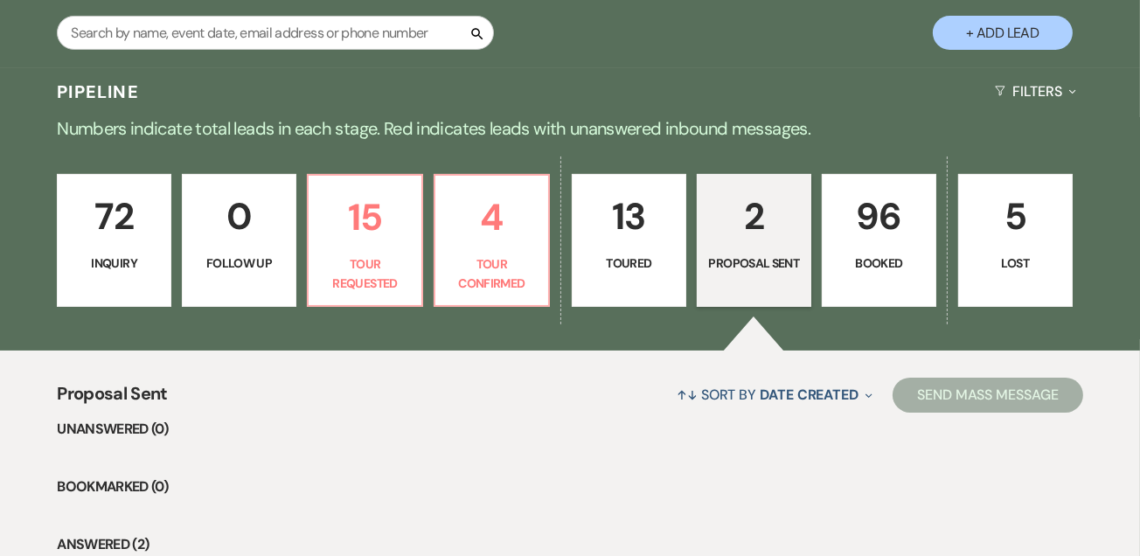
scroll to position [330, 0]
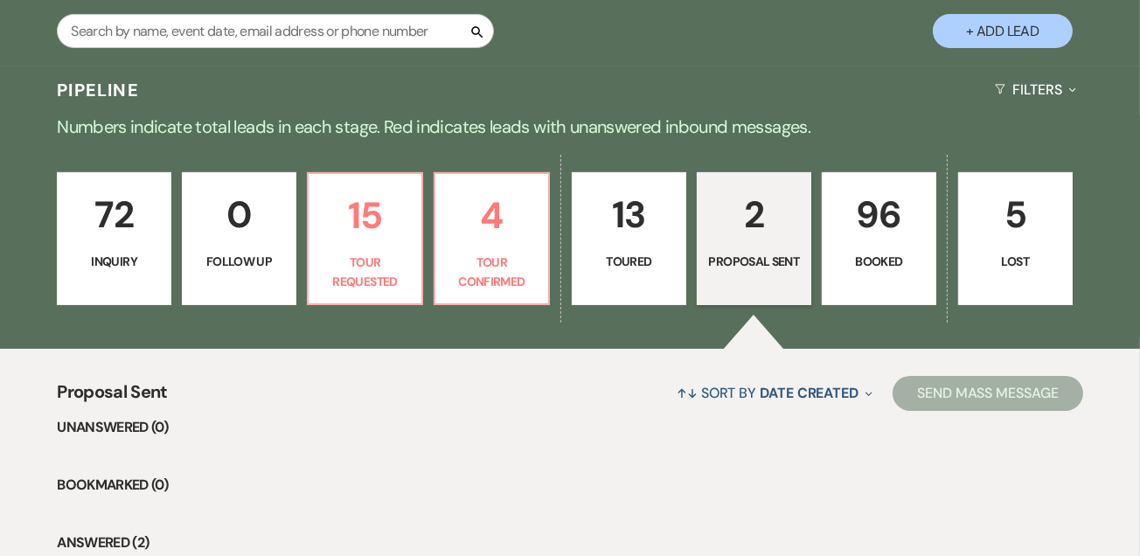
click at [91, 267] on p "Inquiry" at bounding box center [114, 261] width 92 height 19
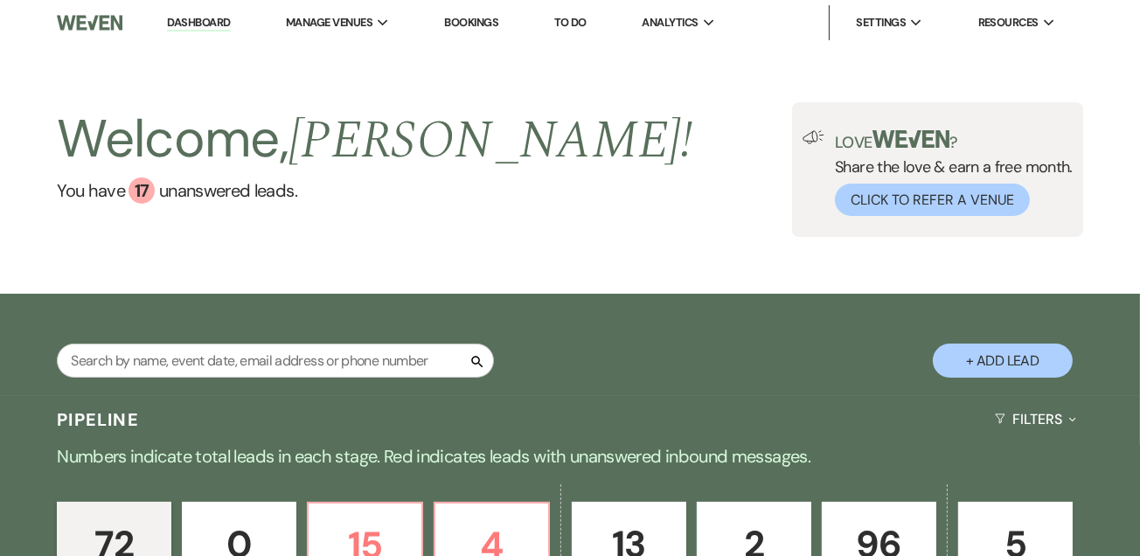
click at [196, 29] on link "Dashboard" at bounding box center [198, 23] width 63 height 17
click at [87, 23] on img at bounding box center [89, 22] width 65 height 37
drag, startPoint x: 182, startPoint y: 25, endPoint x: 196, endPoint y: 231, distance: 206.0
click at [182, 25] on link "Dashboard" at bounding box center [198, 23] width 63 height 17
click at [261, 361] on input "text" at bounding box center [275, 361] width 437 height 34
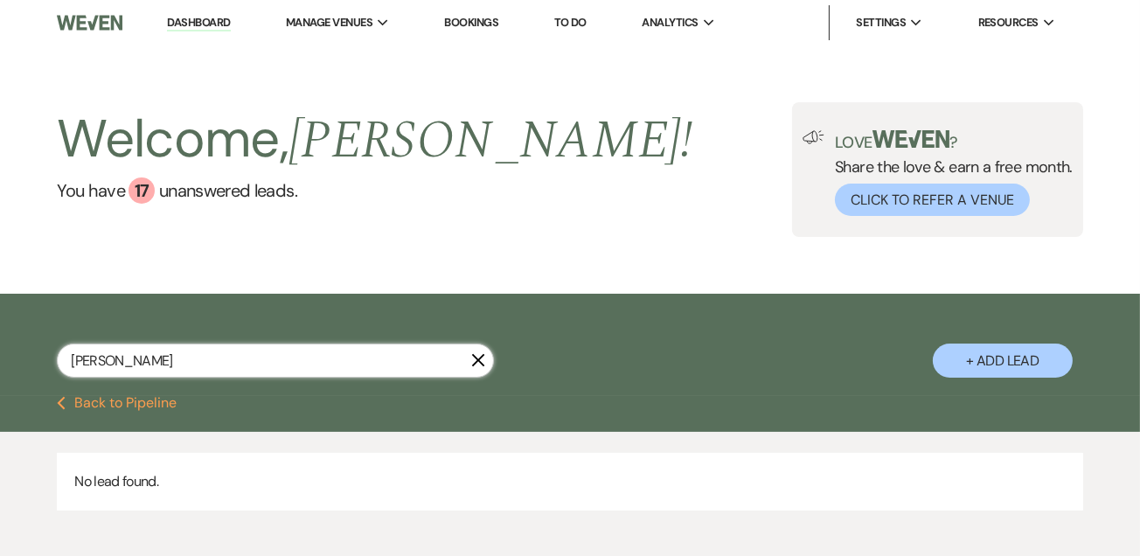
type input "[PERSON_NAME]"
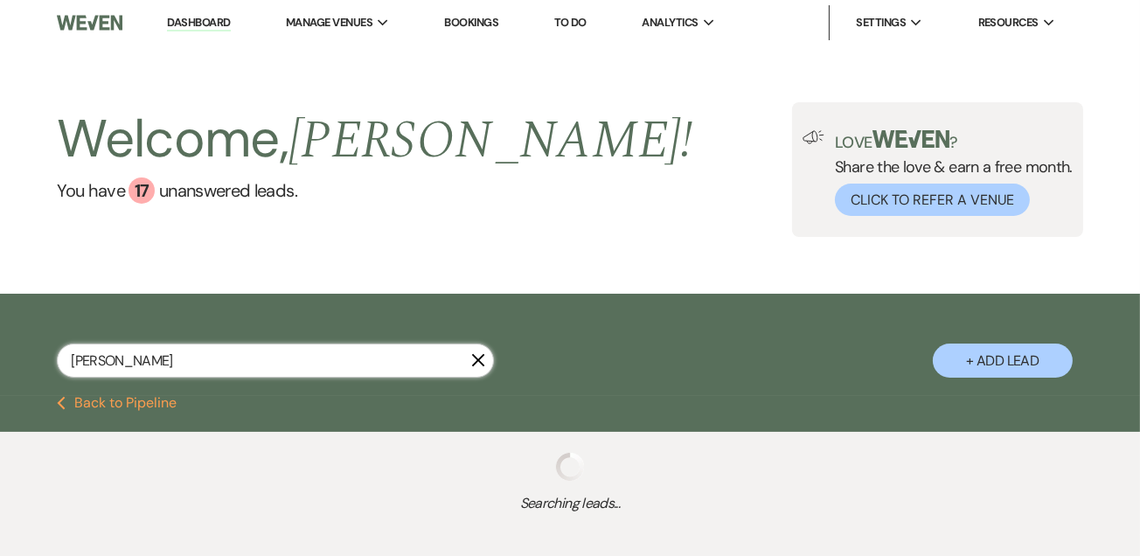
select select "2"
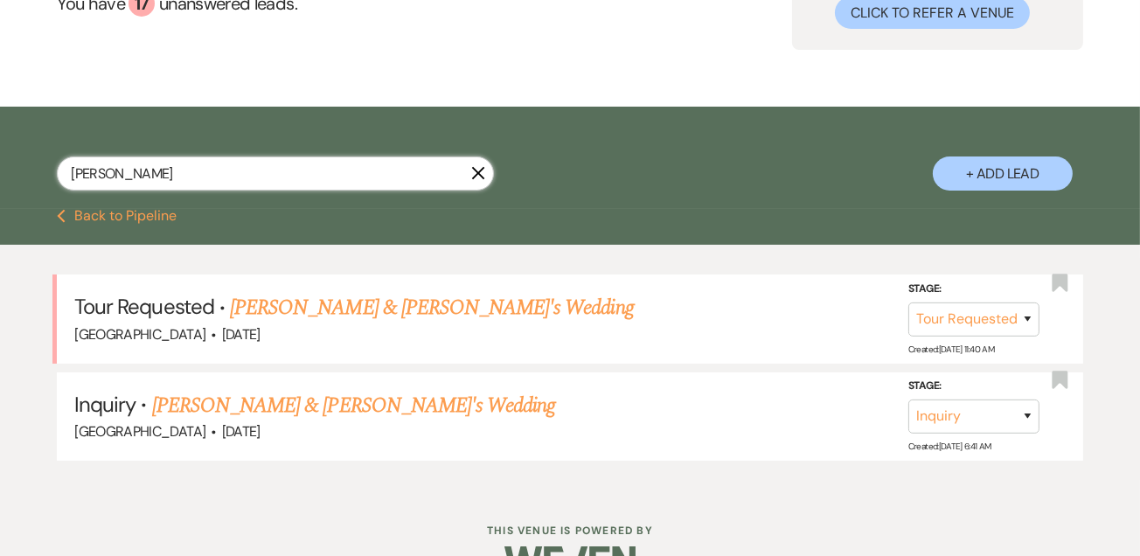
scroll to position [190, 0]
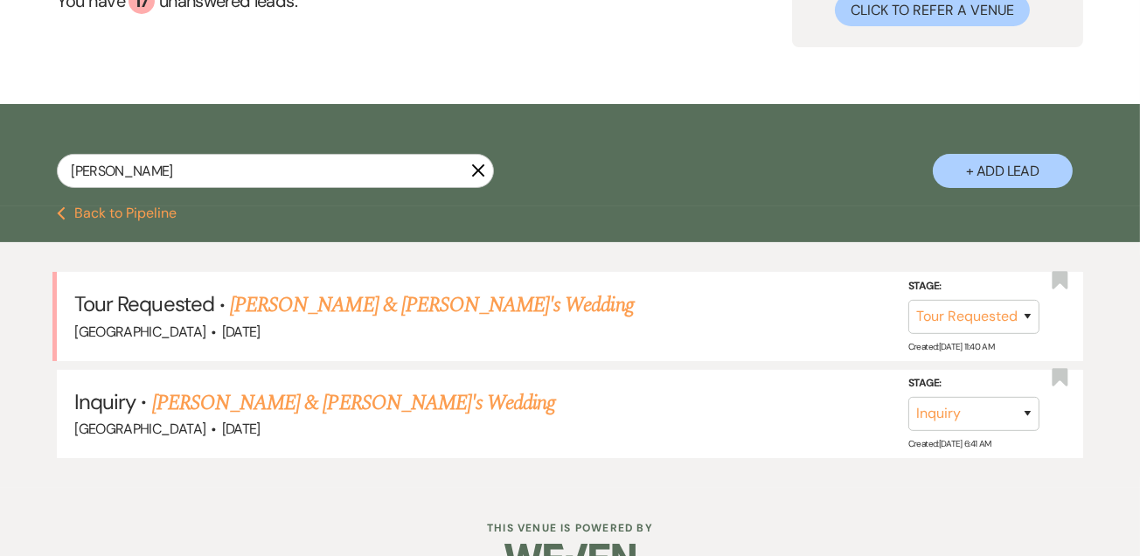
click at [331, 310] on link "Chloe Drace & Fiance's Wedding" at bounding box center [432, 304] width 404 height 31
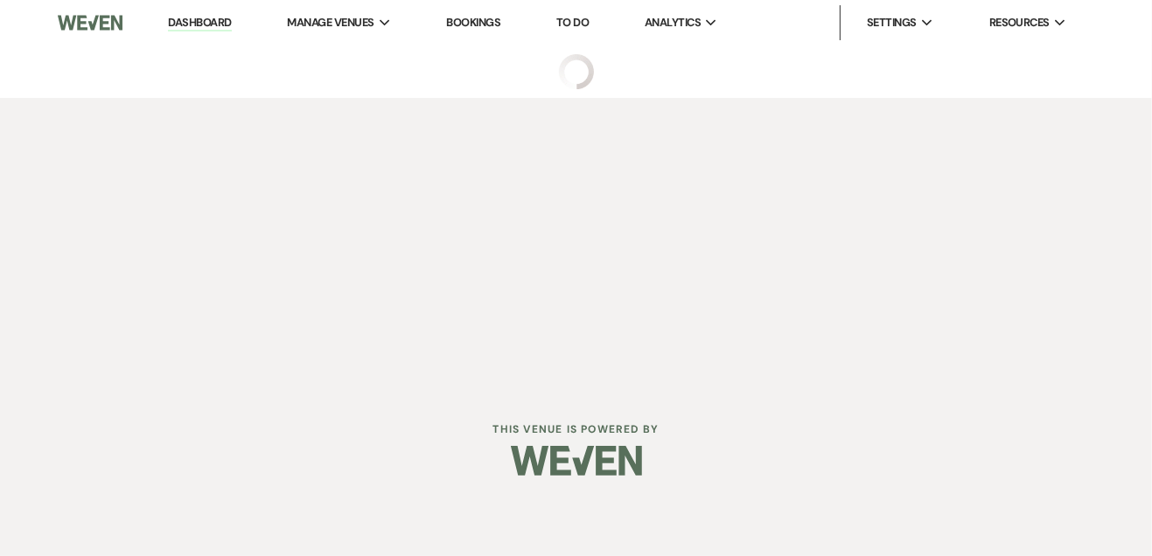
select select "2"
select select "5"
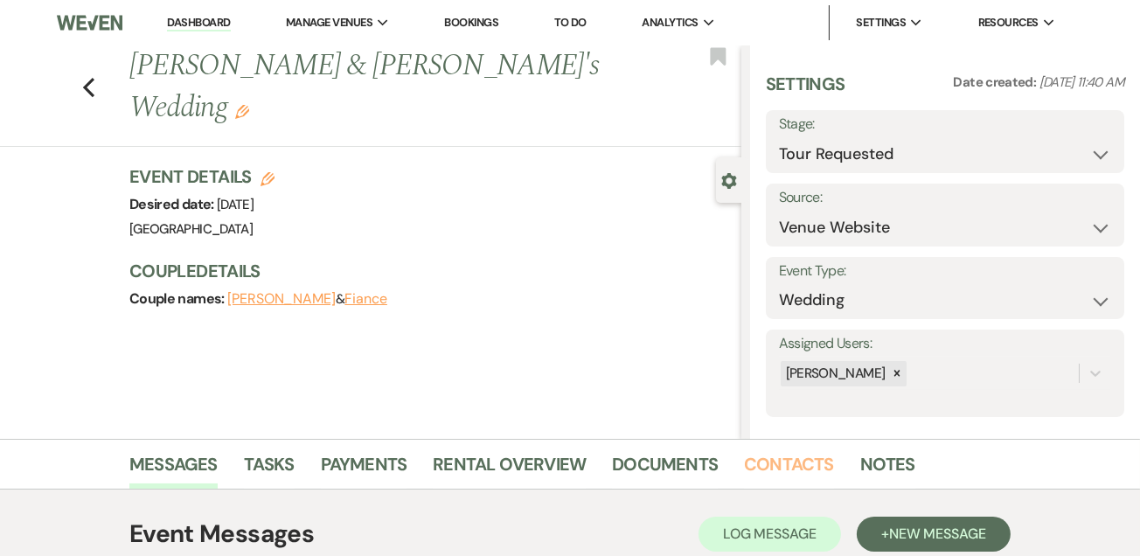
click at [764, 450] on link "Contacts" at bounding box center [789, 469] width 90 height 38
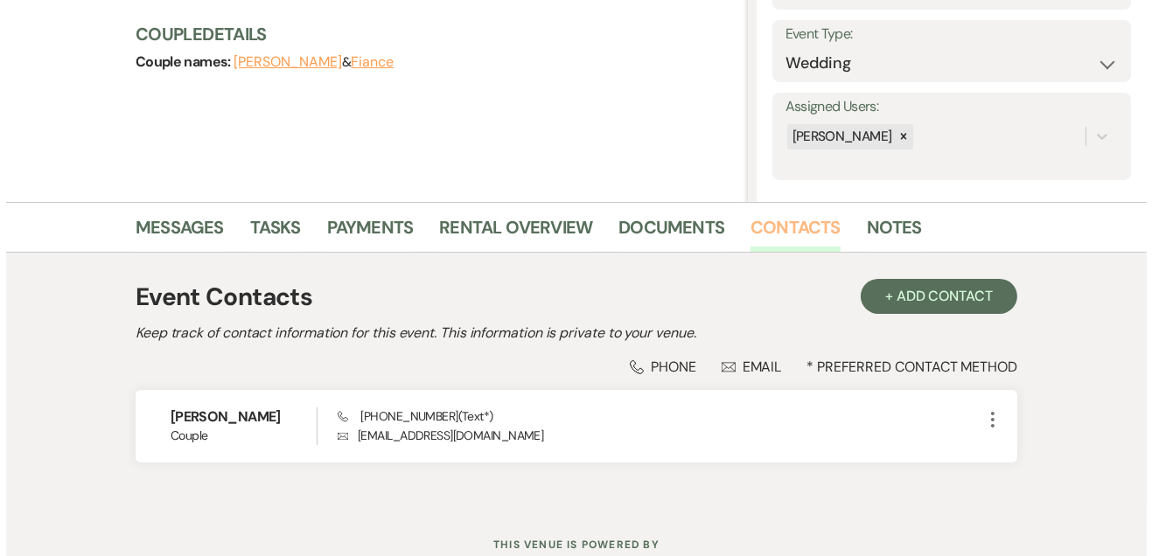
scroll to position [296, 0]
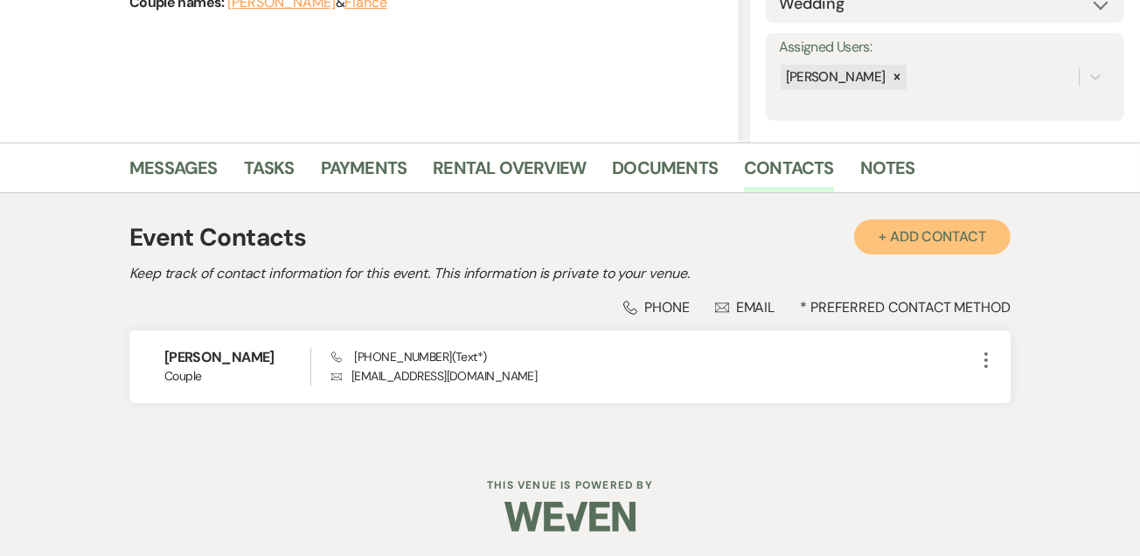
click at [943, 234] on button "+ Add Contact" at bounding box center [932, 237] width 157 height 35
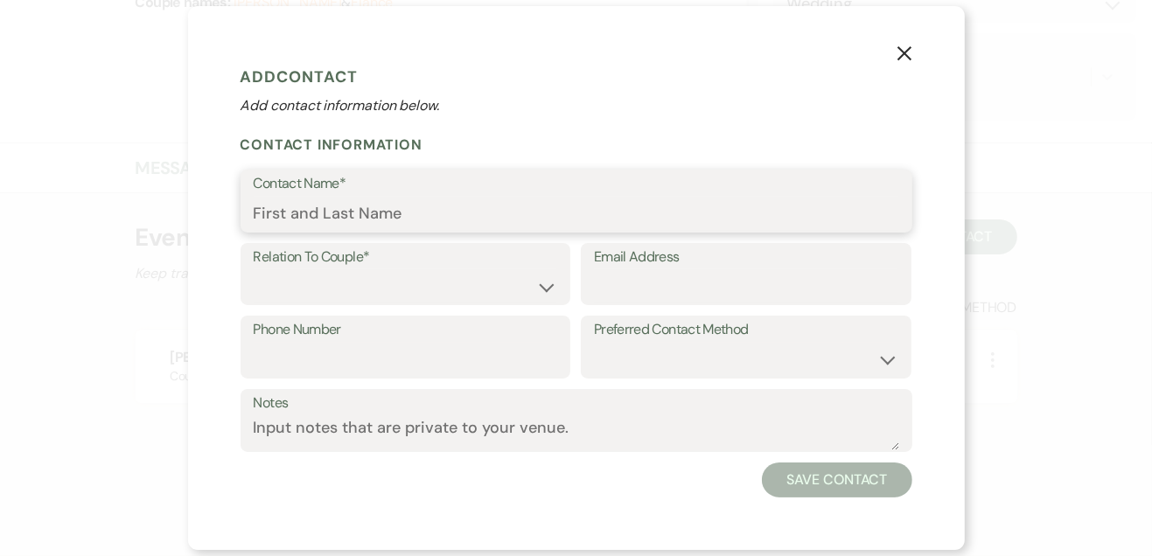
click at [366, 207] on input "Contact Name*" at bounding box center [576, 214] width 645 height 34
type input "[PERSON_NAME]"
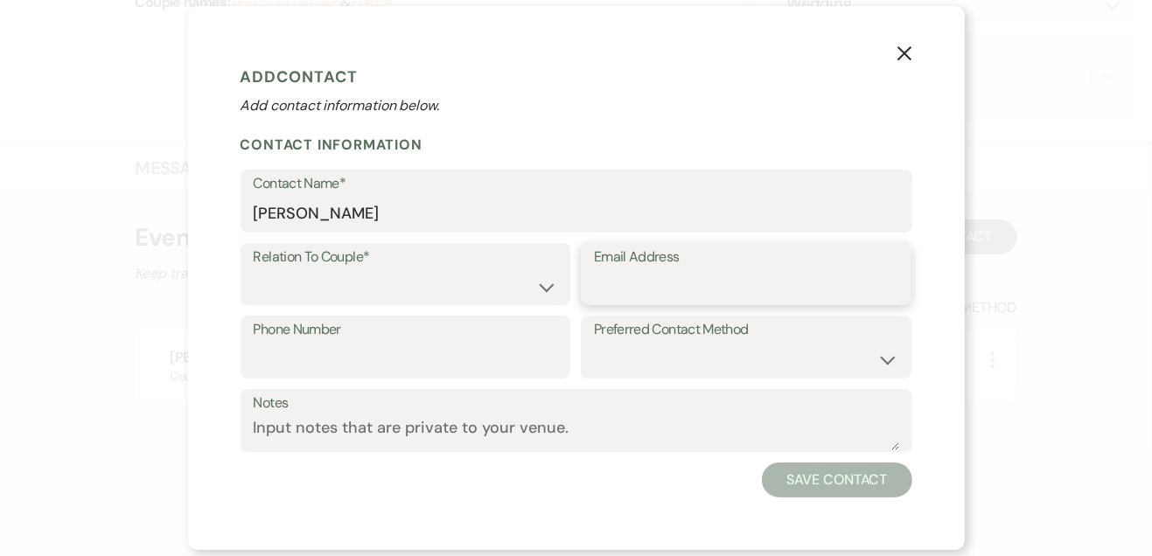
click at [663, 286] on input "Email Address" at bounding box center [746, 286] width 304 height 34
type input "[EMAIL_ADDRESS][DOMAIN_NAME]"
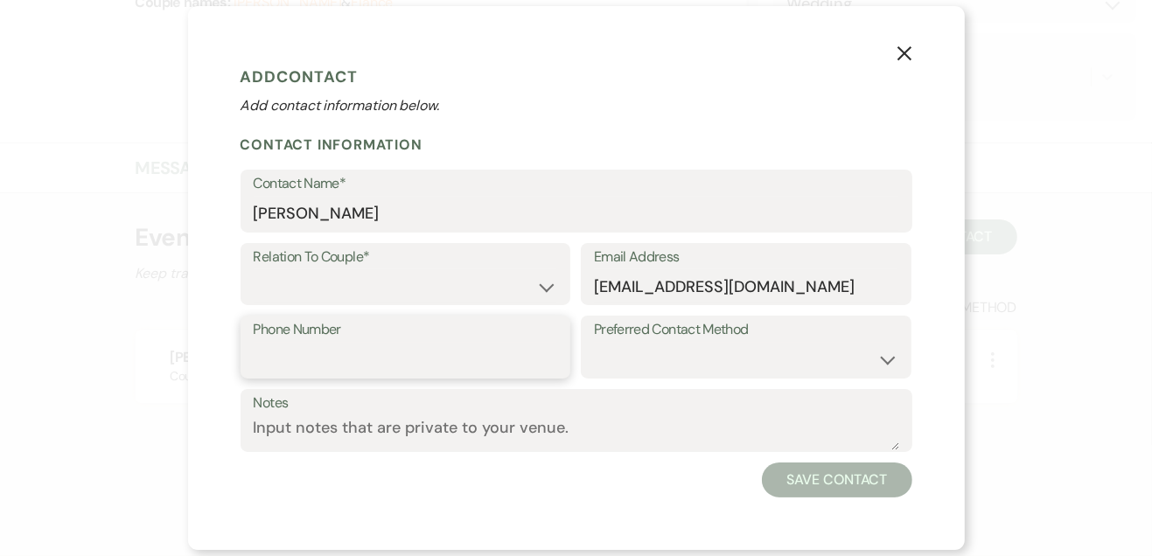
click at [487, 365] on input "Phone Number" at bounding box center [406, 360] width 304 height 34
type input "228-990-5797"
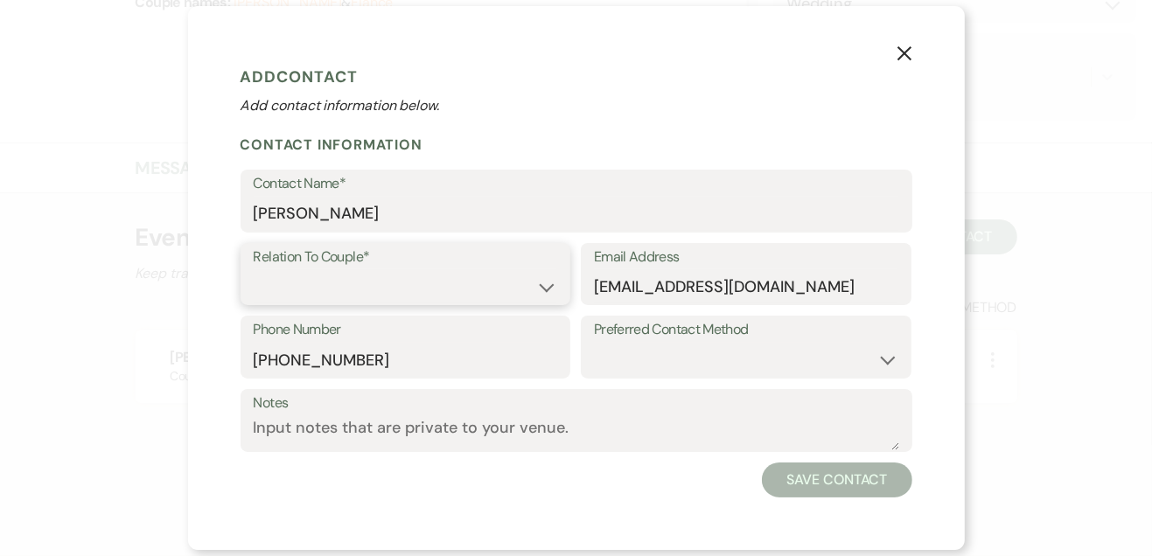
click at [555, 274] on select "Couple Planner Parent of Couple Family Member Friend Other" at bounding box center [406, 286] width 304 height 34
select select "1"
click at [254, 269] on select "Couple Planner Parent of Couple Family Member Friend Other" at bounding box center [406, 286] width 304 height 34
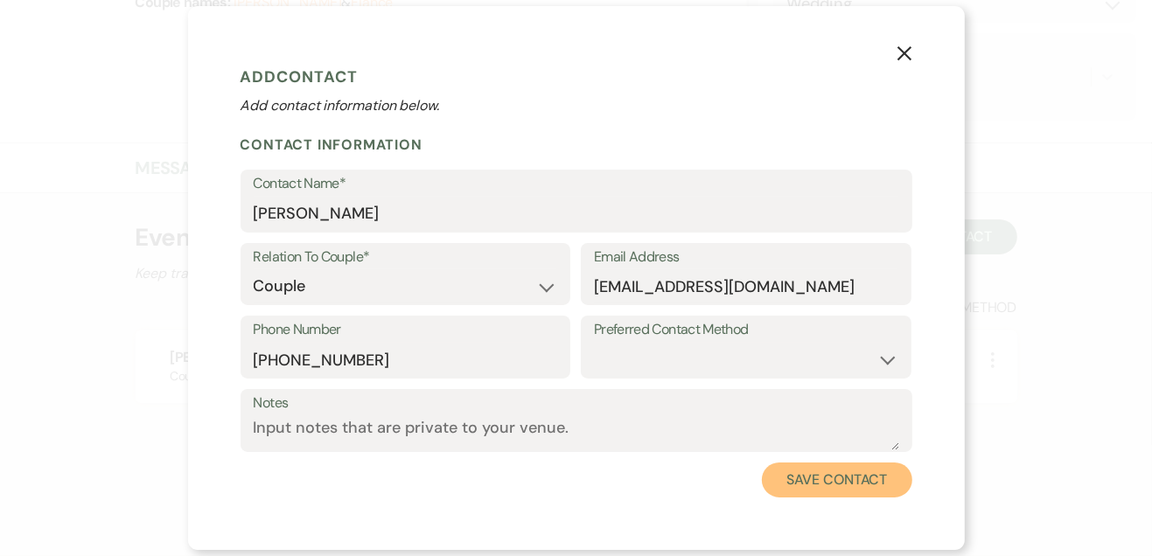
click at [815, 486] on button "Save Contact" at bounding box center [837, 480] width 150 height 35
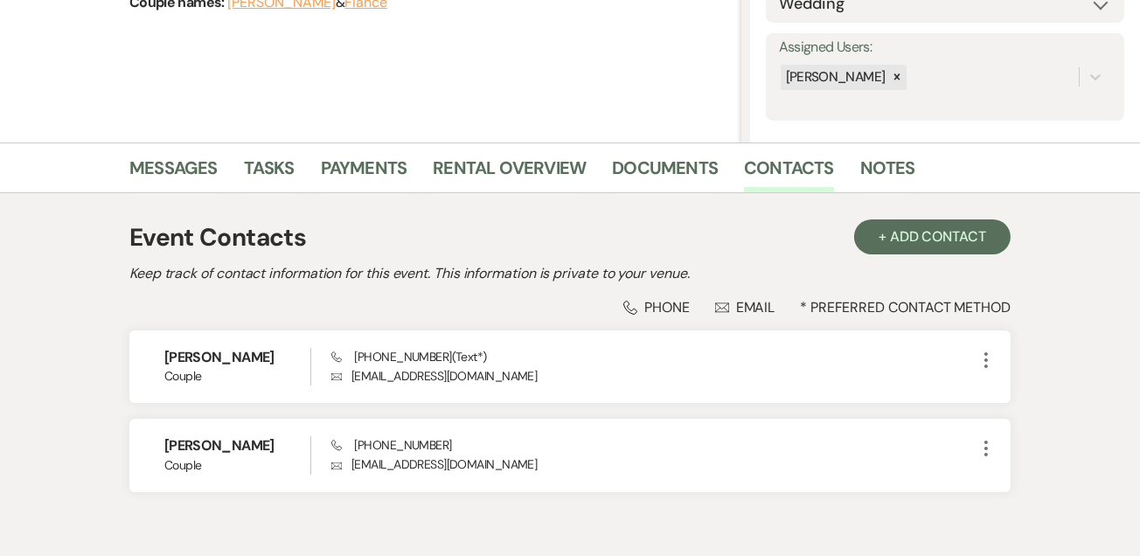
click at [670, 150] on li "Documents" at bounding box center [678, 171] width 132 height 42
click at [667, 158] on link "Documents" at bounding box center [665, 173] width 106 height 38
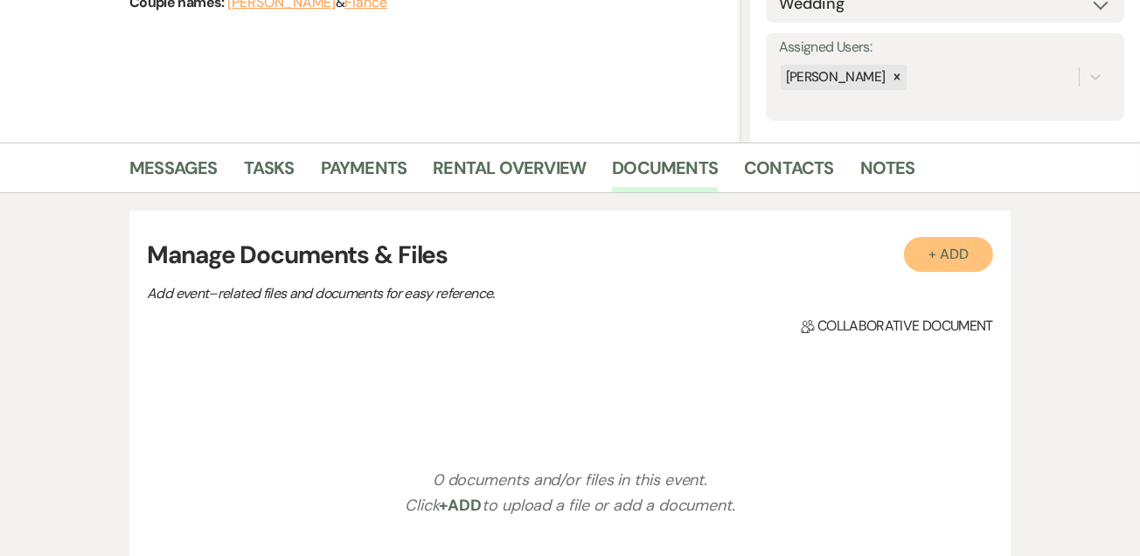
click at [945, 262] on button "+ Add" at bounding box center [948, 254] width 89 height 35
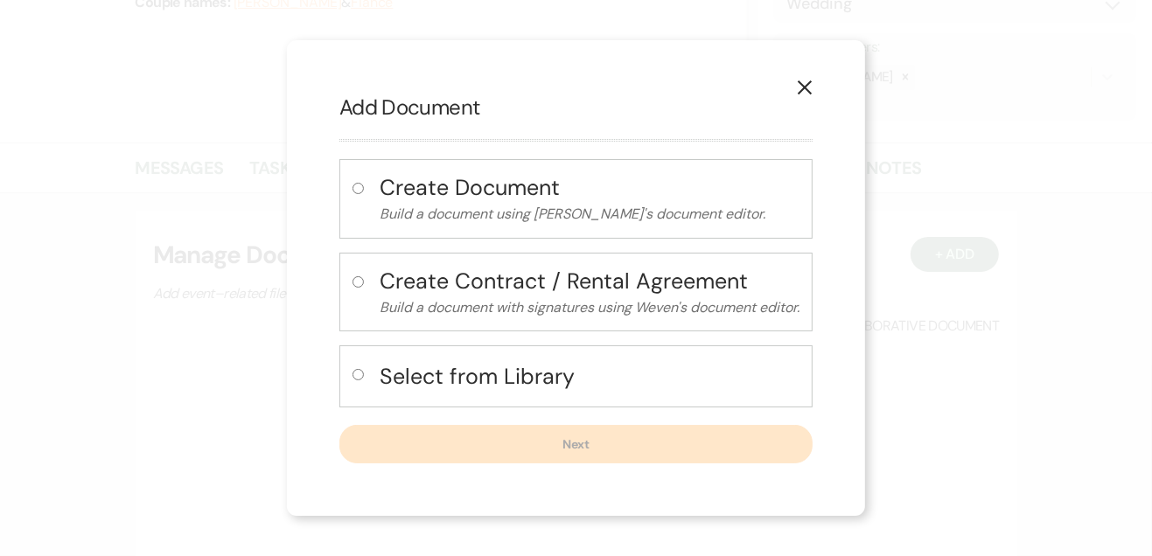
click at [364, 372] on label at bounding box center [361, 380] width 18 height 29
click at [364, 372] on input "radio" at bounding box center [357, 374] width 11 height 11
radio input "true"
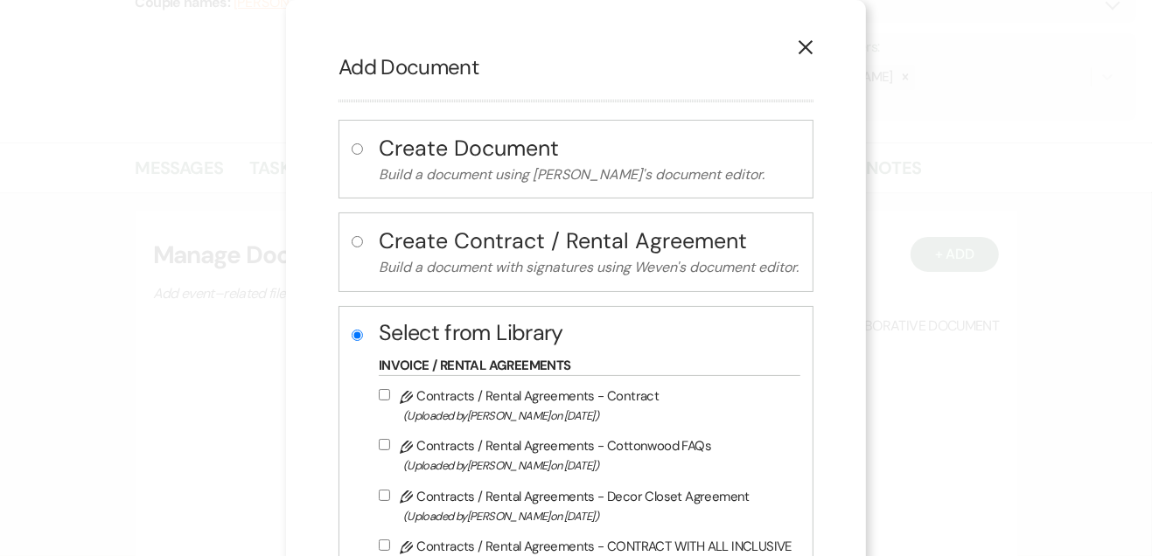
click at [379, 392] on input "Pencil Contracts / Rental Agreements - Contract (Uploaded by Shellie Davis on A…" at bounding box center [384, 394] width 11 height 11
checkbox input "true"
click at [840, 459] on div "X Add Document Create Document Build a document using Weven's document editor. …" at bounding box center [576, 357] width 580 height 715
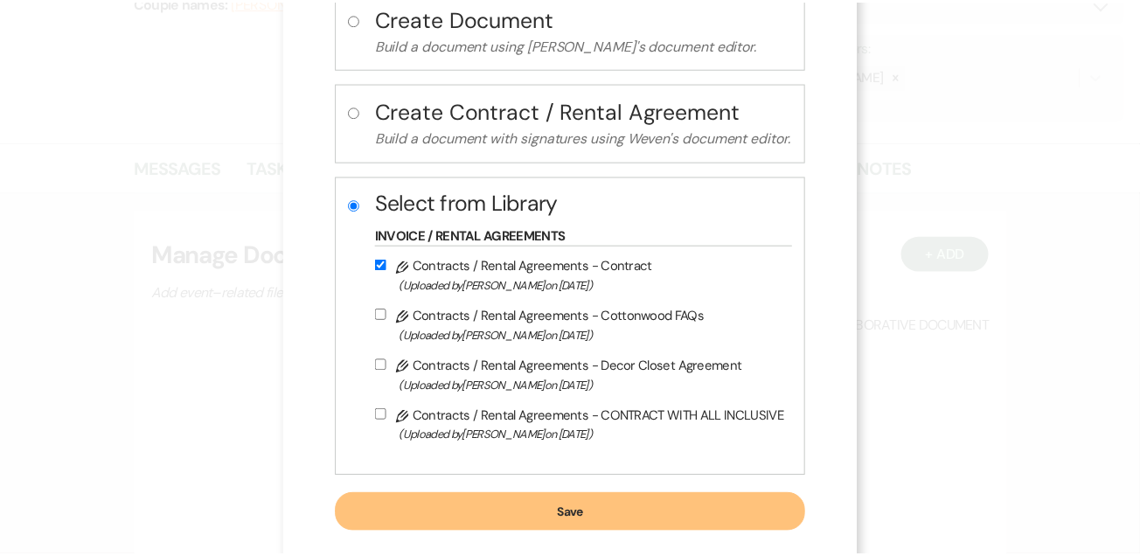
scroll to position [157, 0]
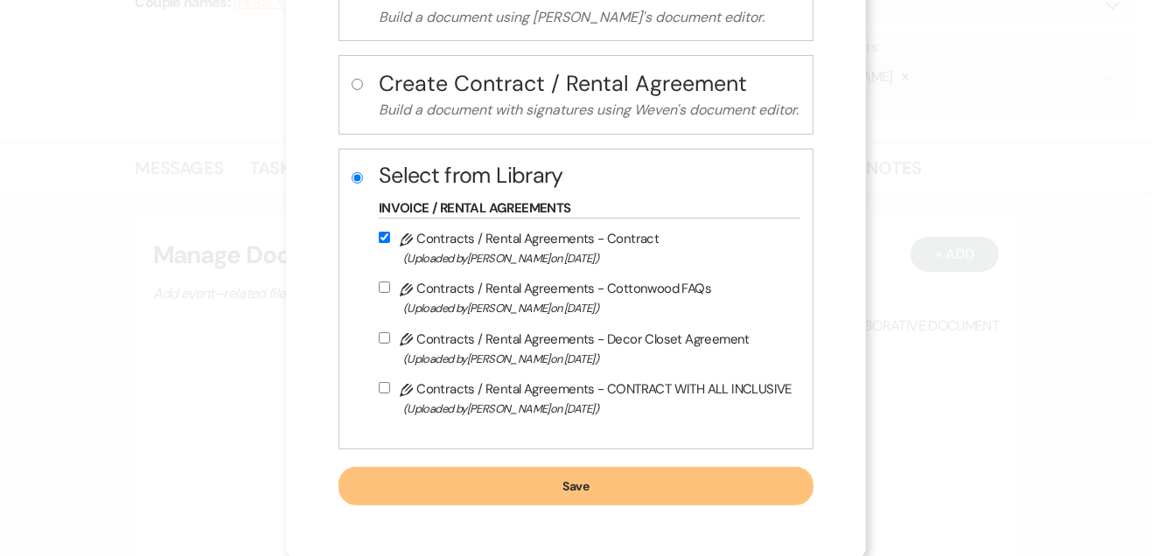
click at [698, 491] on button "Save" at bounding box center [575, 486] width 475 height 38
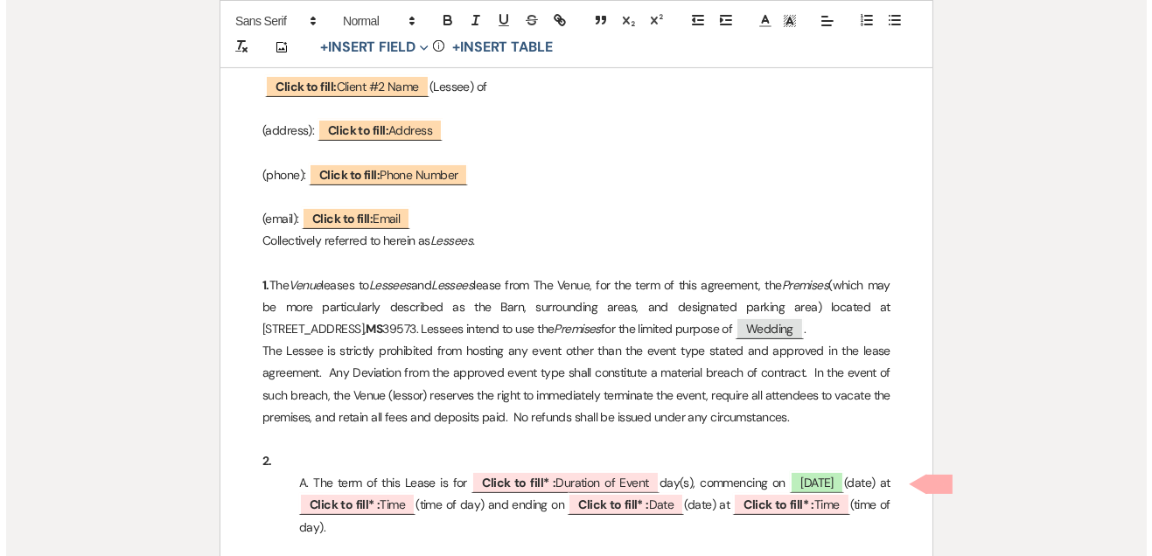
scroll to position [672, 0]
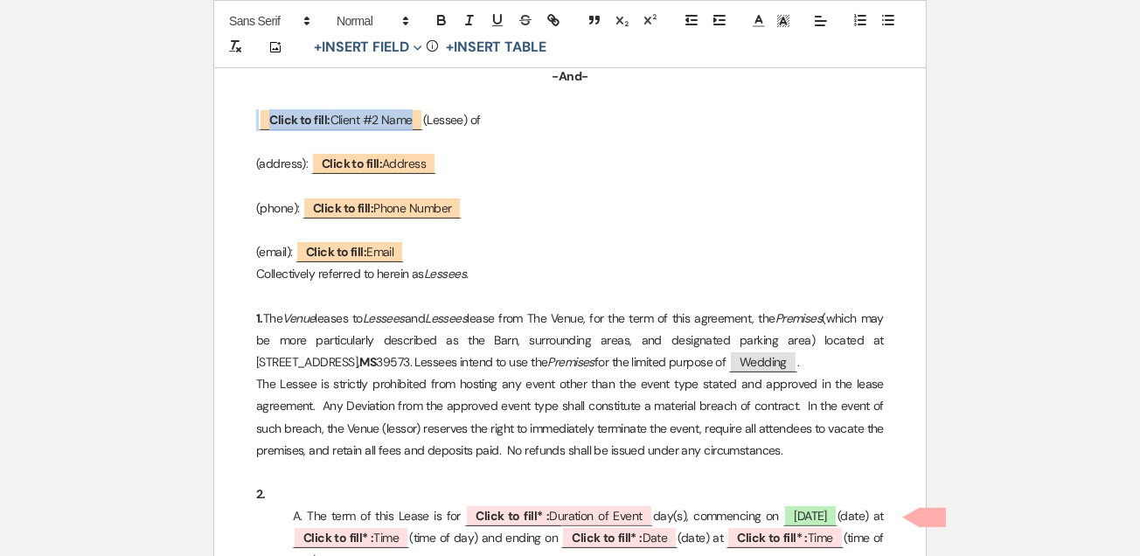
click at [411, 114] on span "Click to fill: Client #2 Name" at bounding box center [341, 119] width 164 height 22
select select "custom_placeholder"
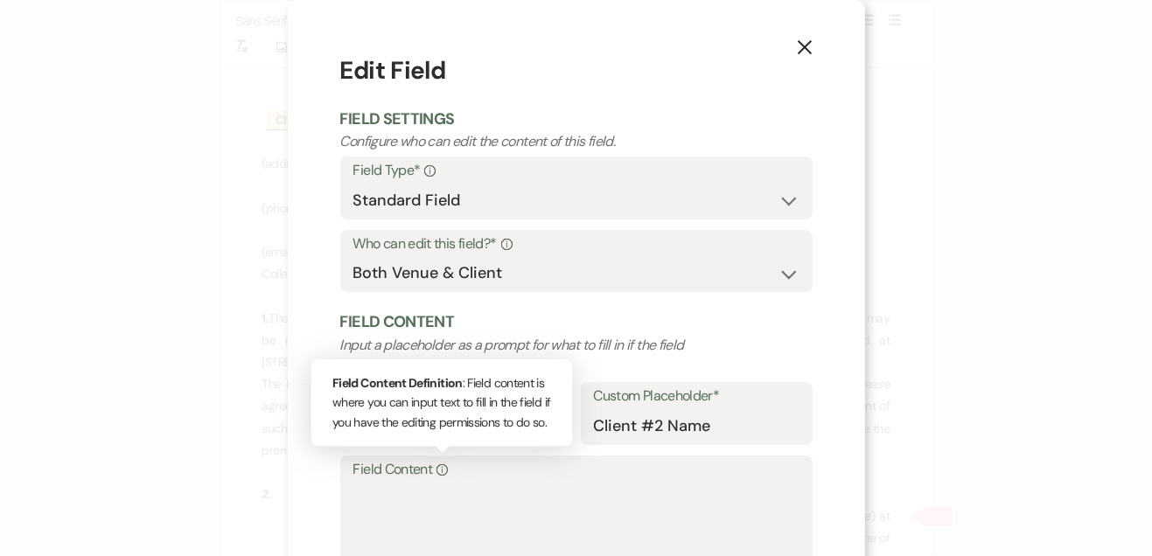
click at [443, 481] on div "Info" at bounding box center [440, 469] width 16 height 25
click at [443, 482] on textarea "Field Content Info Field Content Definition : Field content is where you can in…" at bounding box center [576, 525] width 446 height 87
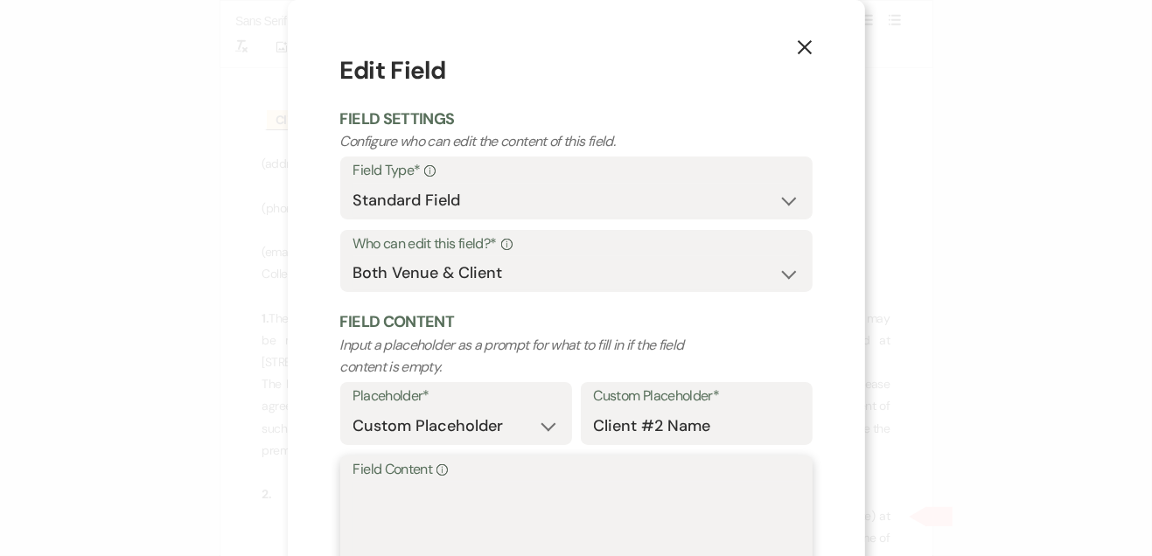
click at [443, 482] on textarea "Field Content Info" at bounding box center [576, 525] width 446 height 87
paste textarea "[PERSON_NAME]"
type textarea "[PERSON_NAME]"
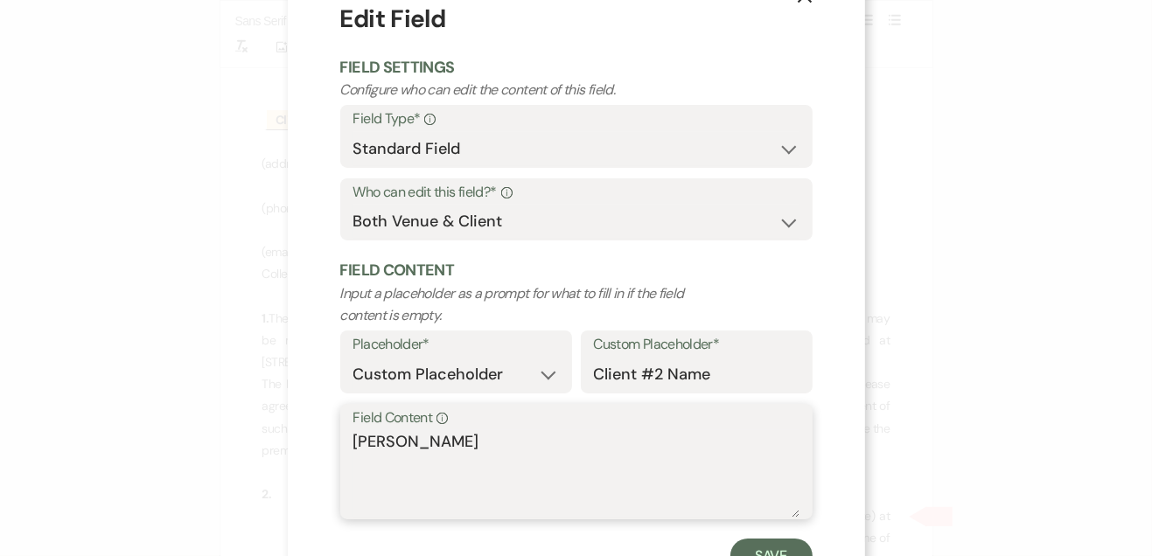
scroll to position [121, 0]
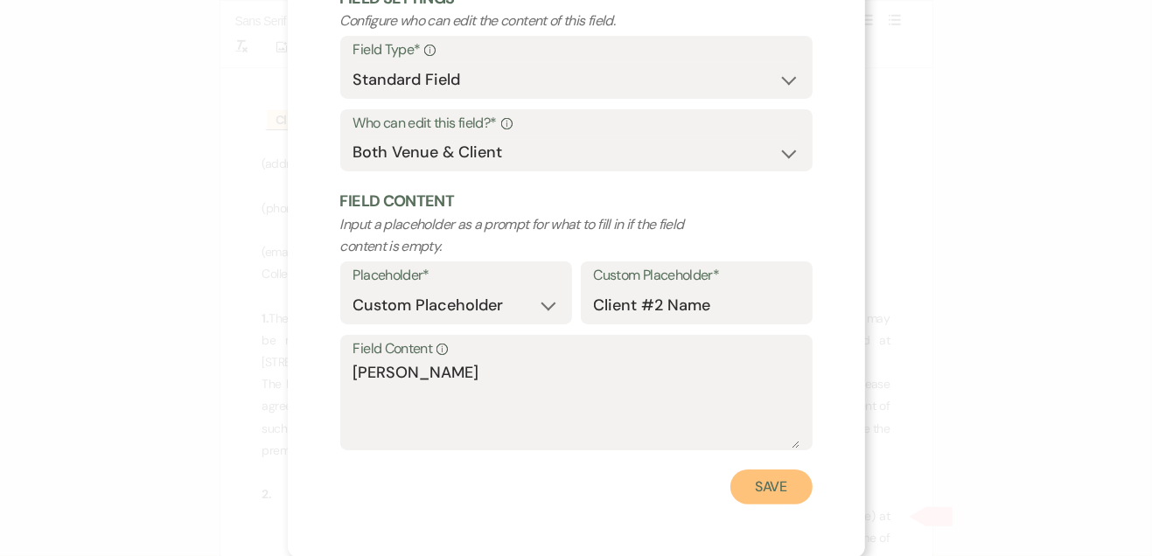
click at [764, 501] on button "Save" at bounding box center [771, 487] width 82 height 35
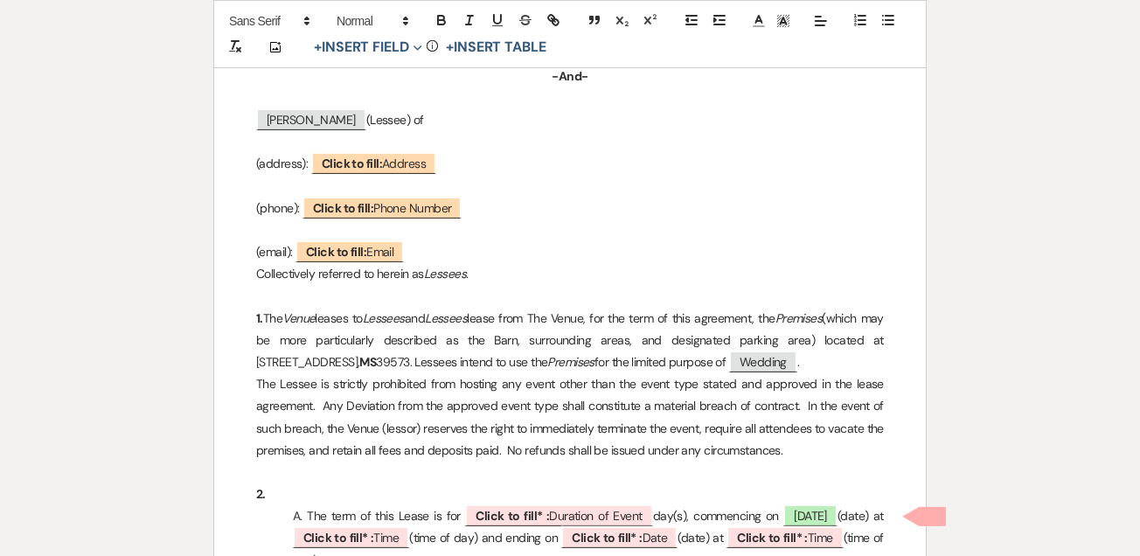
click at [413, 212] on span "Click to fill: Phone Number" at bounding box center [382, 208] width 159 height 22
select select "Phone Number"
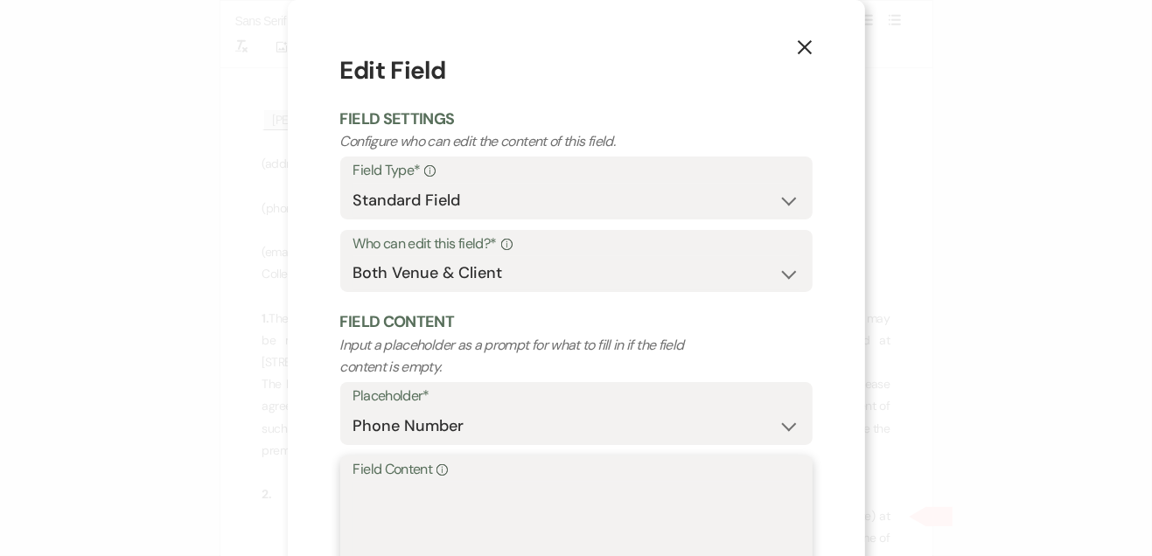
paste textarea "[PHONE_NUMBER]"
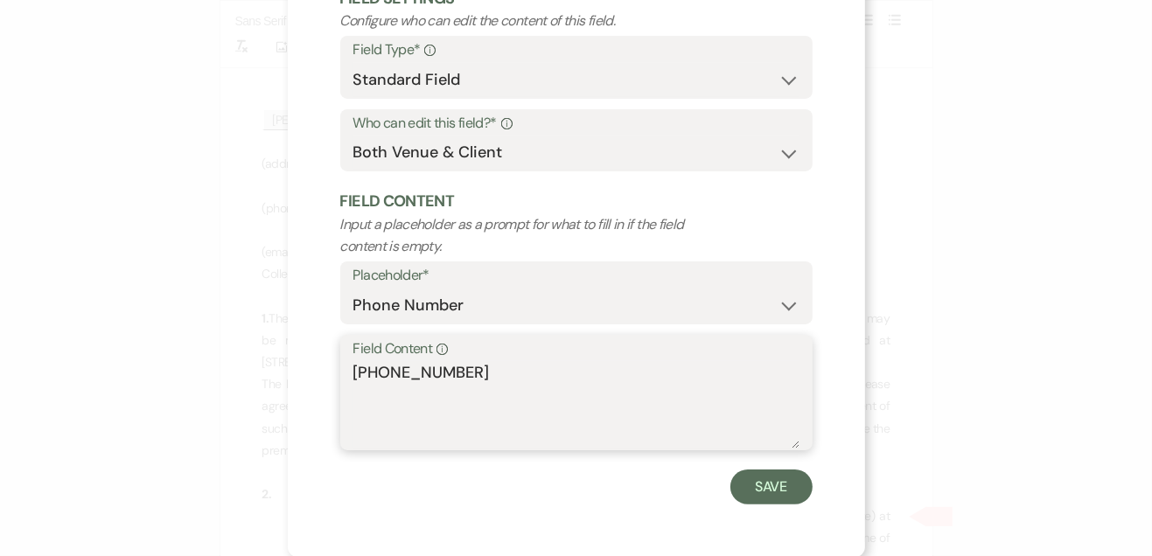
type textarea "[PHONE_NUMBER]"
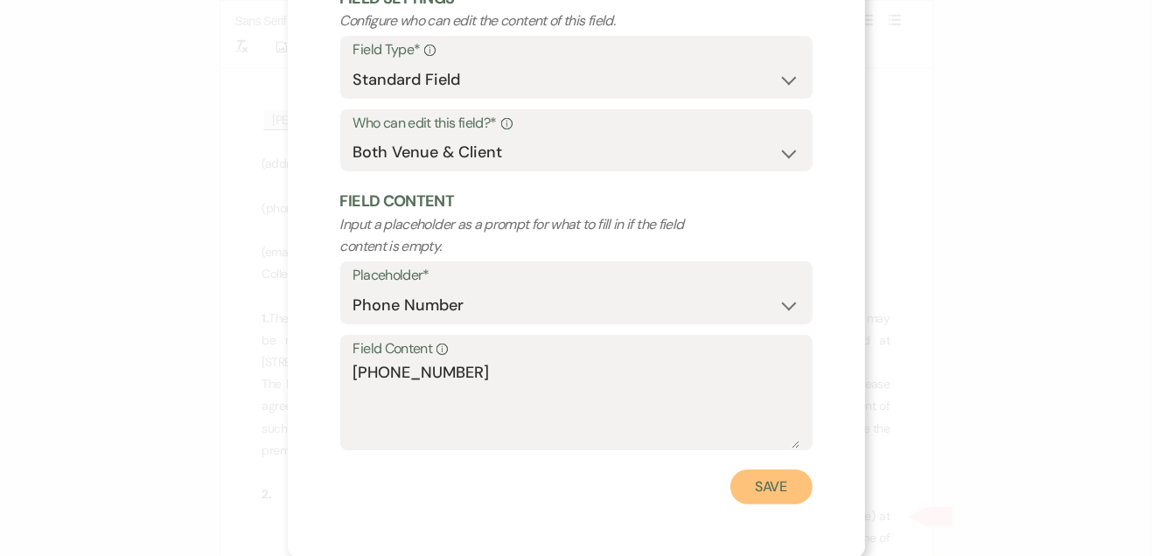
click at [773, 499] on button "Save" at bounding box center [771, 487] width 82 height 35
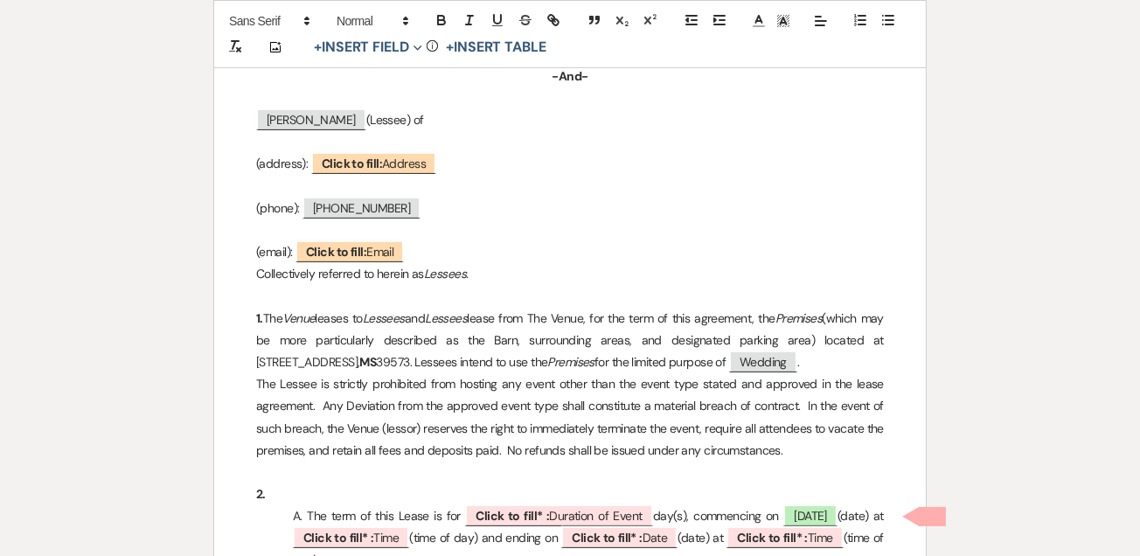
click at [345, 251] on b "Click to fill:" at bounding box center [336, 252] width 60 height 16
select select "Email"
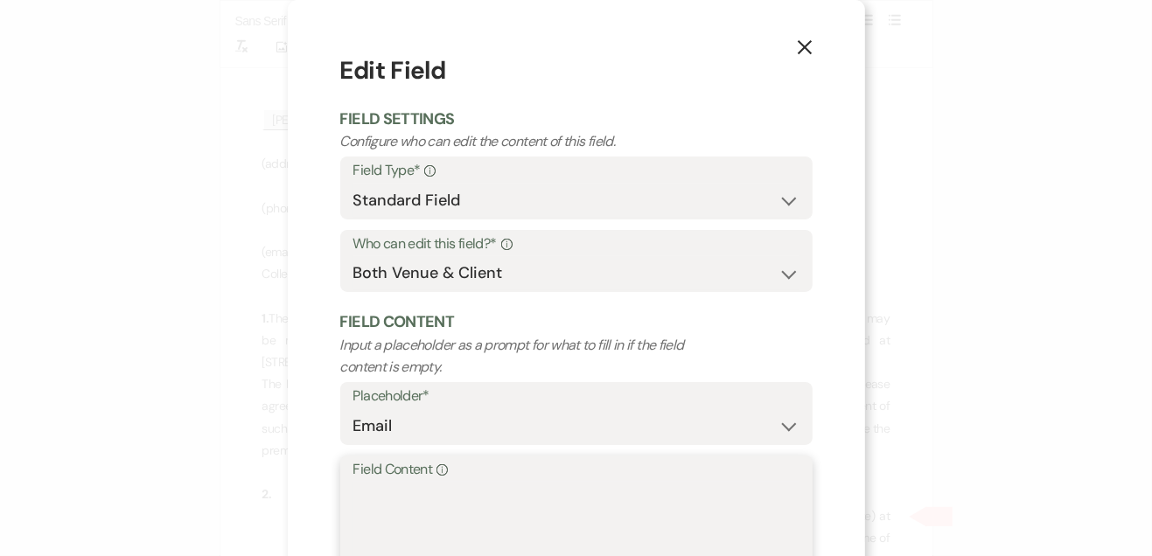
paste textarea "[EMAIL_ADDRESS][DOMAIN_NAME]"
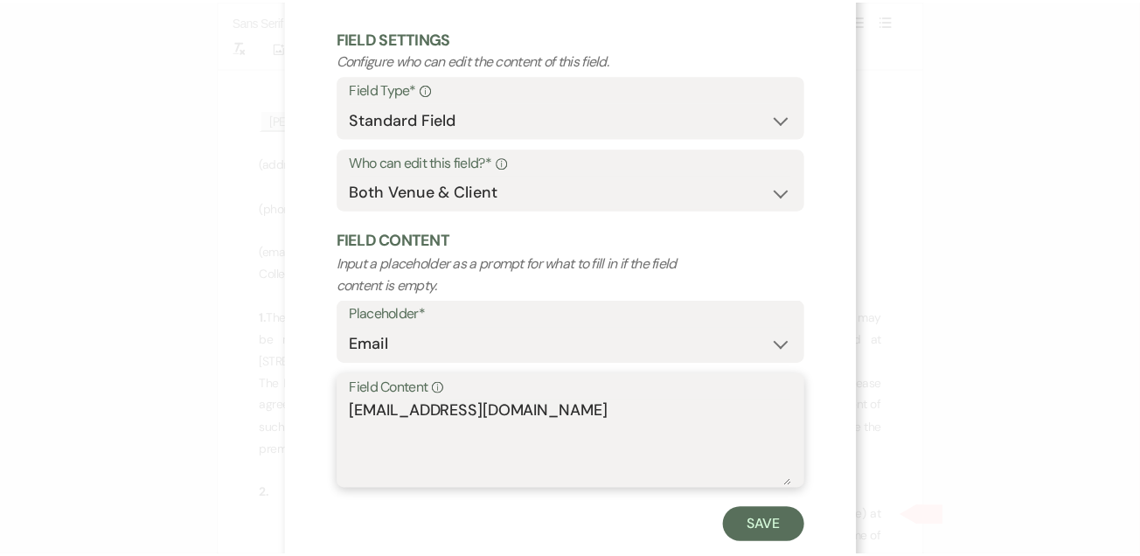
scroll to position [0, 0]
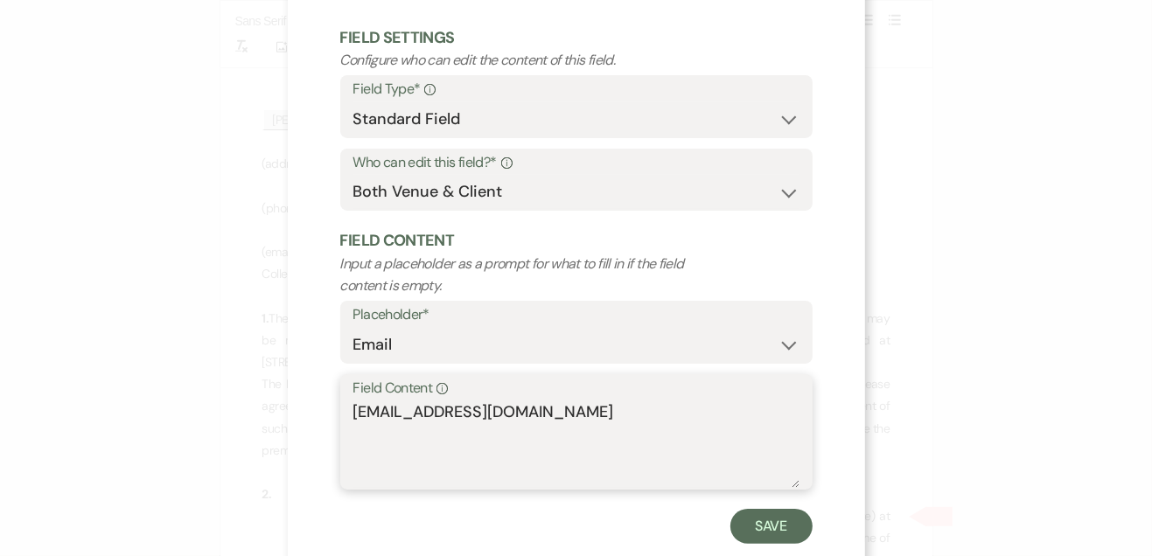
type textarea "[EMAIL_ADDRESS][DOMAIN_NAME]"
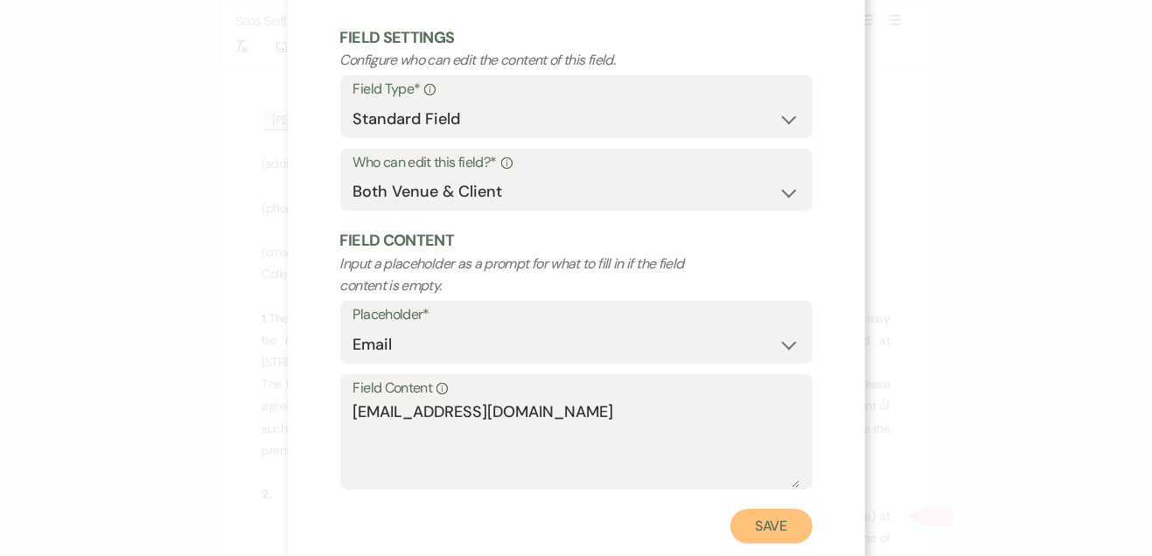
click at [747, 542] on button "Save" at bounding box center [771, 526] width 82 height 35
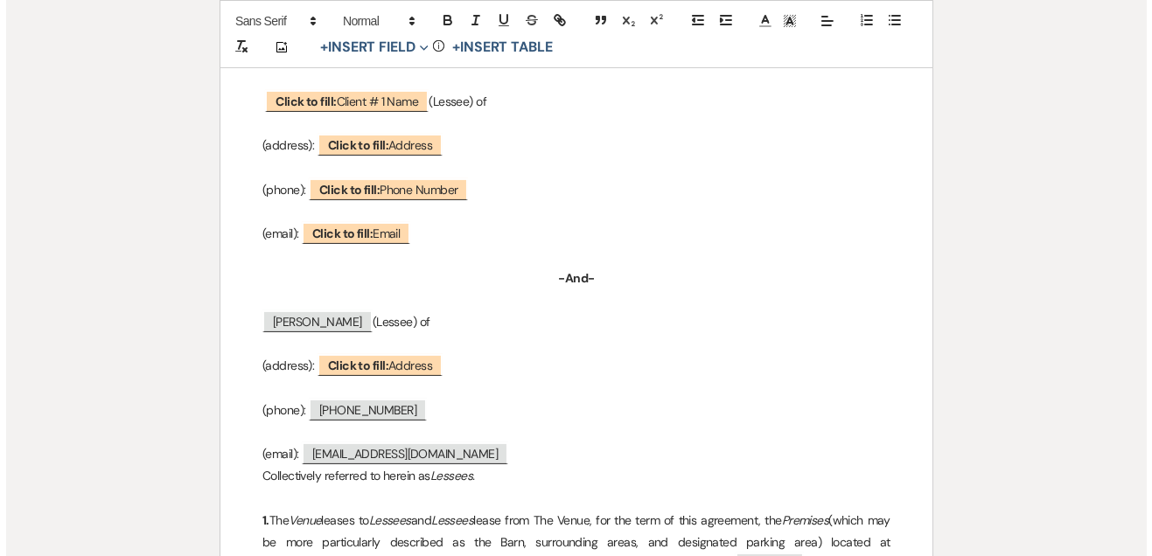
scroll to position [395, 0]
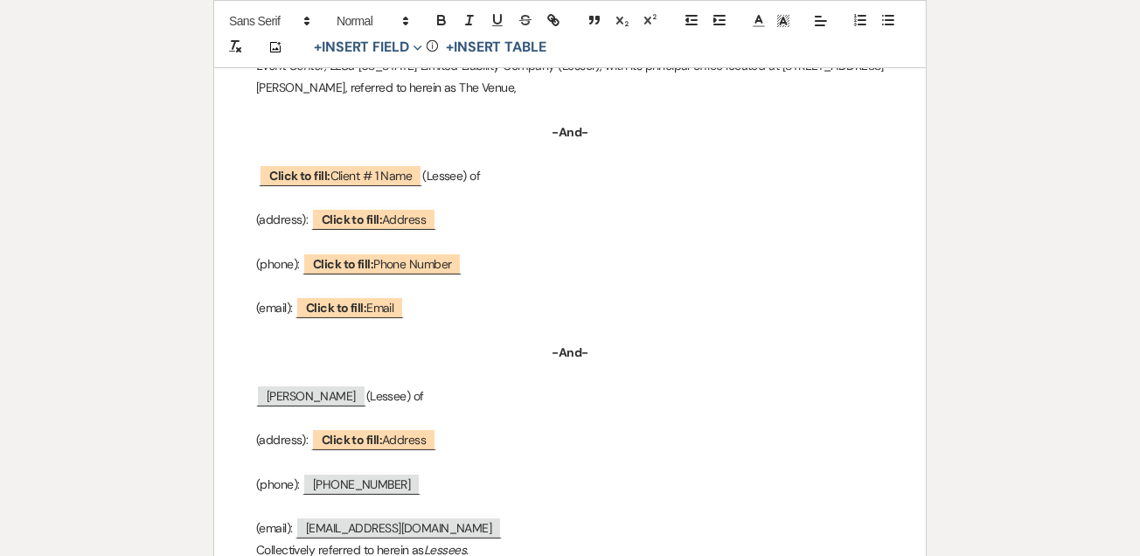
click at [315, 439] on span "Click to fill: Address" at bounding box center [373, 440] width 125 height 22
select select "Address"
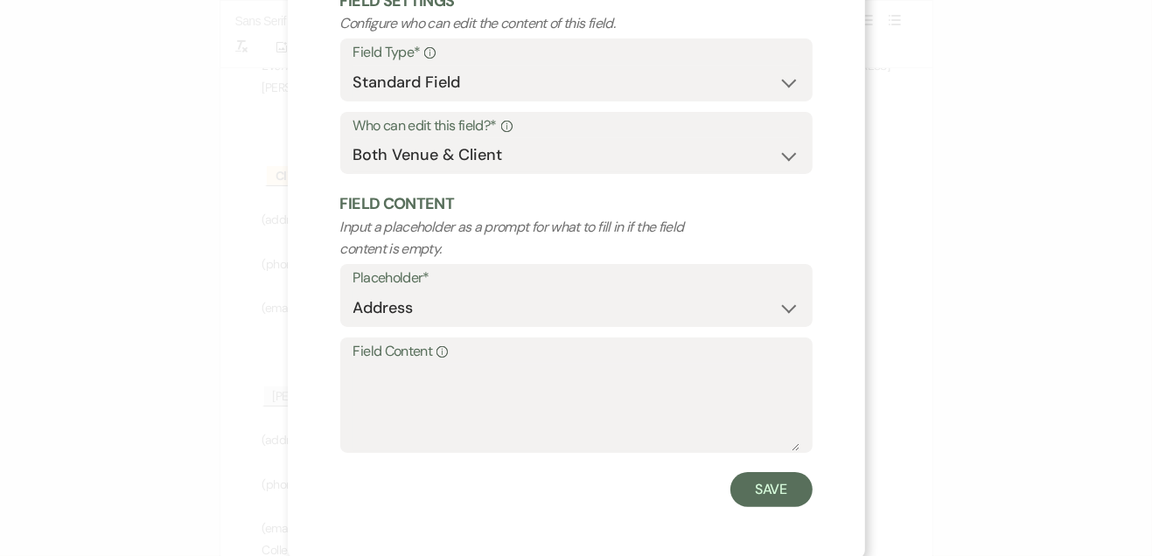
scroll to position [121, 0]
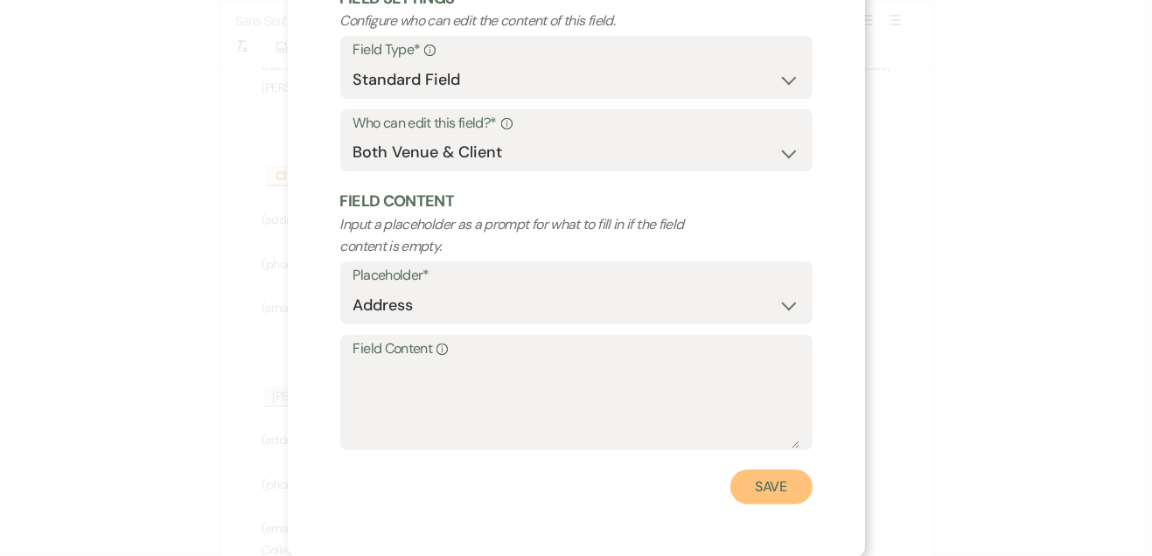
click at [783, 495] on button "Save" at bounding box center [771, 487] width 82 height 35
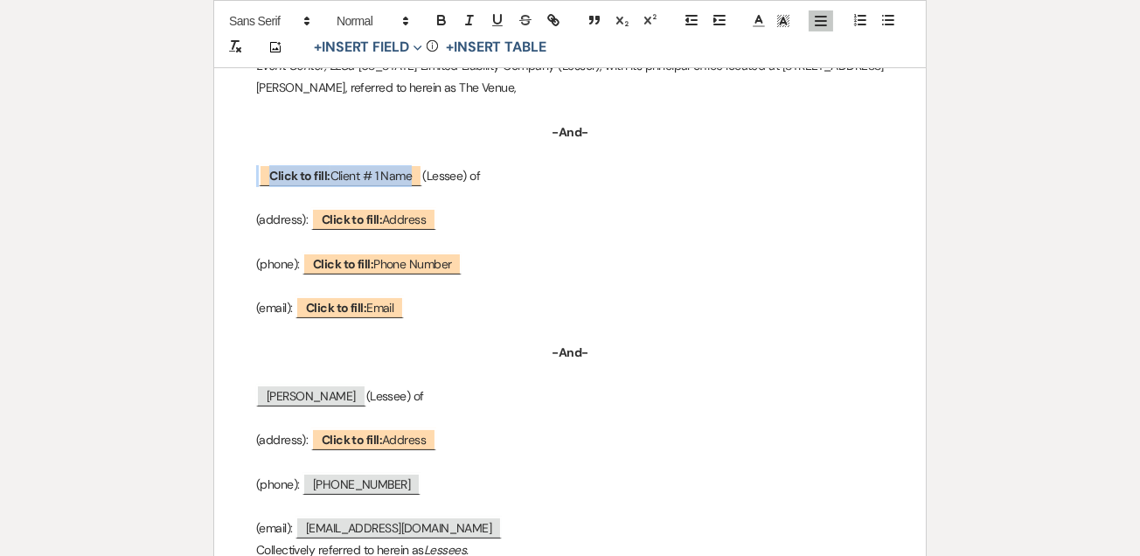
click at [356, 171] on span "Click to fill: Client # 1 Name" at bounding box center [341, 175] width 164 height 22
select select "custom_placeholder"
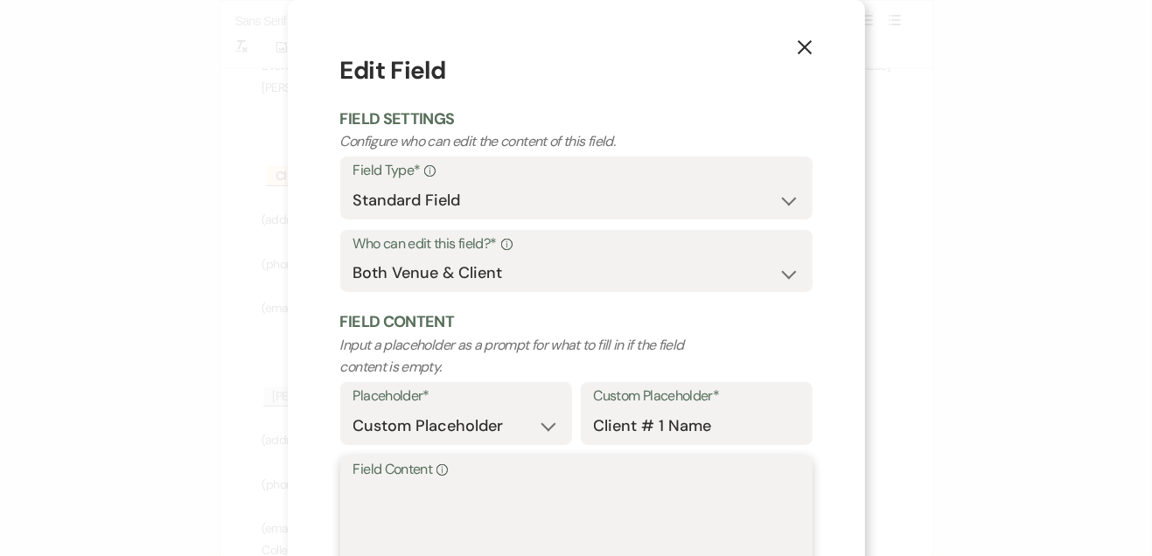
click at [437, 483] on textarea "Field Content Info" at bounding box center [576, 525] width 446 height 87
paste textarea "[PERSON_NAME]"
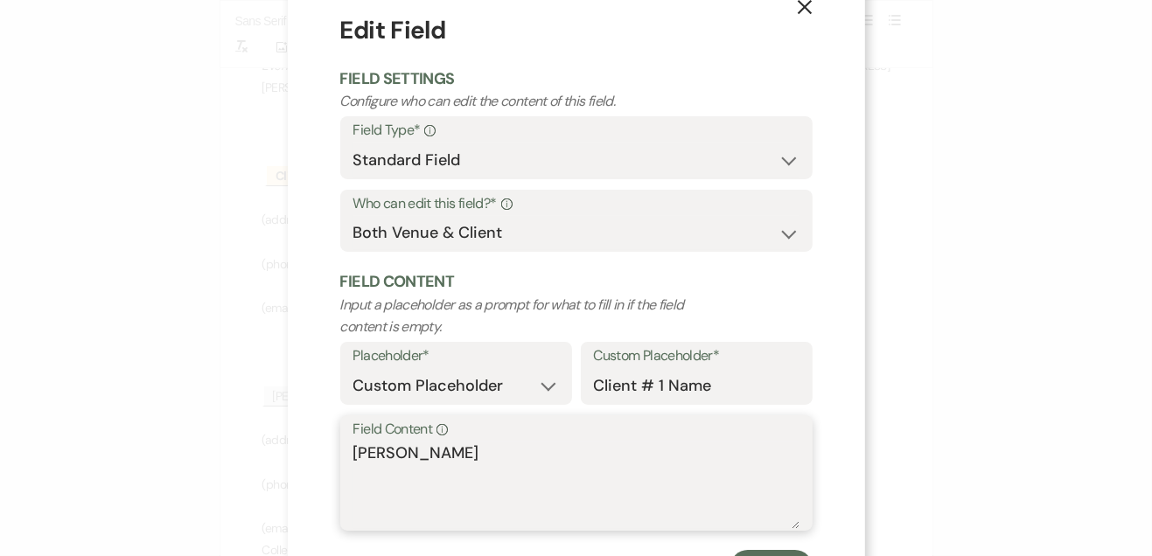
scroll to position [118, 0]
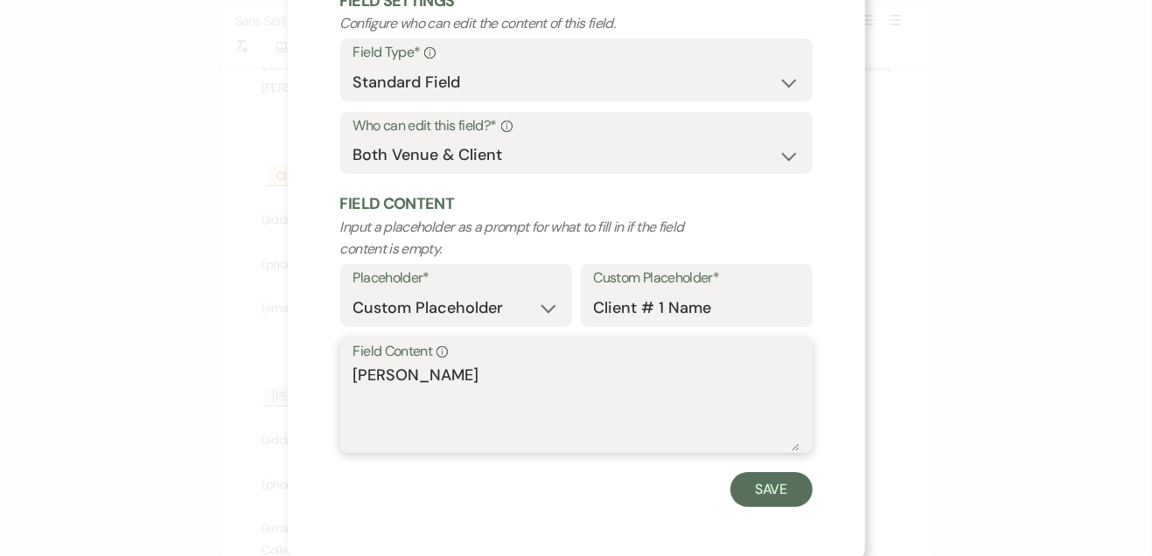
type textarea "[PERSON_NAME]"
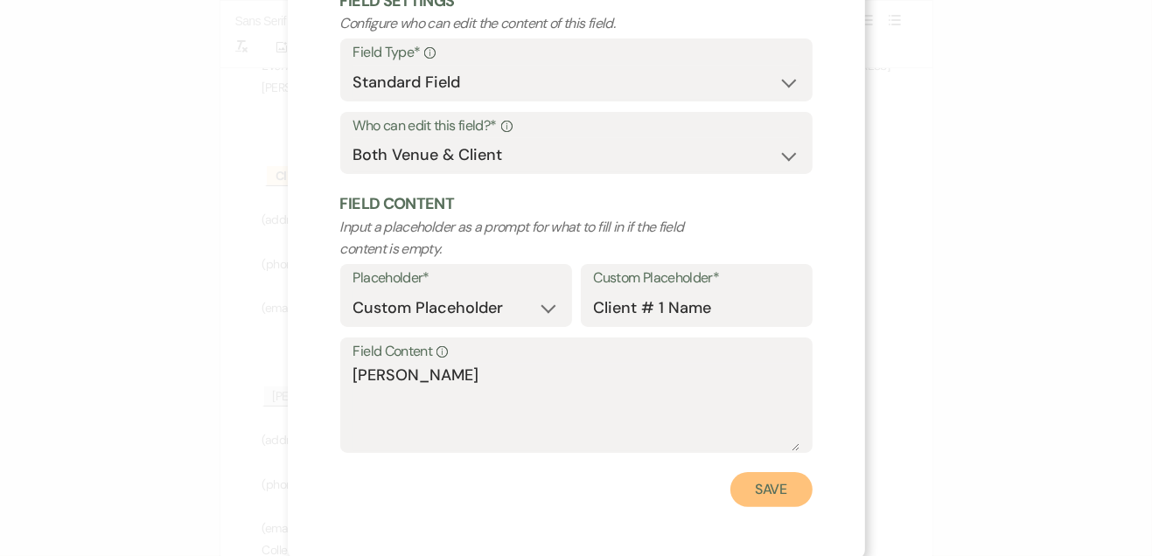
click at [773, 485] on button "Save" at bounding box center [771, 489] width 82 height 35
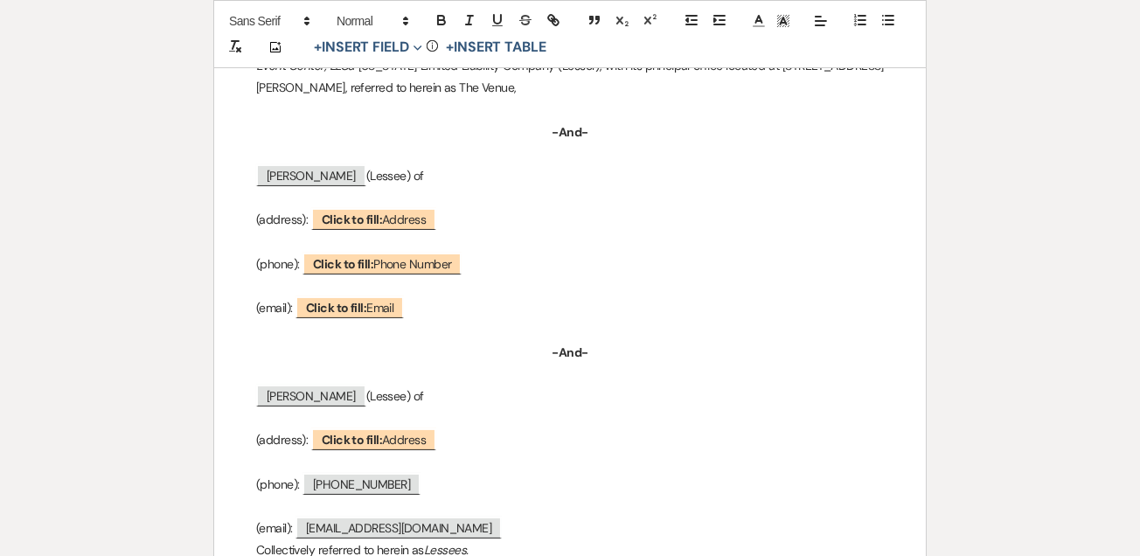
click at [427, 264] on span "Click to fill: Phone Number" at bounding box center [382, 264] width 159 height 22
select select "Phone Number"
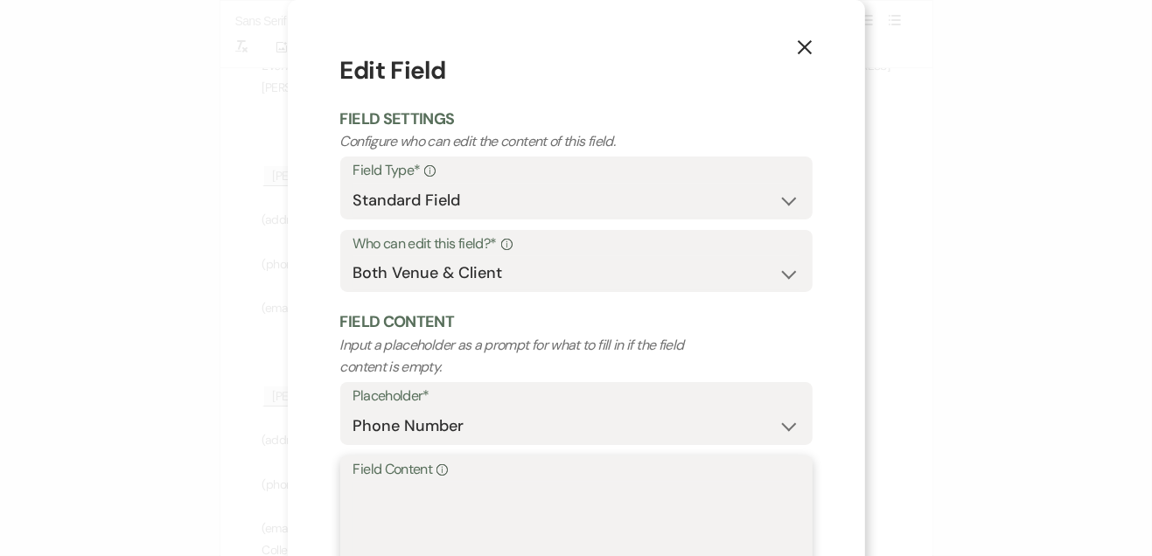
click at [417, 523] on textarea "Field Content Info" at bounding box center [576, 525] width 446 height 87
paste textarea "[PHONE_NUMBER]"
type textarea "[PHONE_NUMBER]"
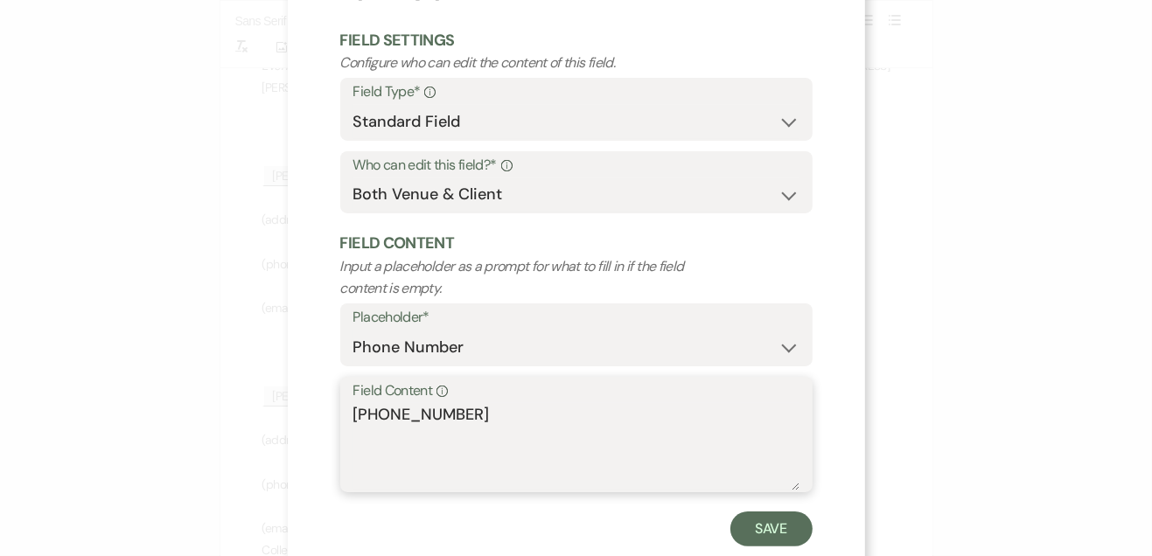
scroll to position [121, 0]
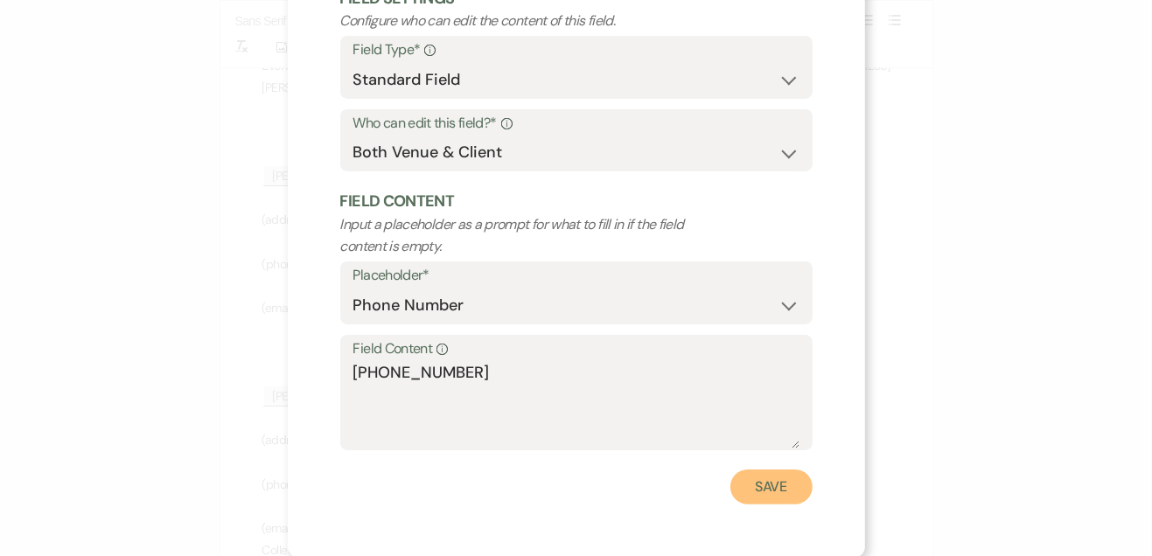
click at [767, 496] on button "Save" at bounding box center [771, 487] width 82 height 35
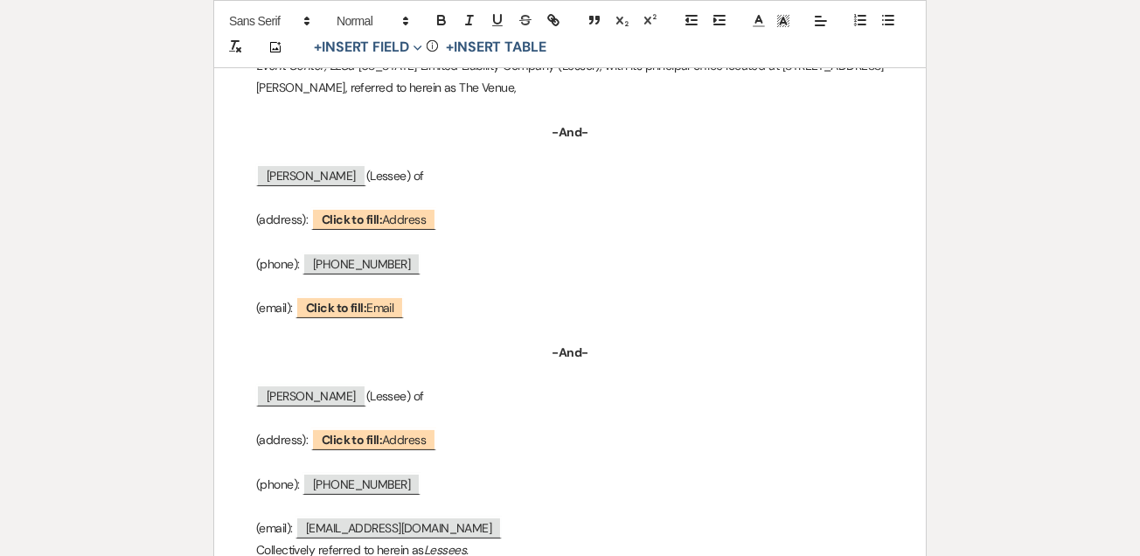
click at [396, 296] on span "Click to fill: Email" at bounding box center [350, 307] width 108 height 22
select select "Email"
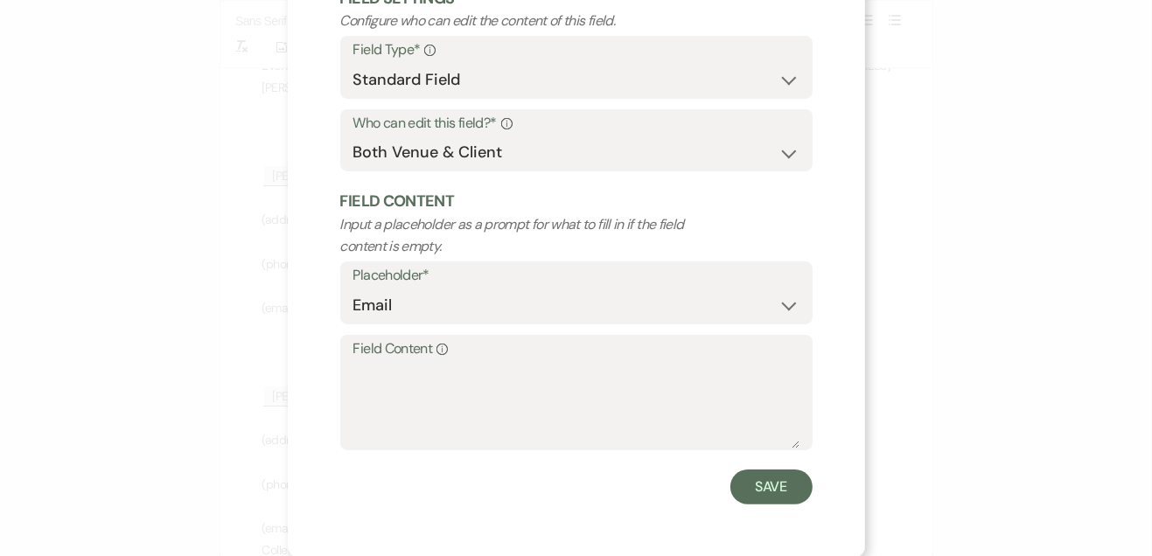
drag, startPoint x: 396, startPoint y: 296, endPoint x: 417, endPoint y: 387, distance: 94.2
click at [417, 387] on form "Edit Field Field Settings Configure who can edit the content of this field. Fie…" at bounding box center [576, 218] width 472 height 573
click at [417, 387] on textarea "Field Content Info" at bounding box center [576, 404] width 446 height 87
paste textarea "[EMAIL_ADDRESS][DOMAIN_NAME]"
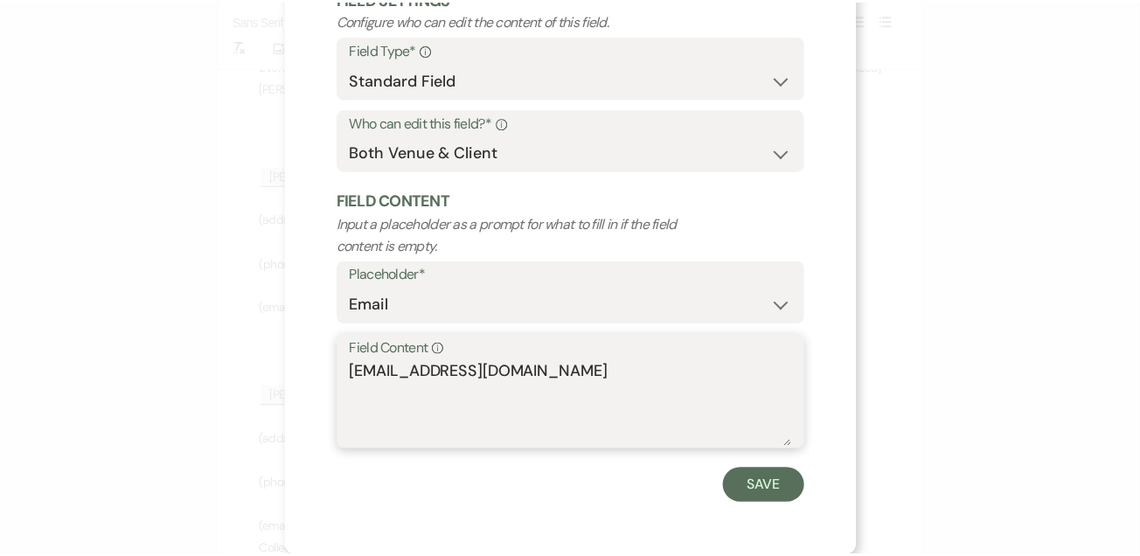
scroll to position [0, 0]
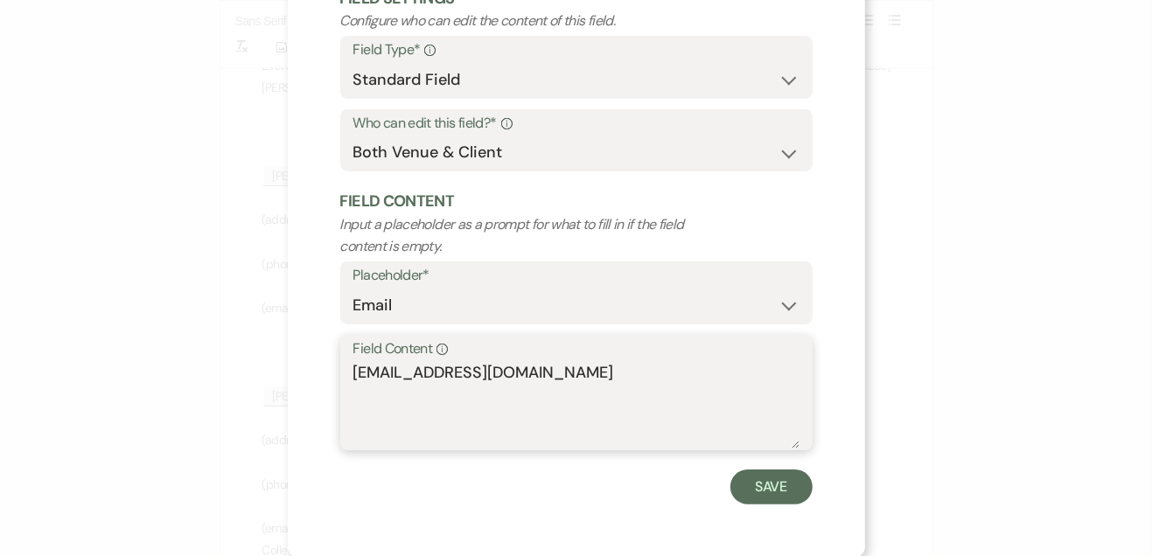
type textarea "[EMAIL_ADDRESS][DOMAIN_NAME]"
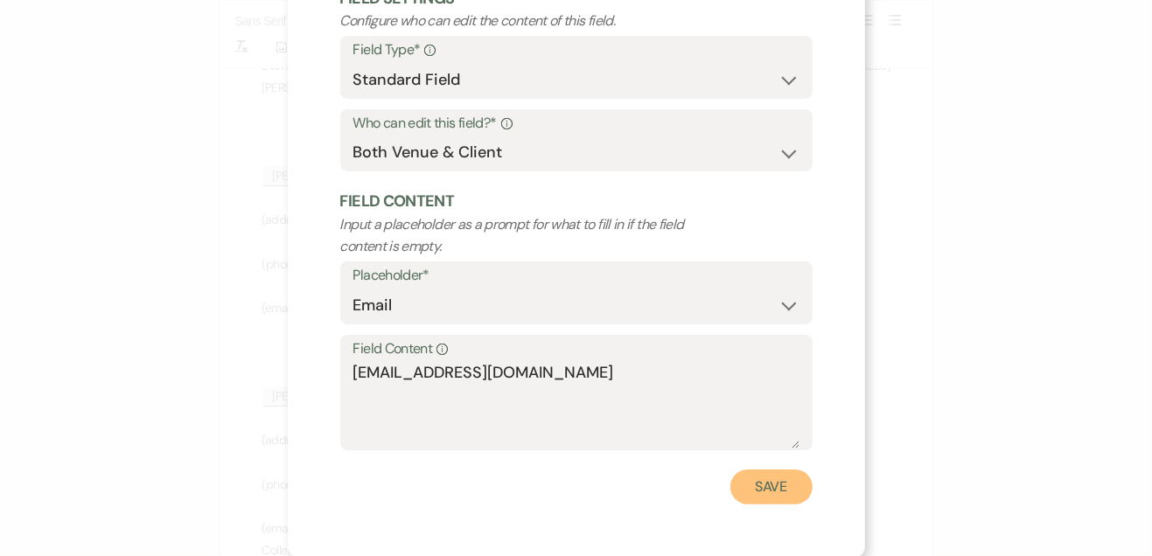
click at [775, 478] on button "Save" at bounding box center [771, 487] width 82 height 35
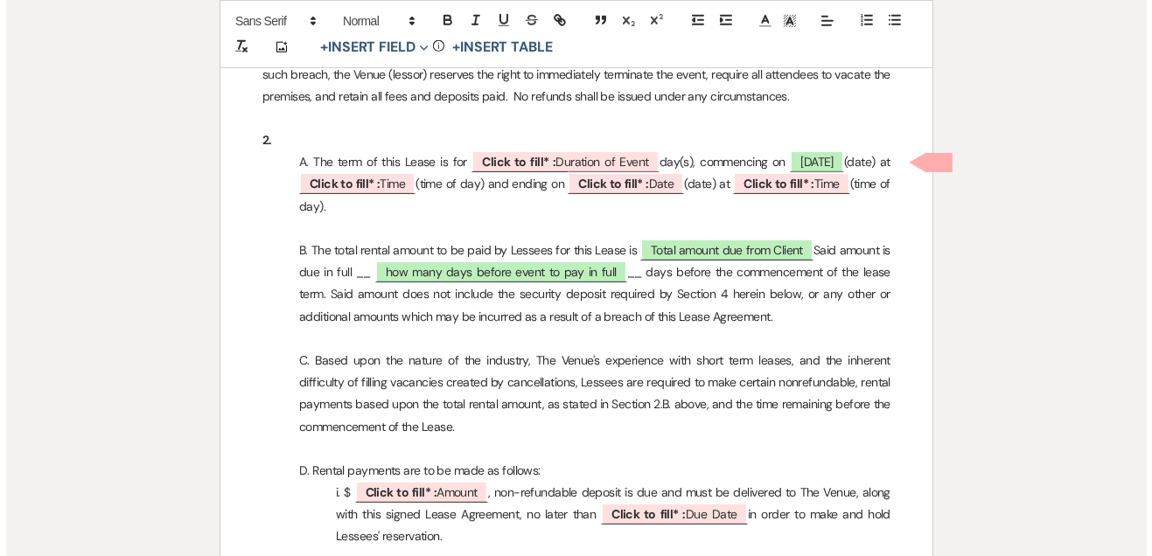
scroll to position [952, 0]
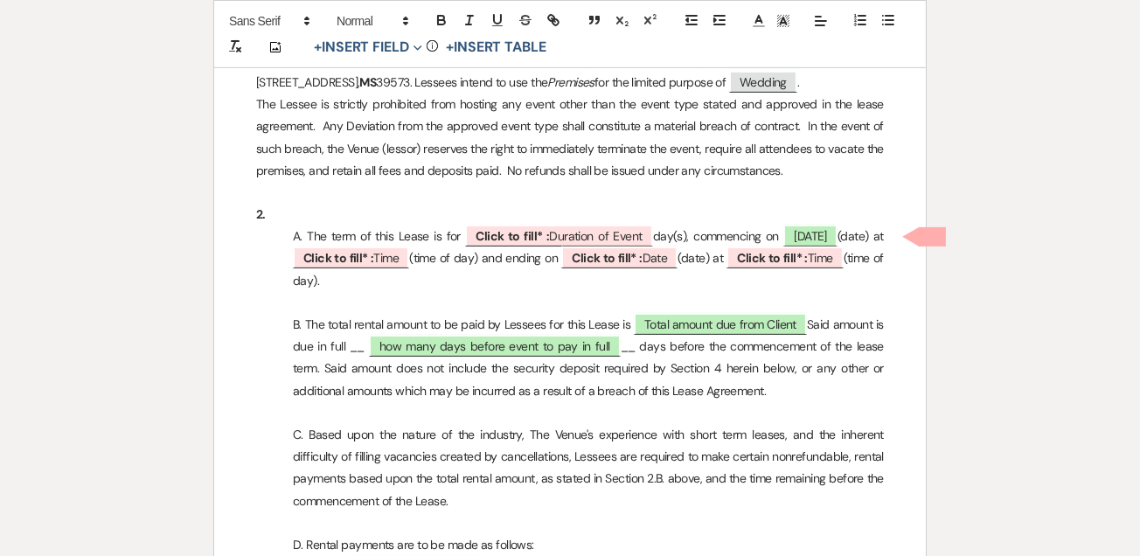
click at [799, 234] on span "10/17/2026" at bounding box center [811, 236] width 54 height 22
select select "smartCustomField"
select select "owner"
select select "{{eventDate}}"
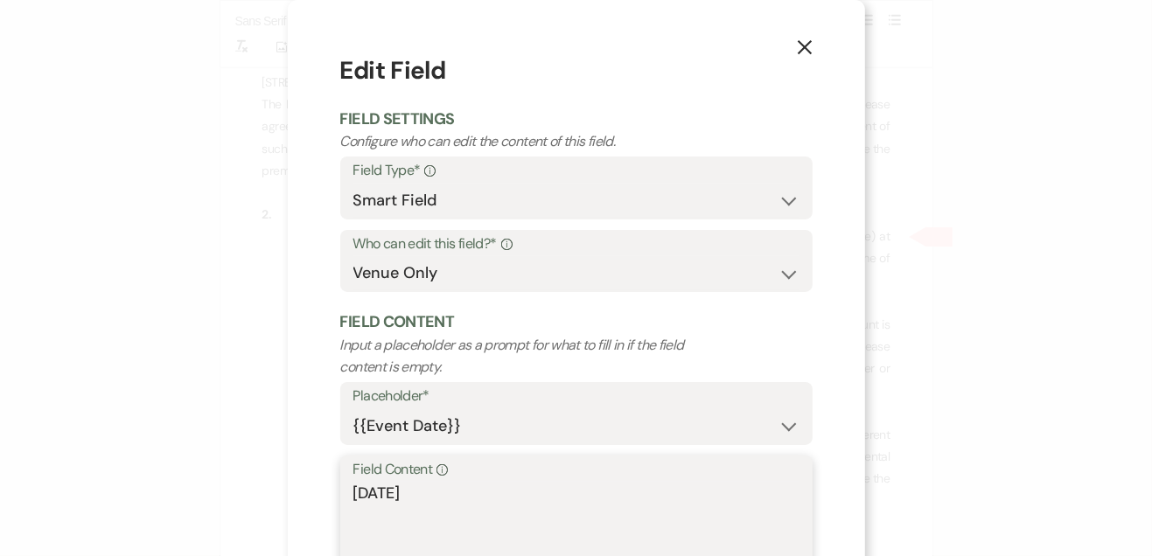
click at [380, 492] on textarea "10/17/2026" at bounding box center [576, 525] width 446 height 87
type textarea "10/3/2026"
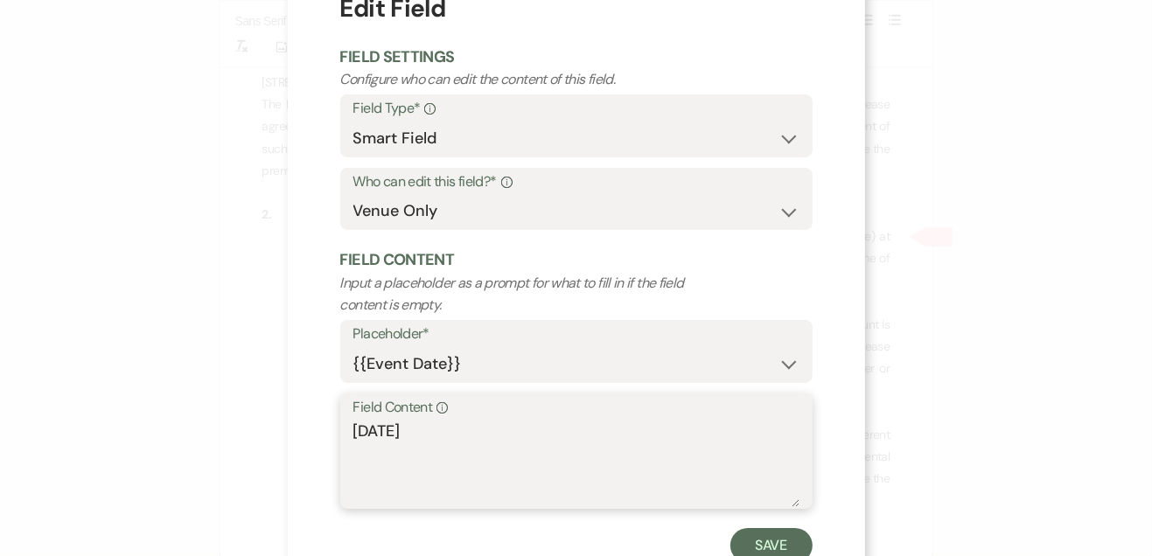
scroll to position [115, 0]
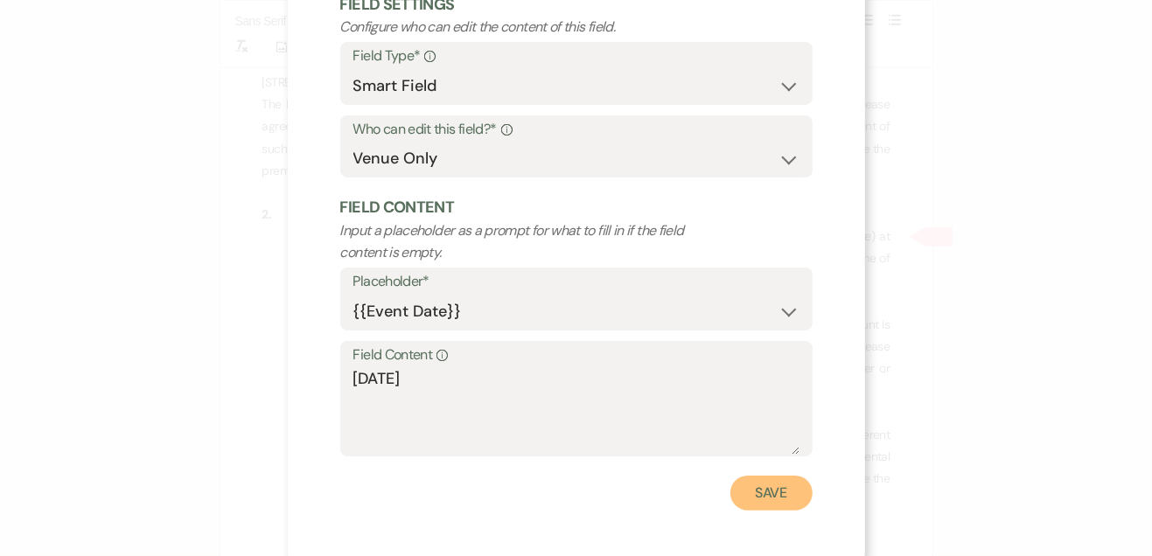
click at [771, 492] on button "Save" at bounding box center [771, 493] width 82 height 35
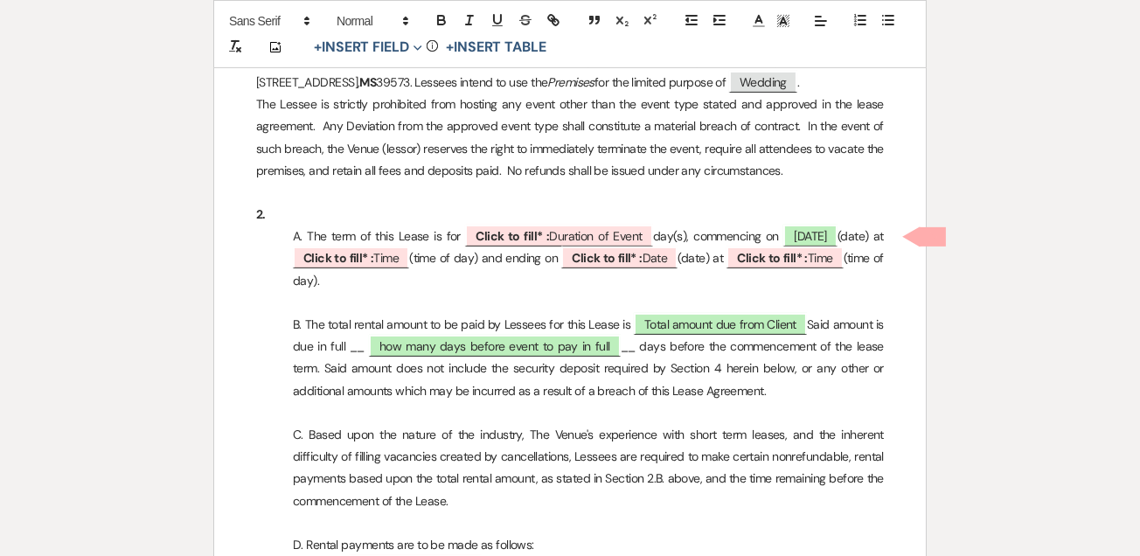
click at [583, 429] on p "C. Based upon the nature of the industry, The Venue's experience with short ter…" at bounding box center [570, 468] width 628 height 88
click at [598, 236] on span "Click to fill* : Duration of Event" at bounding box center [558, 236] width 187 height 22
select select "owner"
select select "custom_placeholder"
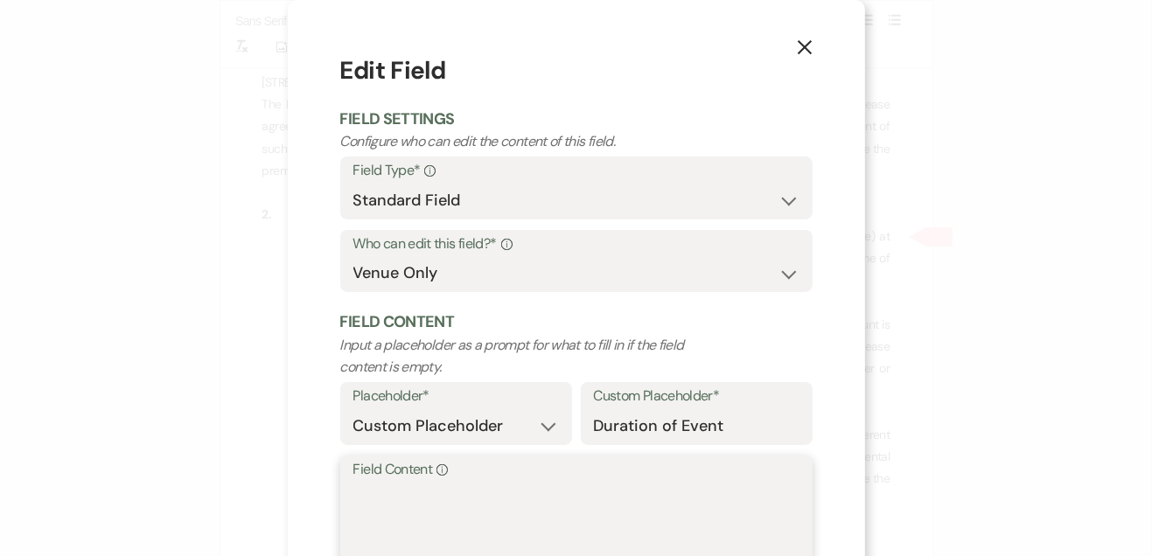
click at [540, 503] on textarea "Field Content Info" at bounding box center [576, 525] width 446 height 87
type textarea "2"
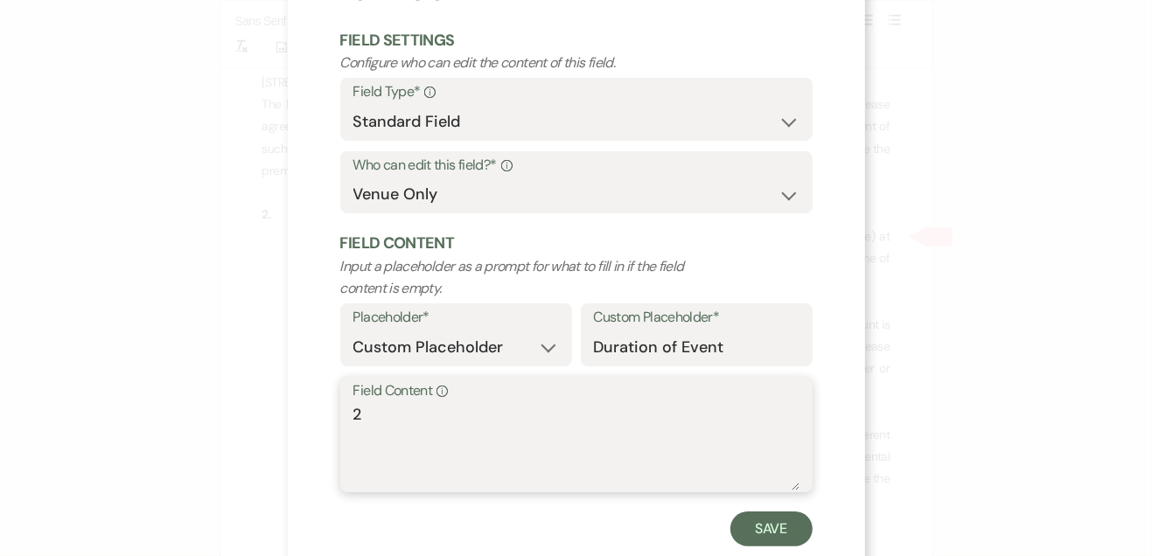
scroll to position [121, 0]
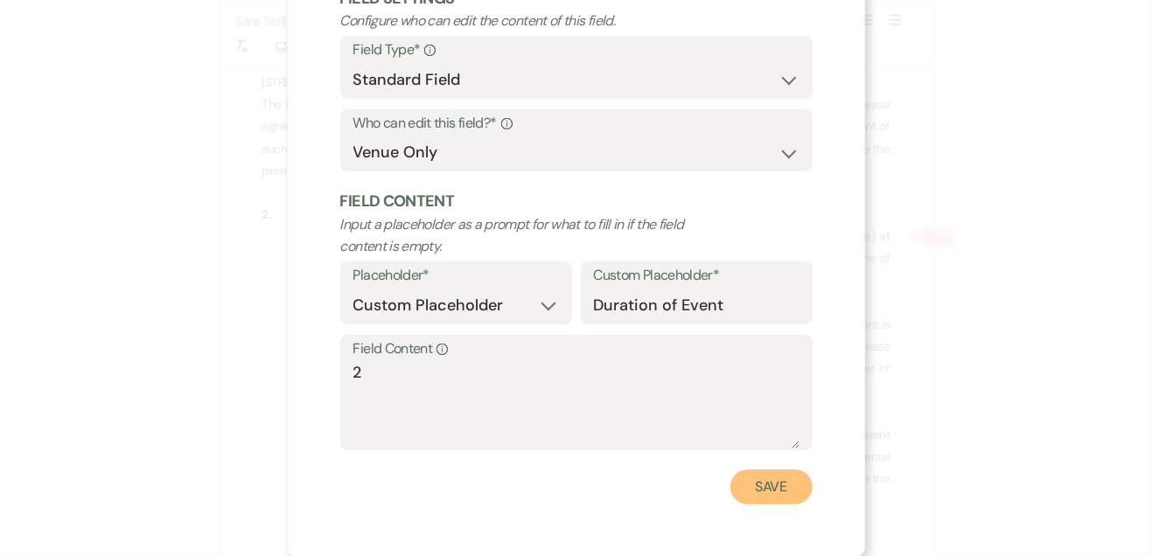
click at [775, 488] on button "Save" at bounding box center [771, 487] width 82 height 35
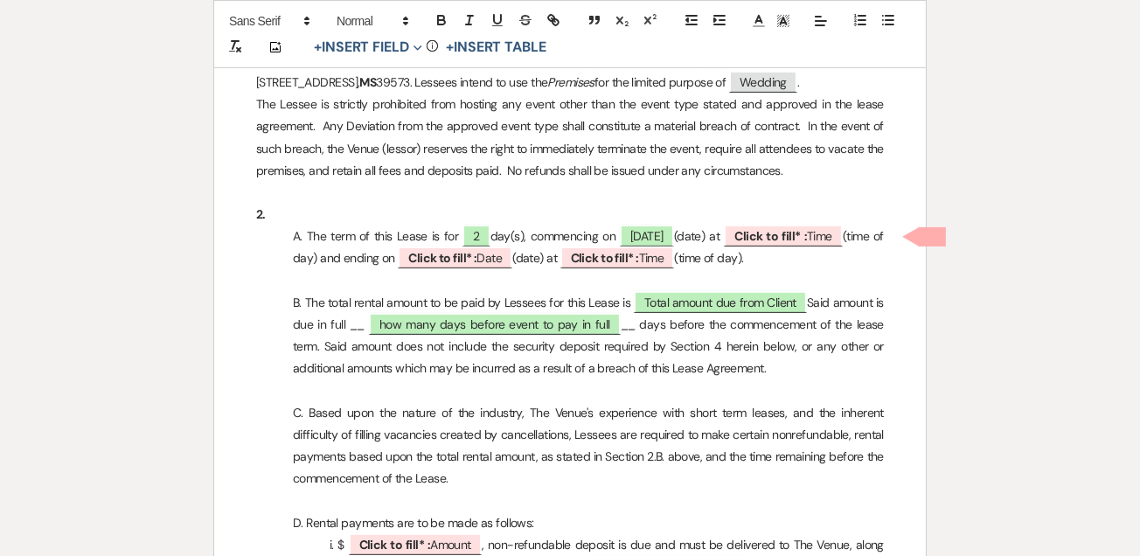
click at [843, 231] on span "Click to fill* : Time" at bounding box center [783, 236] width 119 height 22
select select "owner"
select select "Time"
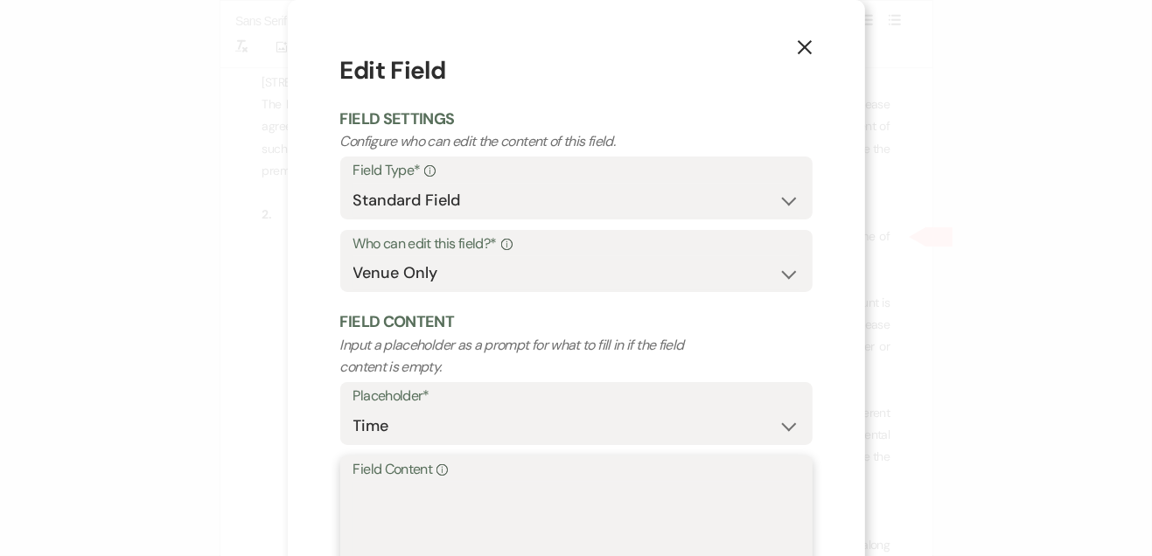
click at [545, 492] on textarea "Field Content Info" at bounding box center [576, 525] width 446 height 87
type textarea "8:00 AM"
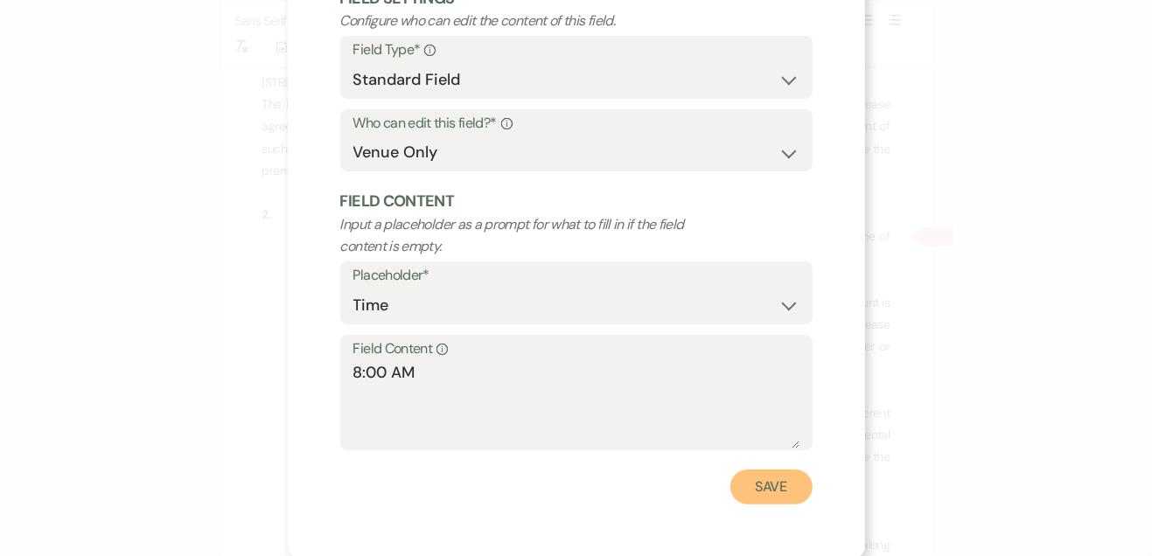
click at [775, 487] on button "Save" at bounding box center [771, 487] width 82 height 35
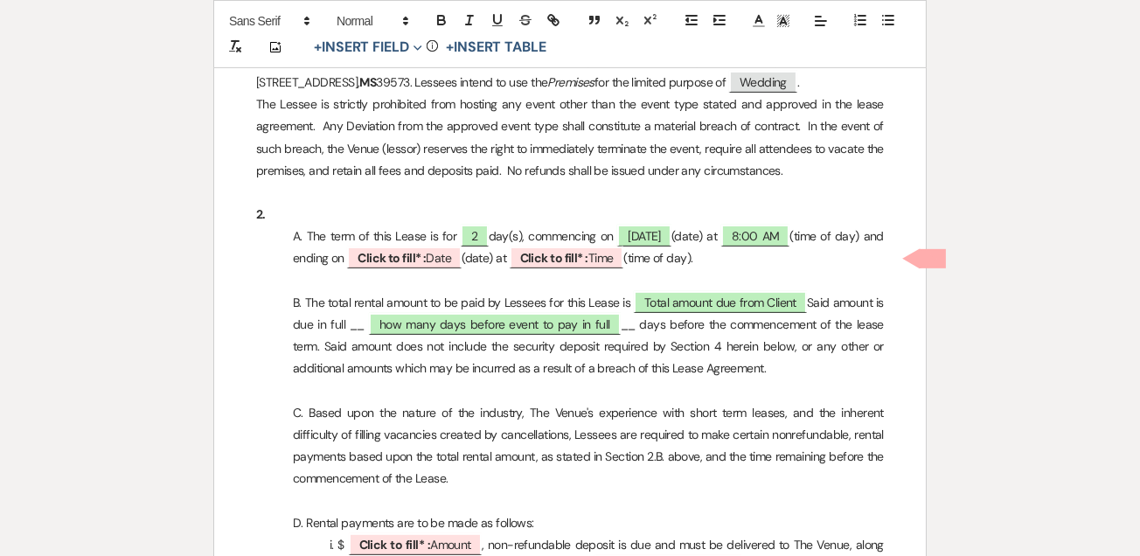
click at [462, 255] on span "Click to fill* : Date" at bounding box center [404, 258] width 115 height 22
select select "owner"
select select "Date"
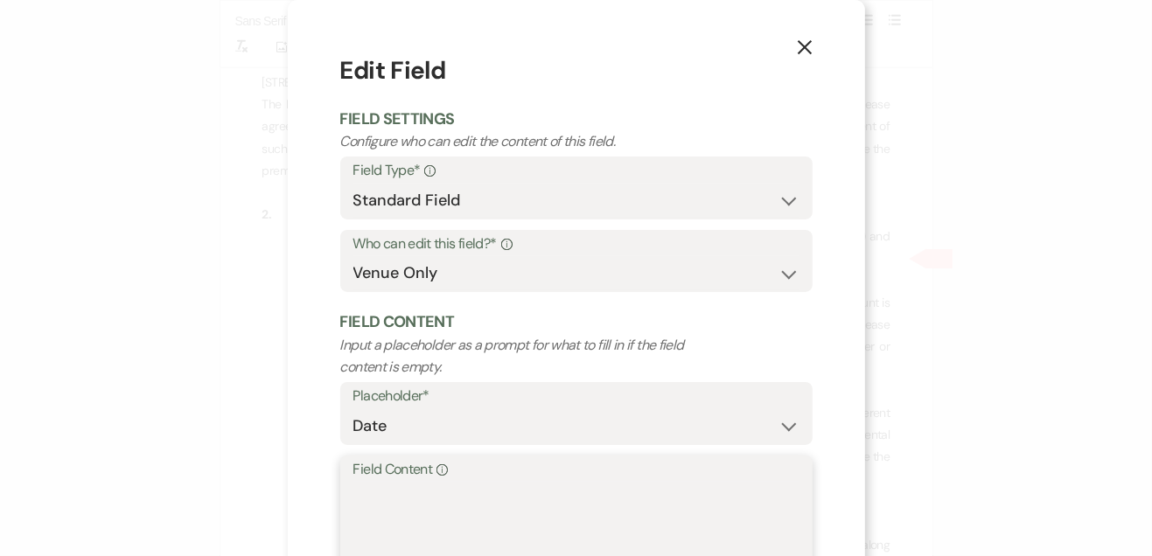
click at [460, 527] on textarea "Field Content Info" at bounding box center [576, 525] width 446 height 87
type textarea "8/4/26"
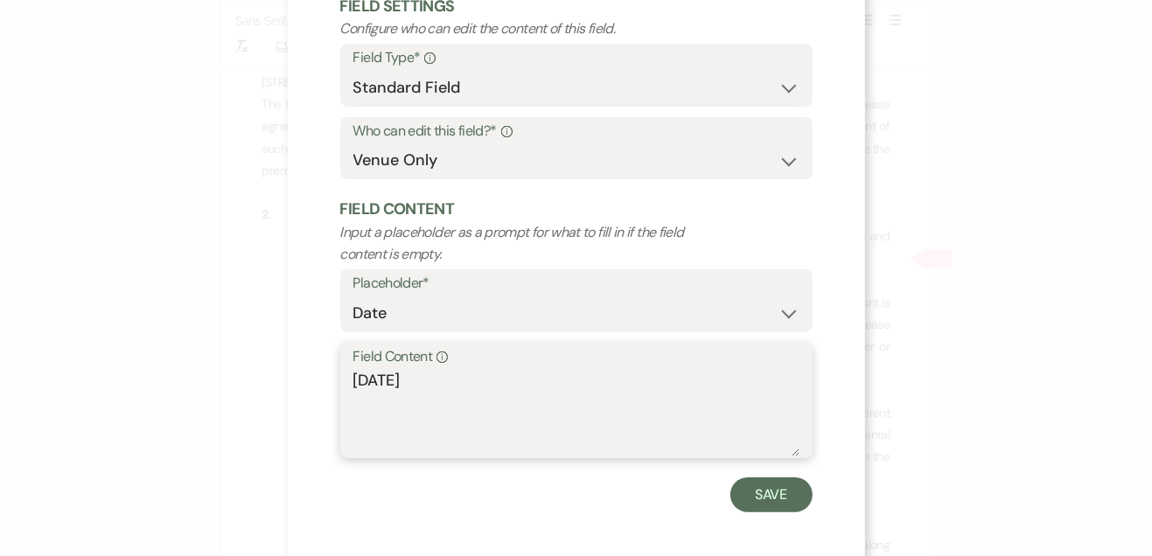
scroll to position [118, 0]
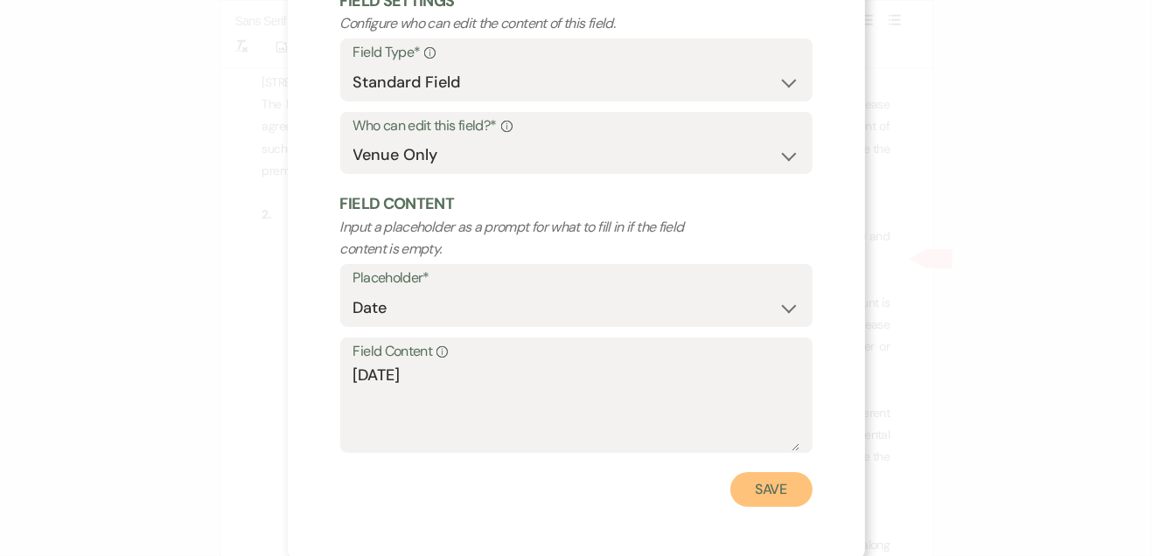
click at [767, 492] on button "Save" at bounding box center [771, 489] width 82 height 35
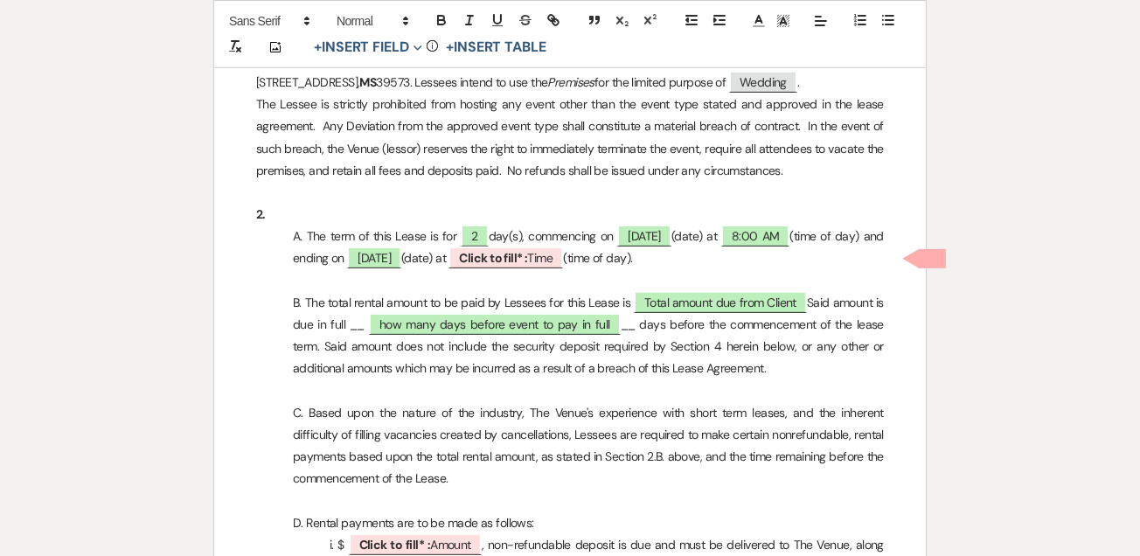
click at [401, 265] on span "8/4/26" at bounding box center [374, 258] width 54 height 22
select select "owner"
select select "Date"
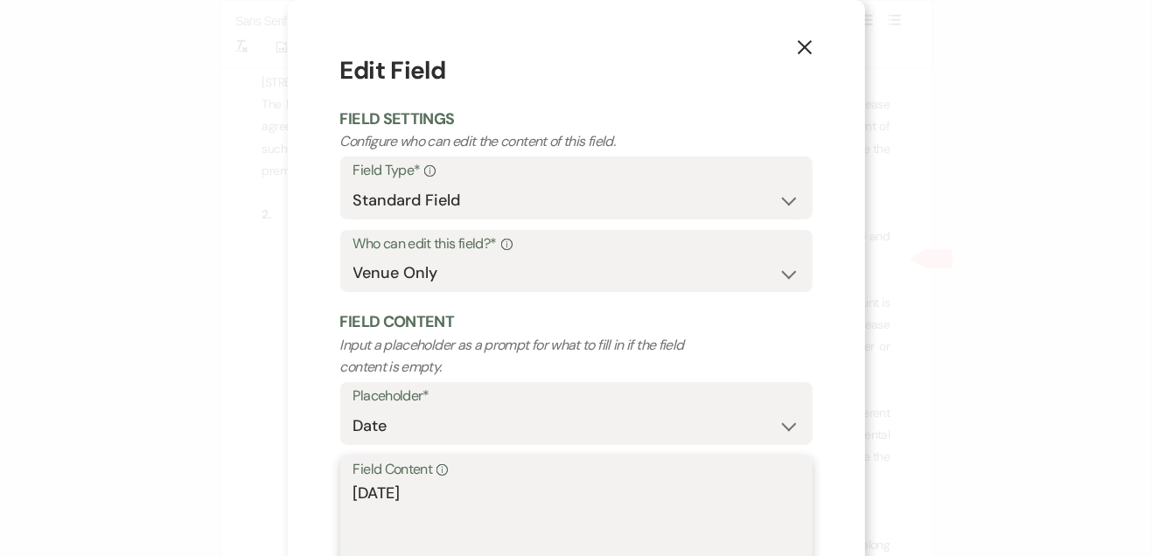
click at [363, 494] on textarea "8/4/26" at bounding box center [576, 525] width 446 height 87
type textarea "10/4/26"
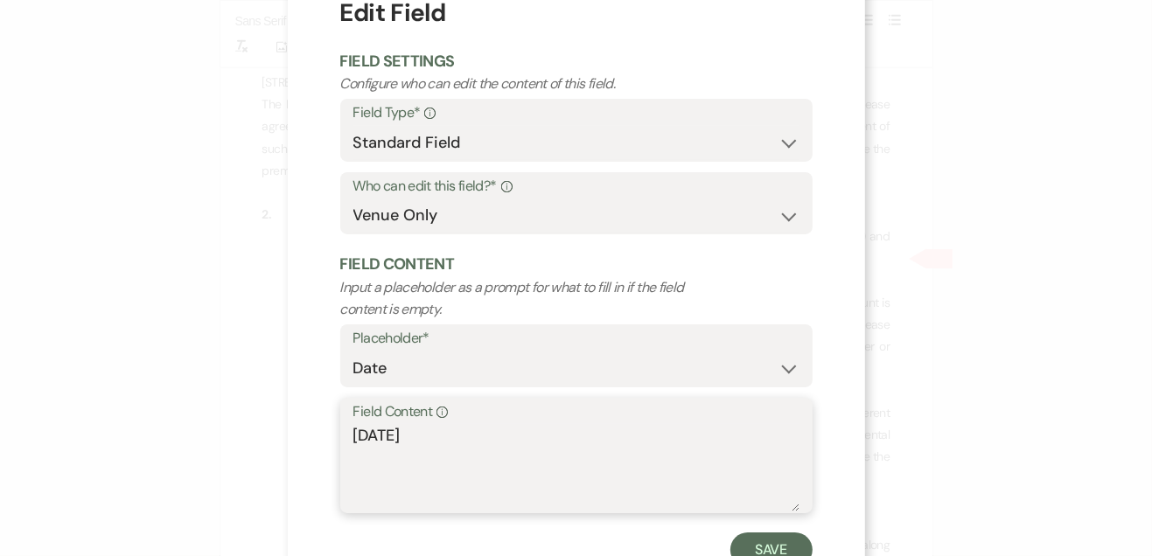
scroll to position [108, 0]
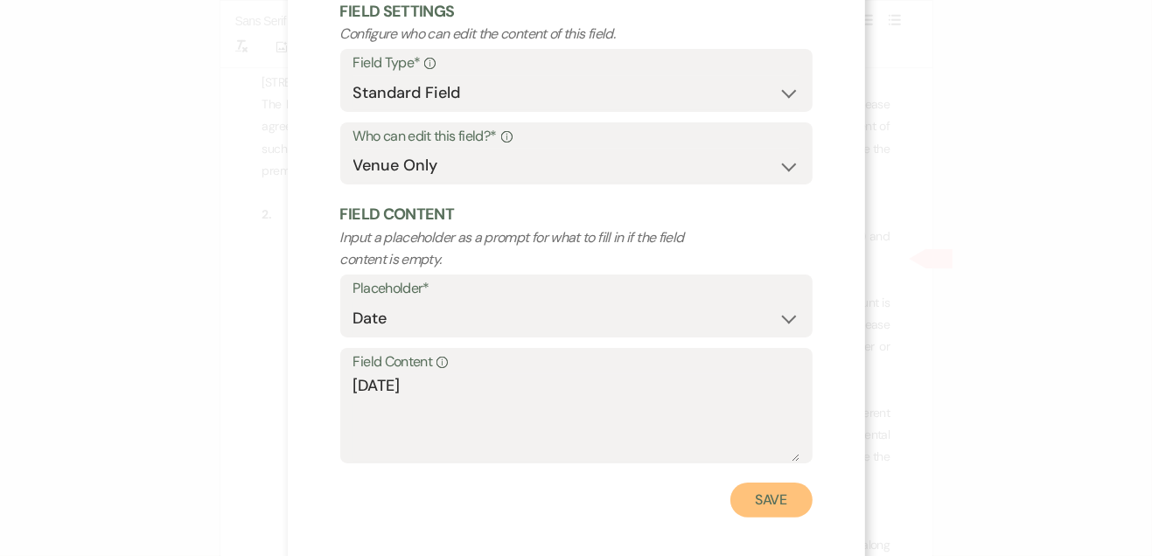
click at [770, 512] on button "Save" at bounding box center [771, 500] width 82 height 35
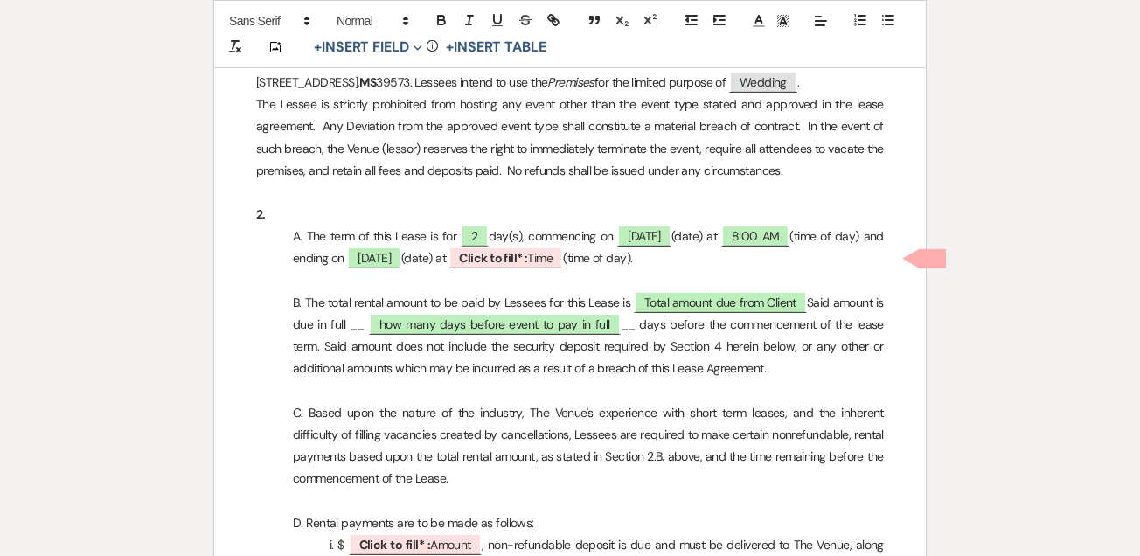
click at [527, 256] on b "Click to fill* :" at bounding box center [493, 258] width 68 height 16
select select "owner"
select select "Time"
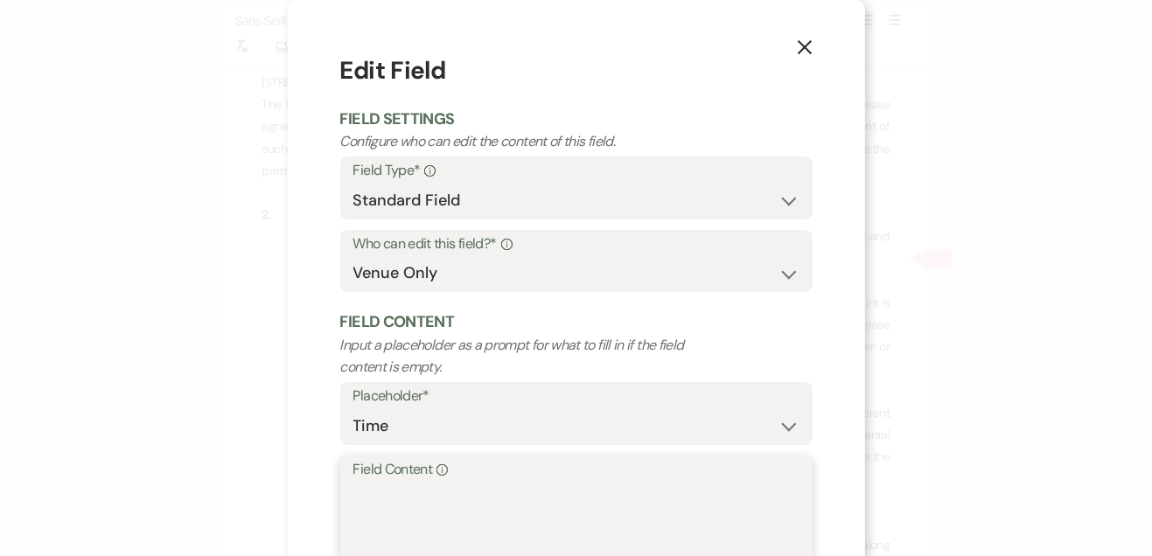
click at [353, 500] on textarea "Field Content Info" at bounding box center [576, 525] width 446 height 87
type textarea "10:00 PM"
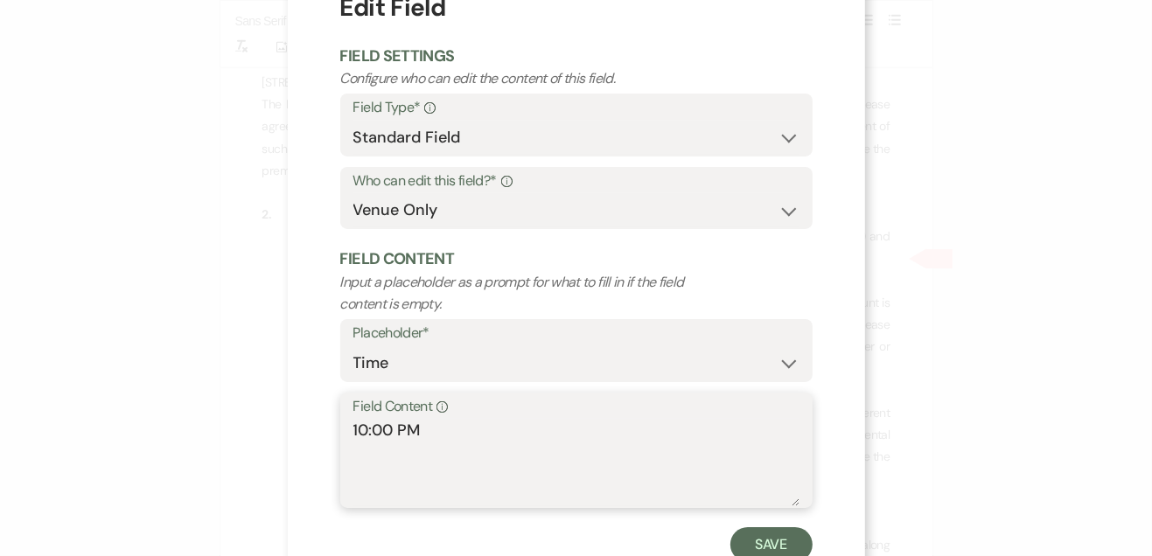
scroll to position [117, 0]
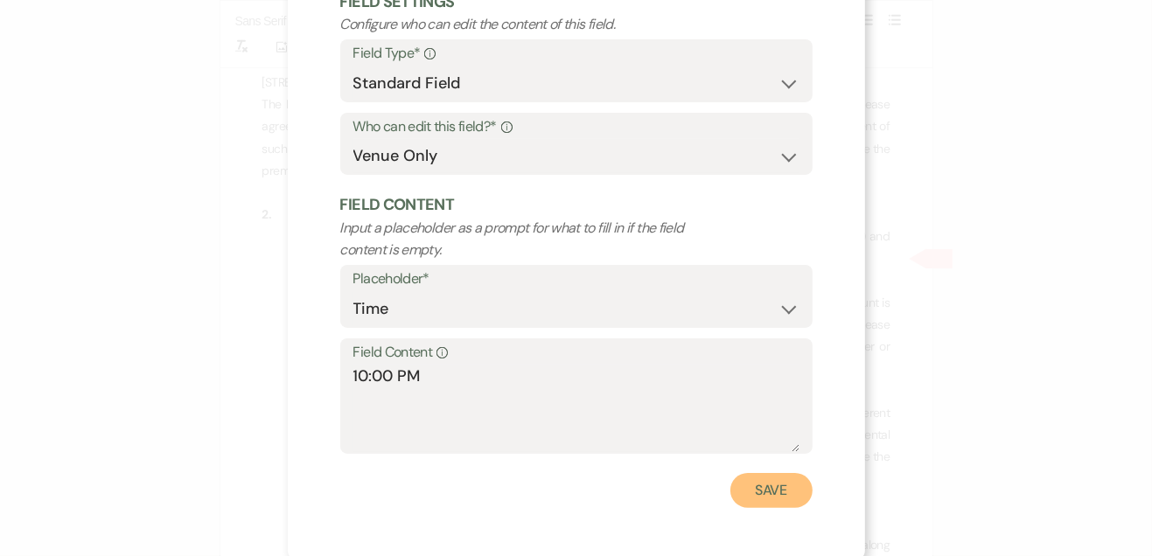
click at [769, 487] on button "Save" at bounding box center [771, 490] width 82 height 35
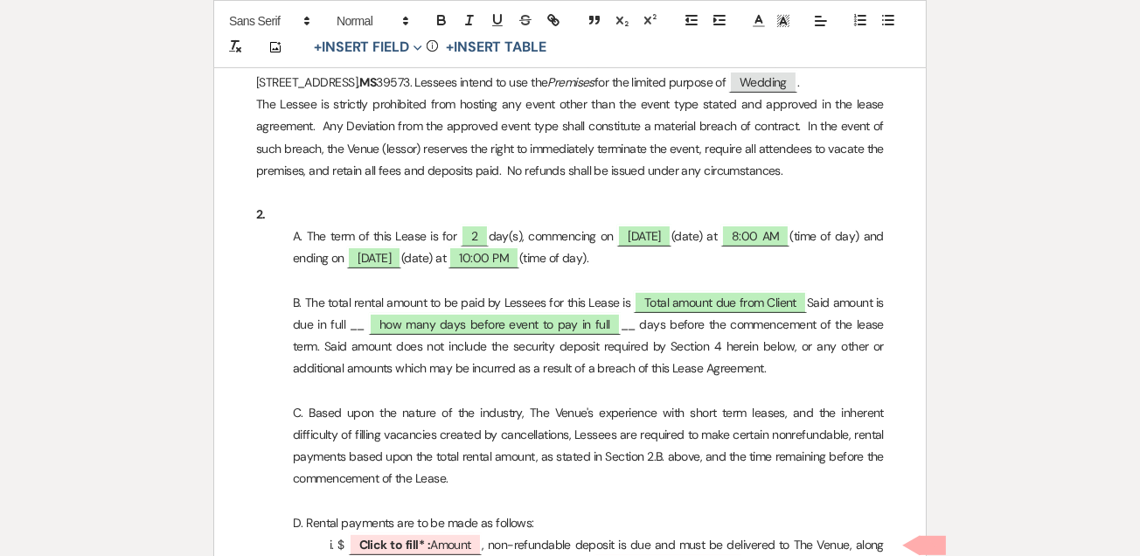
click at [730, 306] on span "Total amount due from Client" at bounding box center [720, 302] width 173 height 22
select select "owner"
select select "Number"
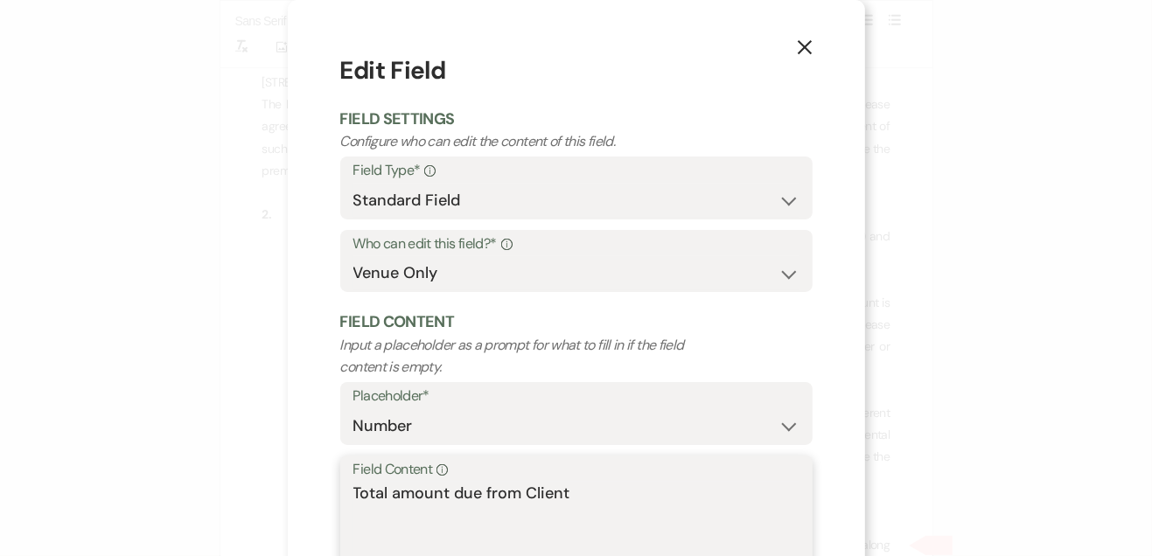
click at [641, 488] on textarea "Total amount due from Client" at bounding box center [576, 525] width 446 height 87
type textarea "T"
type textarea "$4,500"
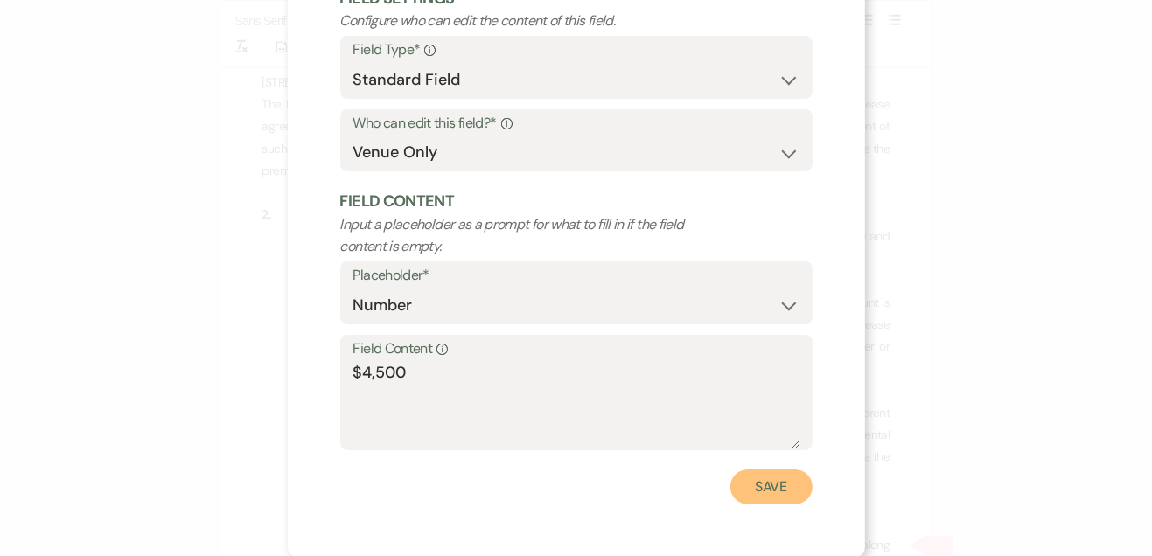
click at [770, 494] on button "Save" at bounding box center [771, 487] width 82 height 35
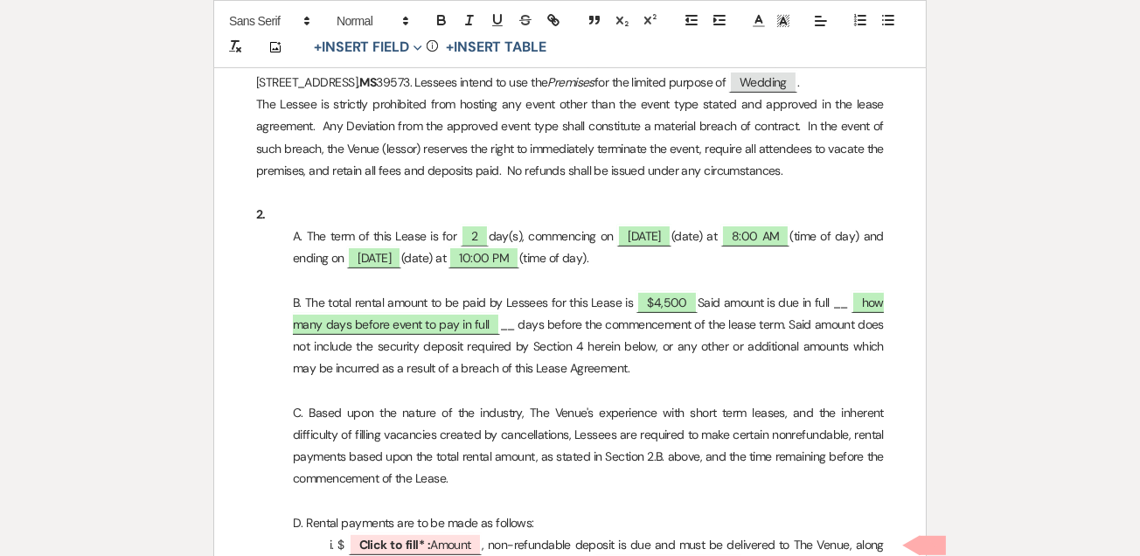
click at [441, 332] on span "how many days before event to pay in full" at bounding box center [588, 313] width 591 height 44
select select "owner"
select select "Number"
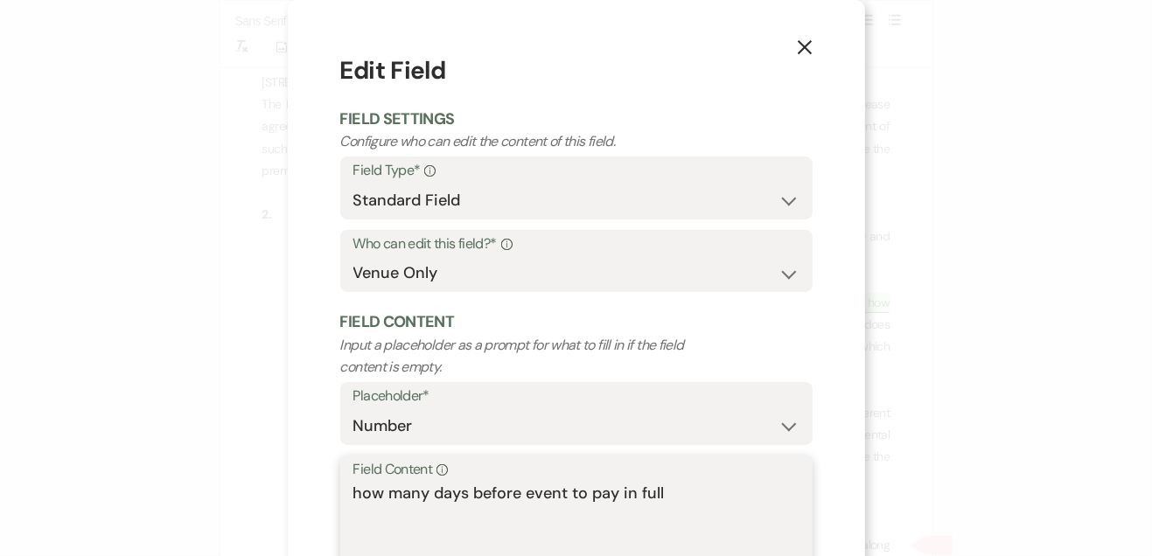
click at [683, 496] on textarea "how many days before event to pay in full" at bounding box center [576, 525] width 446 height 87
type textarea "h"
type textarea "60"
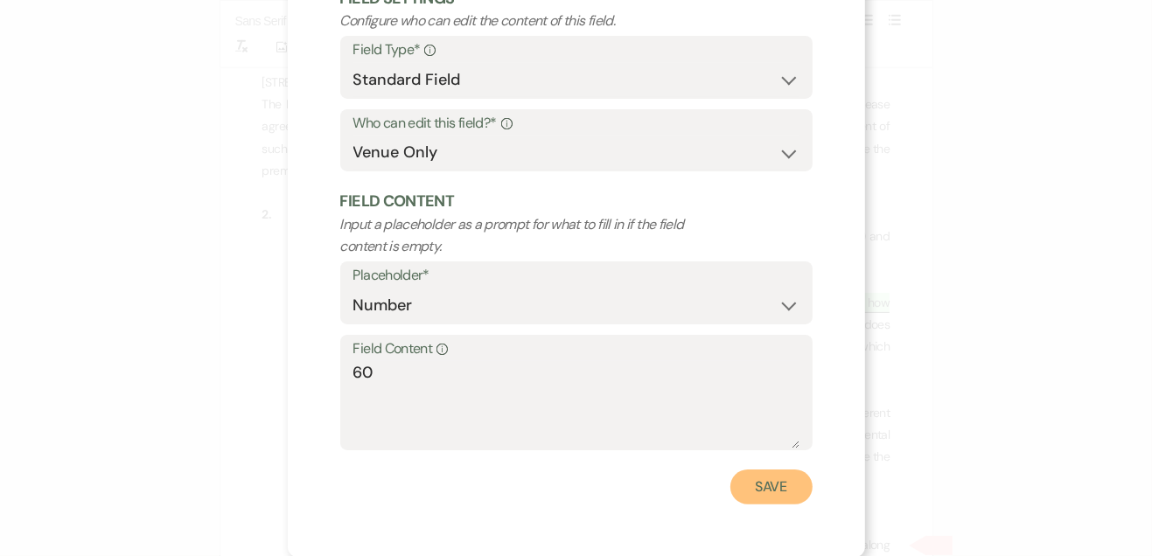
click at [766, 493] on button "Save" at bounding box center [771, 487] width 82 height 35
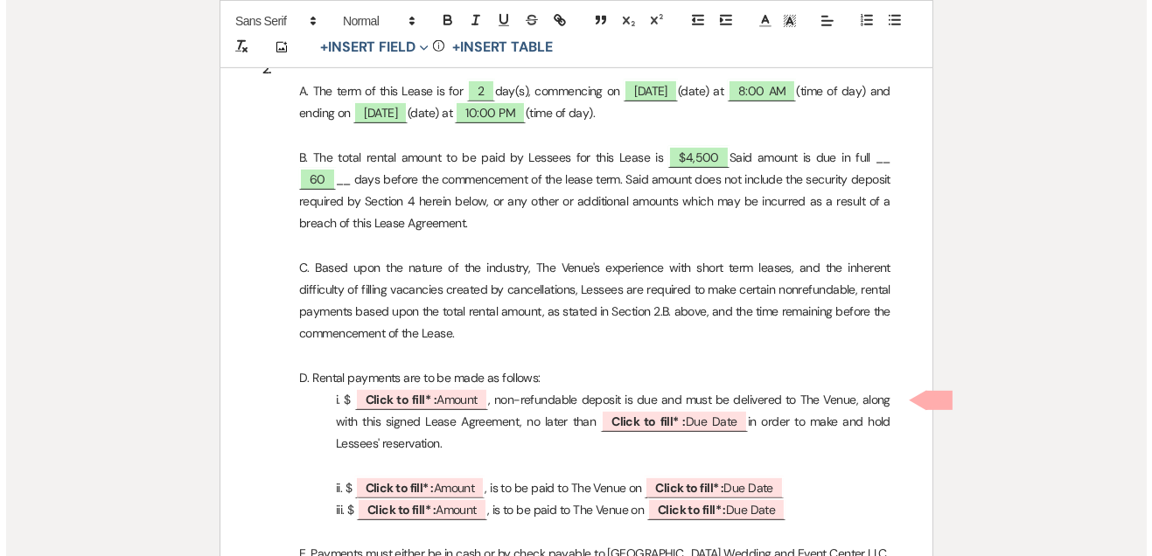
scroll to position [1099, 0]
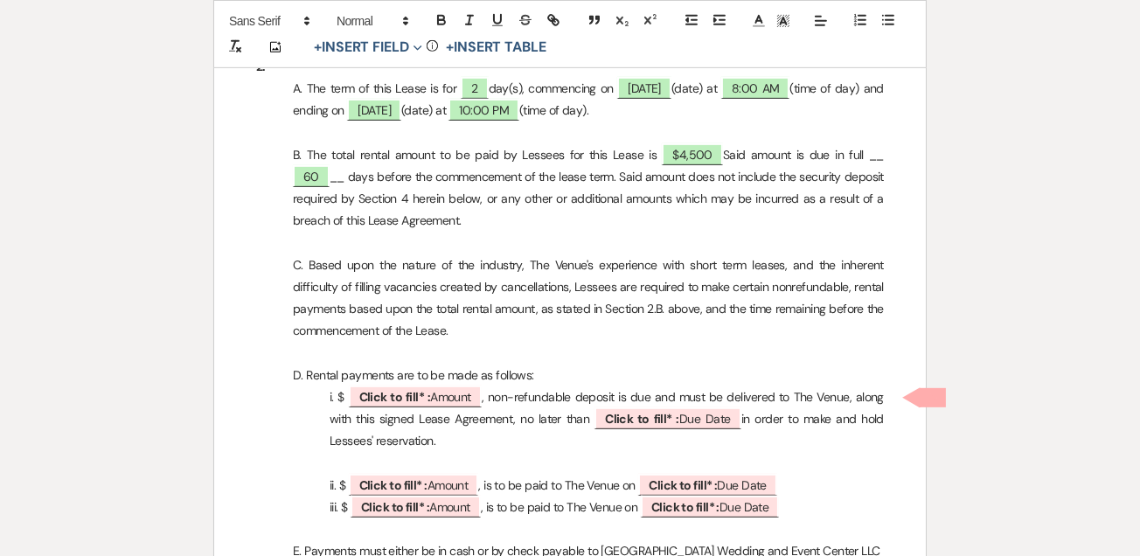
click at [454, 398] on span "Click to fill* : Amount" at bounding box center [415, 397] width 133 height 22
select select "owner"
select select "Amount"
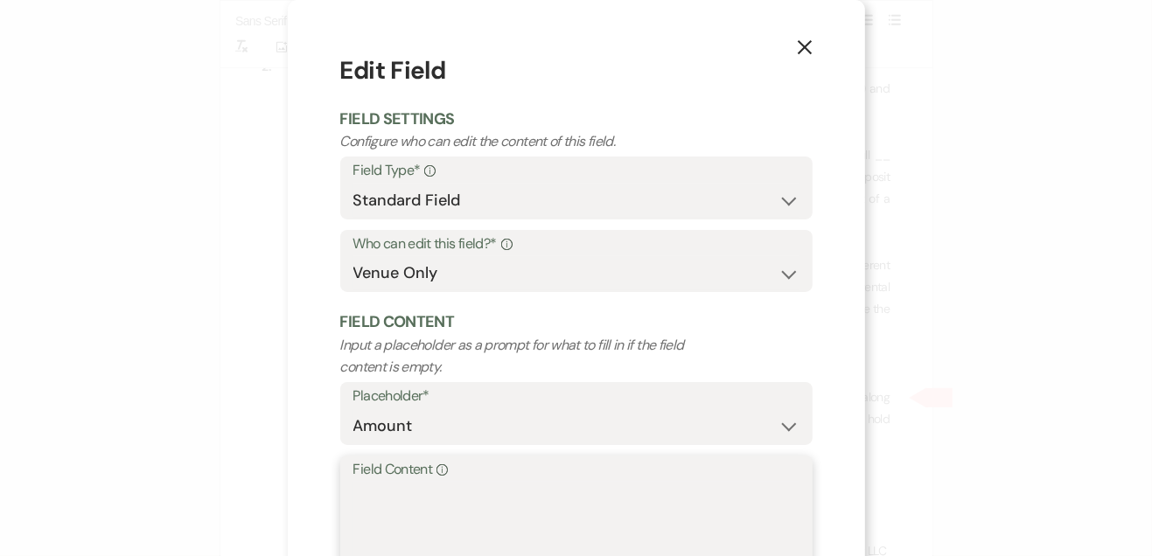
click at [535, 520] on textarea "Field Content Info" at bounding box center [576, 525] width 446 height 87
type textarea "$500"
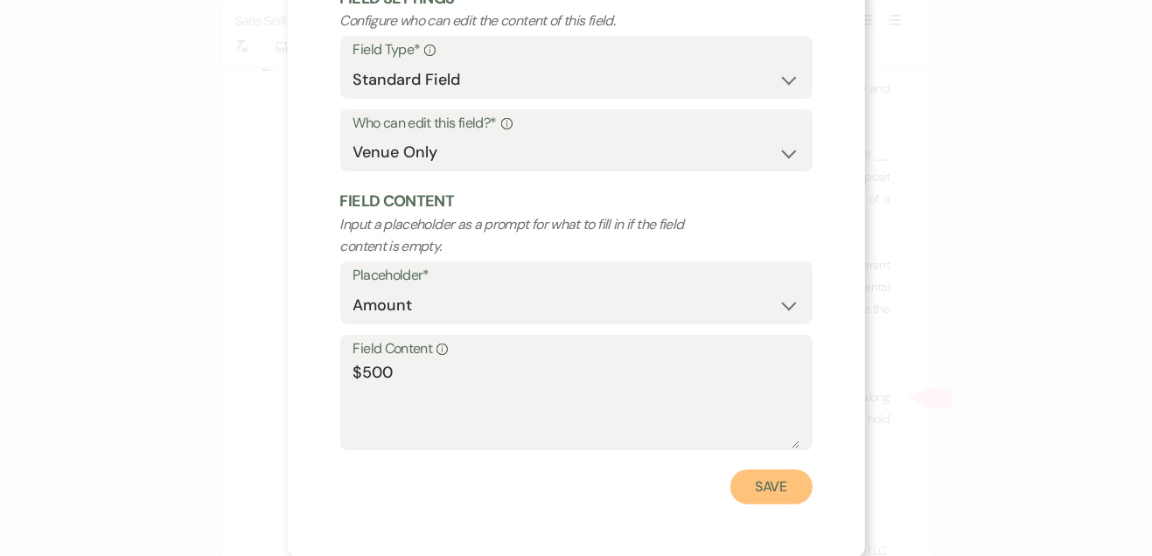
click at [770, 487] on button "Save" at bounding box center [771, 487] width 82 height 35
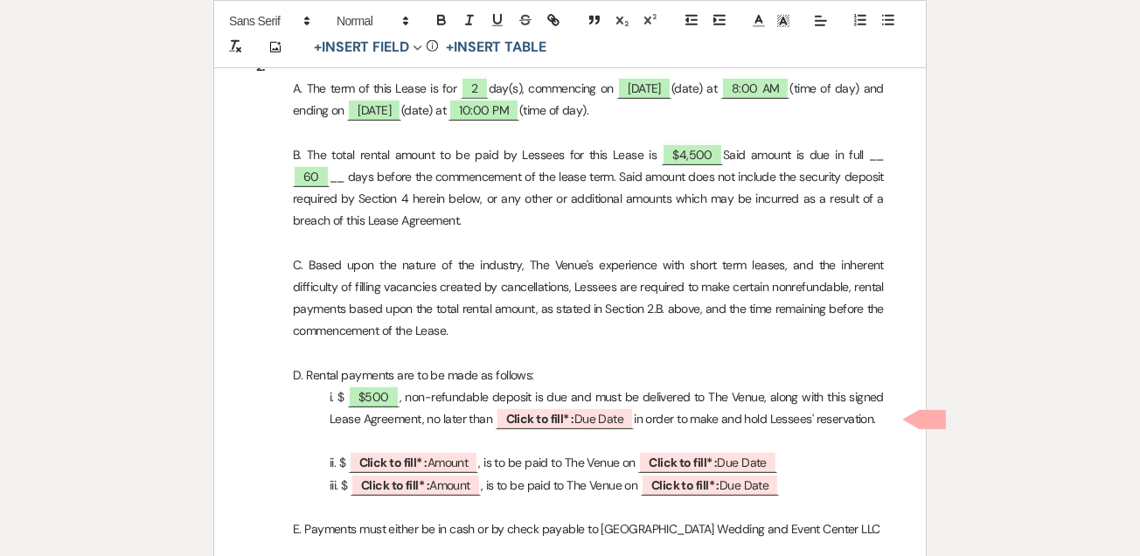
click at [661, 321] on p "C. Based upon the nature of the industry, The Venue's experience with short ter…" at bounding box center [570, 299] width 628 height 88
click at [603, 422] on span "Click to fill* : Due Date" at bounding box center [565, 419] width 139 height 22
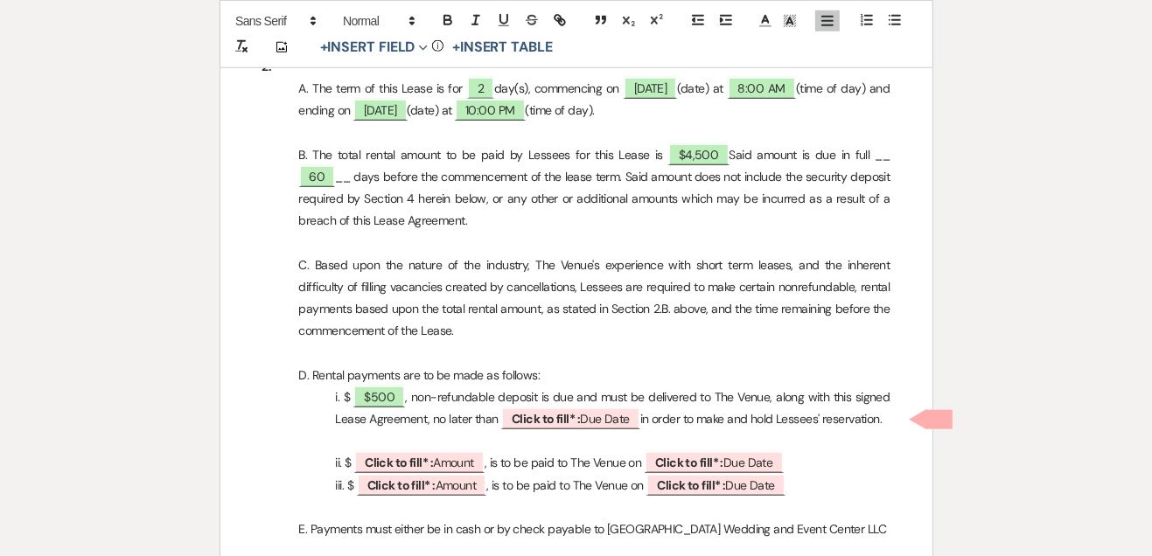
select select "owner"
select select "custom_placeholder"
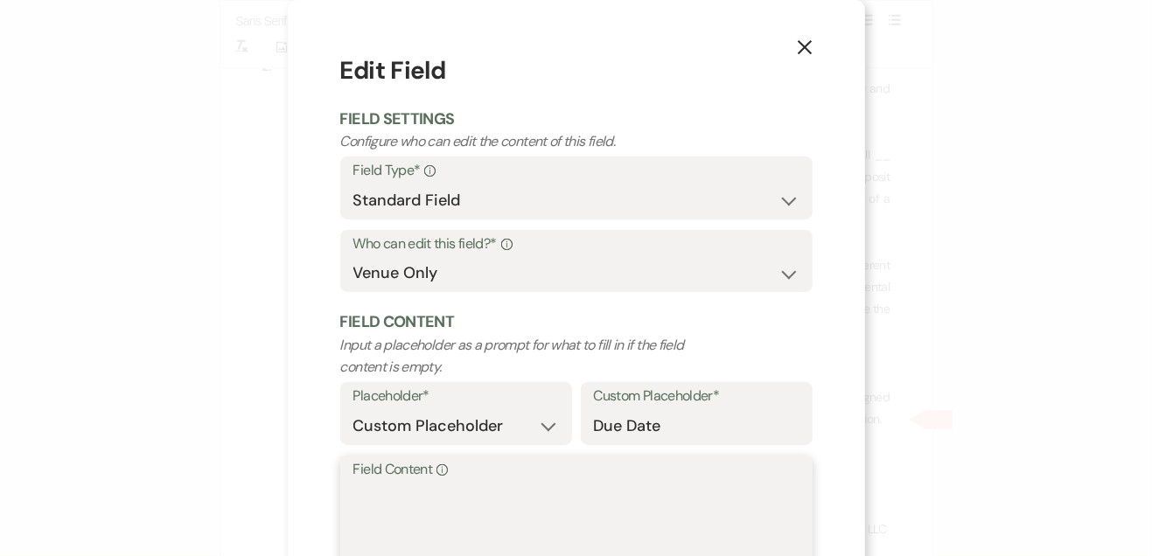
click at [606, 519] on textarea "Field Content Info" at bounding box center [576, 525] width 446 height 87
click at [353, 482] on textarea "08/15/26" at bounding box center [576, 525] width 446 height 87
type textarea "8/15/26"
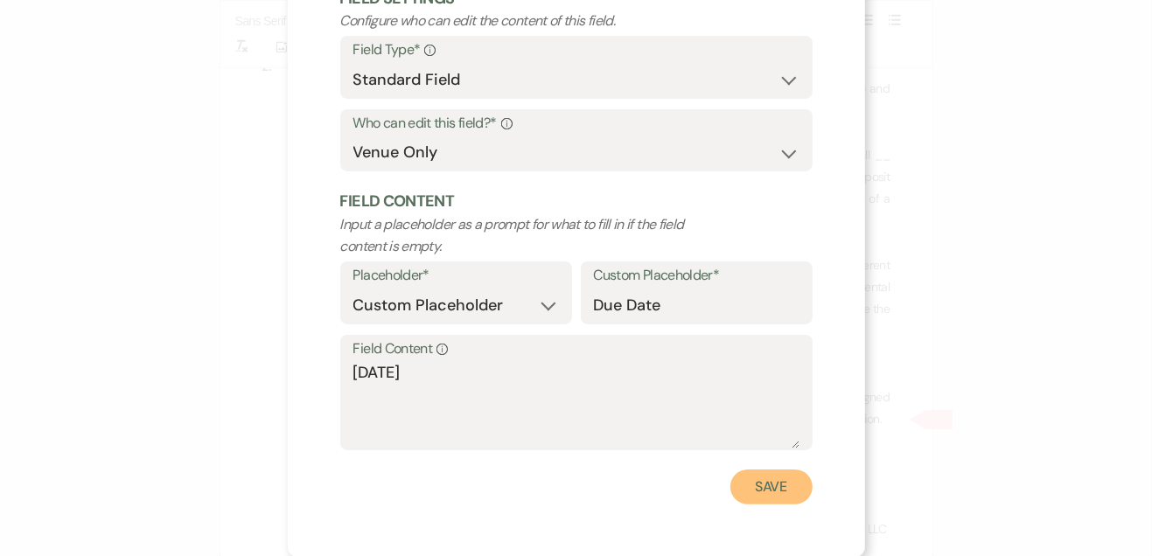
click at [764, 504] on button "Save" at bounding box center [771, 487] width 82 height 35
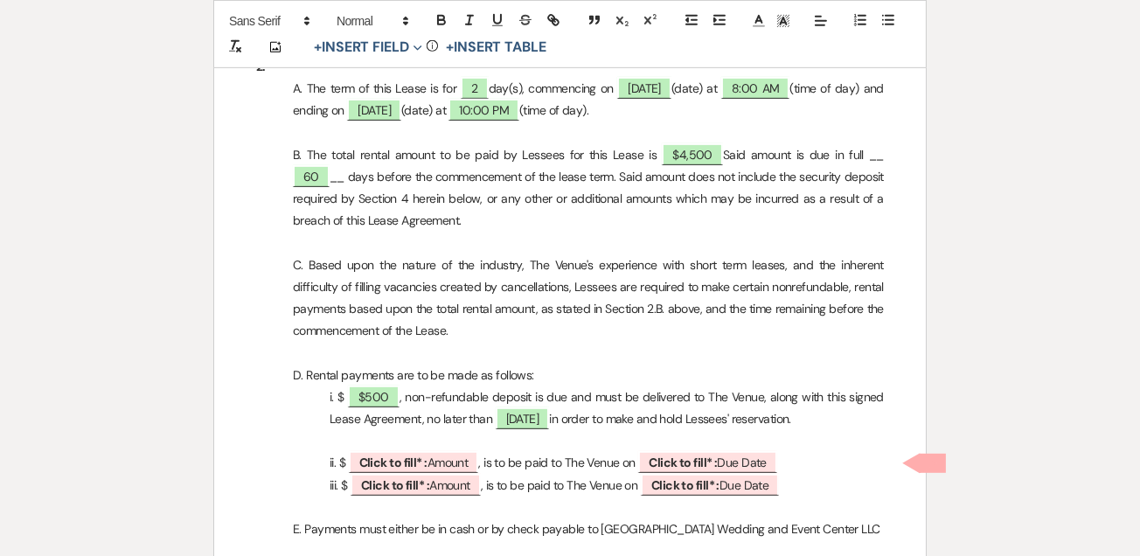
click at [677, 465] on b "Click to fill* :" at bounding box center [683, 463] width 68 height 16
select select "owner"
select select "custom_placeholder"
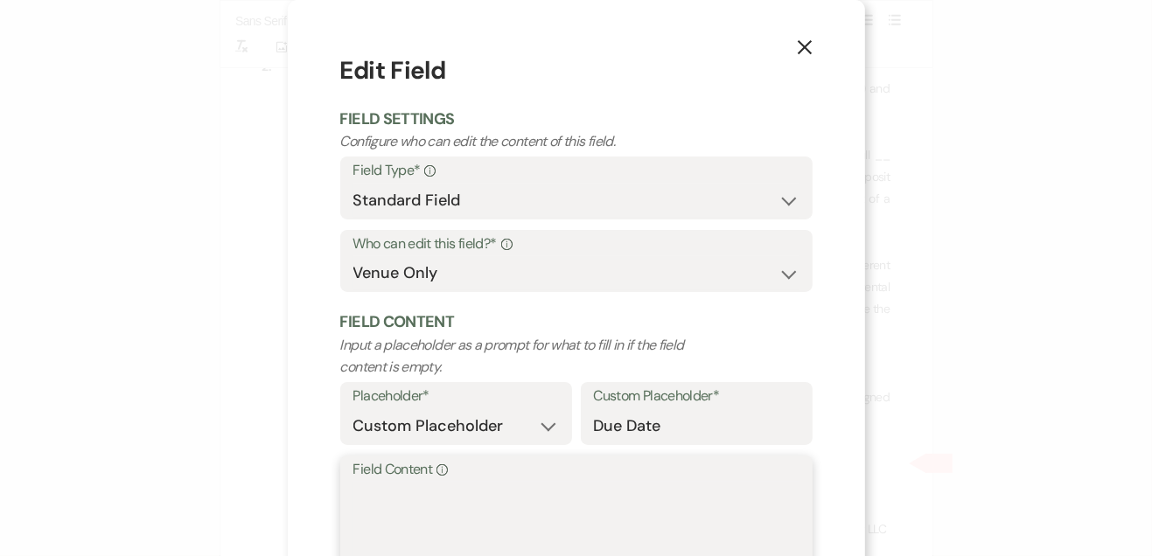
click at [602, 491] on textarea "Field Content Info" at bounding box center [576, 525] width 446 height 87
type textarea "11/7/25"
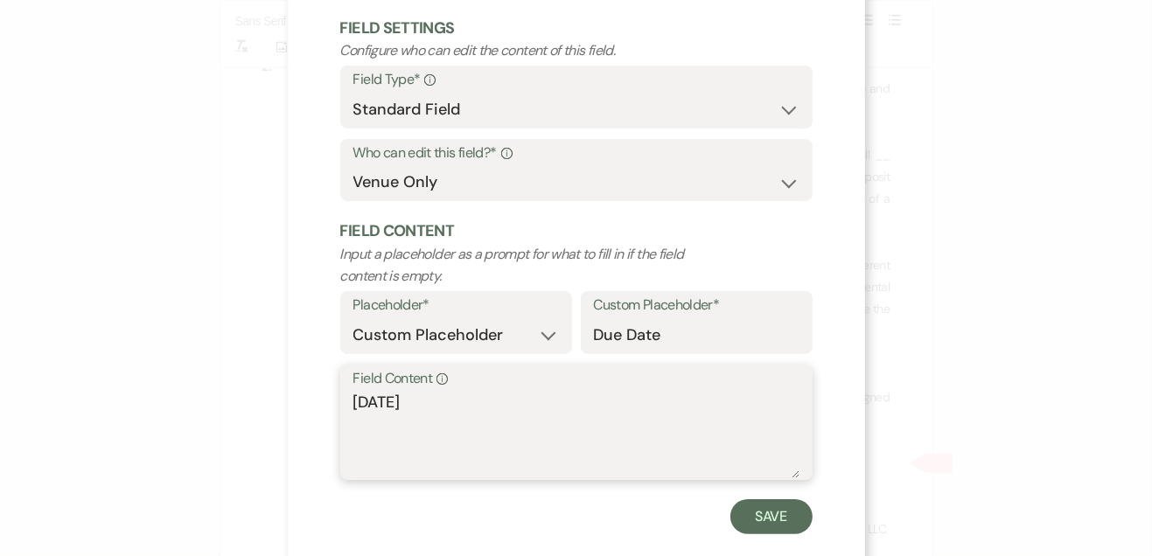
scroll to position [109, 0]
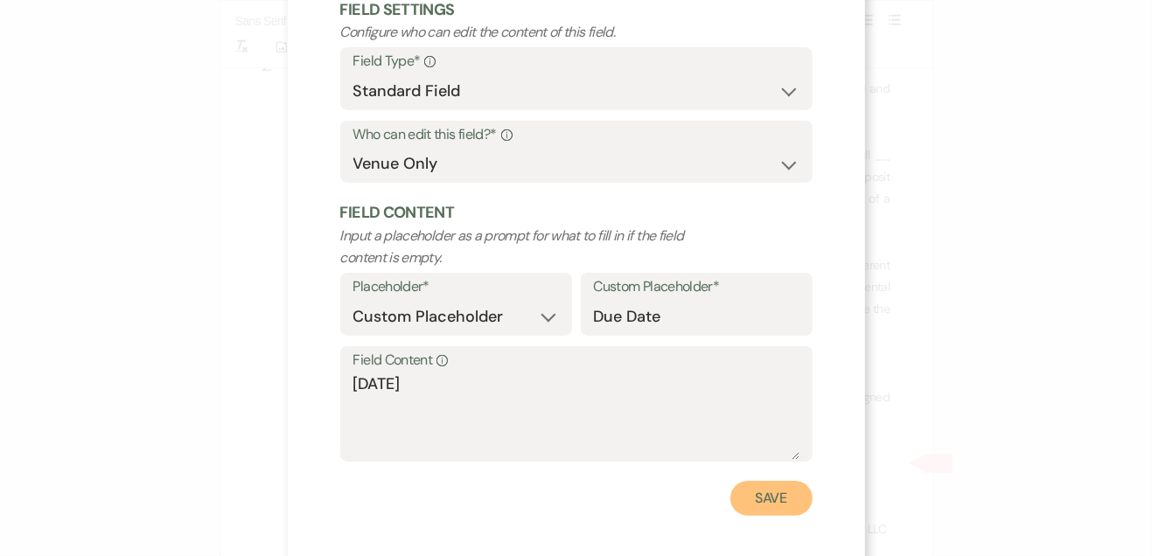
click at [766, 509] on button "Save" at bounding box center [771, 498] width 82 height 35
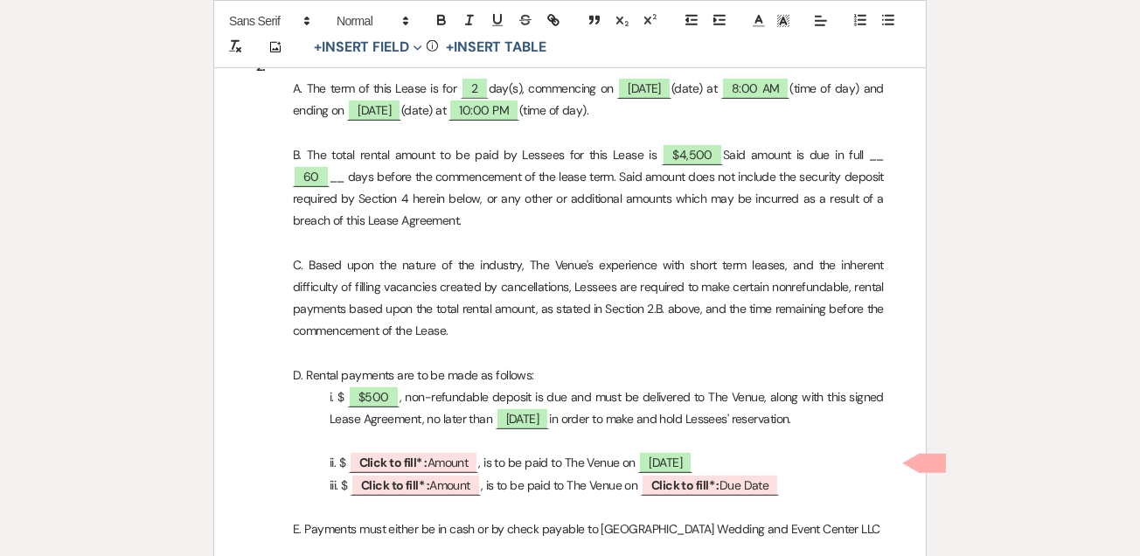
click at [428, 461] on span "Click to fill* : Amount" at bounding box center [414, 462] width 130 height 22
select select "owner"
select select "Amount"
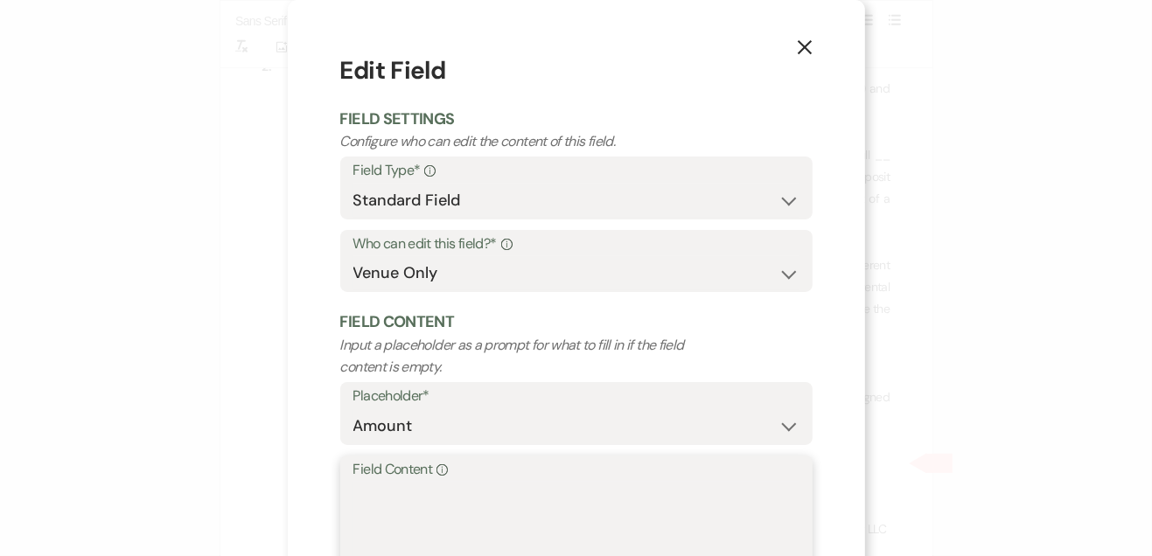
click at [457, 540] on textarea "Field Content Info" at bounding box center [576, 525] width 446 height 87
type textarea "$1,000"
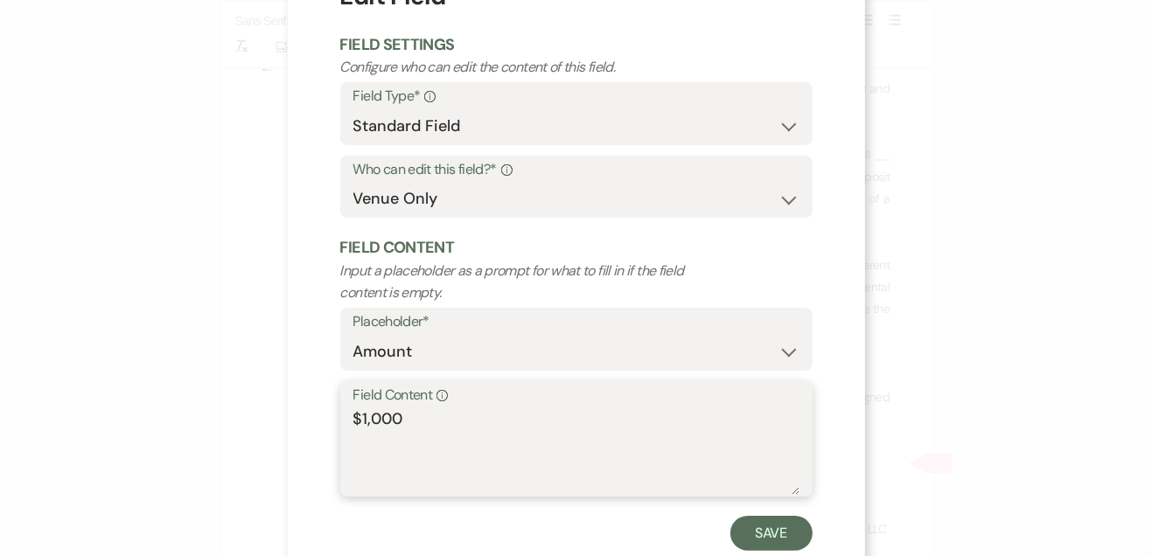
scroll to position [121, 0]
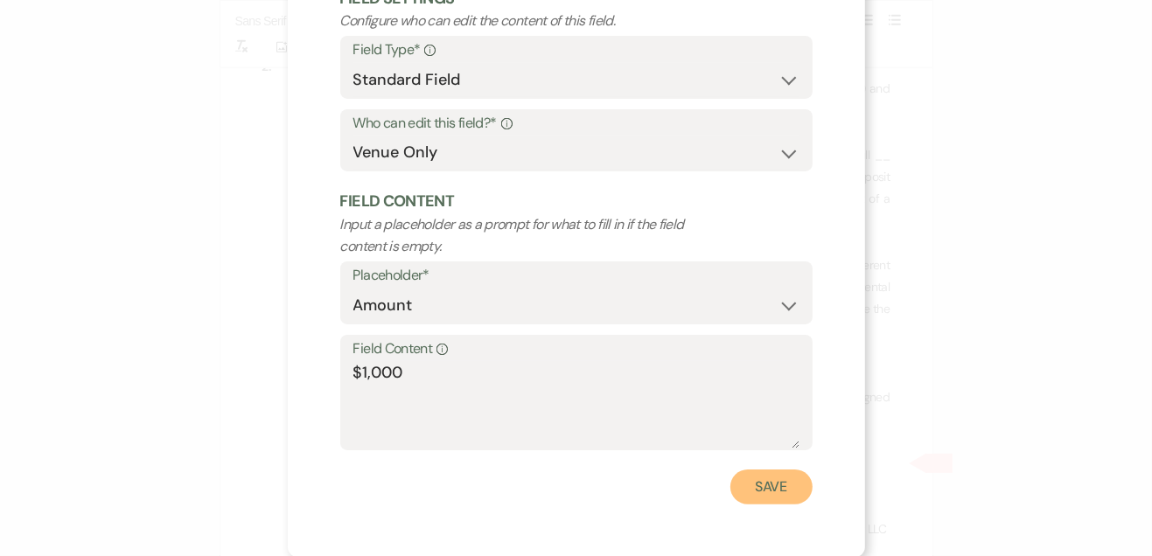
click at [769, 493] on button "Save" at bounding box center [771, 487] width 82 height 35
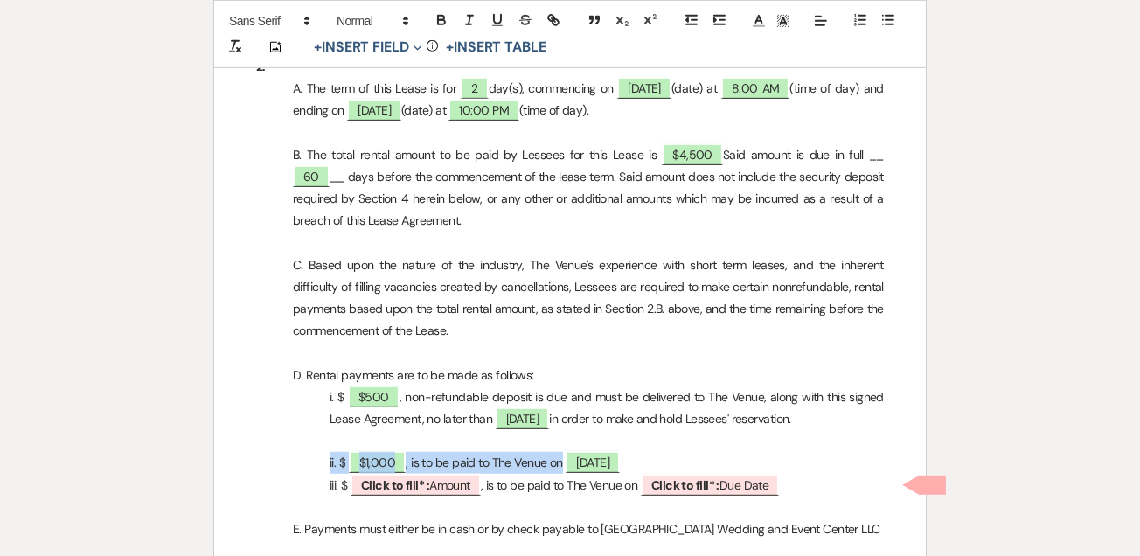
drag, startPoint x: 324, startPoint y: 464, endPoint x: 645, endPoint y: 463, distance: 320.1
click at [645, 463] on p "ii. $ $1,000 , is to be paid to The Venue on 11/7/25" at bounding box center [570, 463] width 628 height 22
copy p "ii. $ $1,000 , is to be paid to The Venue on 11/7/25"
click at [841, 485] on p "iii. $ ﻿ Click to fill* : Amount ﻿ , is to be paid to The Venue on ﻿ Click to f…" at bounding box center [570, 486] width 628 height 22
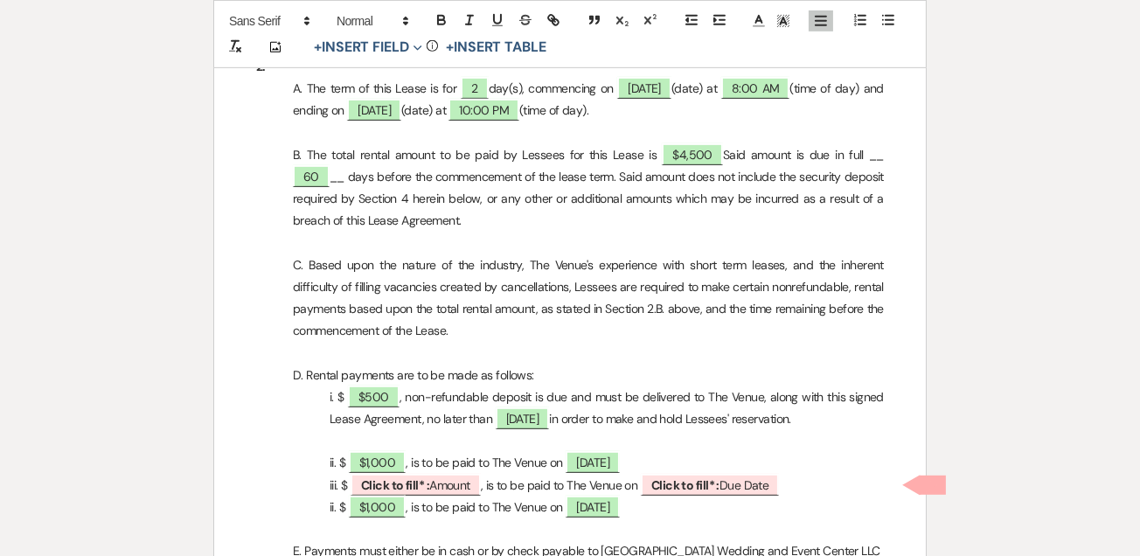
click at [334, 506] on p "ii. $ ﻿ $1,000 ﻿ , is to be paid to The Venue on ﻿ 11/7/25 ﻿" at bounding box center [570, 508] width 628 height 22
click at [648, 507] on p "iii. $ ﻿ $1,000 ﻿ , is to be paid to The Venue on ﻿ 11/7/25 ﻿" at bounding box center [570, 508] width 628 height 22
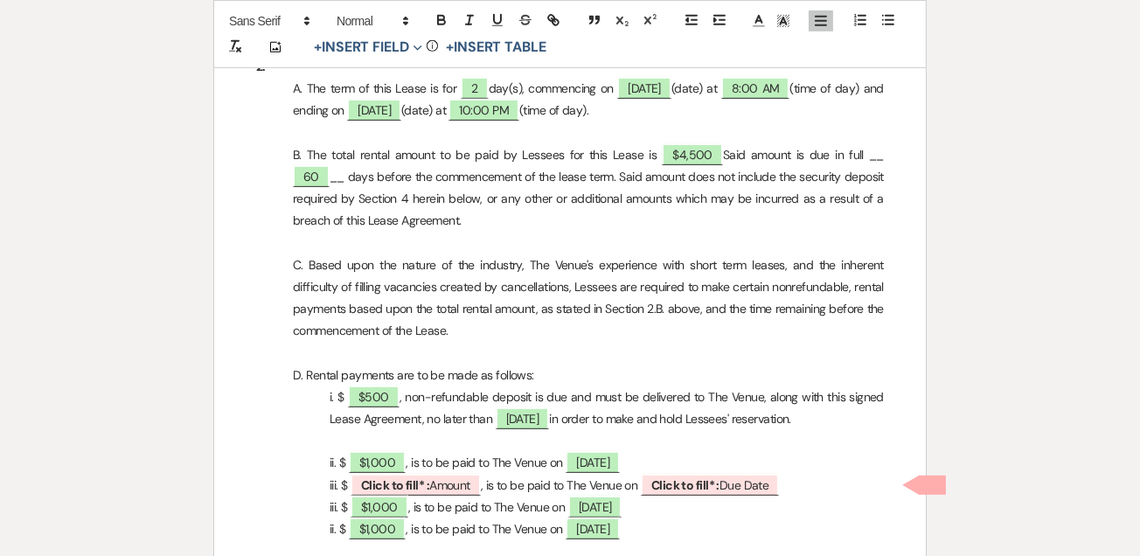
click at [333, 522] on p "ii. $ ﻿ $1,000 ﻿ , is to be paid to The Venue on ﻿ 11/7/25 ﻿" at bounding box center [570, 530] width 628 height 22
click at [395, 478] on b "Click to fill* :" at bounding box center [395, 486] width 68 height 16
select select "owner"
select select "Amount"
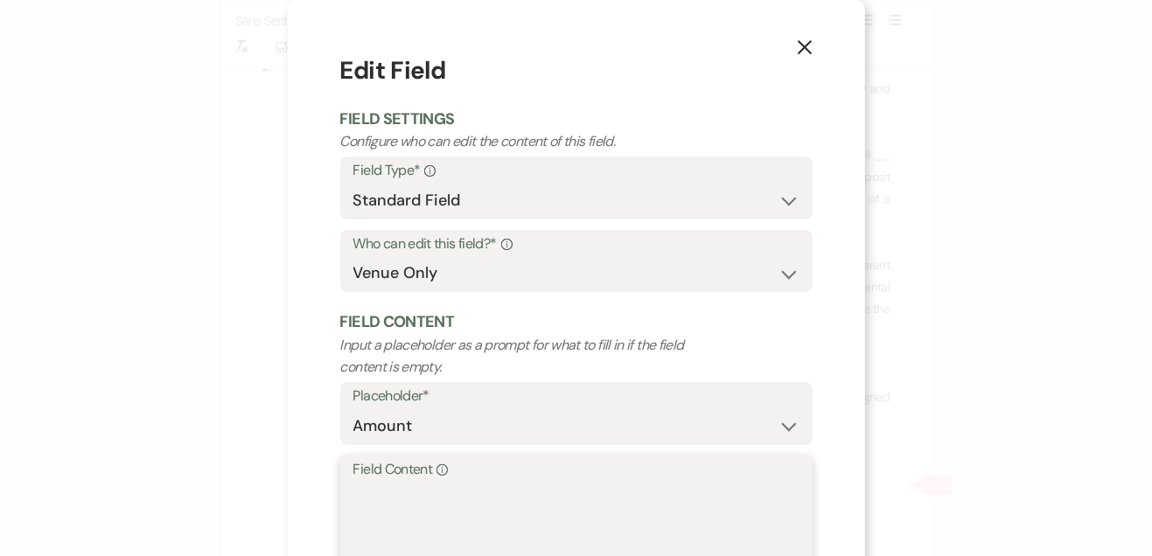
click at [390, 497] on textarea "Field Content Info" at bounding box center [576, 525] width 446 height 87
type textarea "$1,000"
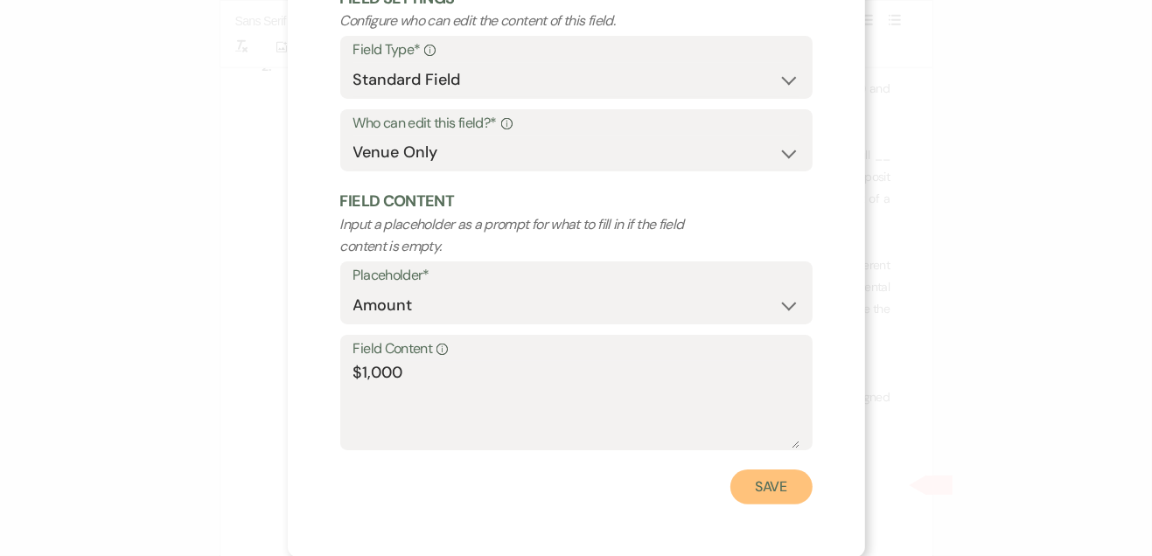
click at [764, 494] on button "Save" at bounding box center [771, 487] width 82 height 35
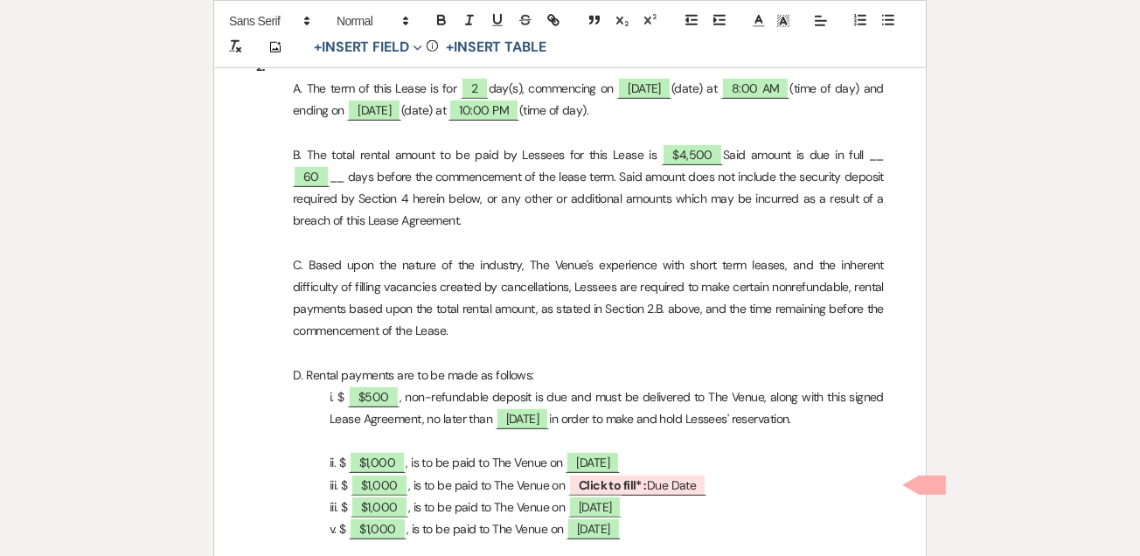
click at [687, 484] on span "Click to fill* : Due Date" at bounding box center [637, 485] width 139 height 22
select select "owner"
select select "custom_placeholder"
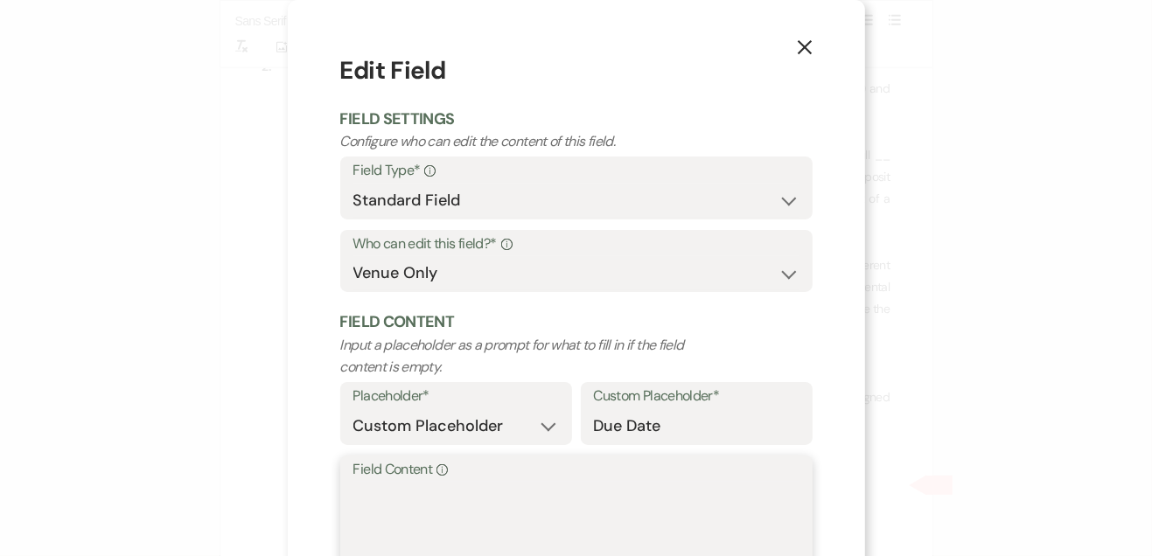
click at [643, 523] on textarea "Field Content Info" at bounding box center [576, 525] width 446 height 87
click at [353, 501] on textarea "02/06/26" at bounding box center [576, 525] width 446 height 87
type textarea "2/06/26"
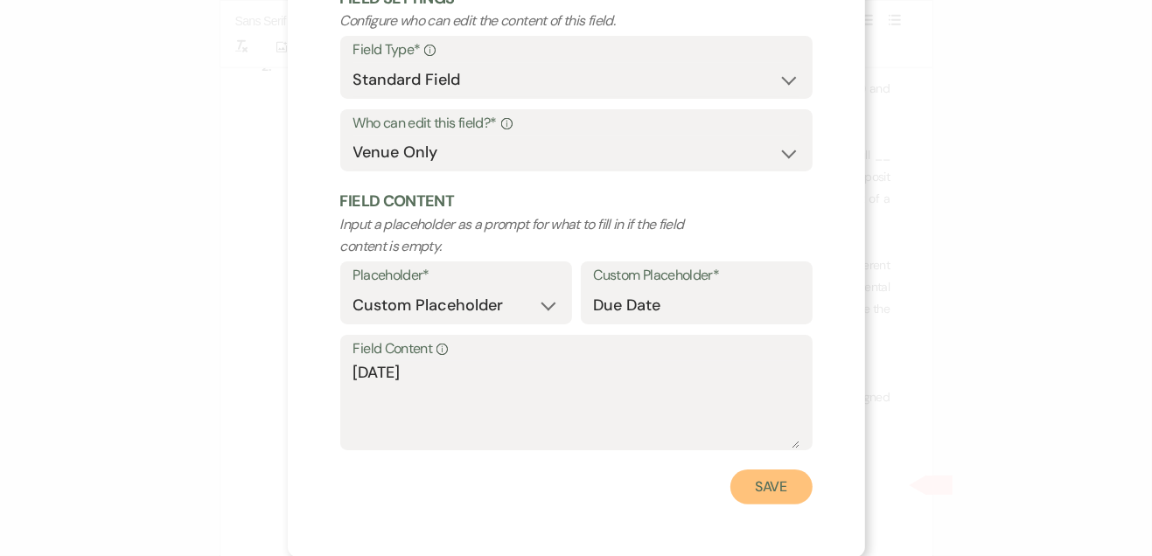
click at [782, 488] on button "Save" at bounding box center [771, 487] width 82 height 35
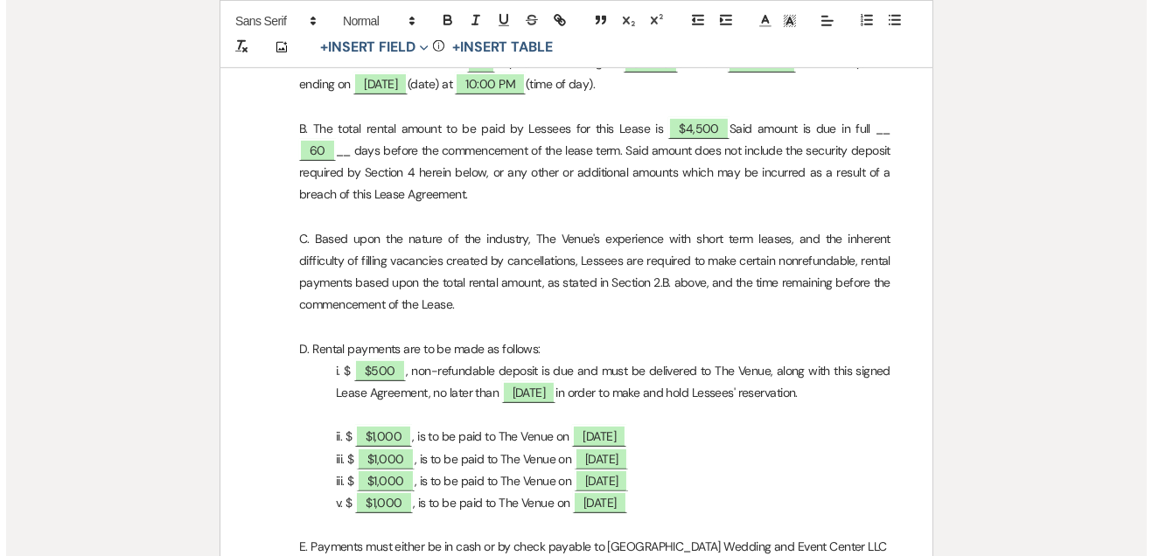
scroll to position [1128, 0]
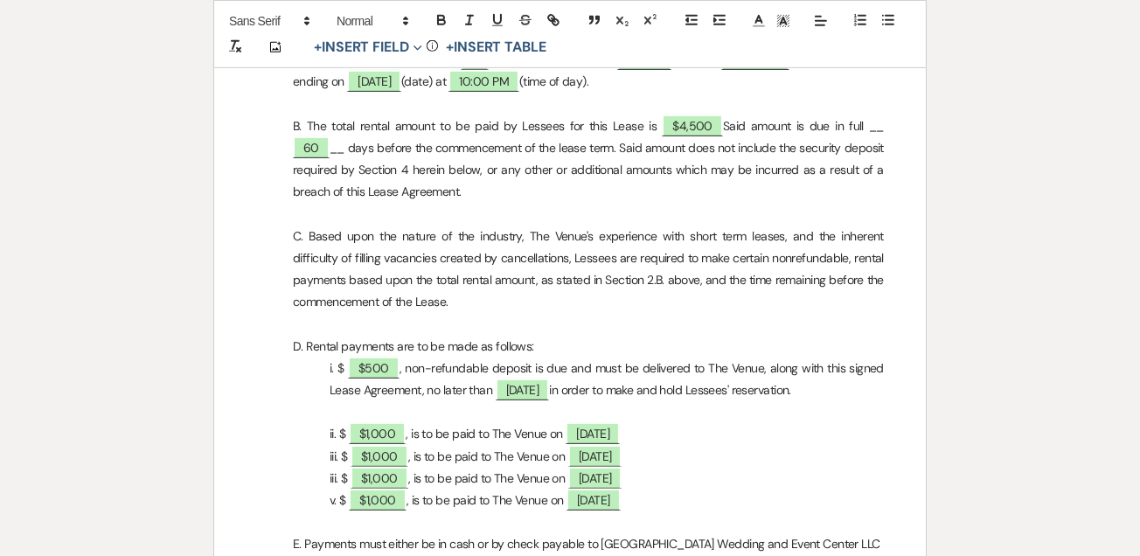
click at [616, 479] on span "11/7/25" at bounding box center [595, 478] width 54 height 22
select select "owner"
select select "custom_placeholder"
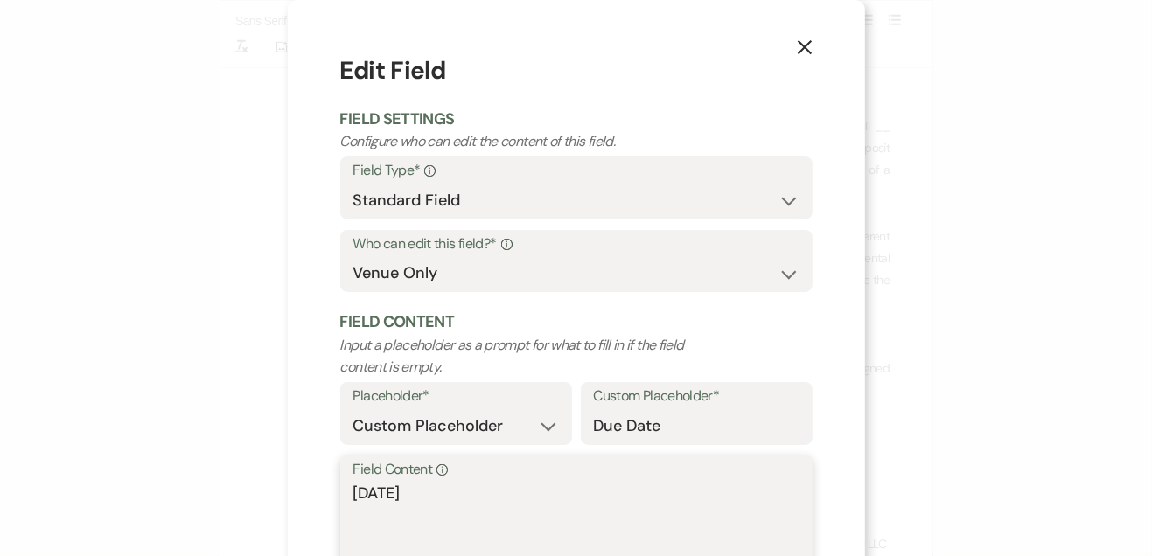
click at [569, 502] on textarea "11/7/25" at bounding box center [576, 525] width 446 height 87
type textarea "1"
type textarea "5/1/26"
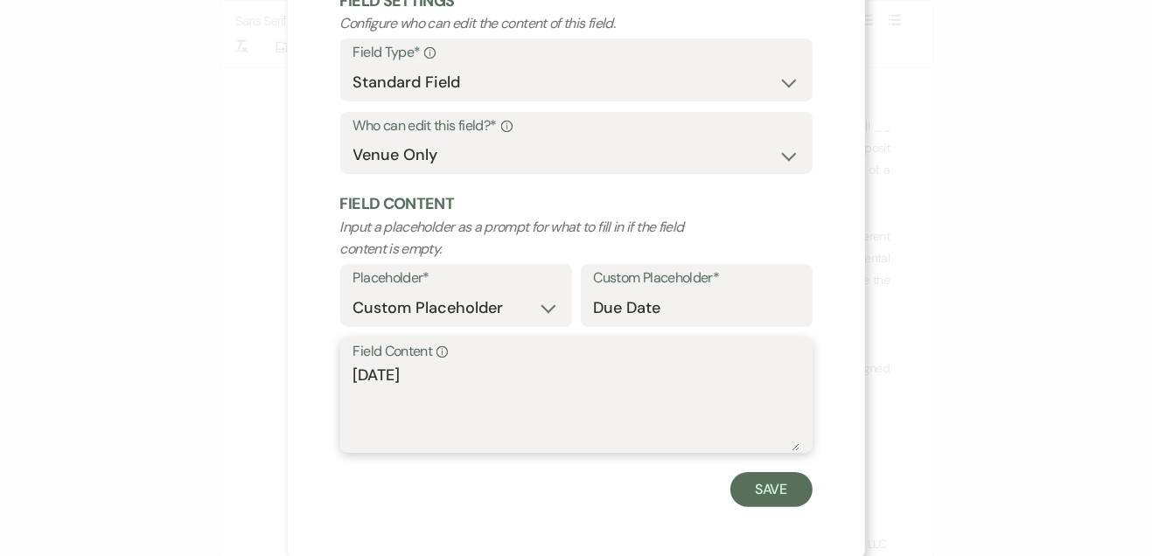
scroll to position [120, 0]
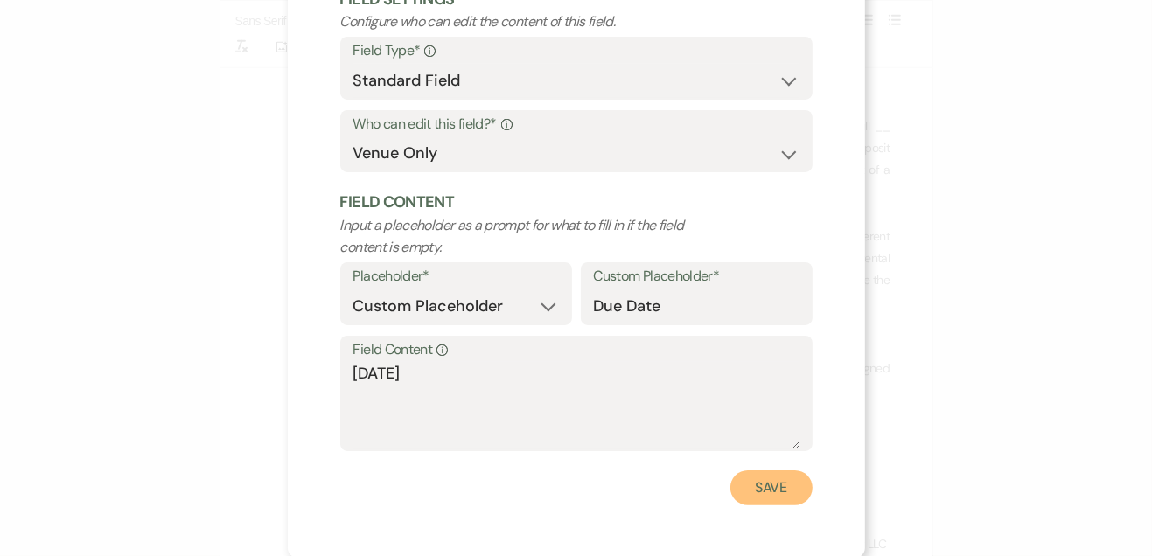
click at [764, 497] on button "Save" at bounding box center [771, 488] width 82 height 35
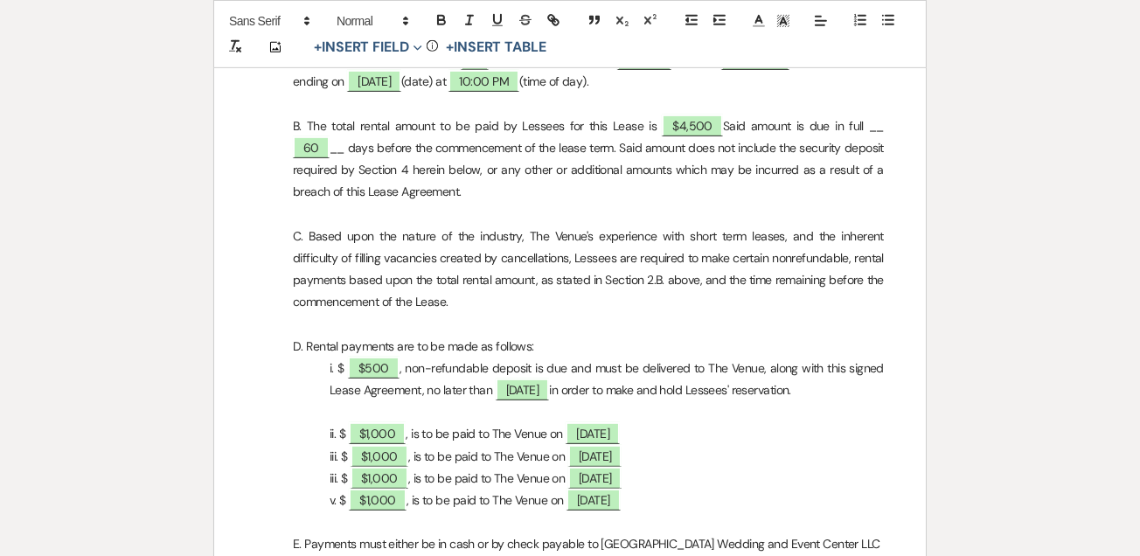
click at [610, 505] on span "11/7/25" at bounding box center [594, 500] width 54 height 22
select select "owner"
select select "custom_placeholder"
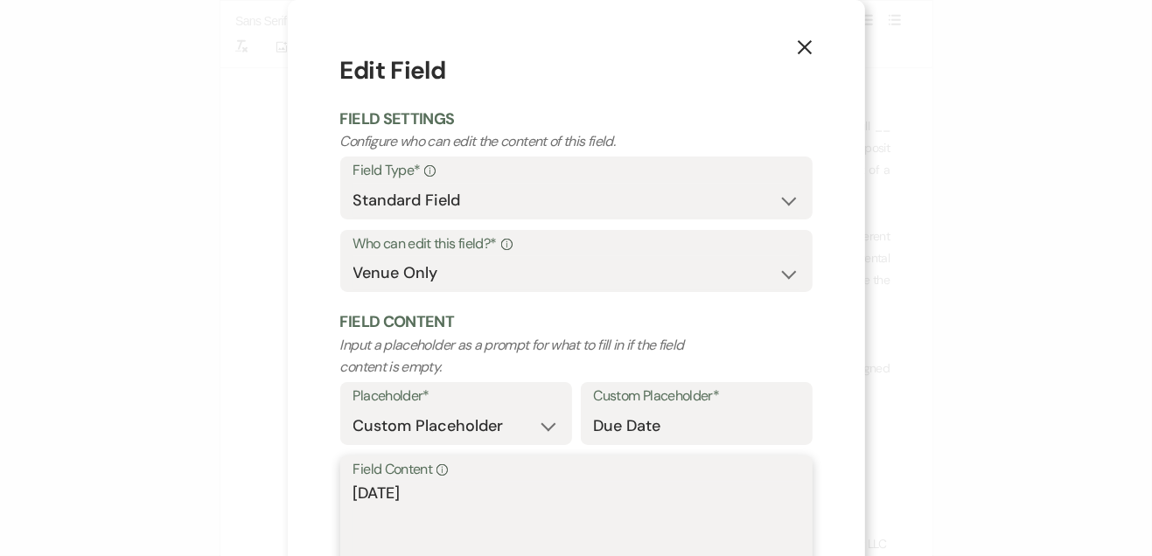
click at [570, 504] on textarea "11/7/25" at bounding box center [576, 525] width 446 height 87
type textarea "1"
type textarea "8/1/26"
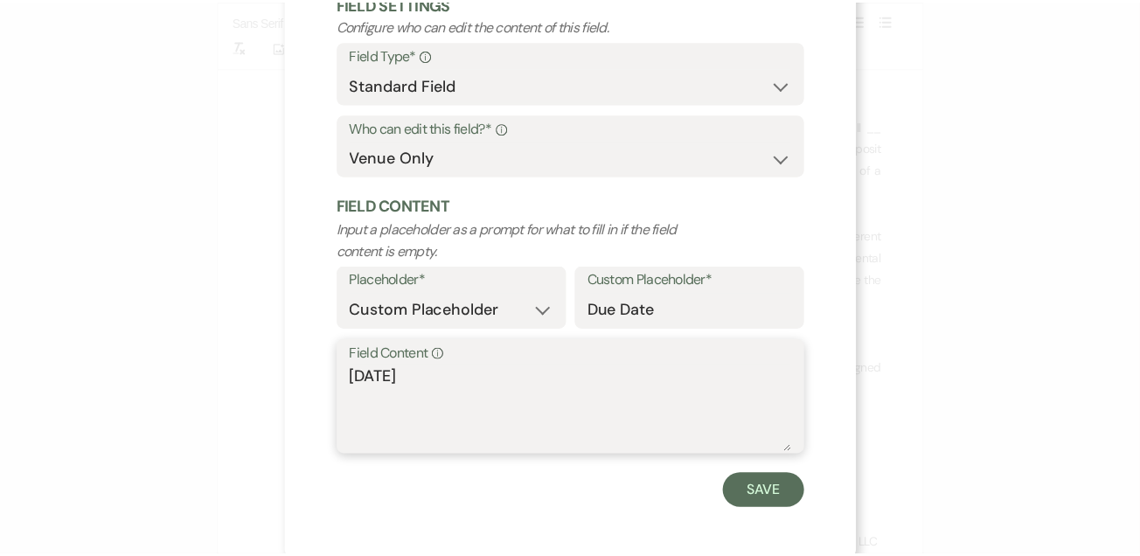
scroll to position [121, 0]
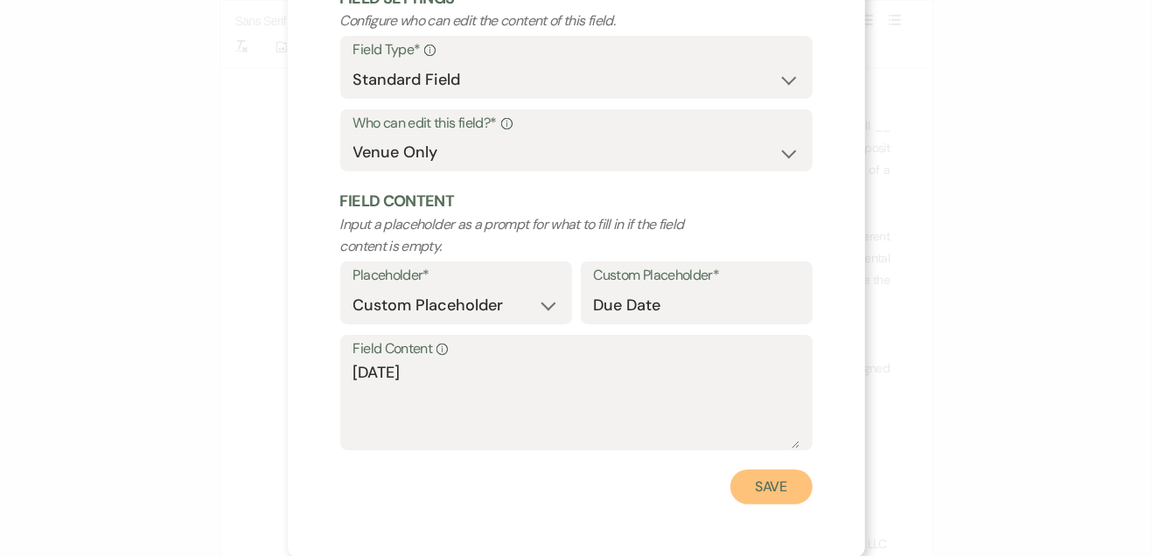
click at [766, 501] on button "Save" at bounding box center [771, 487] width 82 height 35
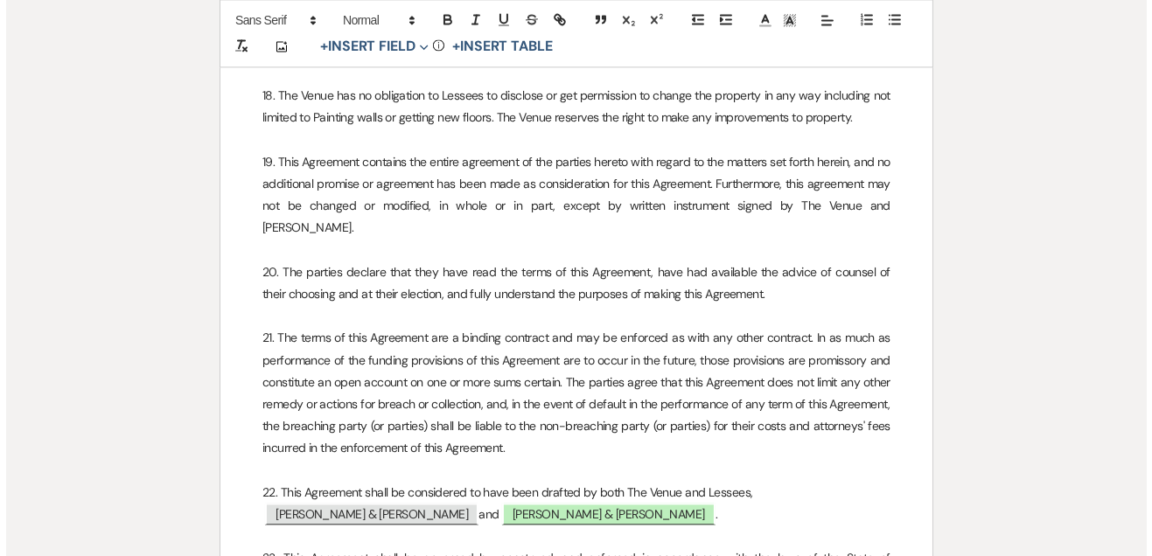
scroll to position [5205, 0]
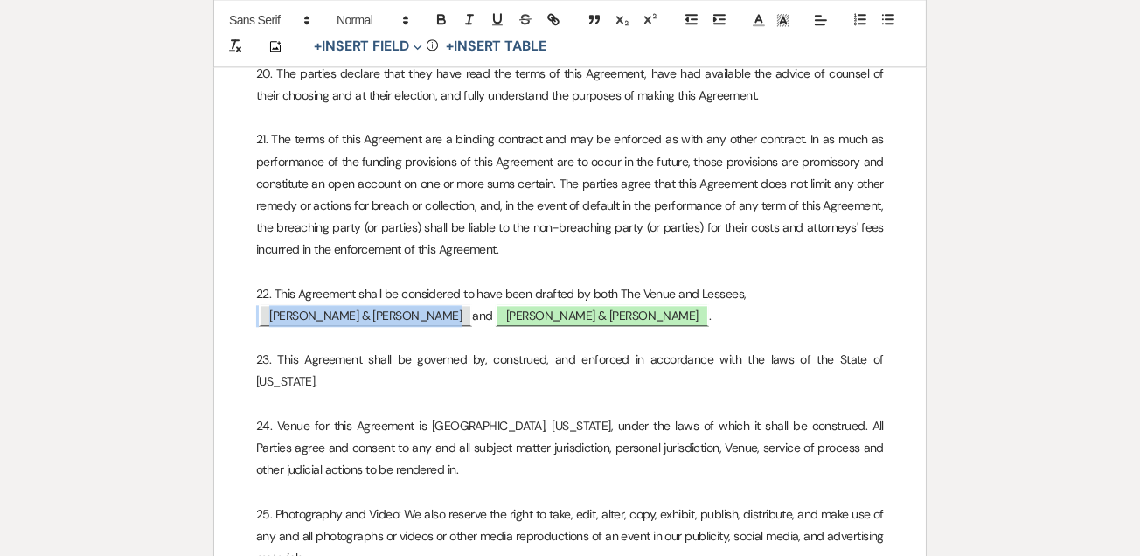
click at [394, 304] on span "Chloe Drace & Ethan Myers" at bounding box center [365, 315] width 213 height 22
select select "smartCustomField"
select select "{{clientNames}}"
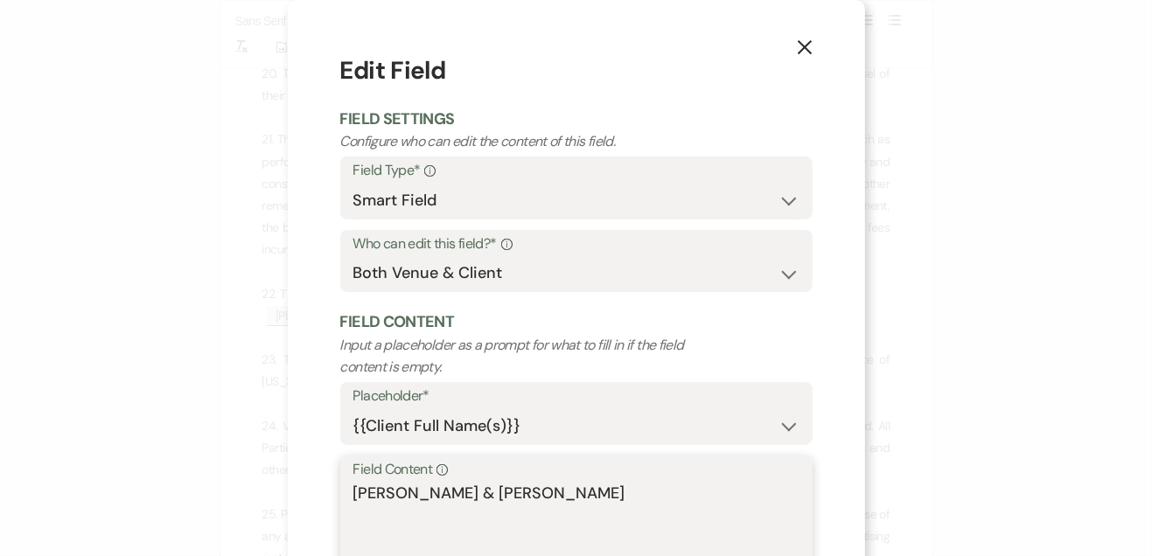
drag, startPoint x: 457, startPoint y: 497, endPoint x: 262, endPoint y: 504, distance: 195.2
click at [262, 504] on div "X Edit Field Field Settings Configure who can edit the content of this field. F…" at bounding box center [576, 278] width 1152 height 556
type textarea "[PERSON_NAME]"
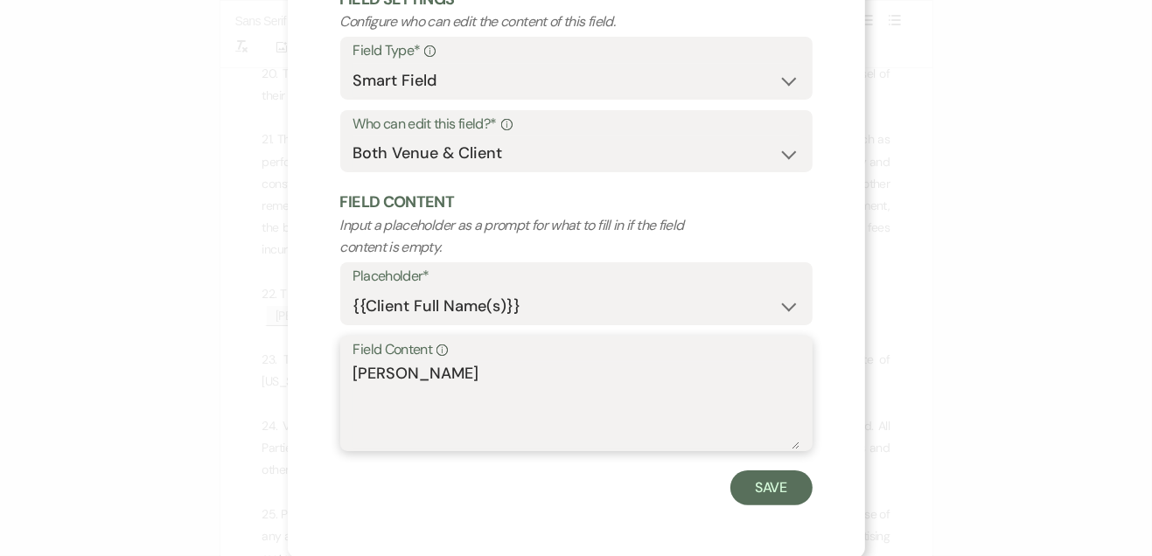
scroll to position [121, 0]
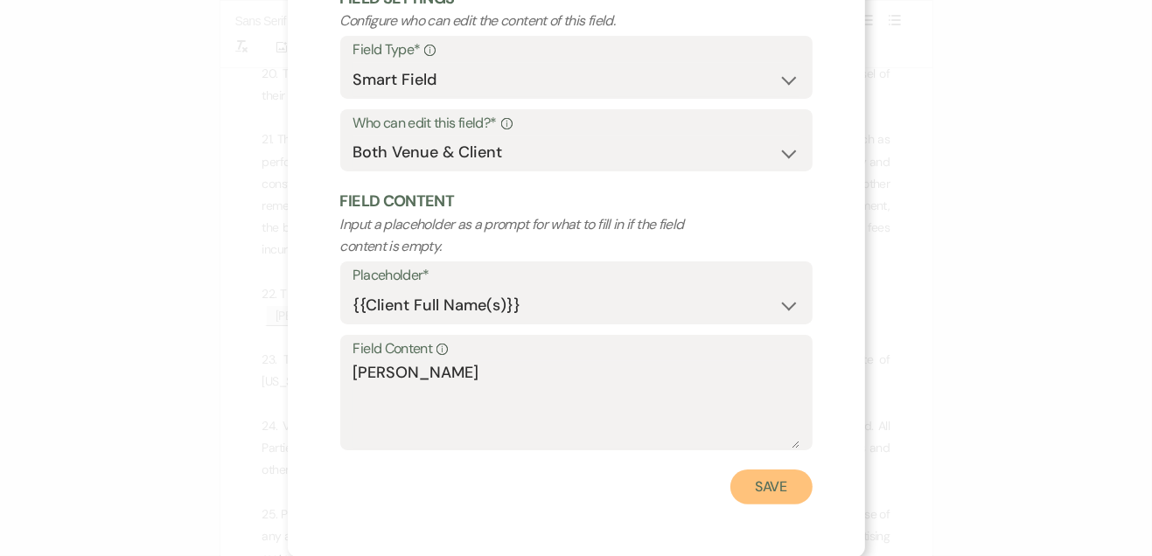
click at [764, 495] on button "Save" at bounding box center [771, 487] width 82 height 35
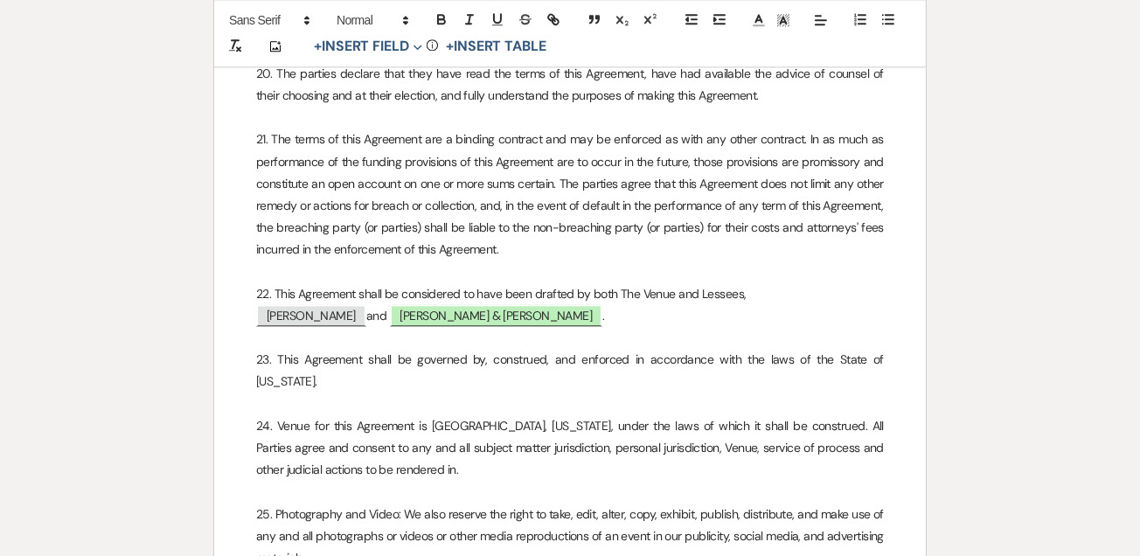
click at [466, 304] on span "Chloe Drace & Ethan Myers" at bounding box center [496, 315] width 213 height 22
select select "smartCustomField"
select select "owner"
select select "{{clientNames}}"
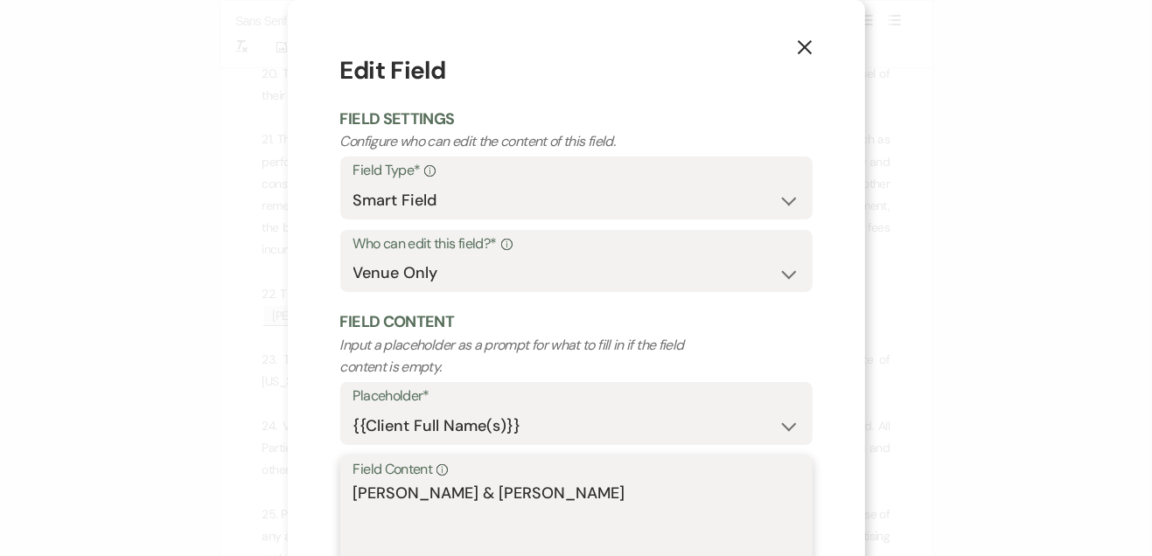
click at [611, 493] on textarea "Chloe Drace & Ethan Myers" at bounding box center [576, 525] width 446 height 87
type textarea "[PERSON_NAME]"
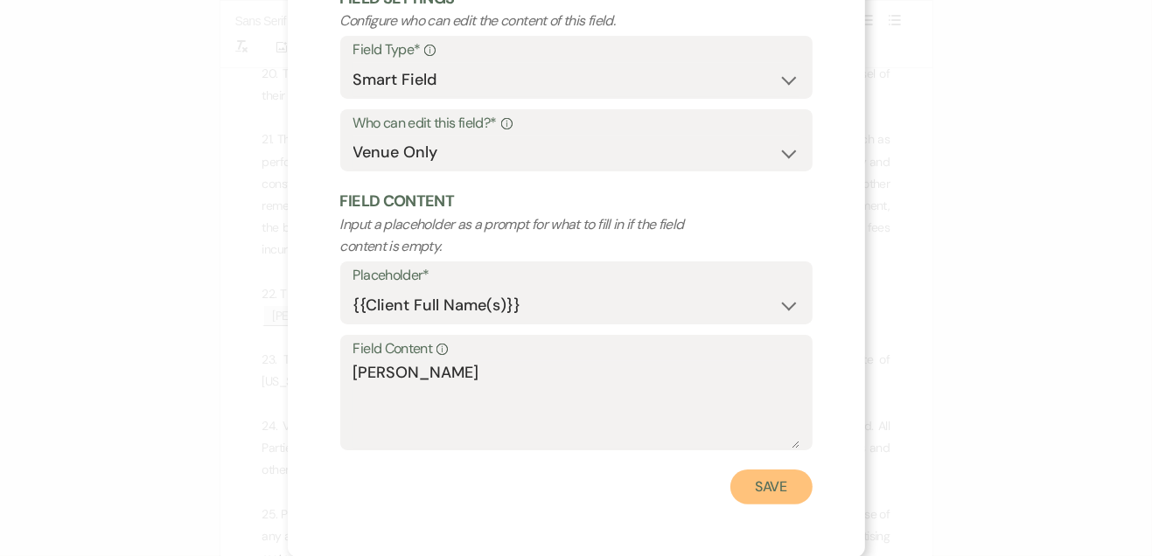
click at [756, 490] on button "Save" at bounding box center [771, 487] width 82 height 35
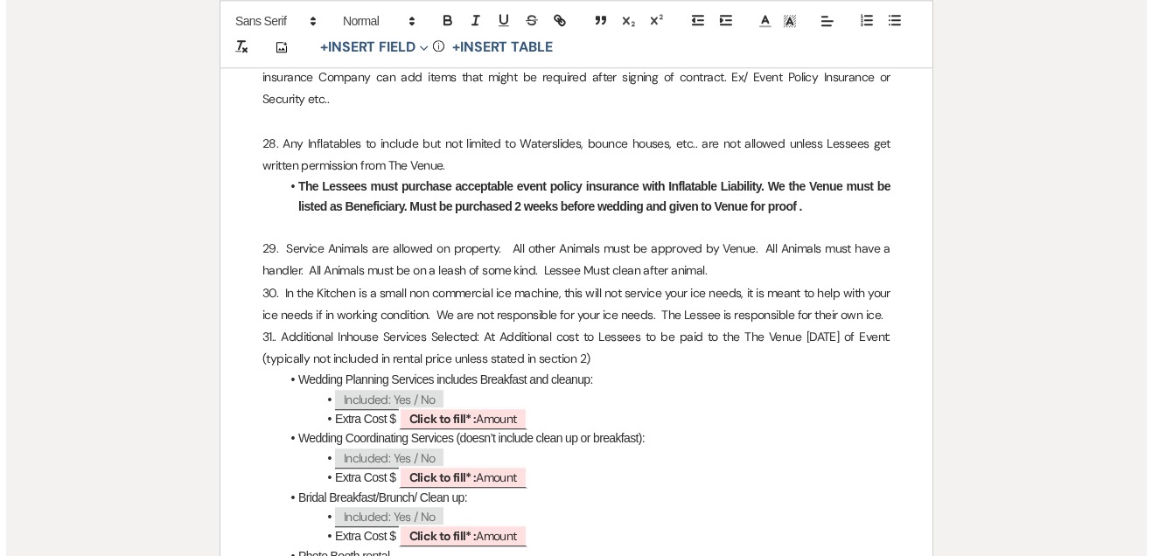
scroll to position [5842, 0]
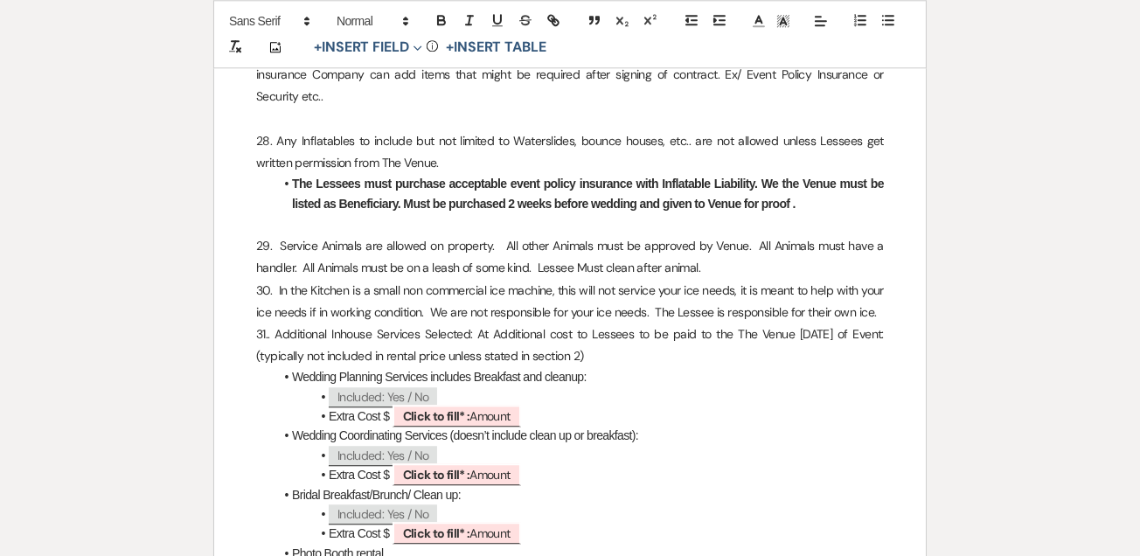
click at [501, 426] on li "Wedding Coordinating Services (doesn’t include clean up or breakfast):" at bounding box center [579, 435] width 610 height 19
click at [493, 405] on span "Click to fill* : Amount" at bounding box center [457, 416] width 129 height 22
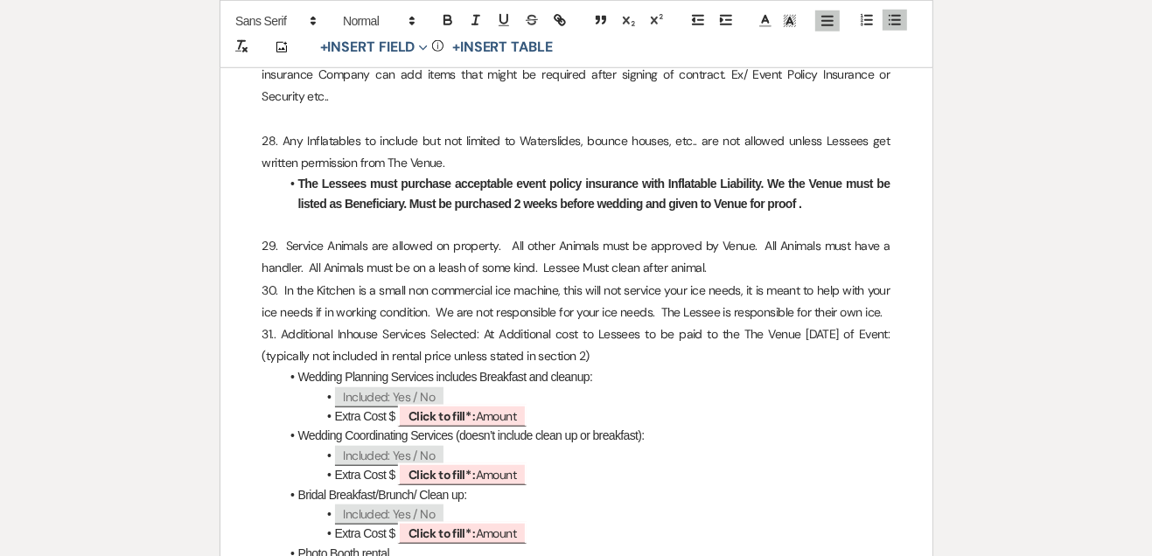
select select "owner"
select select "Amount"
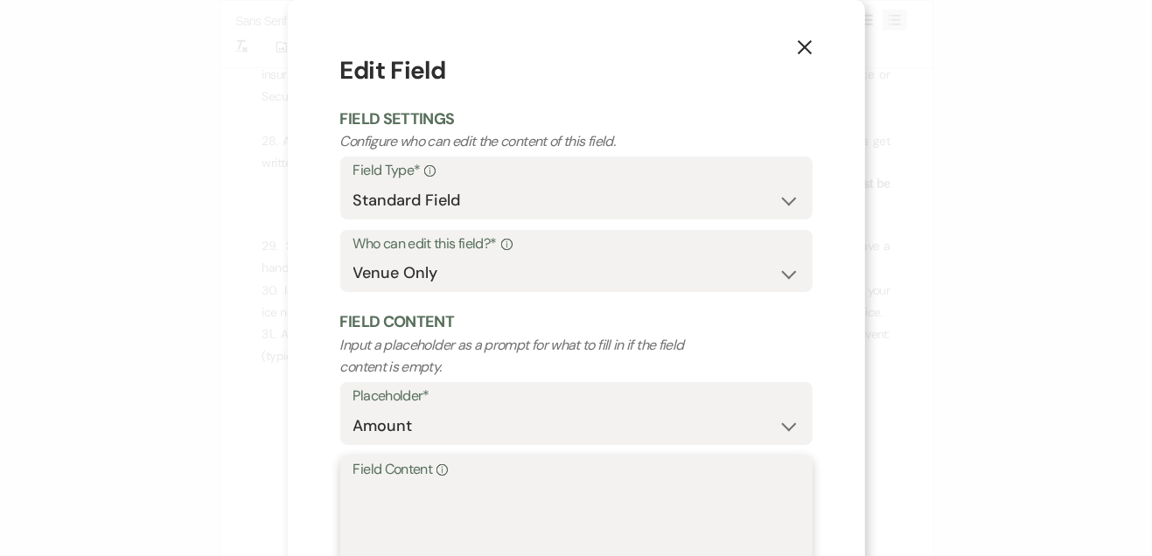
click at [500, 505] on textarea "Field Content Info" at bounding box center [576, 525] width 446 height 87
type textarea "$300"
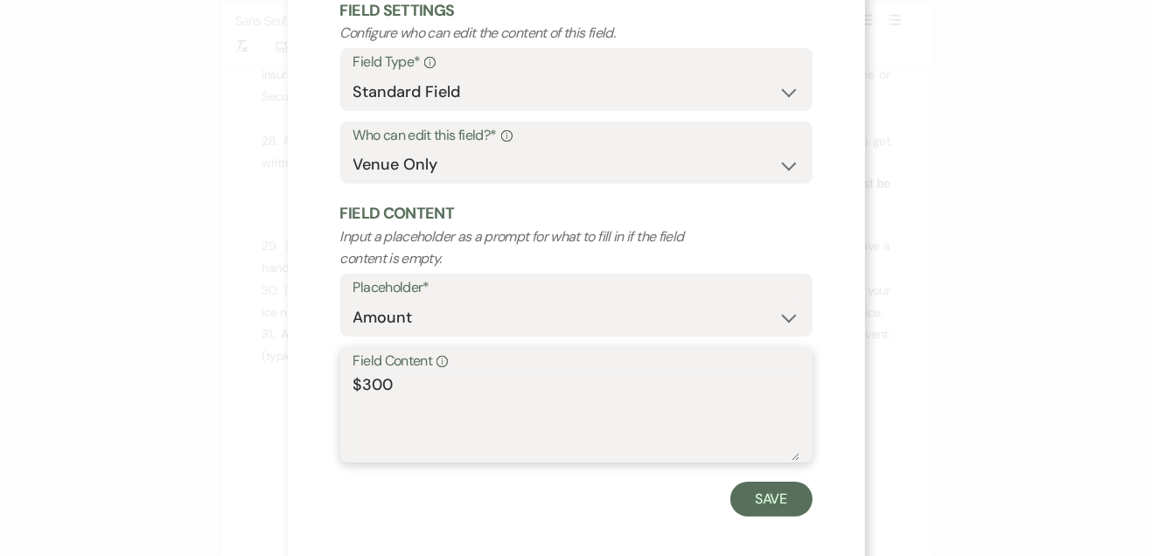
scroll to position [121, 0]
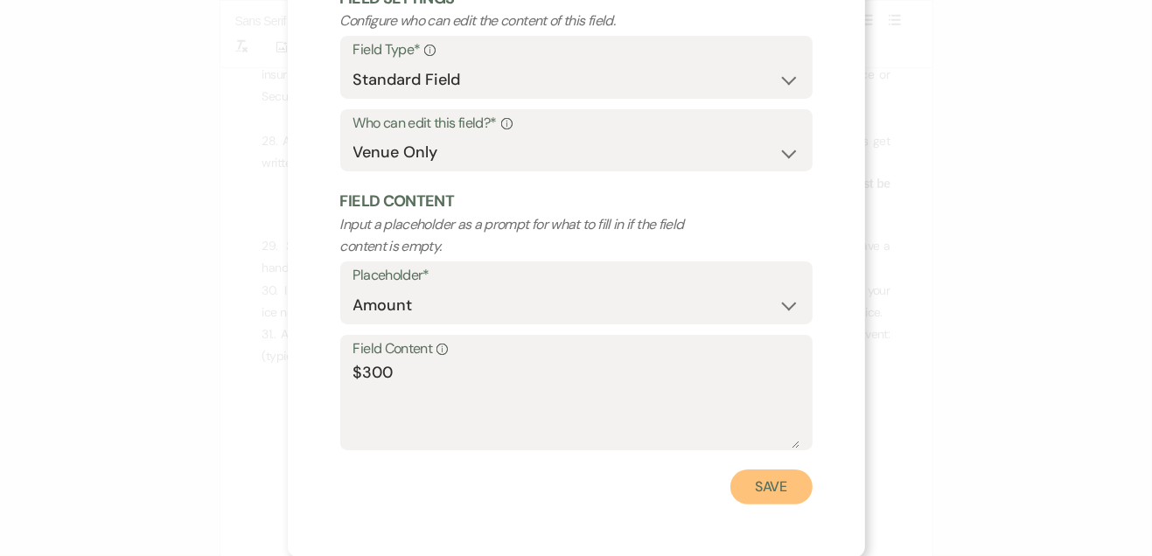
click at [763, 501] on button "Save" at bounding box center [771, 487] width 82 height 35
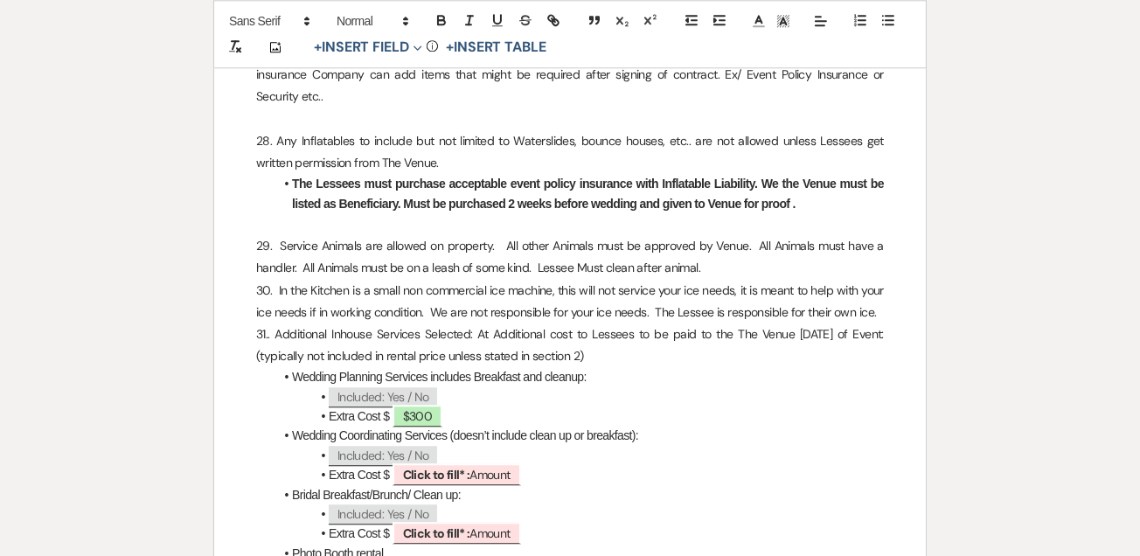
click at [464, 464] on span "Click to fill* : Amount" at bounding box center [457, 475] width 129 height 22
select select "owner"
select select "Amount"
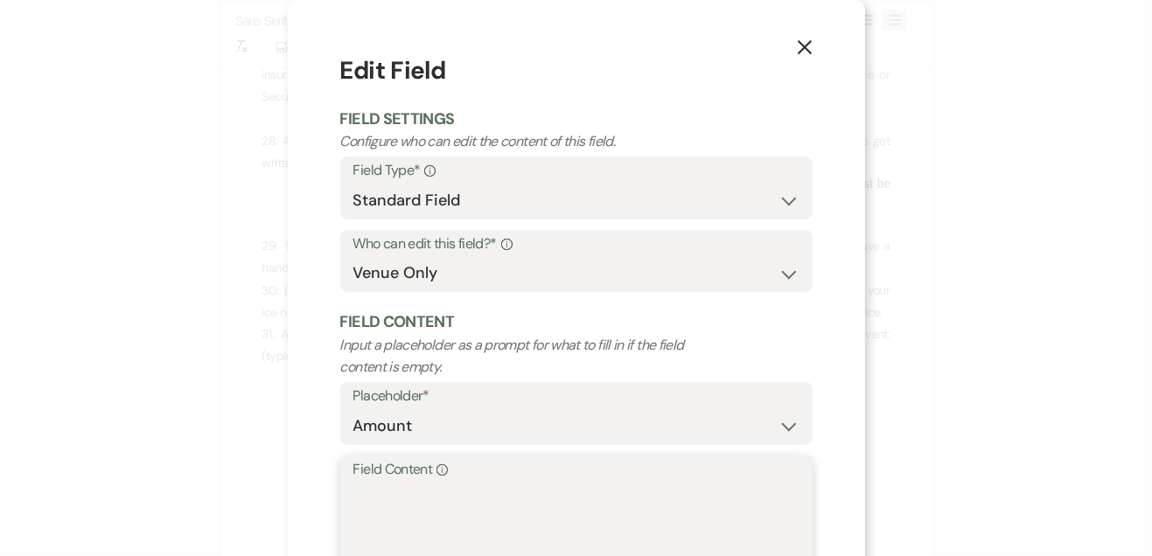
click at [522, 517] on textarea "Field Content Info" at bounding box center [576, 525] width 446 height 87
type textarea "$750"
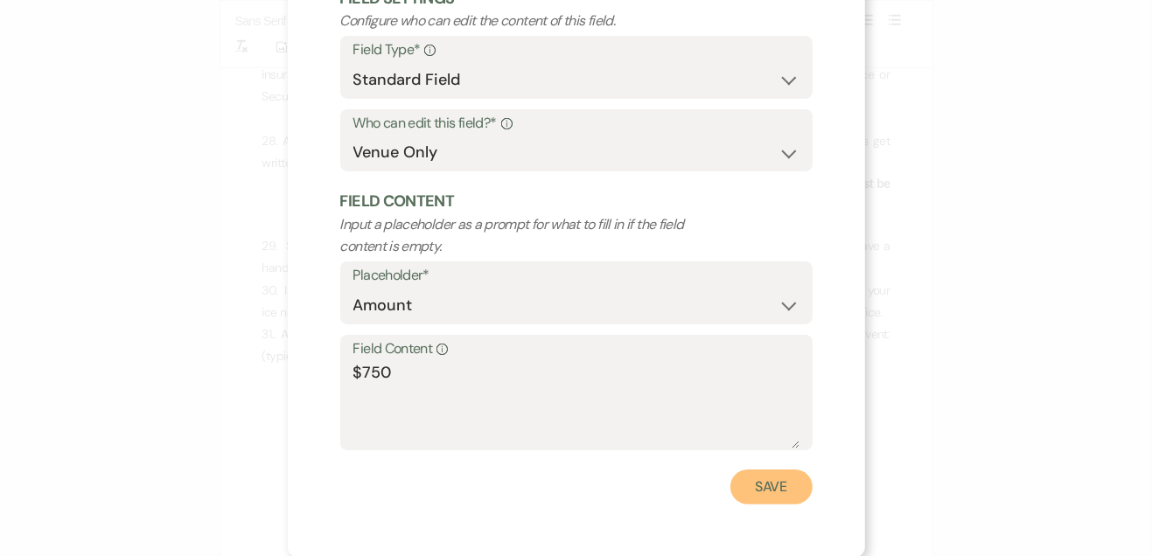
click at [767, 492] on button "Save" at bounding box center [771, 487] width 82 height 35
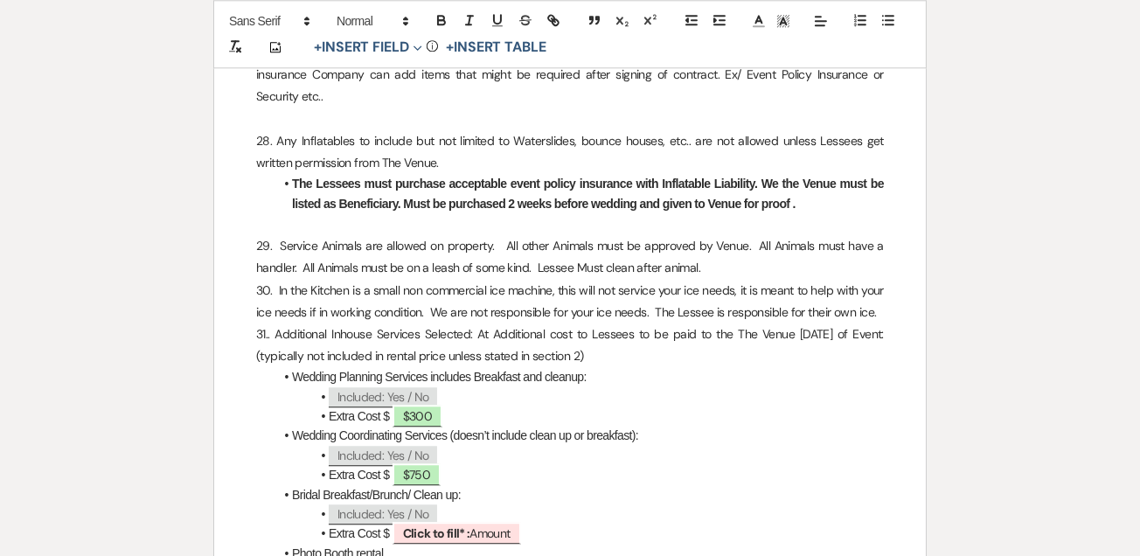
click at [492, 522] on span "Click to fill* : Amount" at bounding box center [457, 533] width 129 height 22
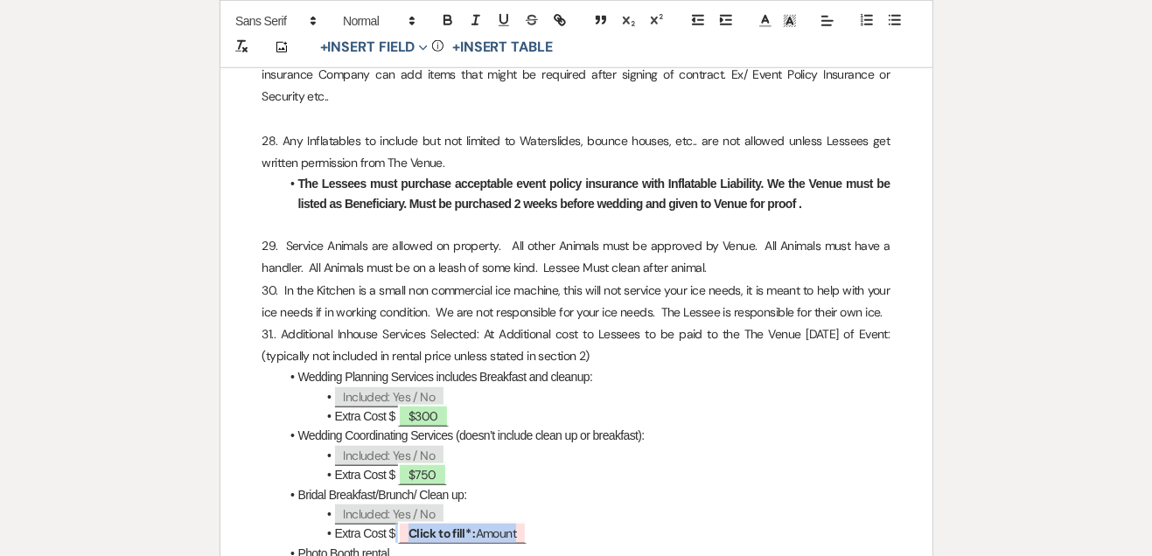
select select "owner"
select select "Amount"
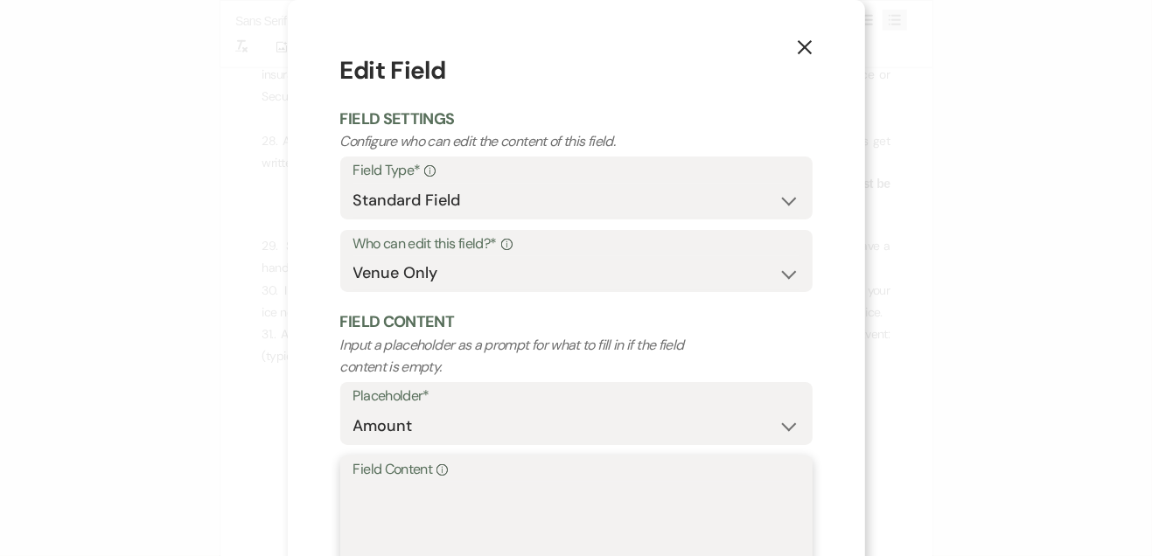
click at [569, 504] on textarea "Field Content Info" at bounding box center [576, 525] width 446 height 87
type textarea "$750"
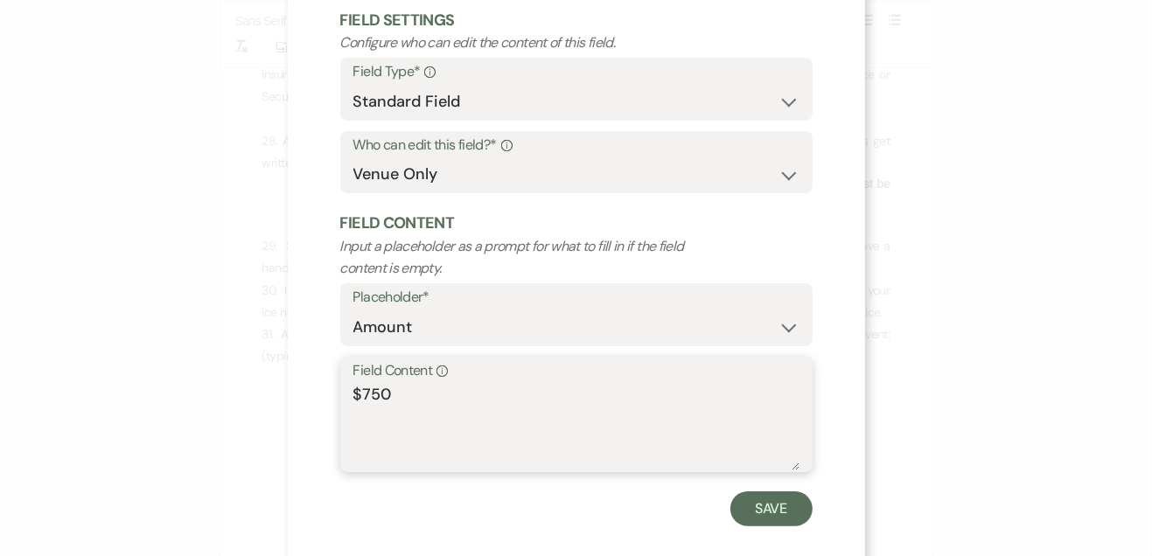
scroll to position [115, 0]
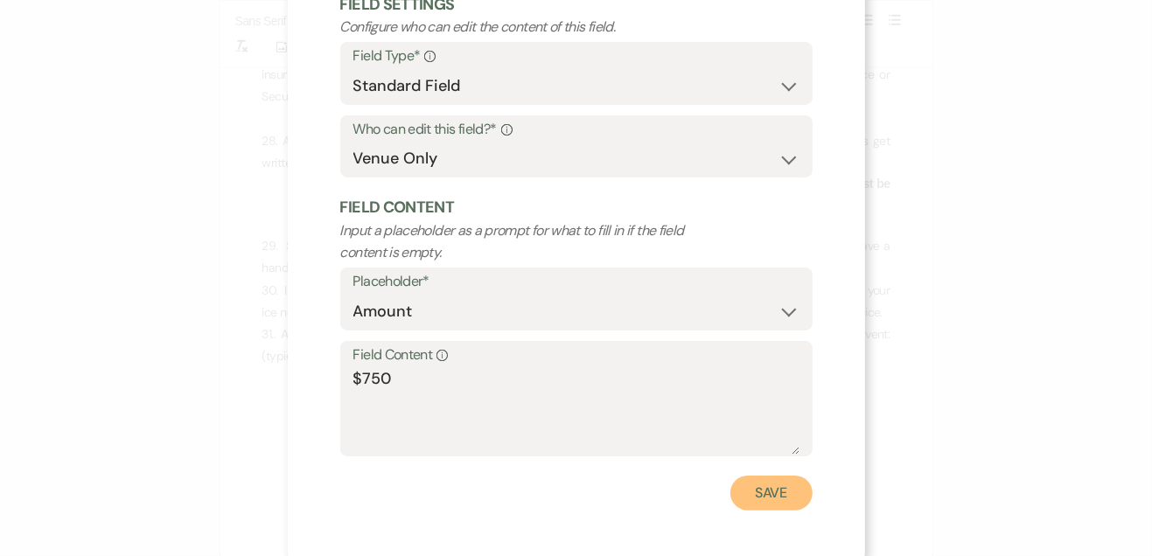
click at [771, 497] on button "Save" at bounding box center [771, 493] width 82 height 35
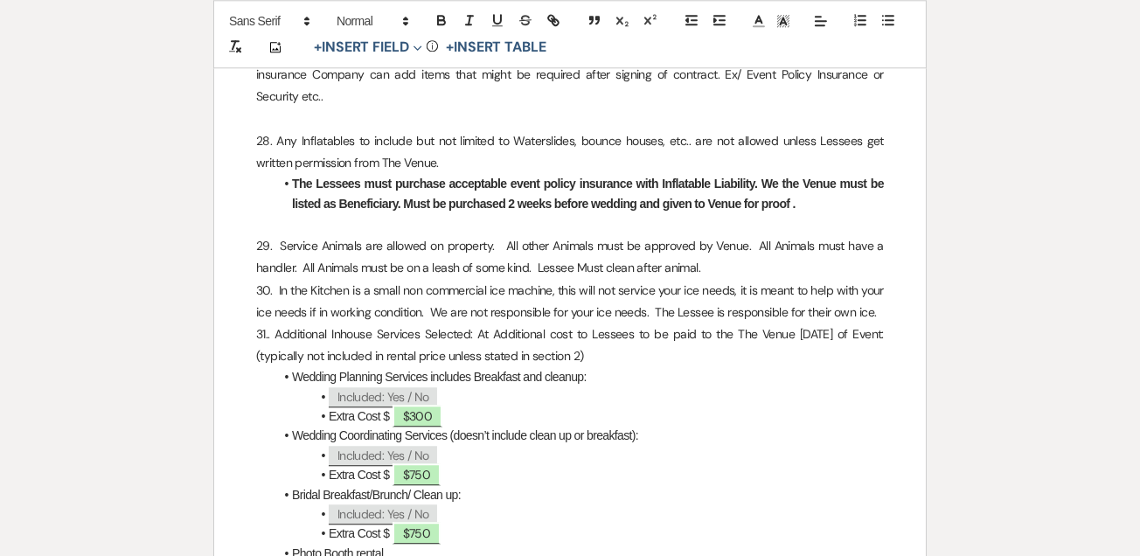
click at [428, 522] on span "$750" at bounding box center [417, 533] width 48 height 22
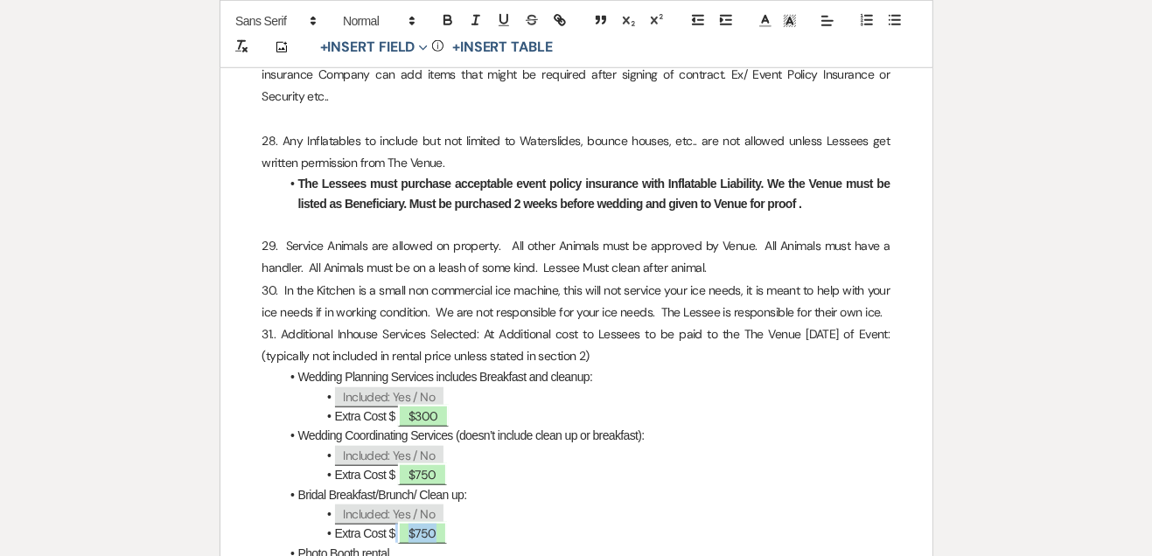
select select "owner"
select select "Amount"
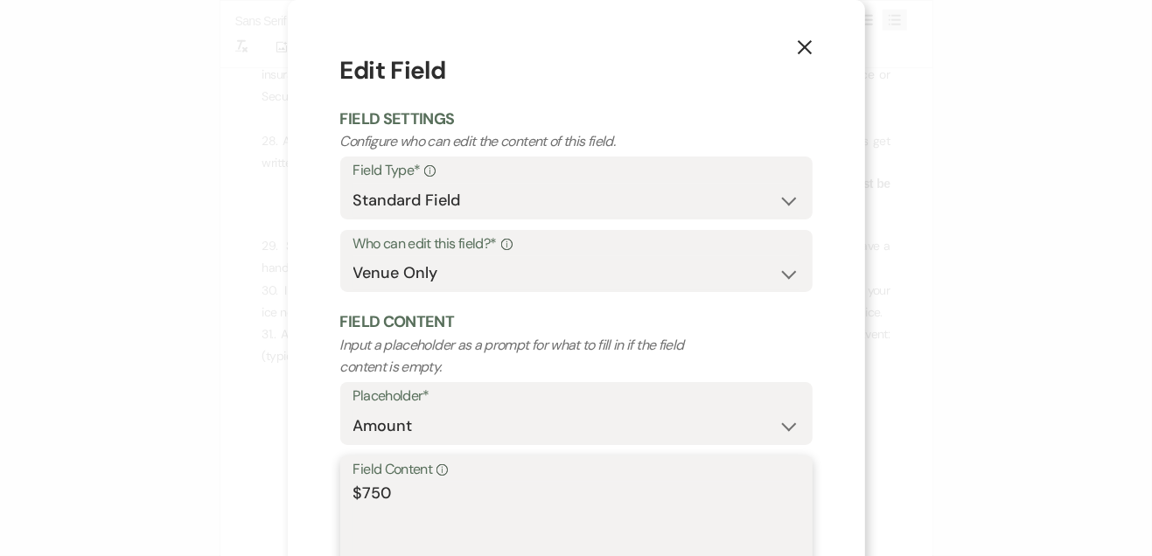
click at [601, 502] on textarea "$750" at bounding box center [576, 525] width 446 height 87
type textarea "$300"
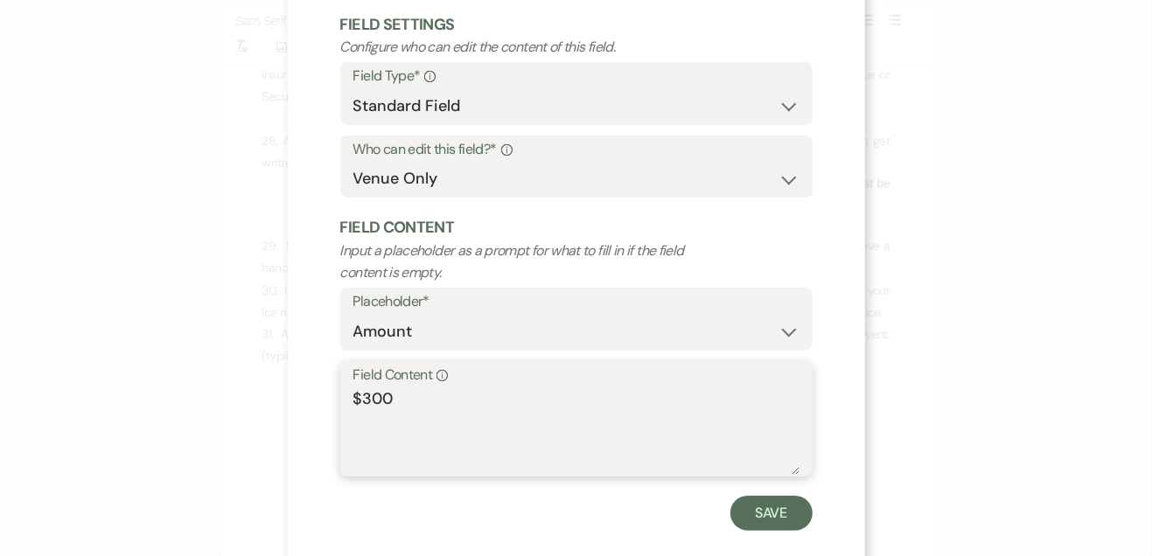
scroll to position [108, 0]
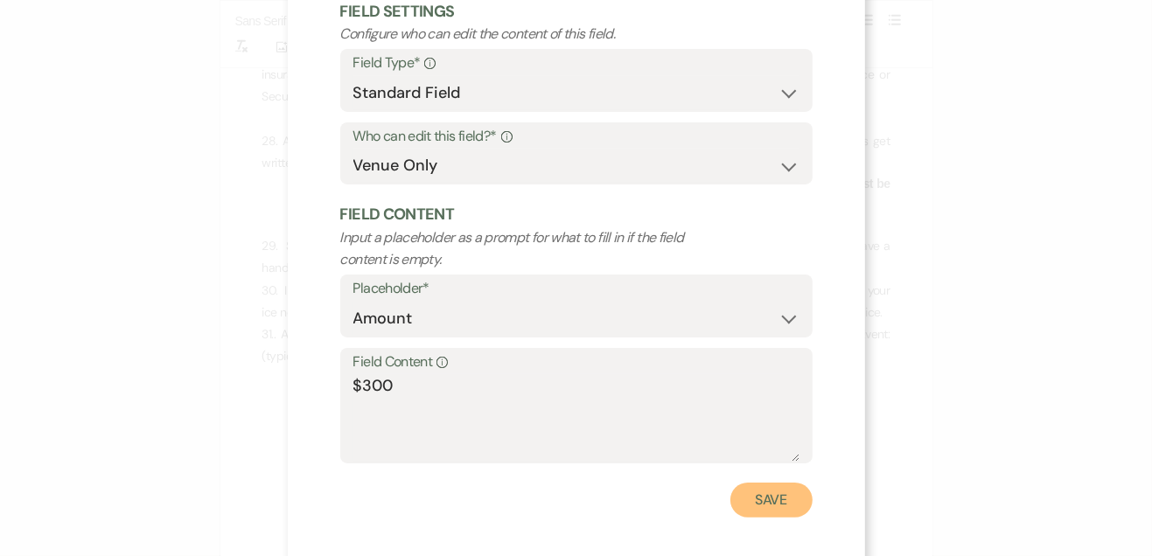
click at [754, 504] on button "Save" at bounding box center [771, 500] width 82 height 35
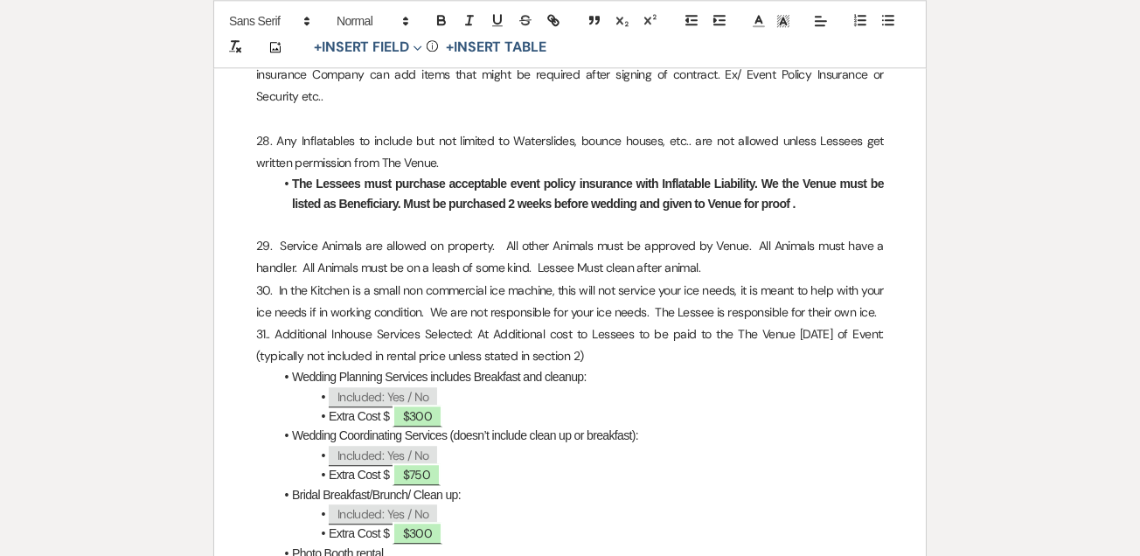
click at [433, 405] on span "$300" at bounding box center [418, 416] width 50 height 22
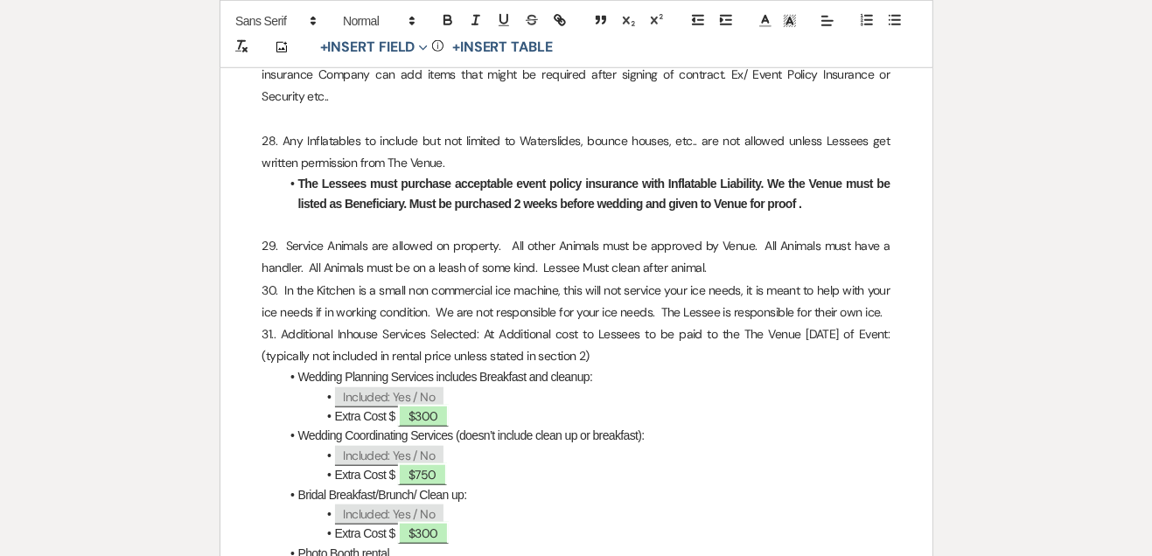
select select "owner"
select select "Amount"
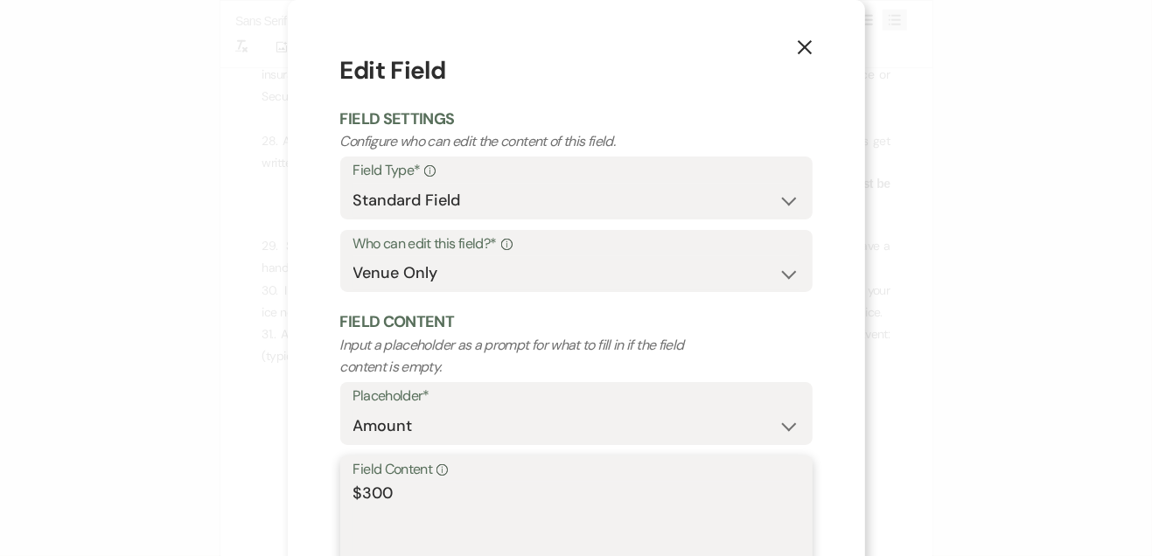
click at [500, 503] on textarea "$300" at bounding box center [576, 525] width 446 height 87
type textarea "$2,000"
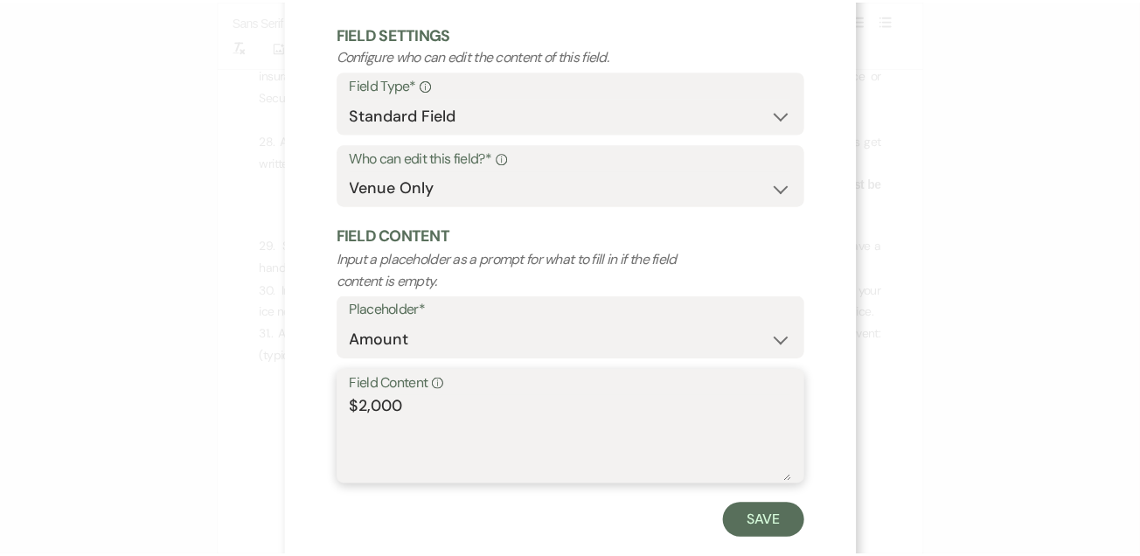
scroll to position [94, 0]
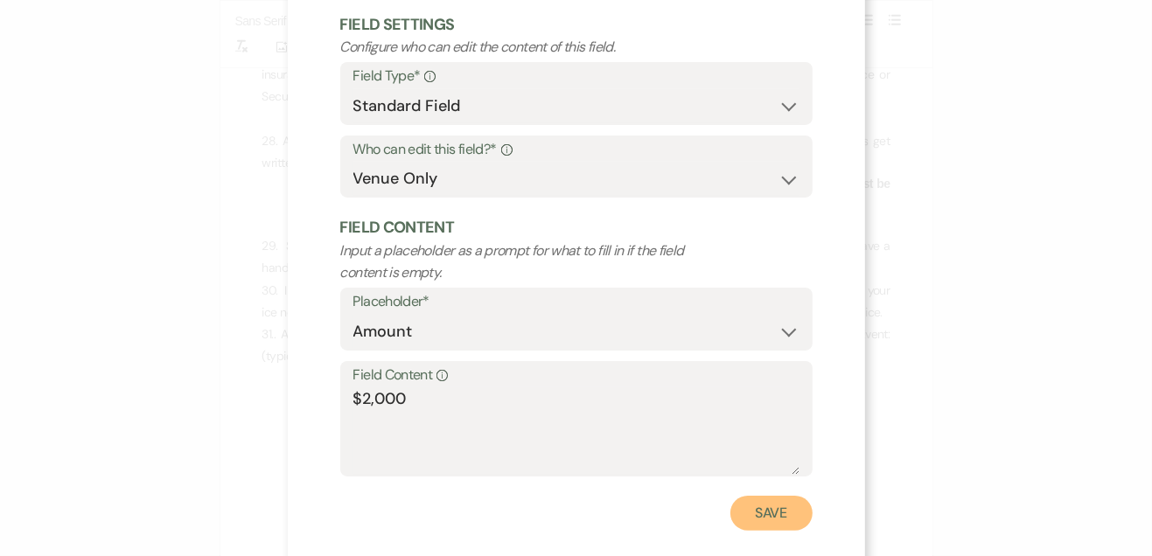
click at [757, 514] on button "Save" at bounding box center [771, 513] width 82 height 35
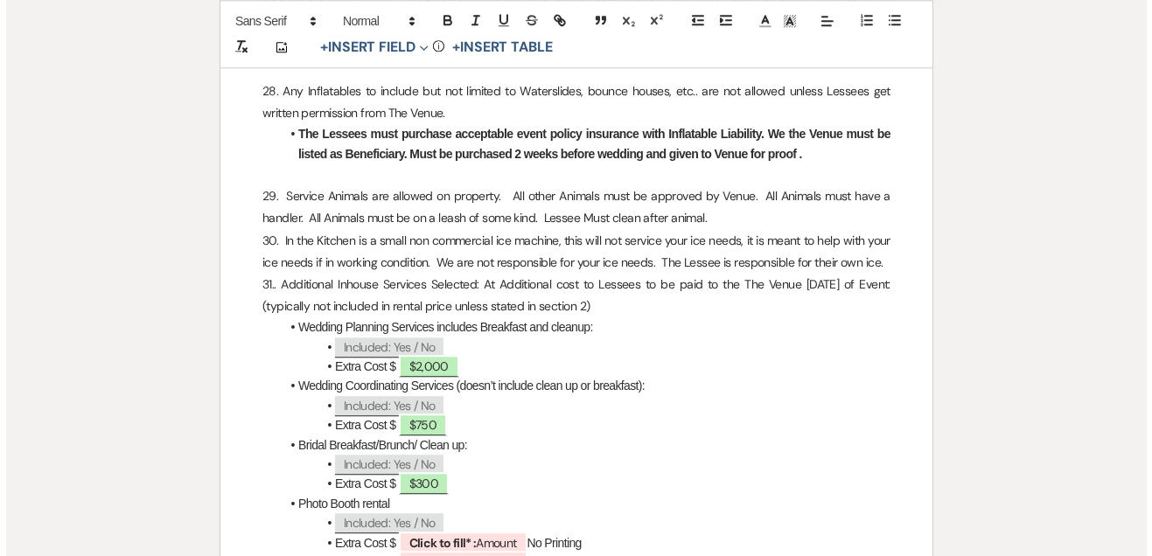
scroll to position [5921, 0]
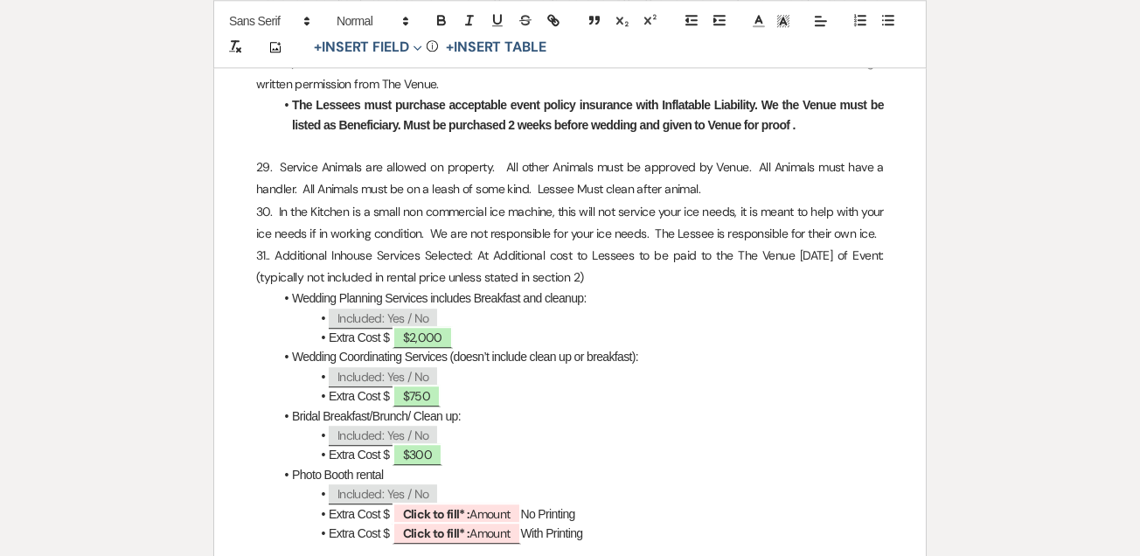
click at [502, 503] on span "Click to fill* : Amount" at bounding box center [457, 514] width 129 height 22
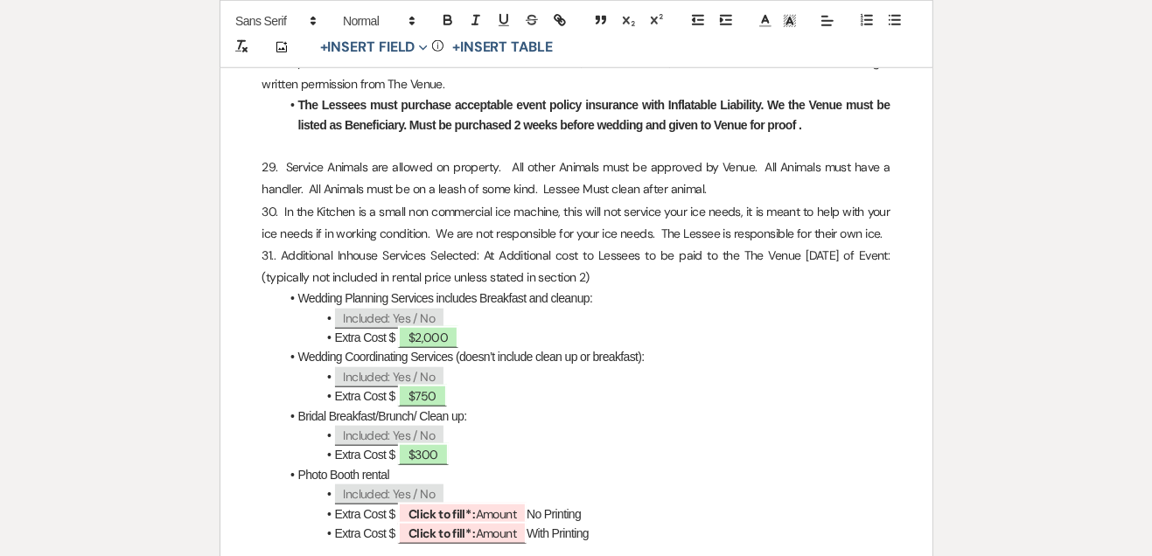
select select "owner"
select select "Amount"
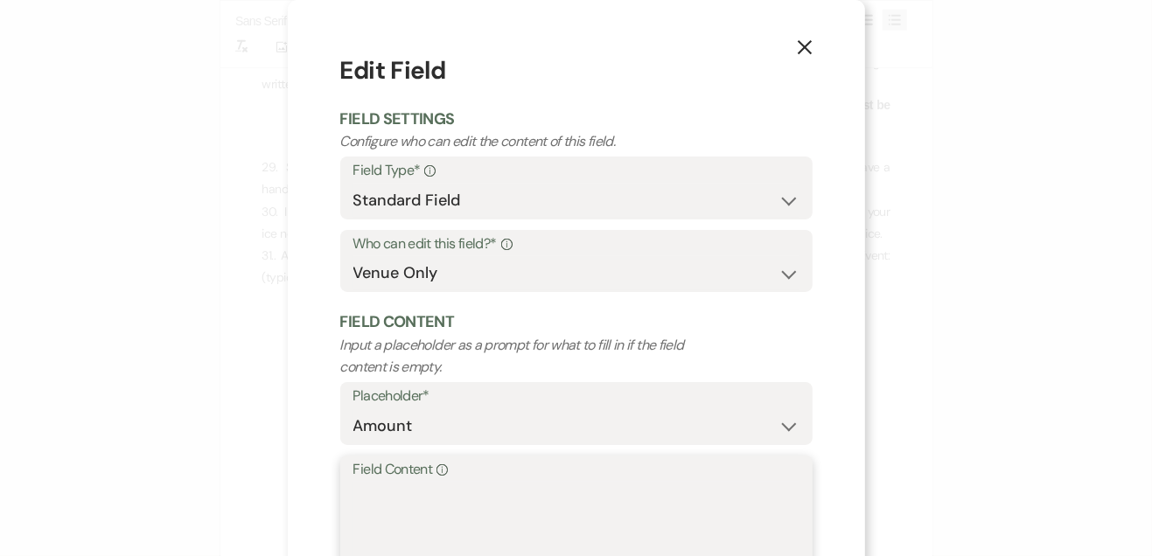
click at [574, 517] on textarea "Field Content Info" at bounding box center [576, 525] width 446 height 87
type textarea "$250"
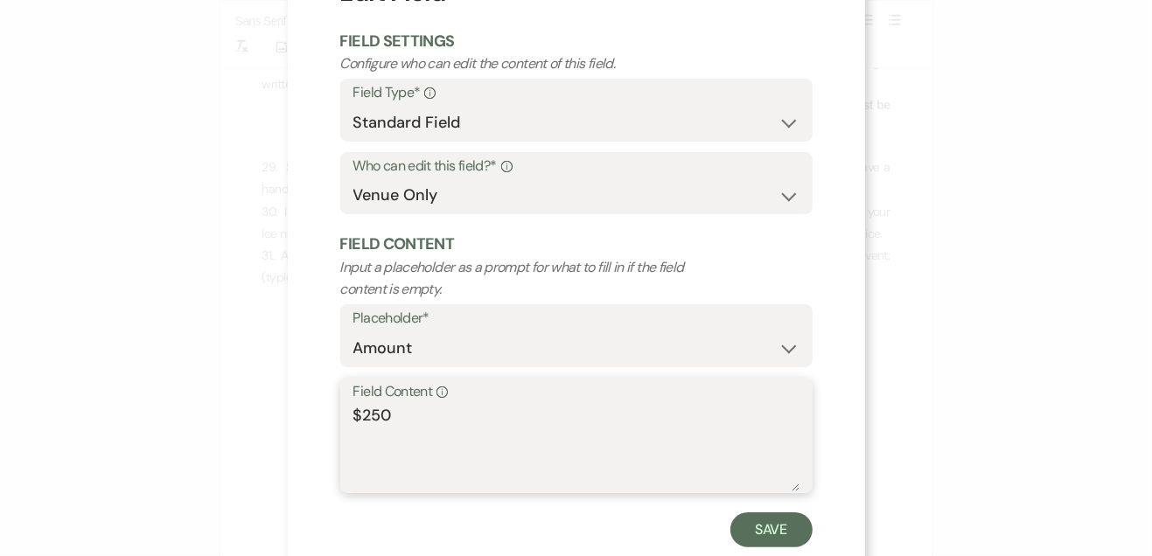
scroll to position [121, 0]
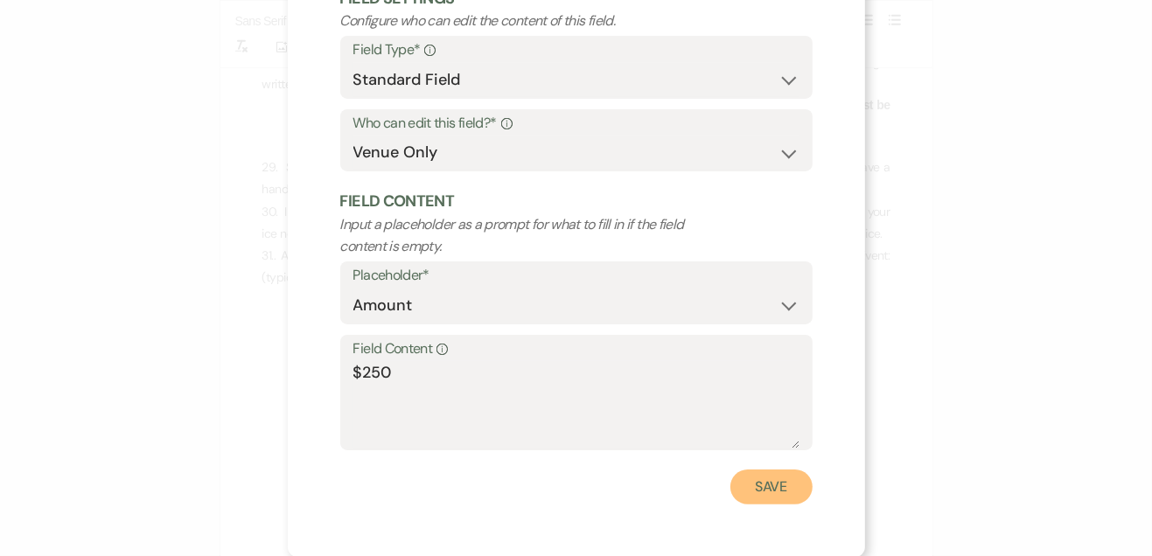
click at [777, 492] on button "Save" at bounding box center [771, 487] width 82 height 35
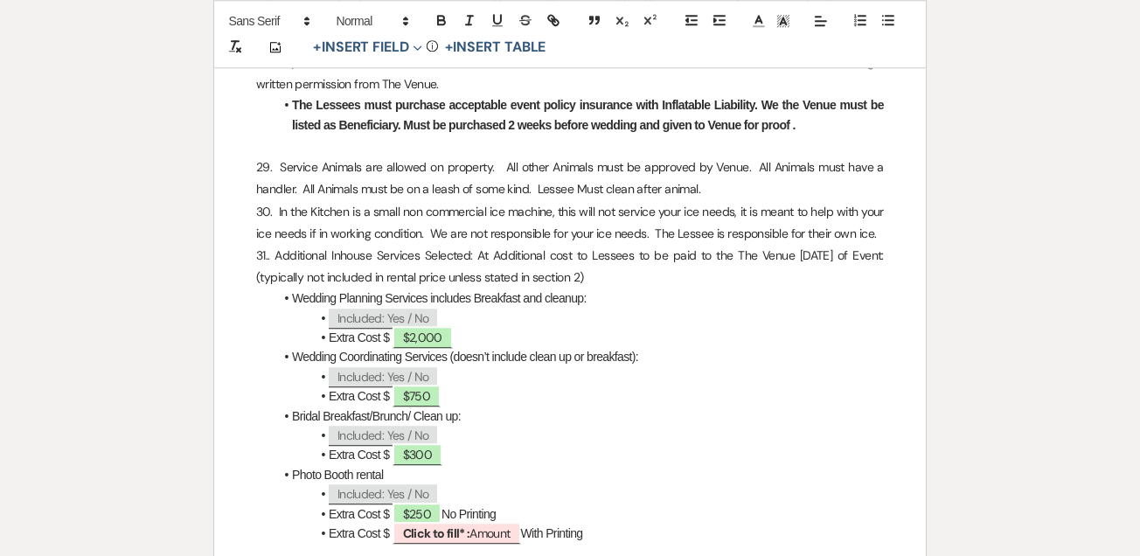
click at [498, 522] on span "Click to fill* : Amount" at bounding box center [457, 533] width 129 height 22
select select "owner"
select select "Amount"
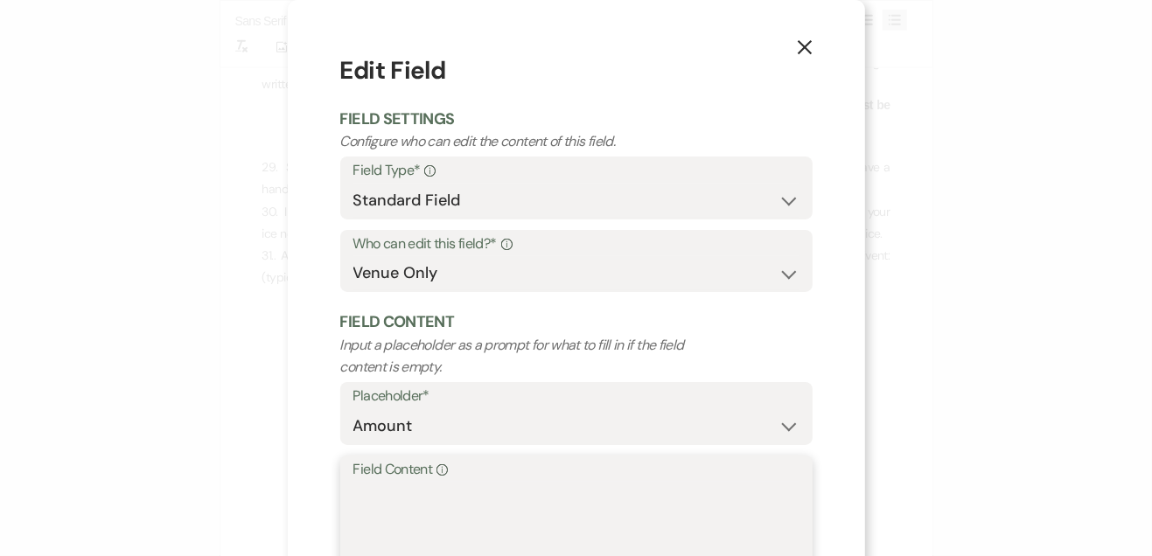
click at [608, 503] on textarea "Field Content Info" at bounding box center [576, 525] width 446 height 87
type textarea "$500"
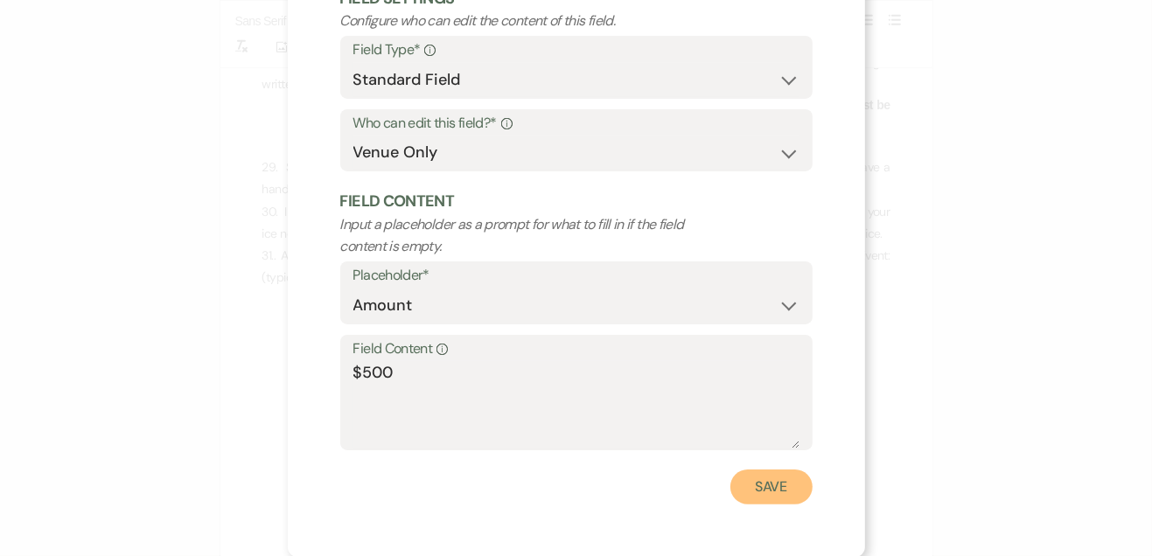
click at [785, 496] on button "Save" at bounding box center [771, 487] width 82 height 35
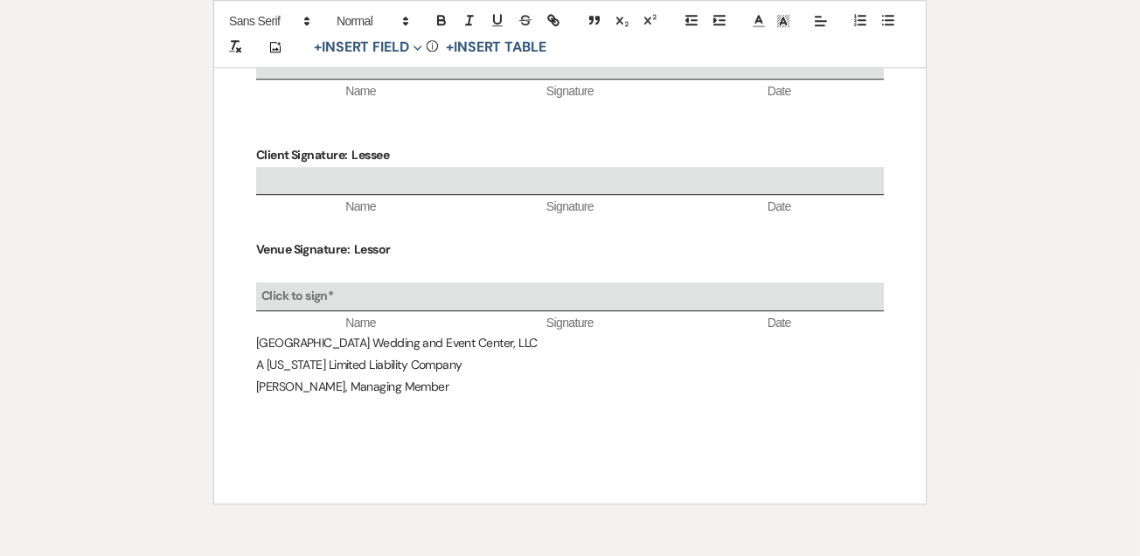
scroll to position [6570, 0]
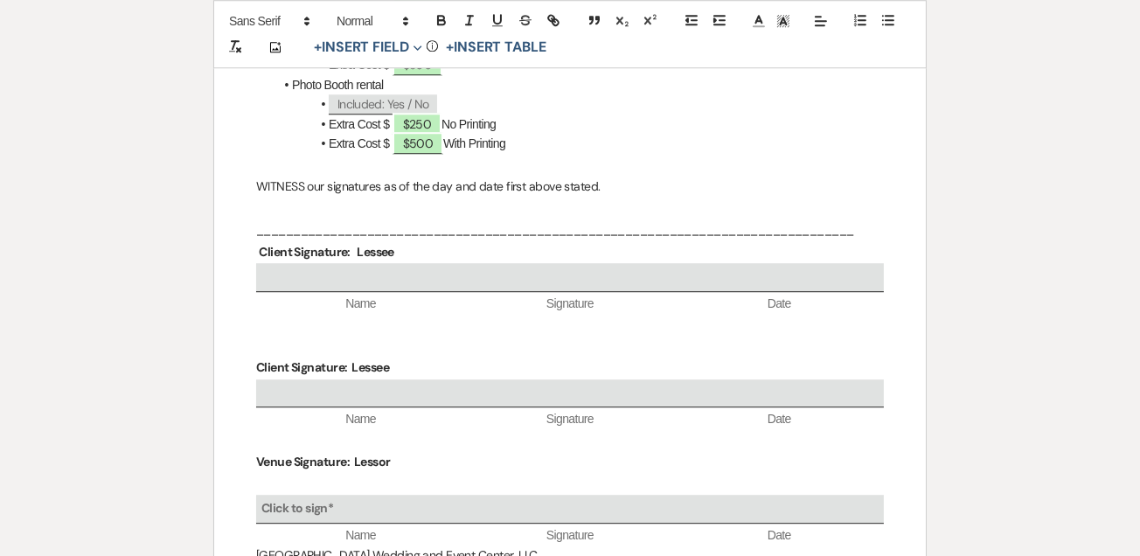
select select "2"
select select "5"
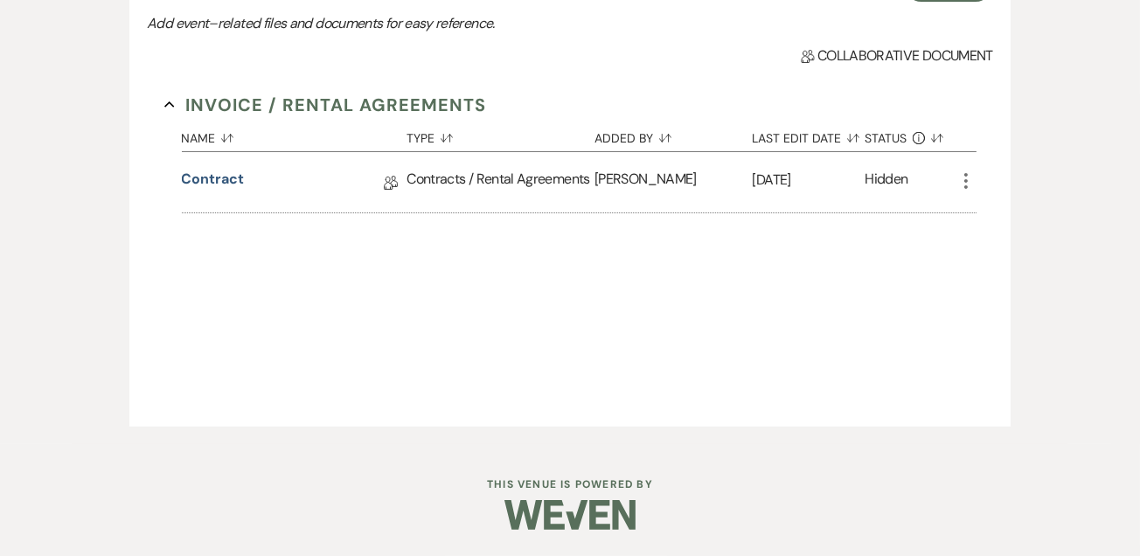
scroll to position [296, 0]
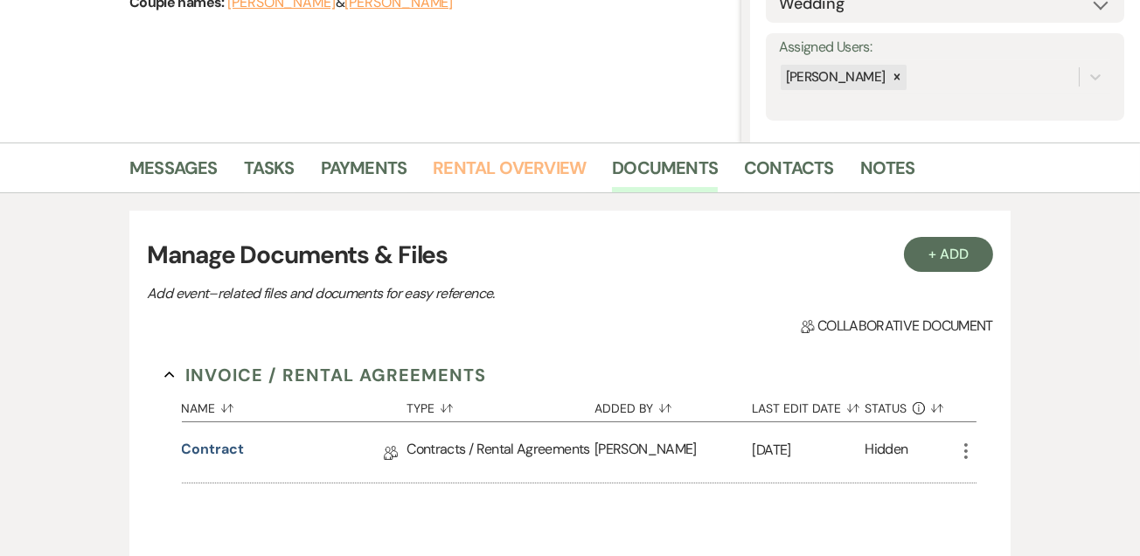
click at [474, 166] on link "Rental Overview" at bounding box center [509, 173] width 153 height 38
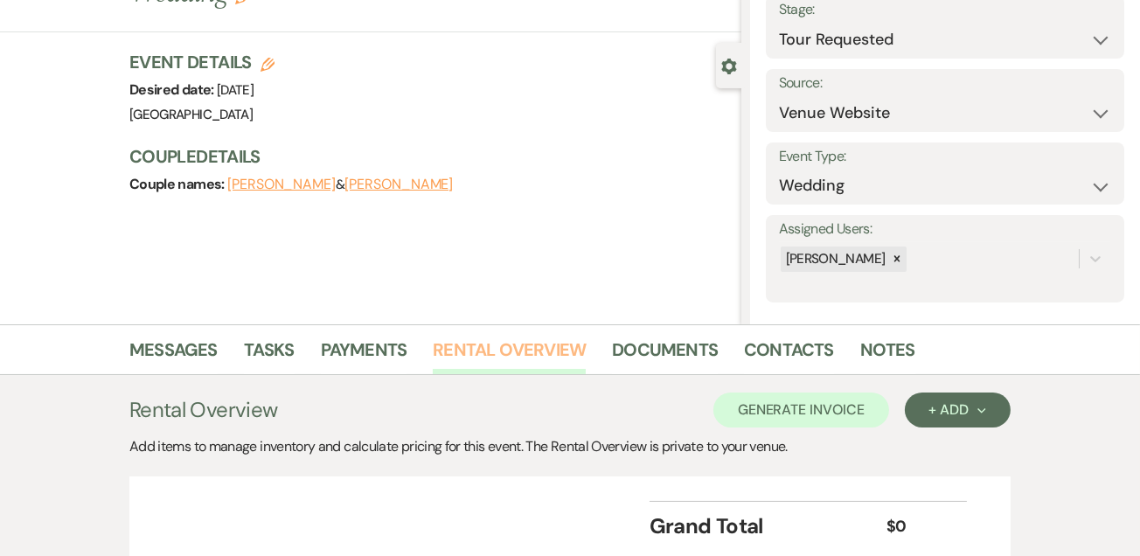
scroll to position [253, 0]
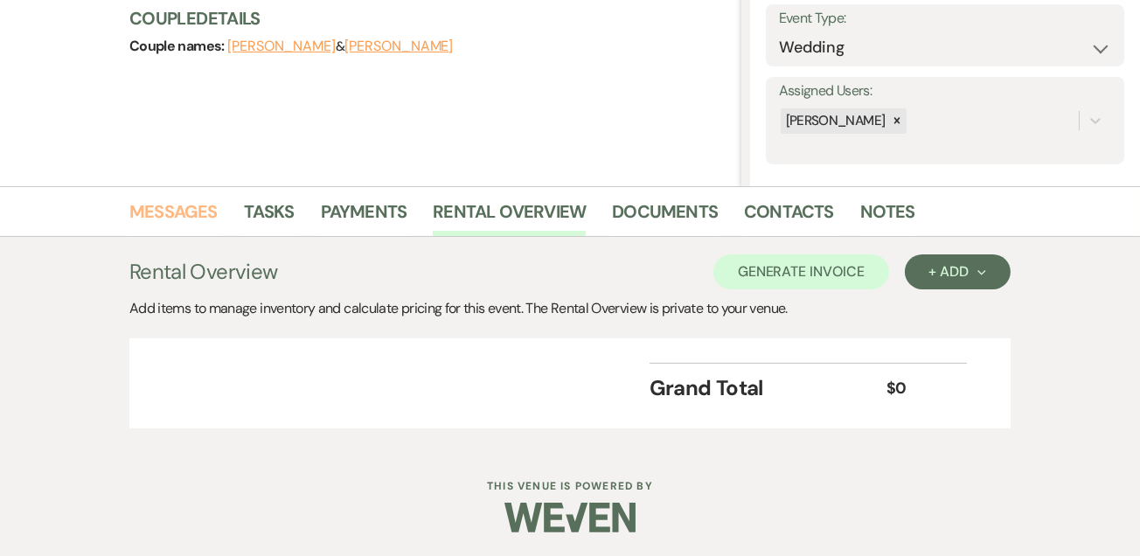
click at [185, 210] on link "Messages" at bounding box center [173, 217] width 88 height 38
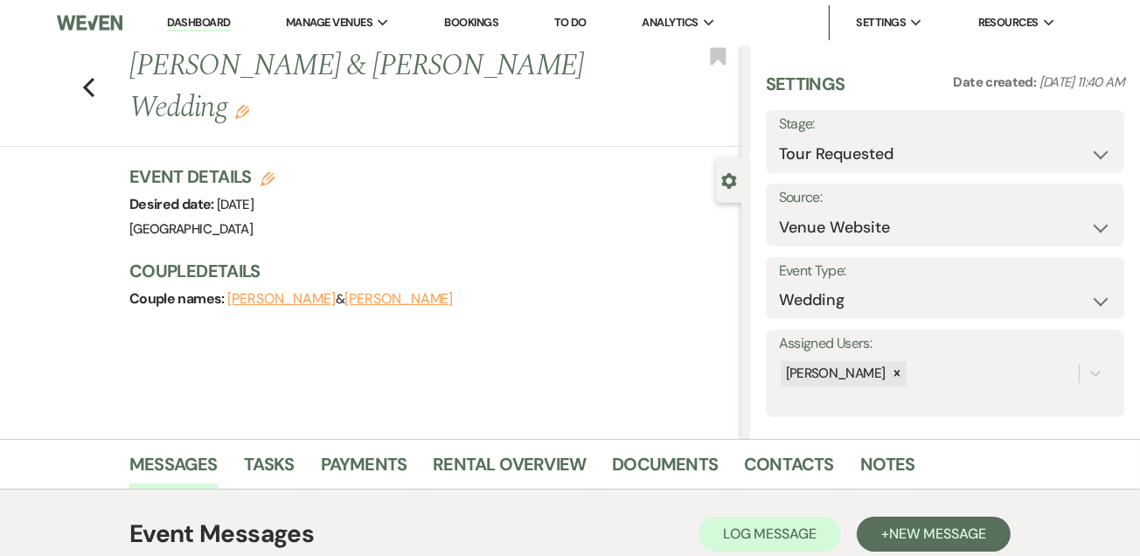
click at [722, 178] on use "button" at bounding box center [729, 181] width 15 height 16
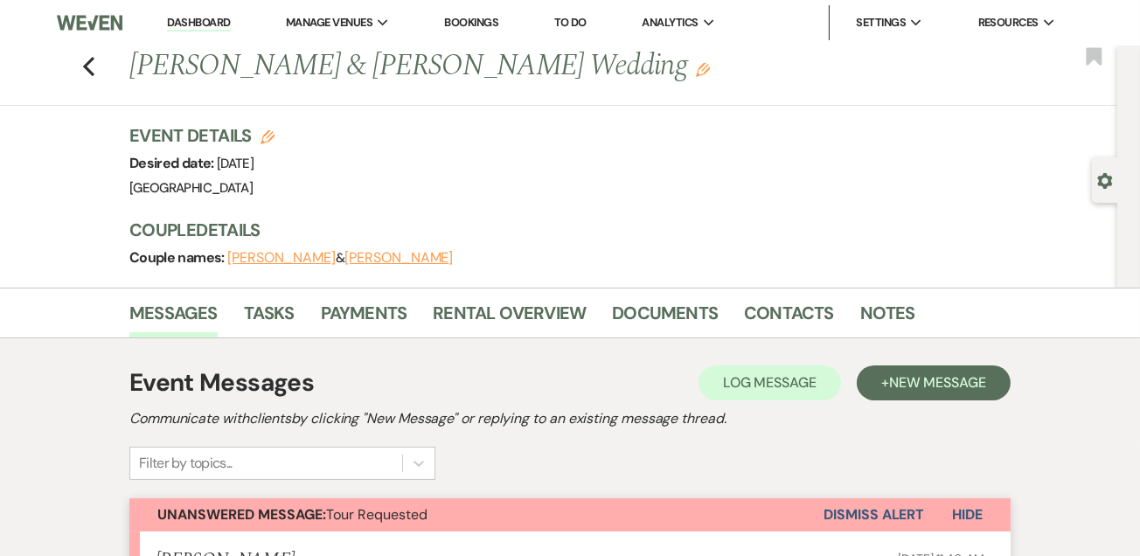
click at [1106, 188] on use "button" at bounding box center [1105, 181] width 15 height 16
select select "2"
select select "5"
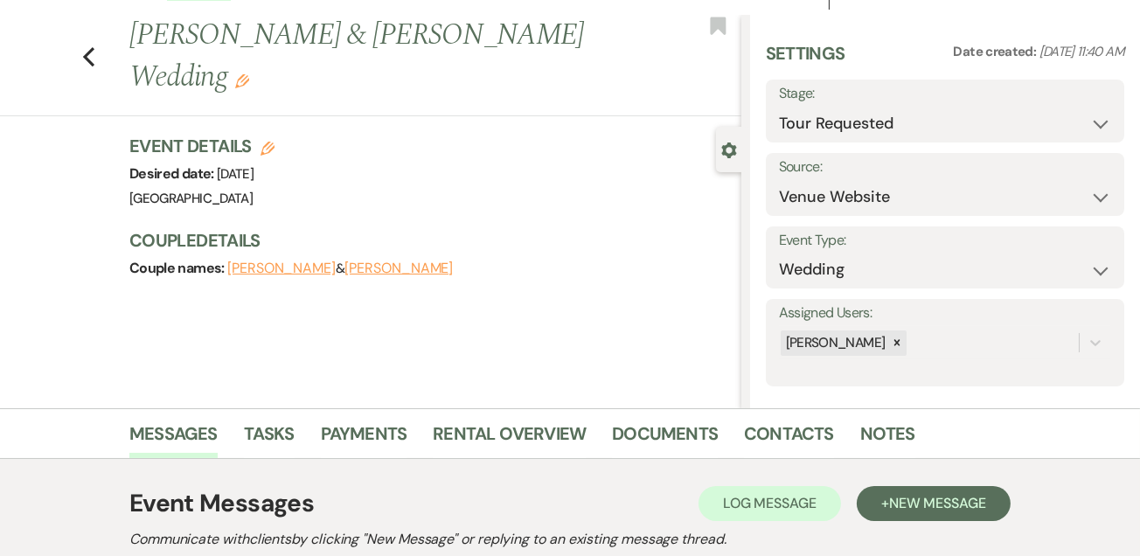
scroll to position [25, 0]
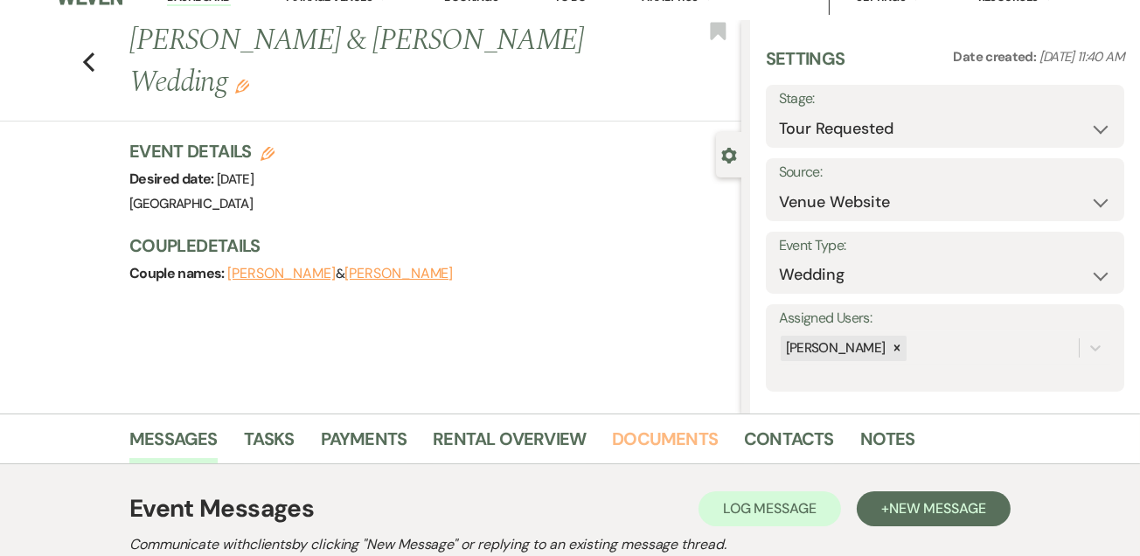
click at [670, 429] on link "Documents" at bounding box center [665, 444] width 106 height 38
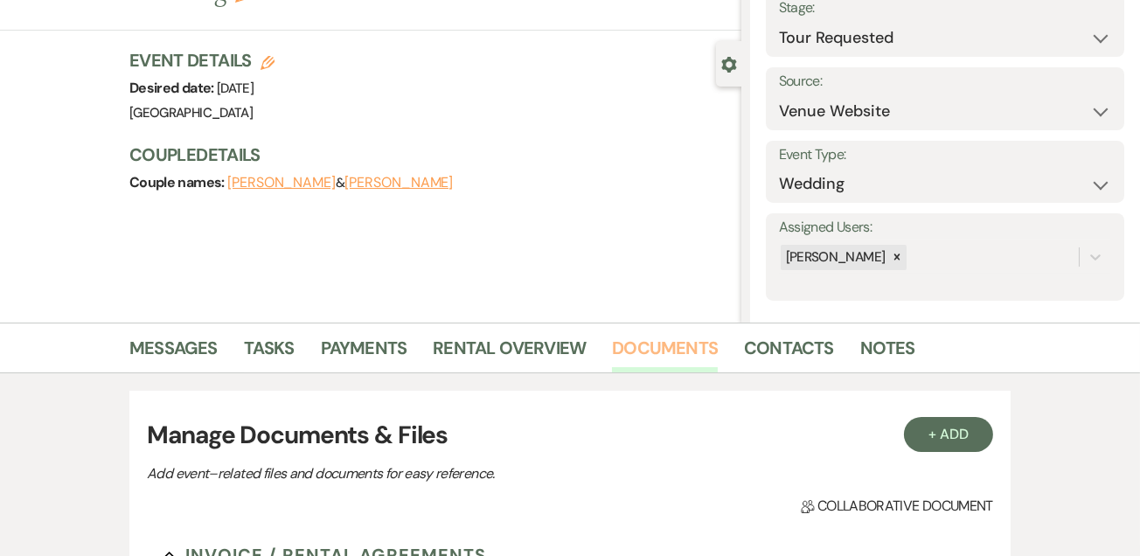
scroll to position [142, 0]
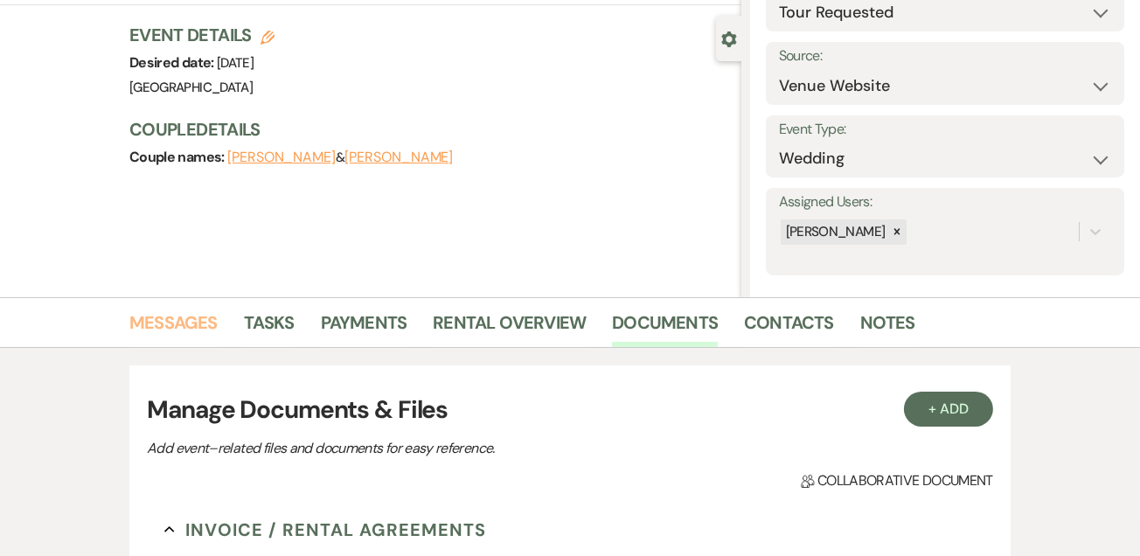
click at [165, 326] on link "Messages" at bounding box center [173, 328] width 88 height 38
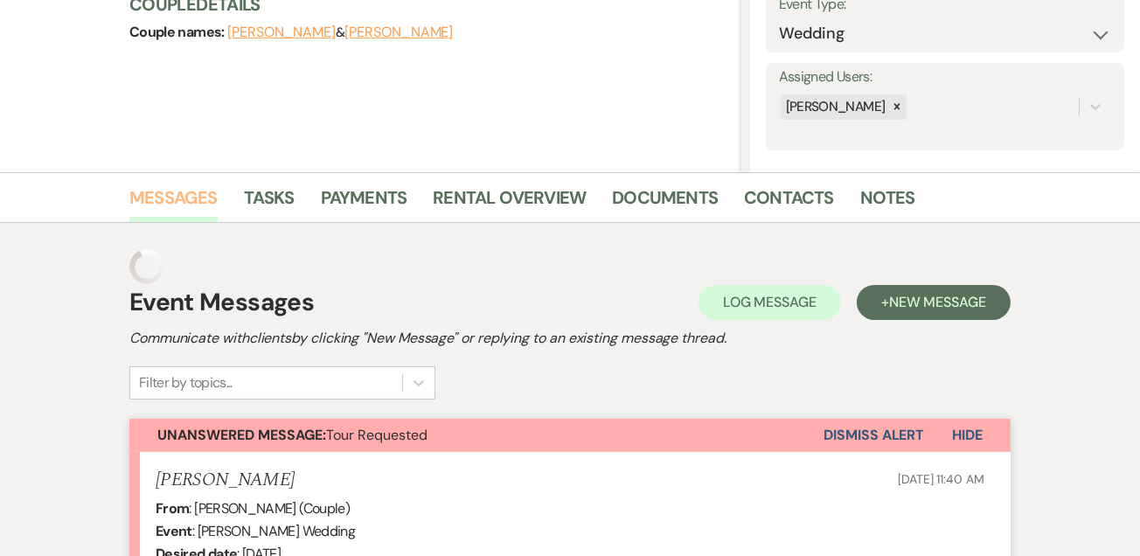
scroll to position [289, 0]
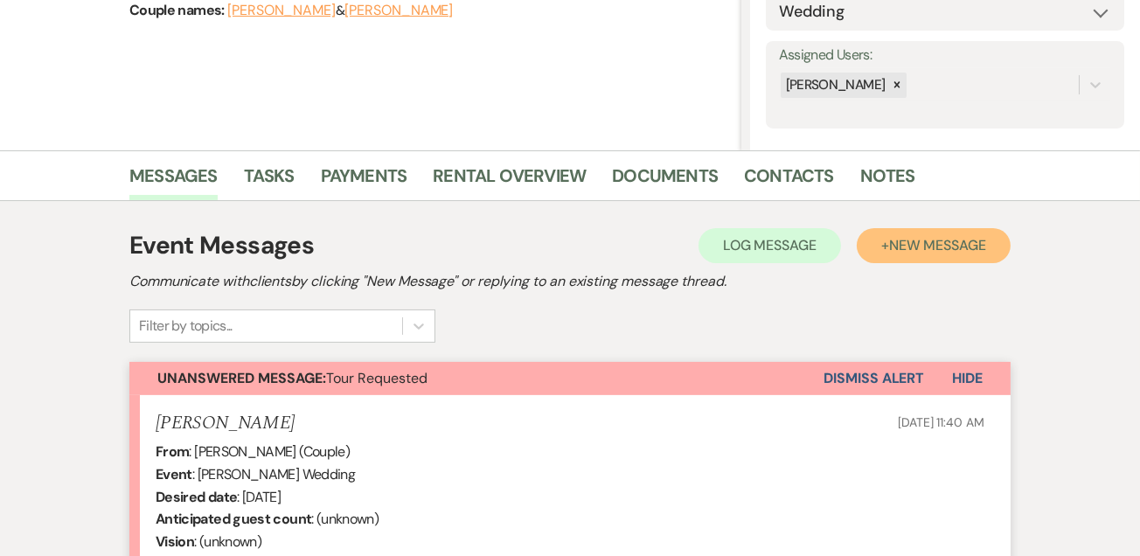
click at [905, 256] on button "+ New Message" at bounding box center [934, 245] width 154 height 35
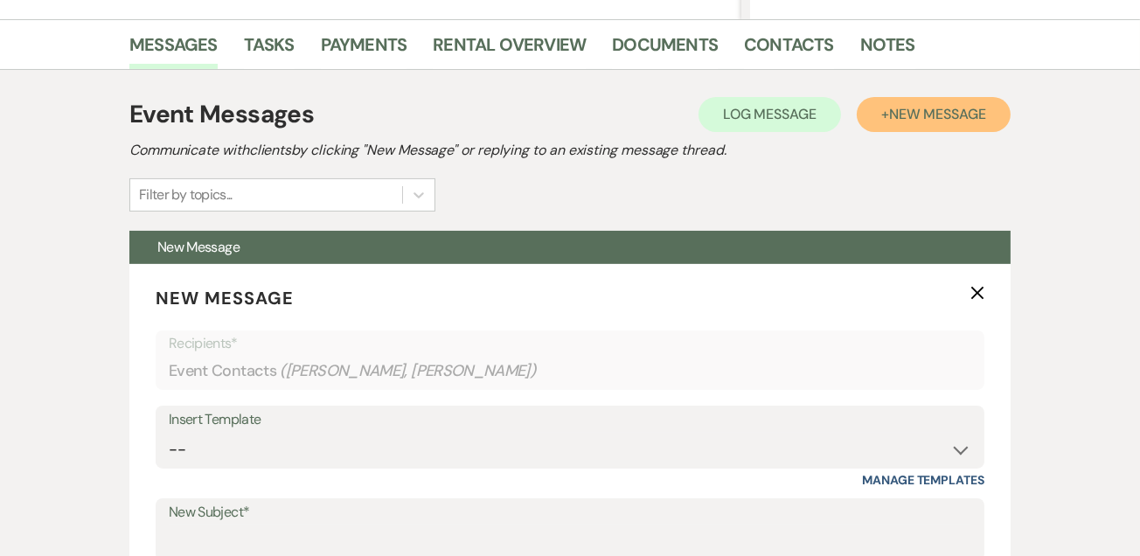
scroll to position [426, 0]
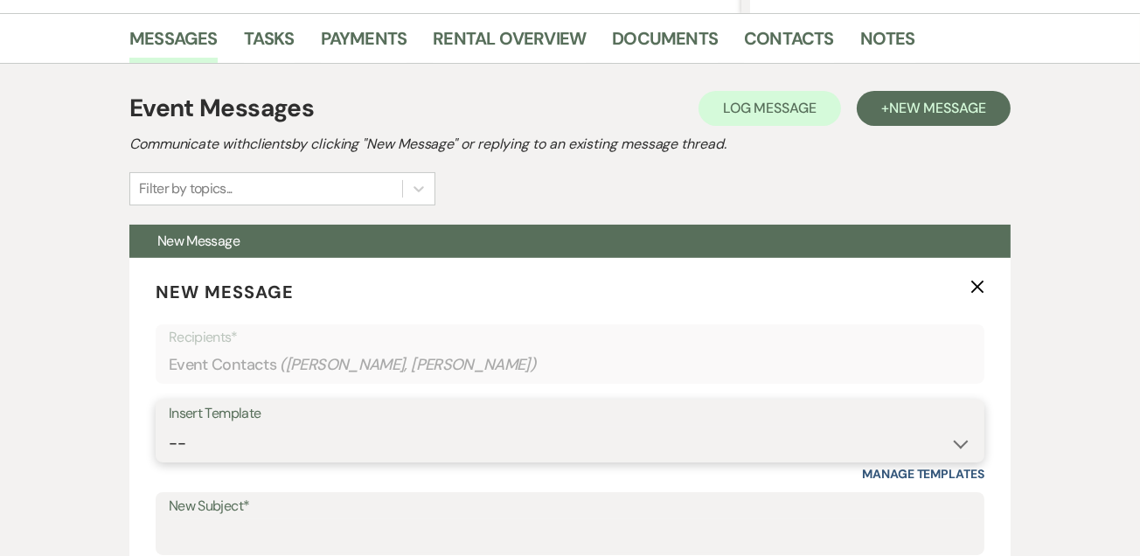
click at [190, 439] on select "-- Weven Planning Portal Introduction (Booked Events) Initial Inquiry Response …" at bounding box center [570, 444] width 803 height 34
select select "4137"
click at [169, 427] on select "-- Weven Planning Portal Introduction (Booked Events) Initial Inquiry Response …" at bounding box center [570, 444] width 803 height 34
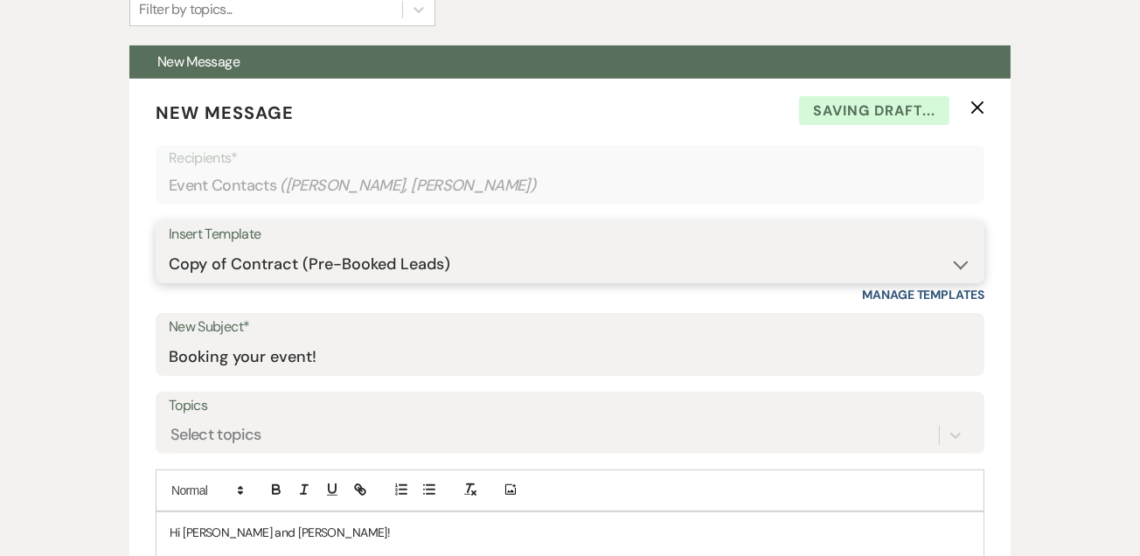
scroll to position [606, 0]
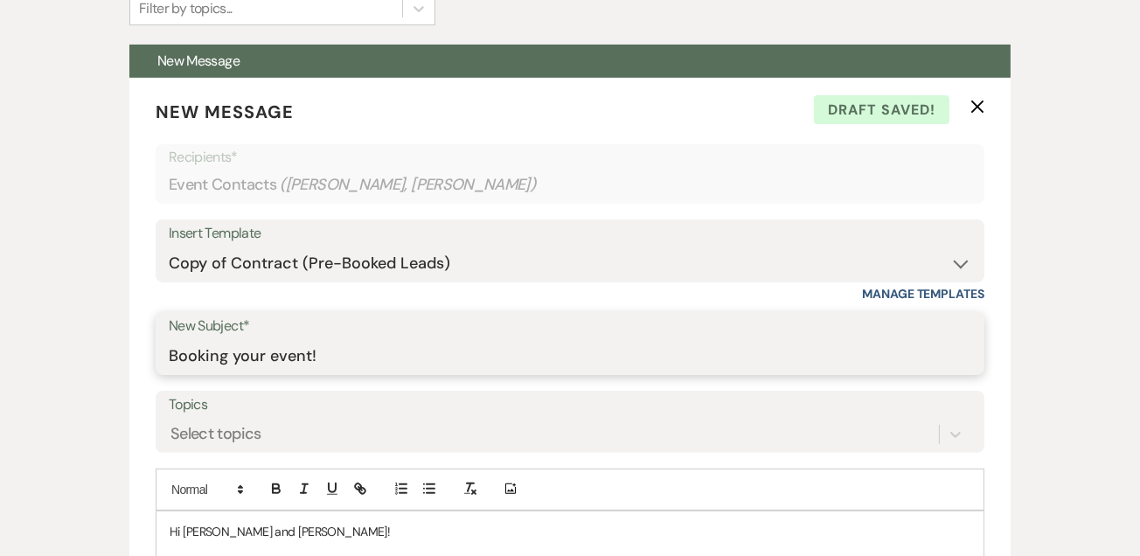
click at [344, 361] on input "Booking your event!" at bounding box center [570, 356] width 803 height 34
type input "Booking your event! Cottonwood Manor"
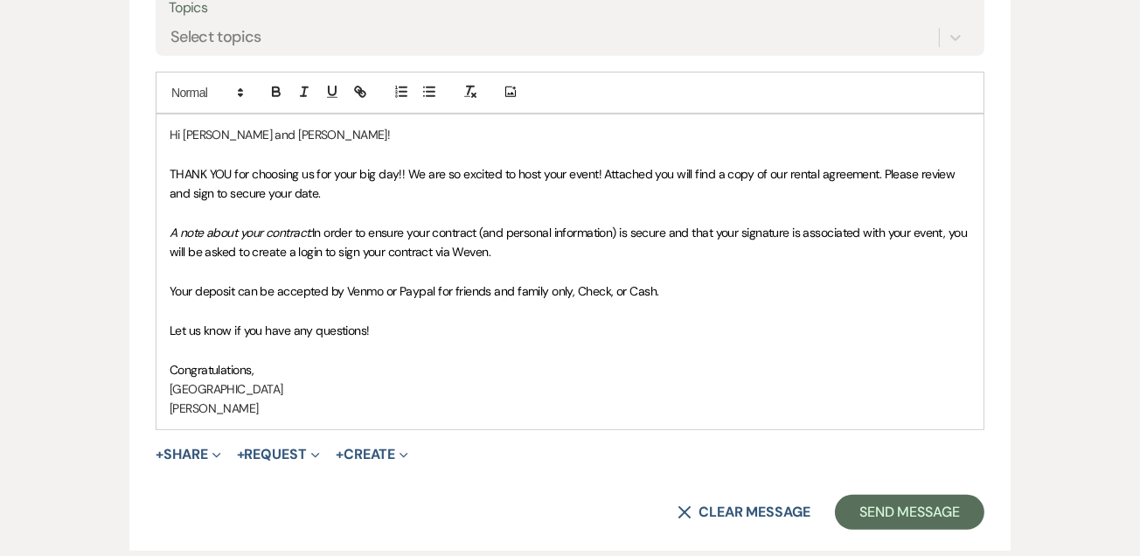
scroll to position [1007, 0]
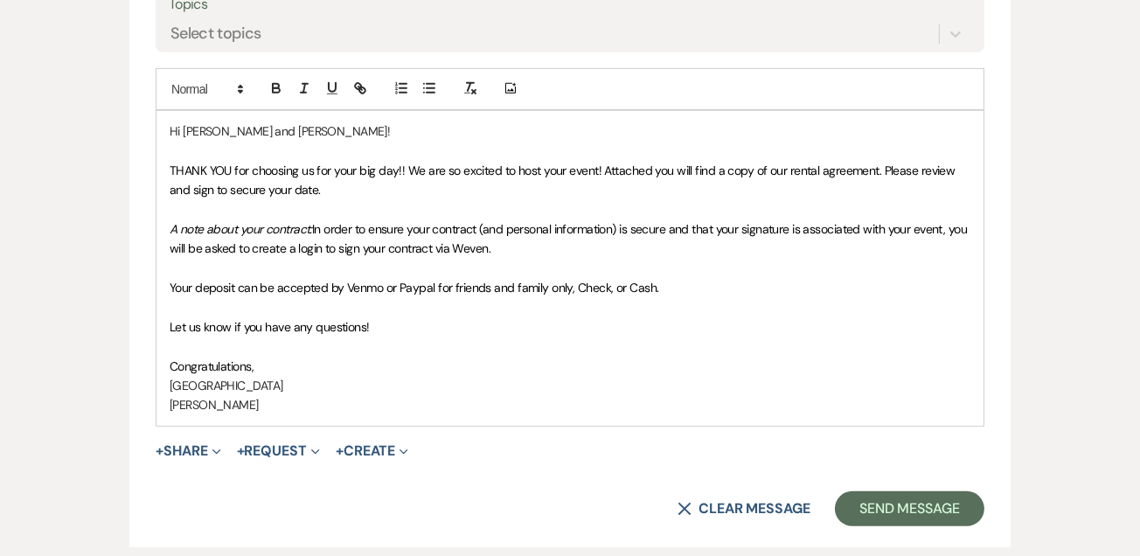
click at [164, 451] on span "+" at bounding box center [160, 451] width 8 height 14
click at [188, 491] on span "Doc Upload Documents" at bounding box center [223, 486] width 100 height 18
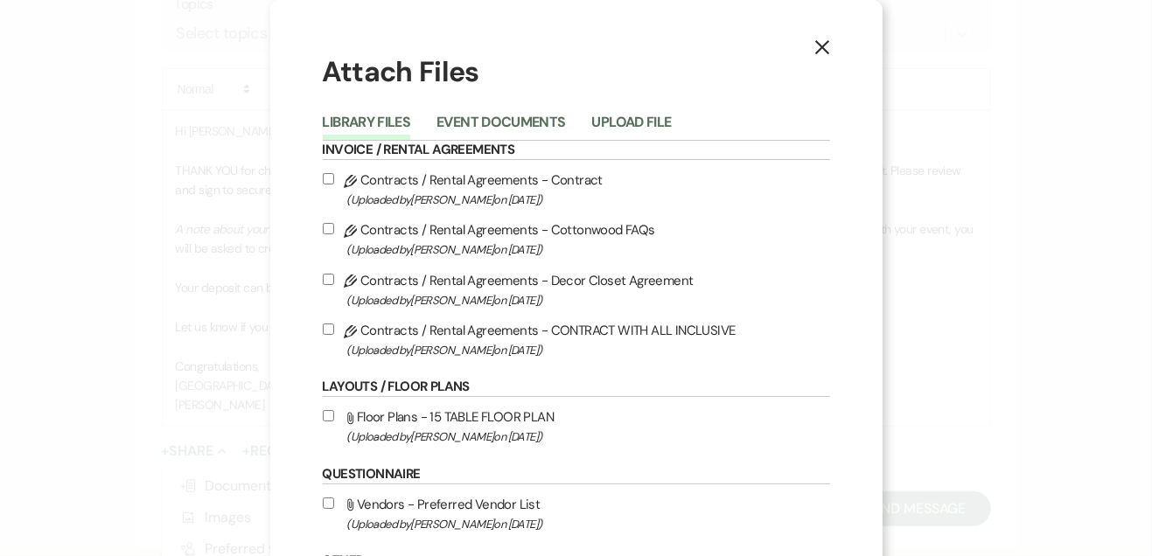
click at [491, 131] on button "Event Documents" at bounding box center [500, 127] width 129 height 24
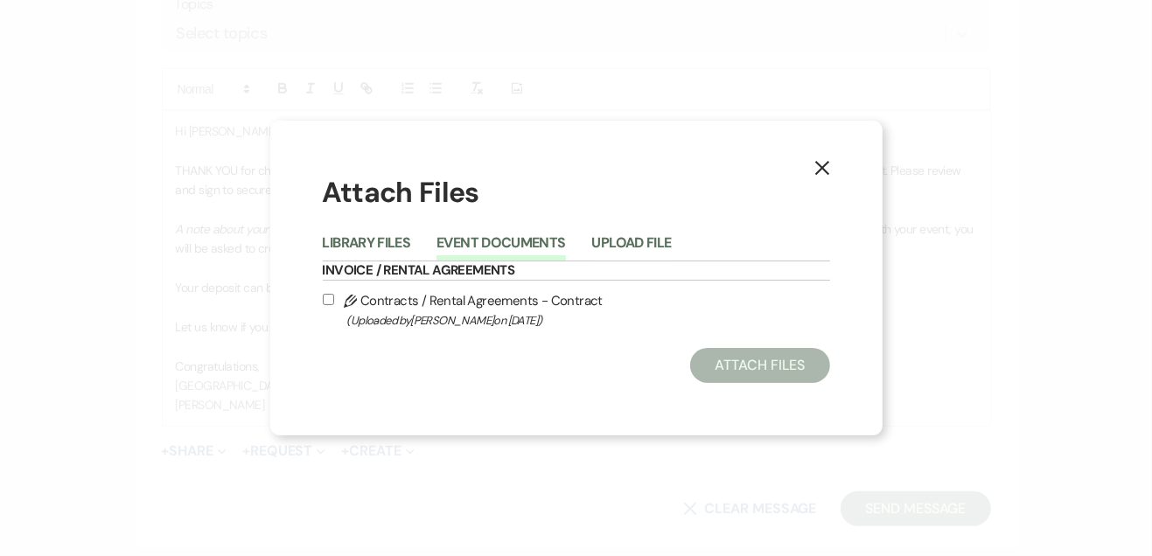
click at [330, 301] on input "Pencil Contracts / Rental Agreements - Contract (Uploaded by Shellie Davis on A…" at bounding box center [328, 299] width 11 height 11
checkbox input "true"
click at [743, 382] on button "Attach Files" at bounding box center [759, 365] width 139 height 35
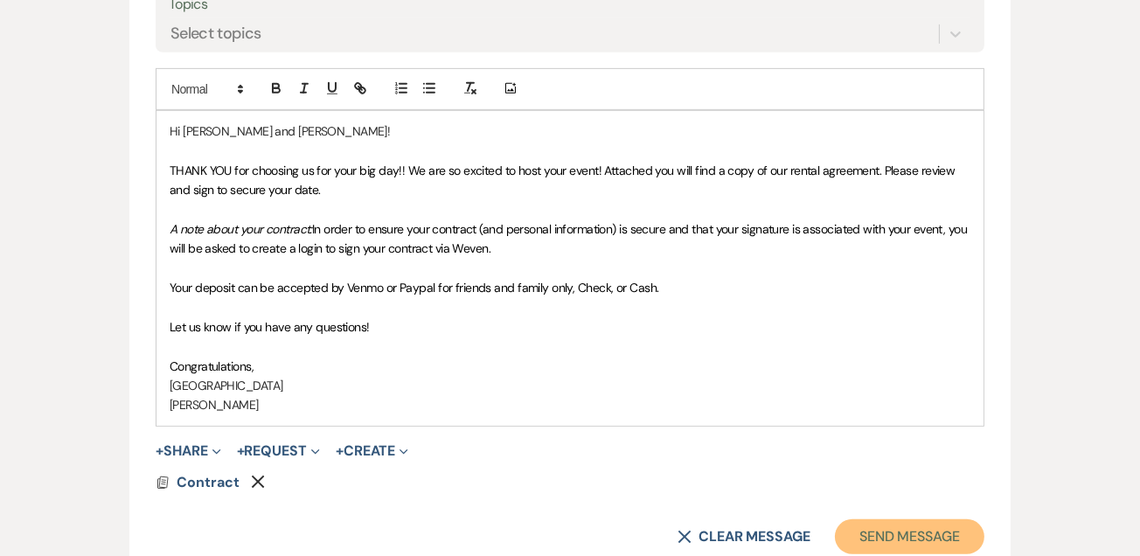
click at [882, 537] on button "Send Message" at bounding box center [910, 537] width 150 height 35
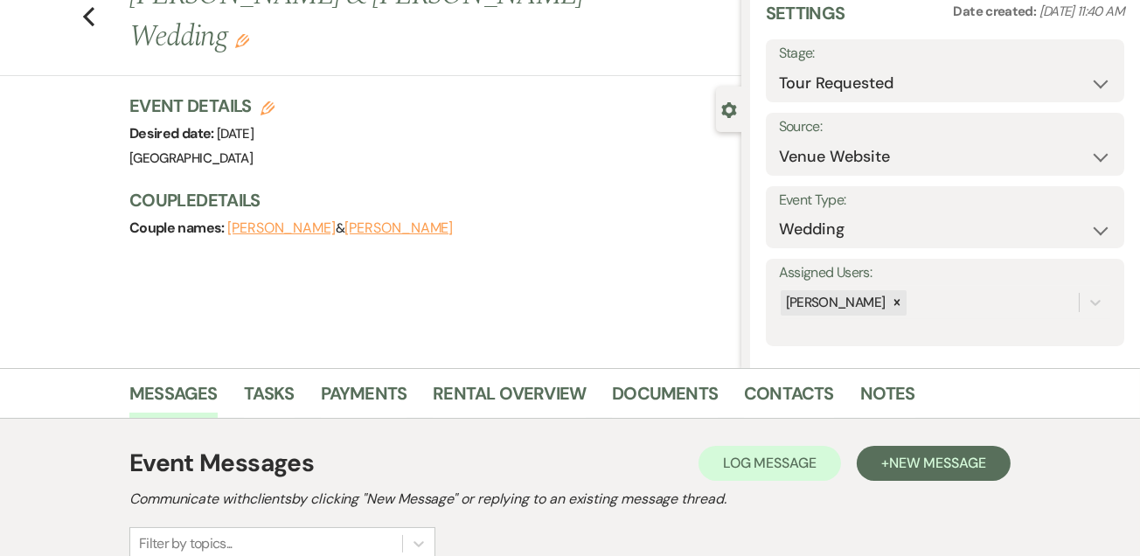
scroll to position [0, 0]
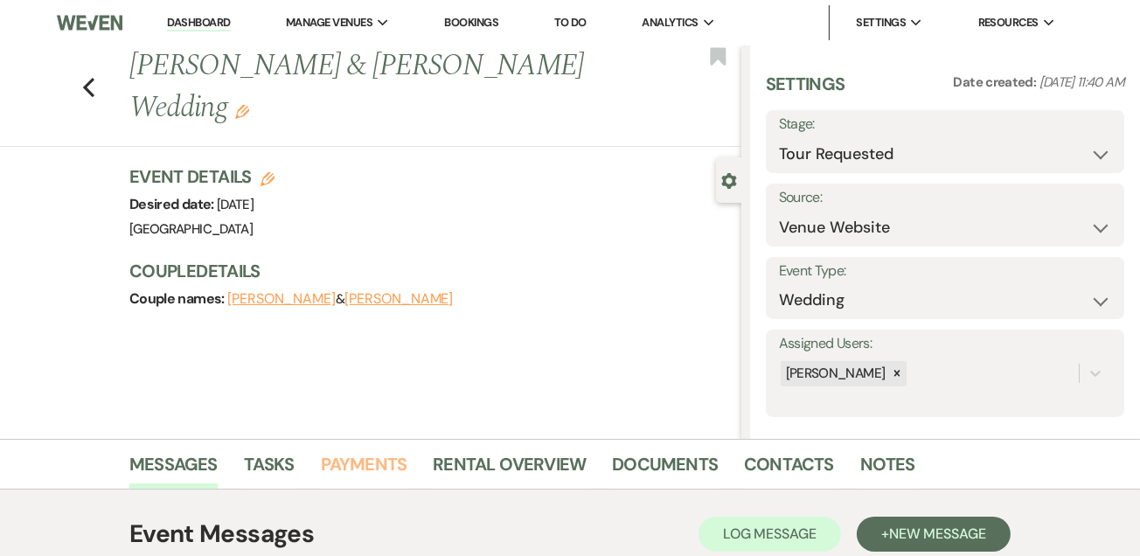
click at [345, 457] on link "Payments" at bounding box center [364, 469] width 87 height 38
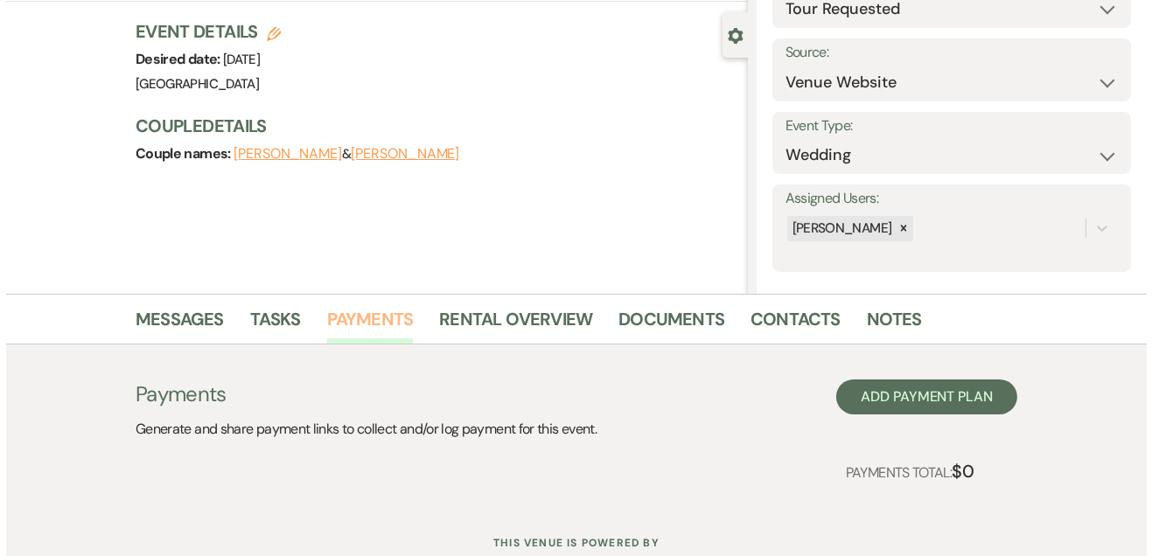
scroll to position [152, 0]
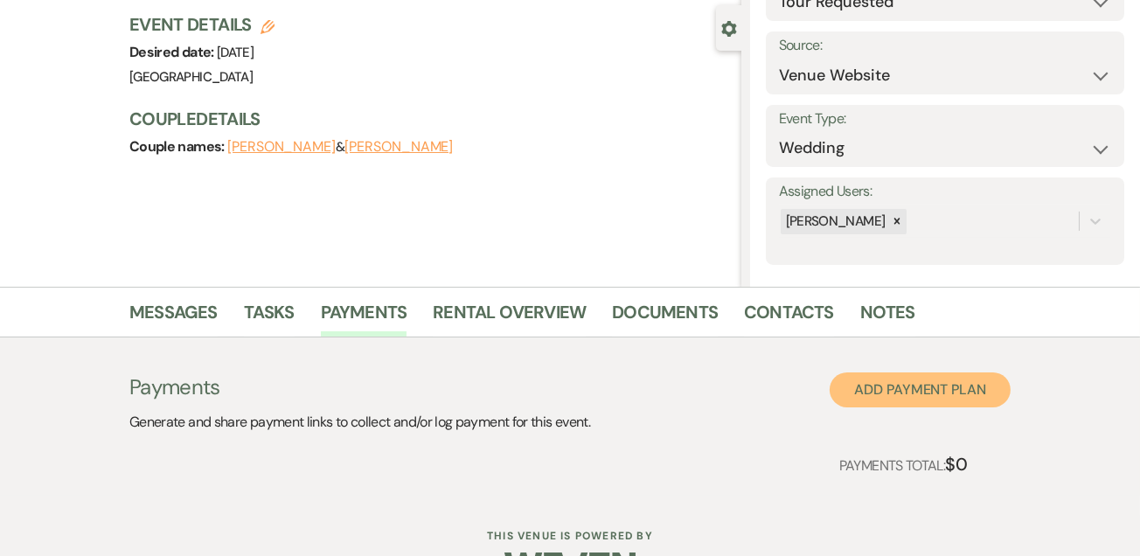
click at [880, 382] on button "Add Payment Plan" at bounding box center [920, 390] width 181 height 35
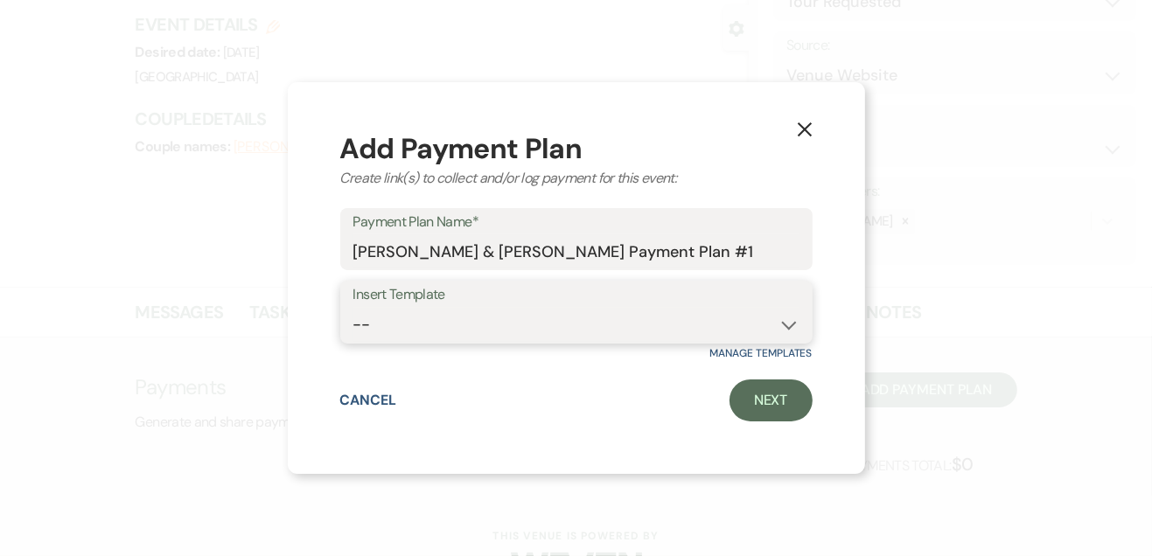
click at [778, 310] on select "-- 2 day rental package friday and saturday at discounted rate" at bounding box center [576, 325] width 446 height 34
select select "146"
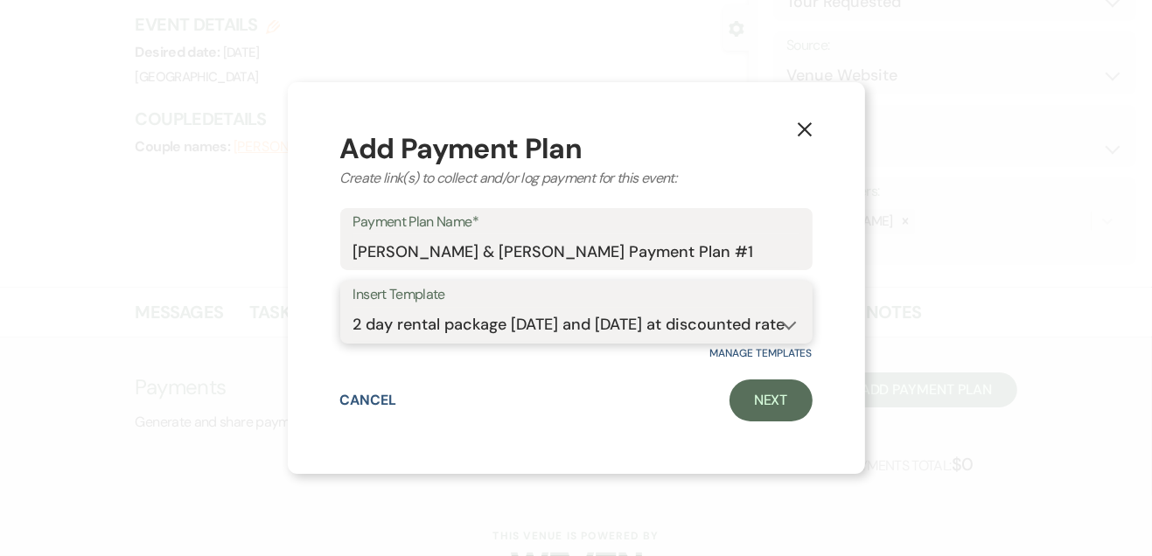
click at [353, 308] on select "-- 2 day rental package friday and saturday at discounted rate" at bounding box center [576, 325] width 446 height 34
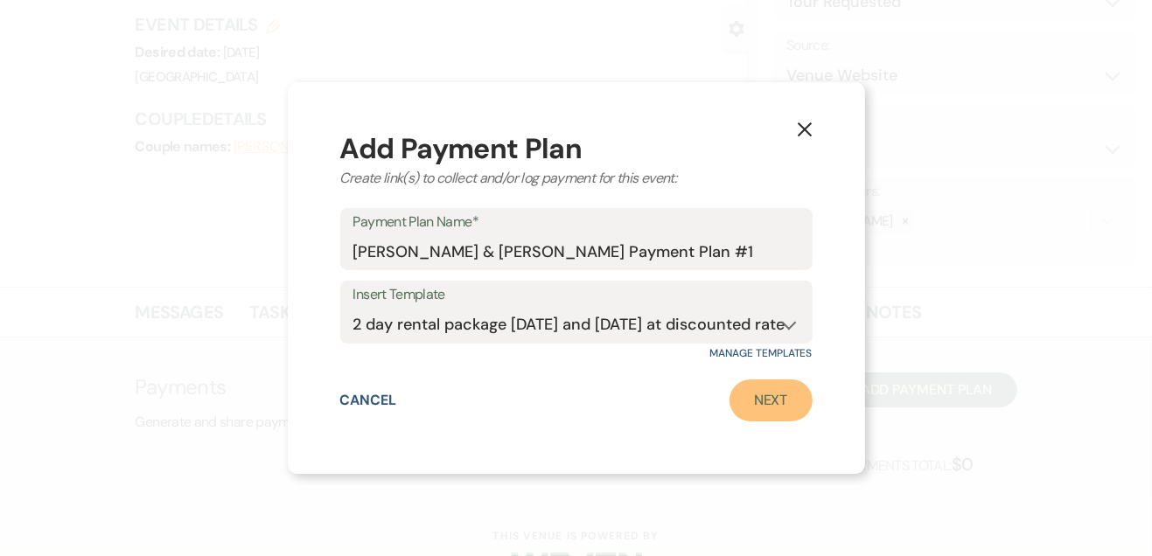
click at [774, 390] on link "Next" at bounding box center [770, 401] width 83 height 42
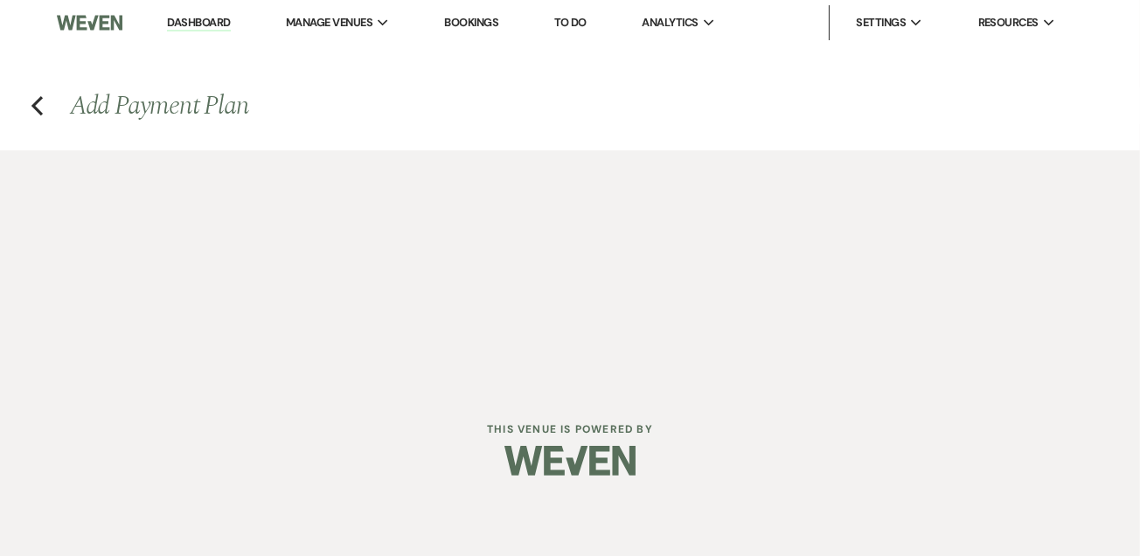
select select "2"
select select "flat"
select select "true"
select select "client"
select select "weeks"
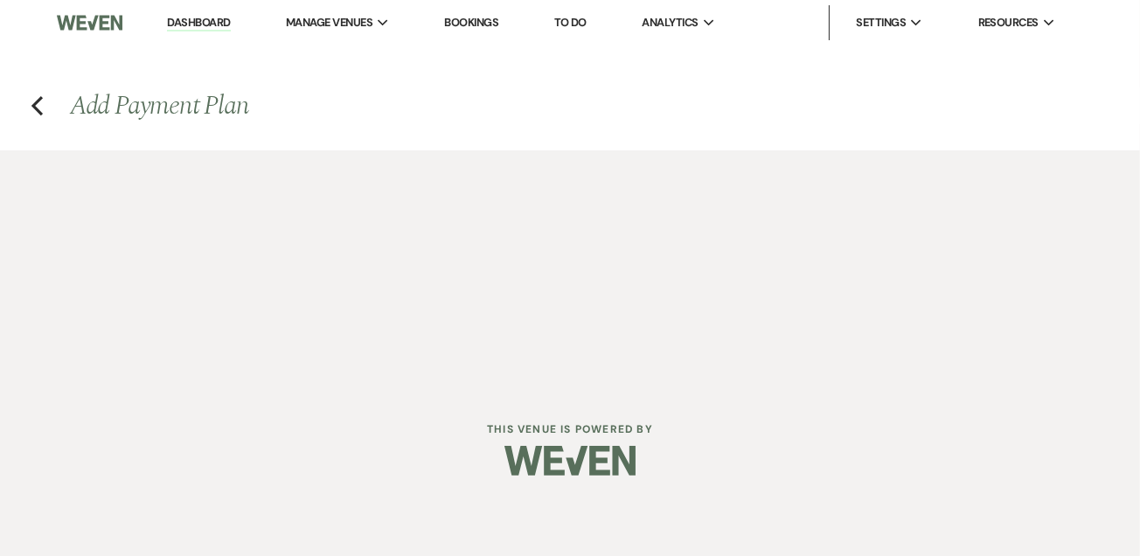
select select "2"
select select "flat"
select select "true"
select select "client"
select select "weeks"
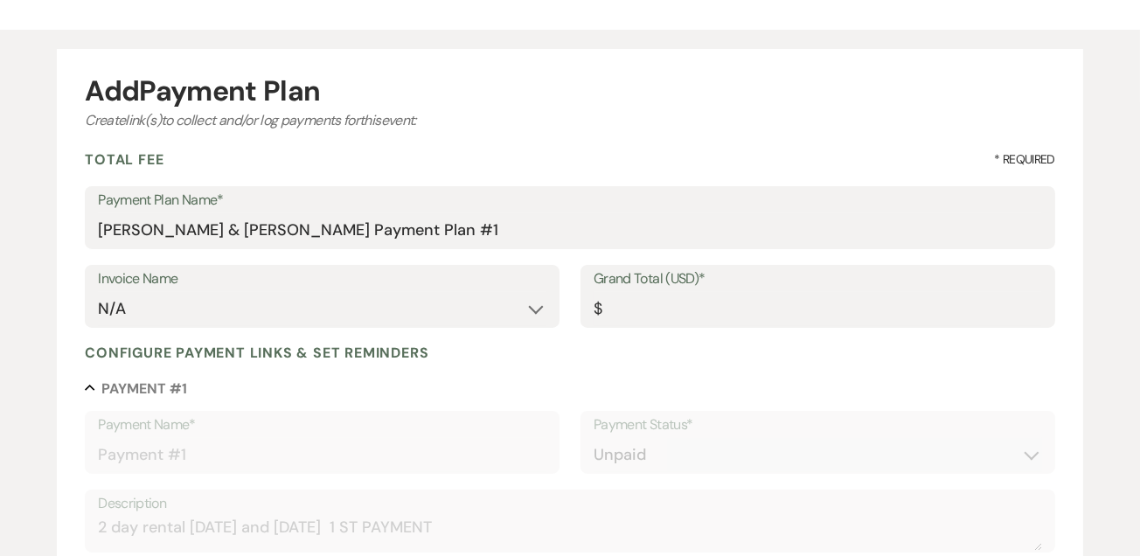
scroll to position [134, 0]
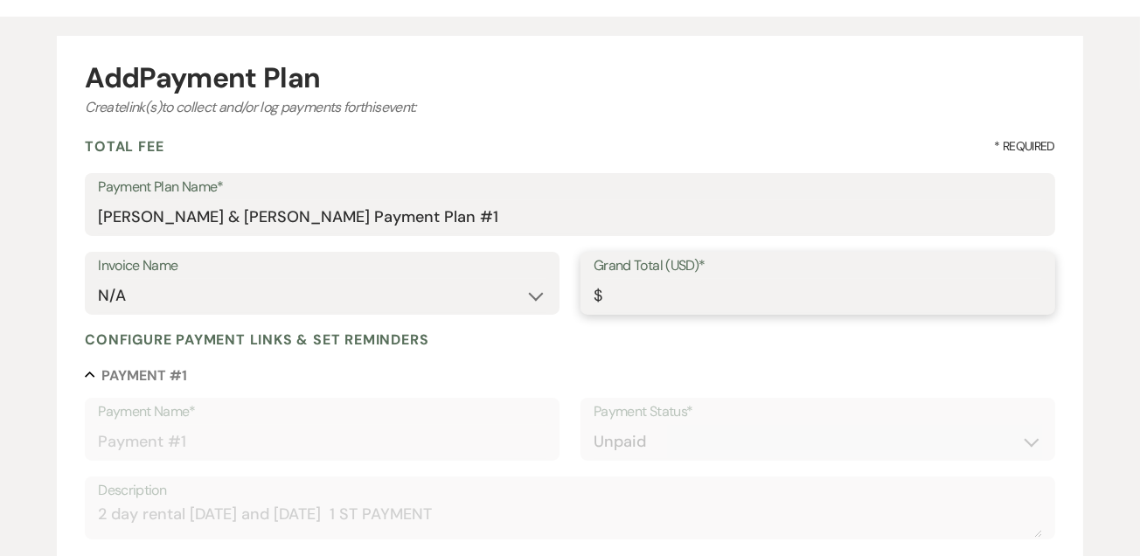
click at [762, 297] on input "Grand Total (USD)*" at bounding box center [818, 296] width 449 height 34
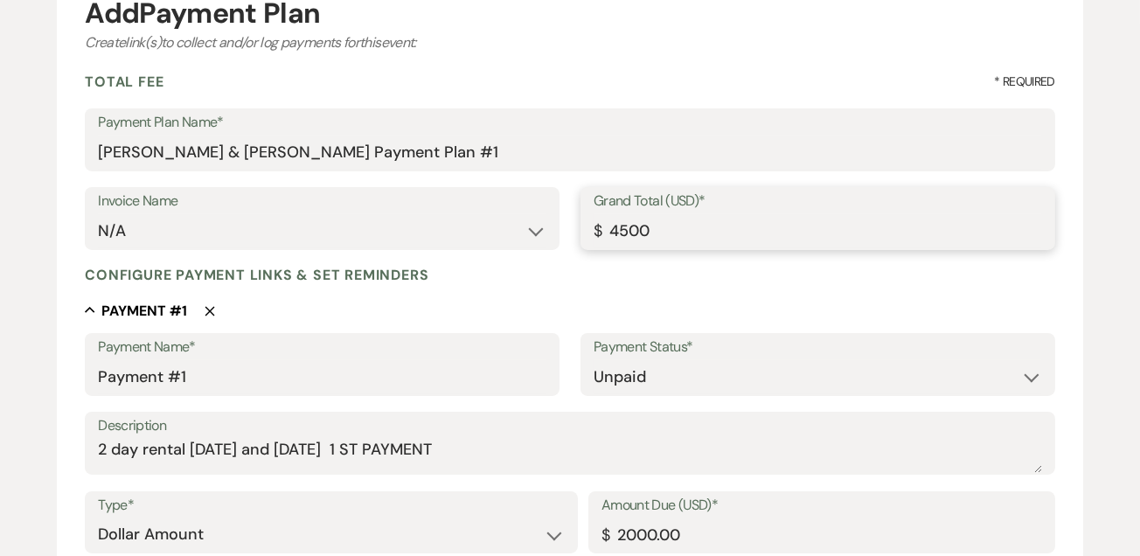
scroll to position [207, 0]
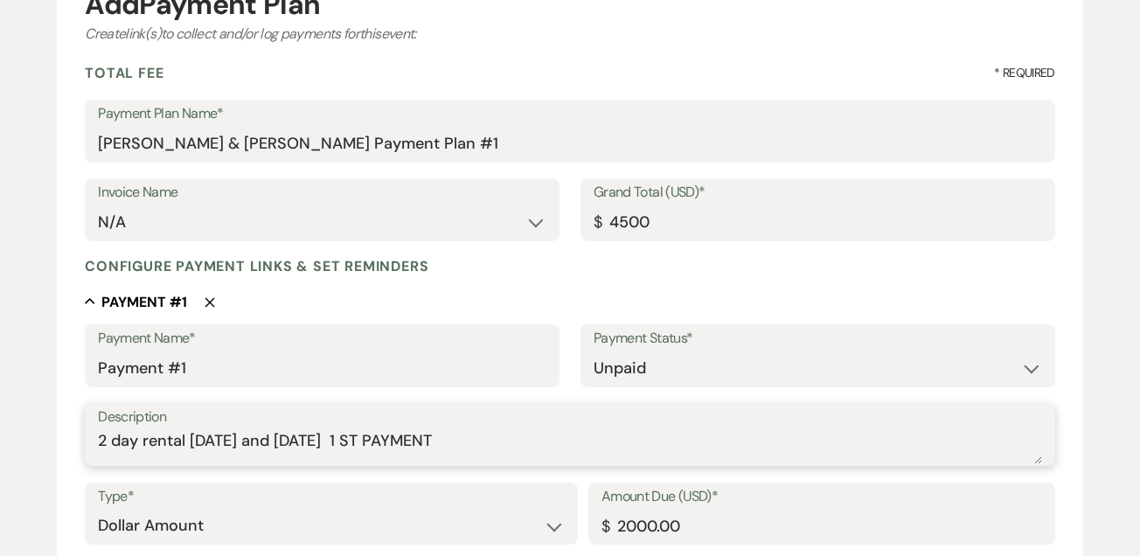
click at [468, 460] on textarea "2 day rental Friday and Saturday 1 ST PAYMENT" at bounding box center [570, 446] width 945 height 35
type input "4500.00"
type textarea "2"
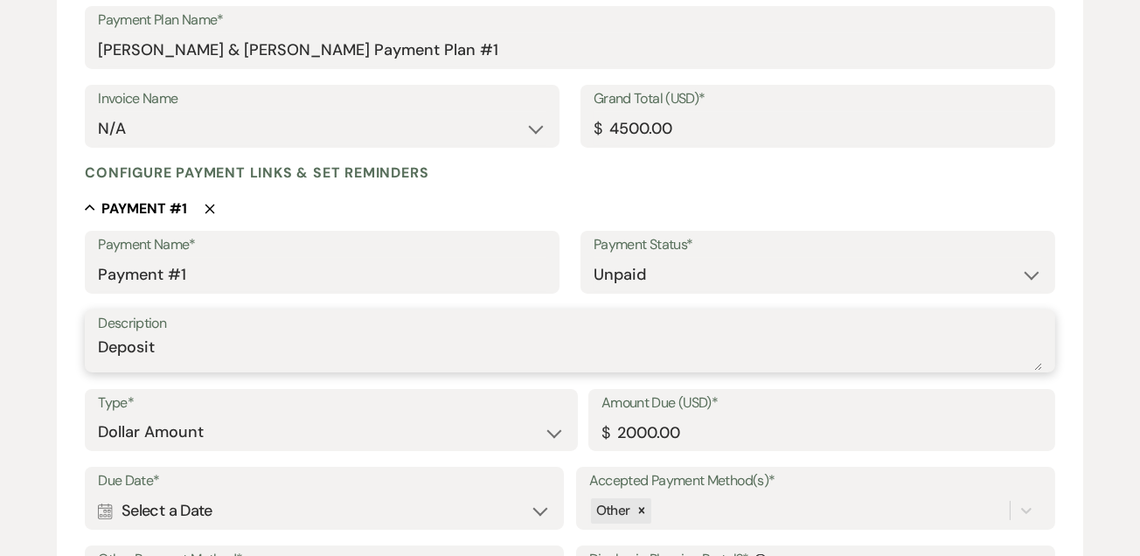
scroll to position [364, 0]
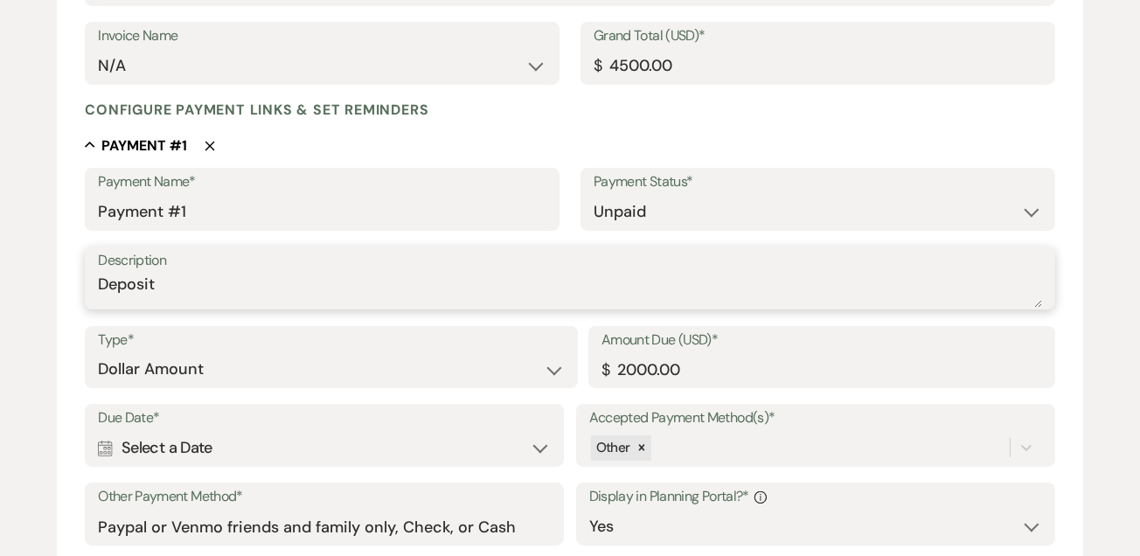
type textarea "Deposit"
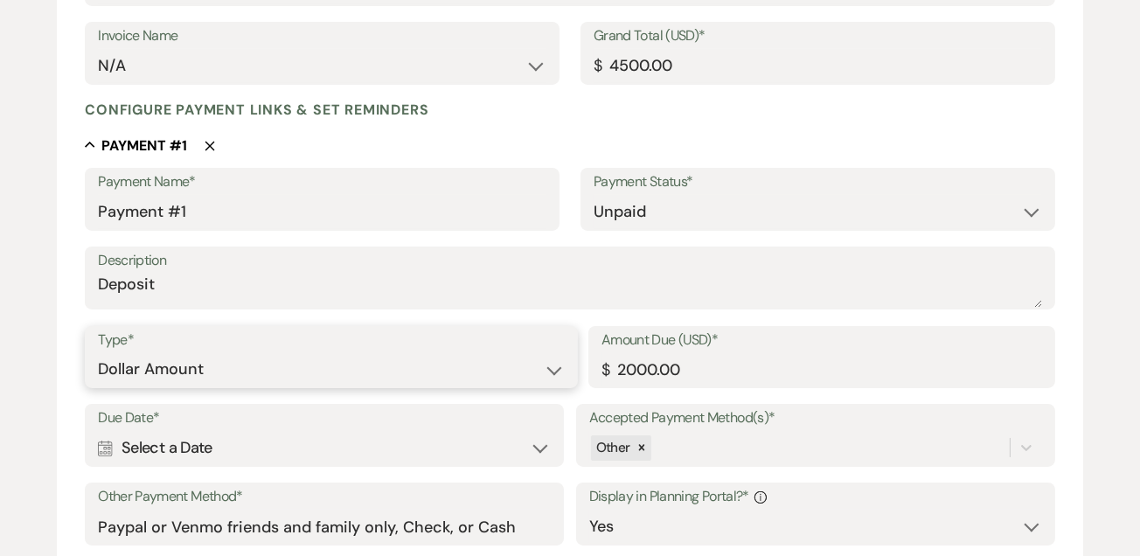
click at [123, 364] on select "Dollar Amount Percentage of Grand Total" at bounding box center [331, 369] width 467 height 34
click at [98, 352] on select "Dollar Amount Percentage of Grand Total" at bounding box center [331, 369] width 467 height 34
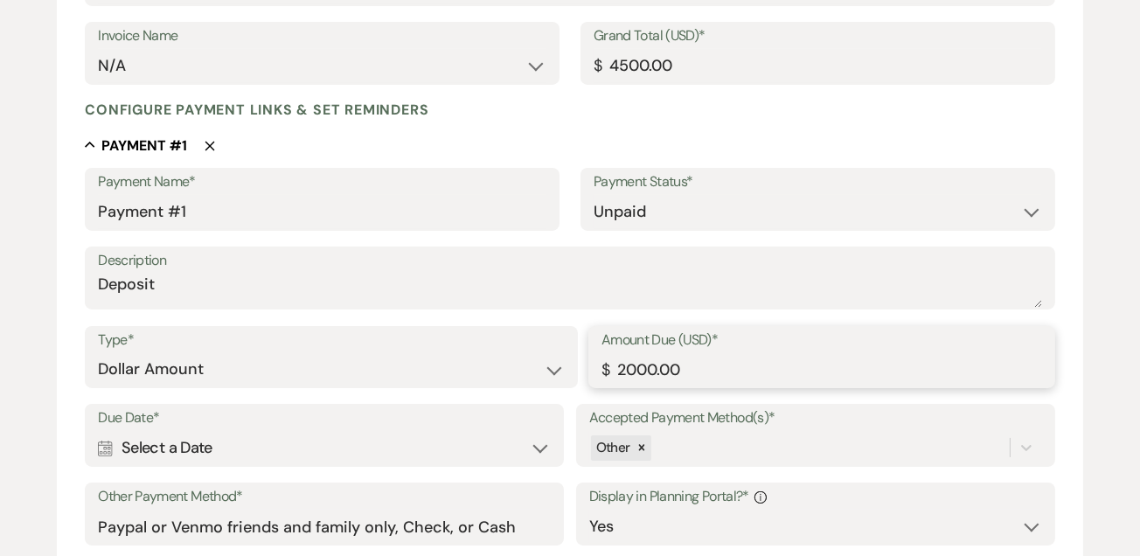
click at [783, 383] on input "2000.00" at bounding box center [822, 369] width 441 height 34
type input "2"
click at [133, 446] on div "Calendar Select a Date Expand" at bounding box center [324, 448] width 453 height 34
type input "500.00"
select select "month"
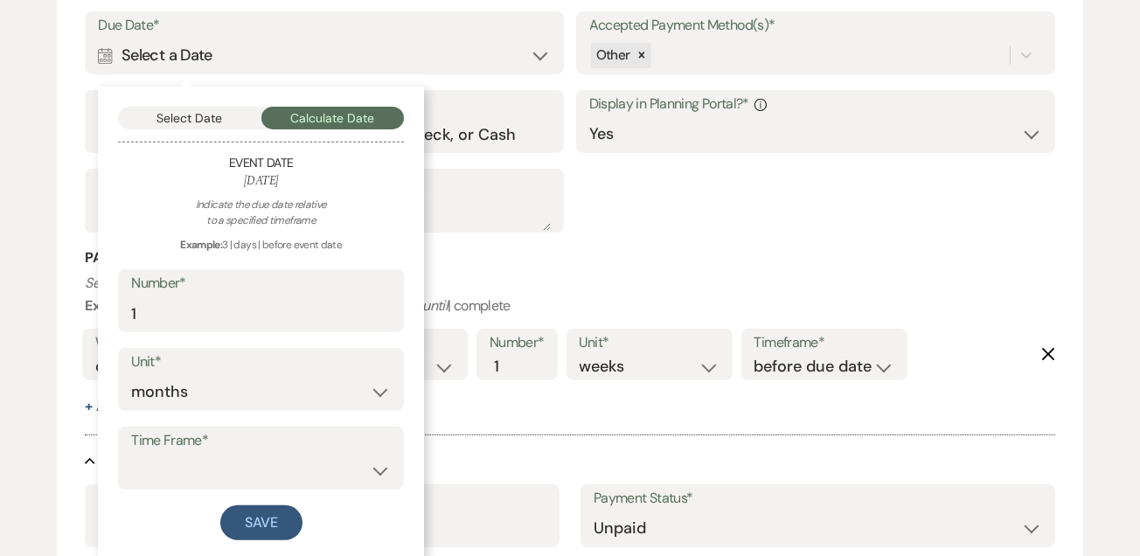
scroll to position [771, 0]
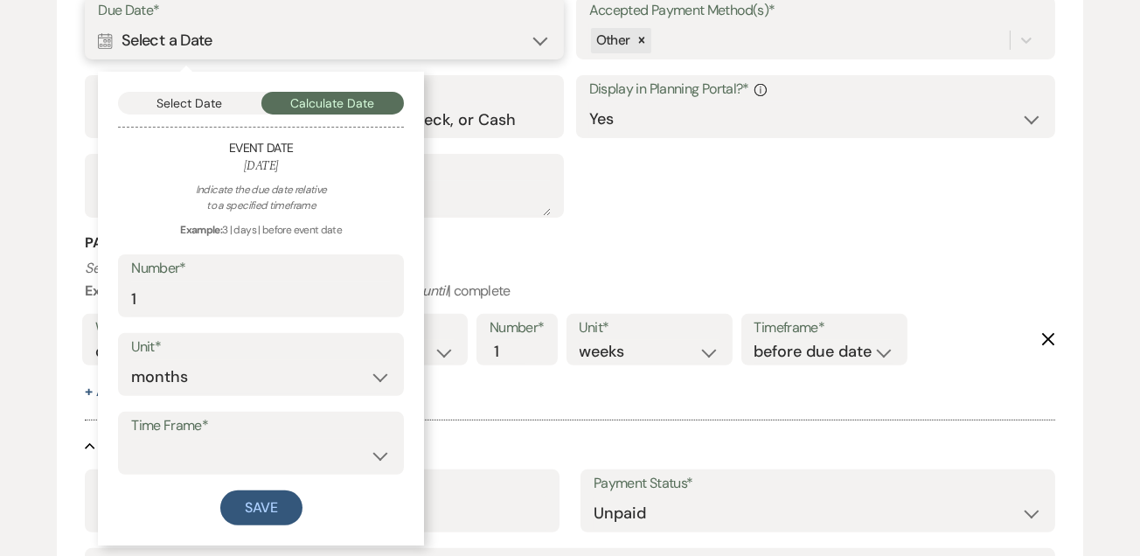
click at [191, 93] on button "Select Date" at bounding box center [189, 103] width 143 height 23
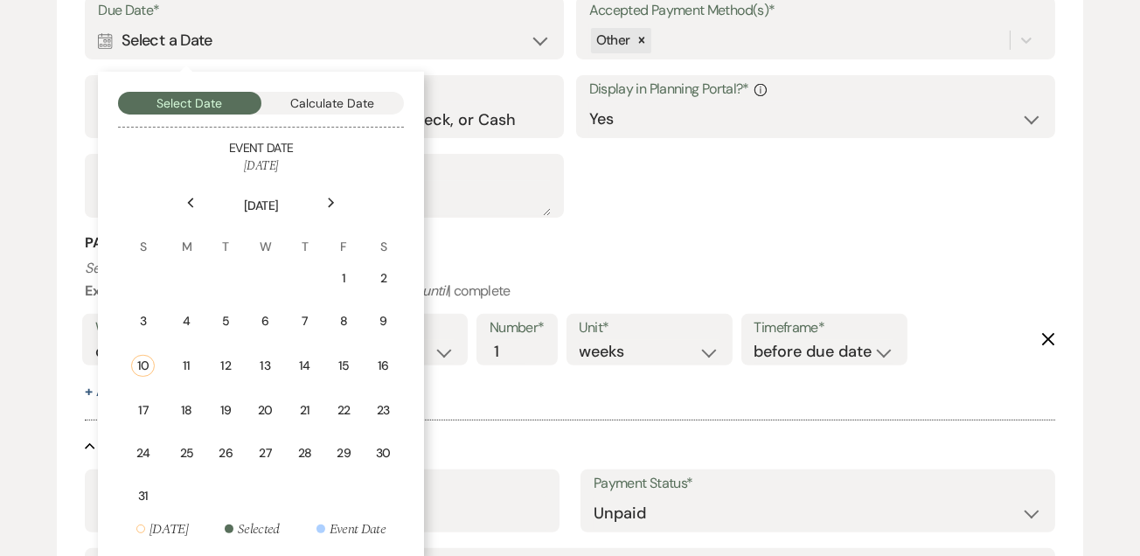
click at [344, 371] on td "15" at bounding box center [344, 366] width 38 height 45
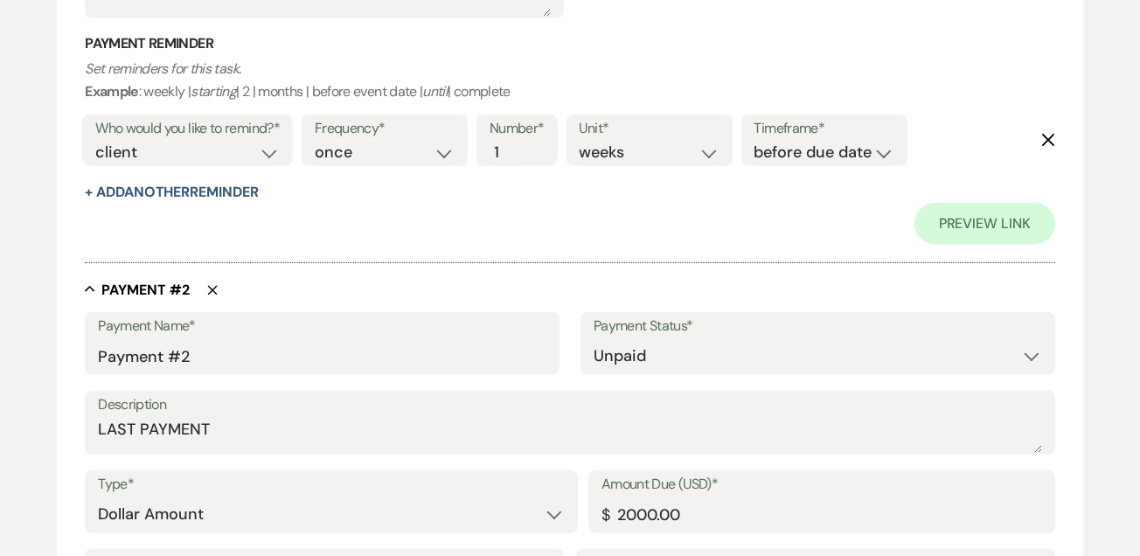
scroll to position [985, 0]
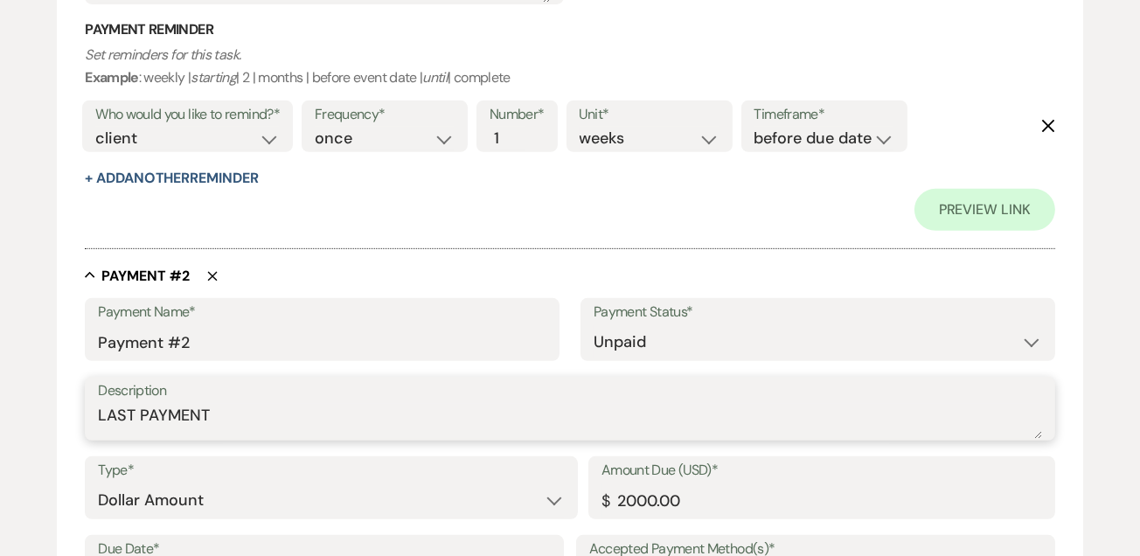
click at [218, 415] on textarea "LAST PAYMENT" at bounding box center [570, 421] width 945 height 35
type textarea "L"
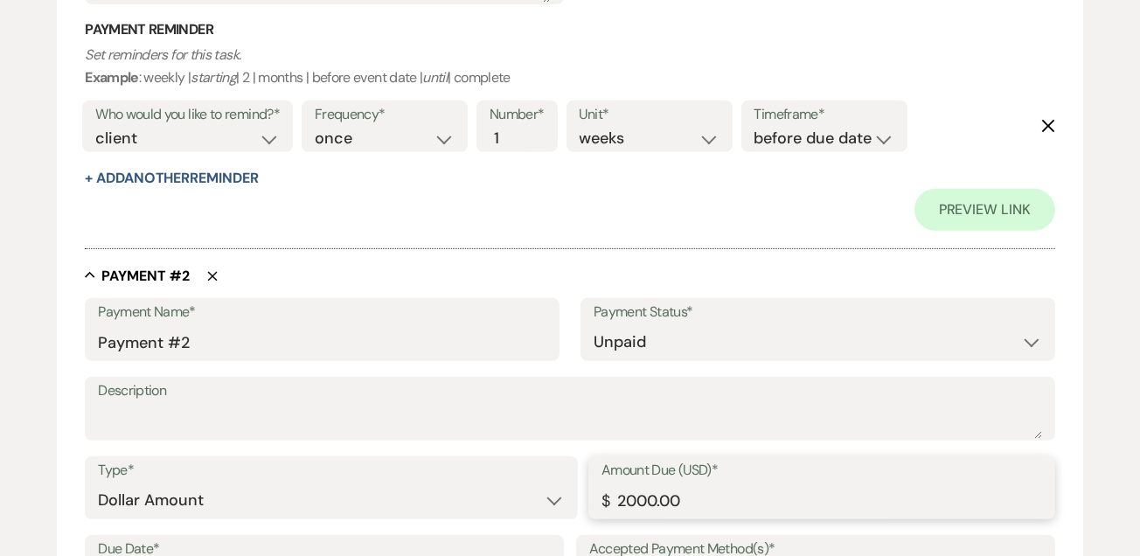
click at [808, 496] on input "2000.00" at bounding box center [822, 501] width 441 height 34
type input "2"
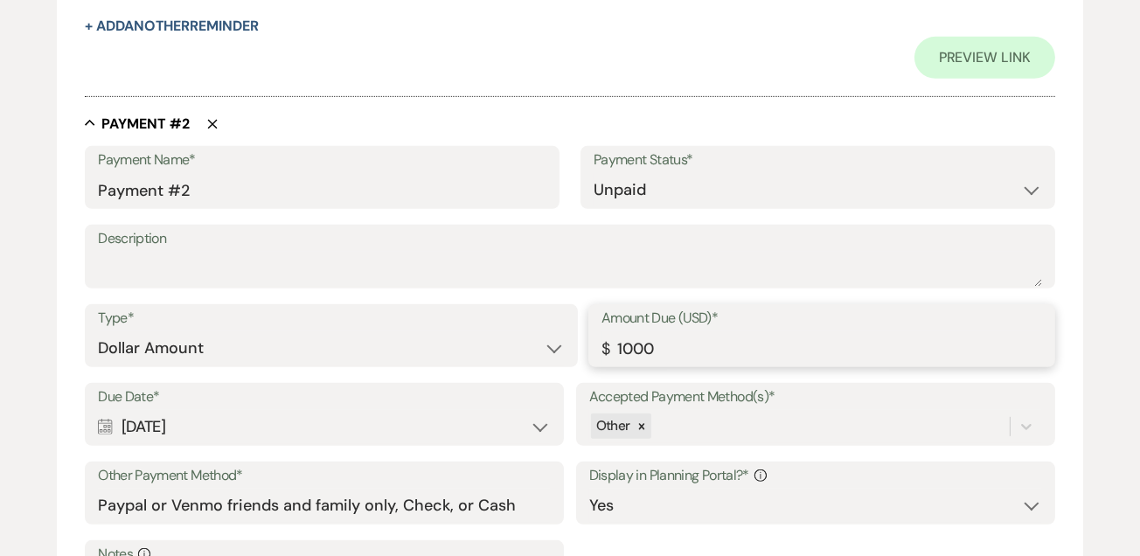
scroll to position [1158, 0]
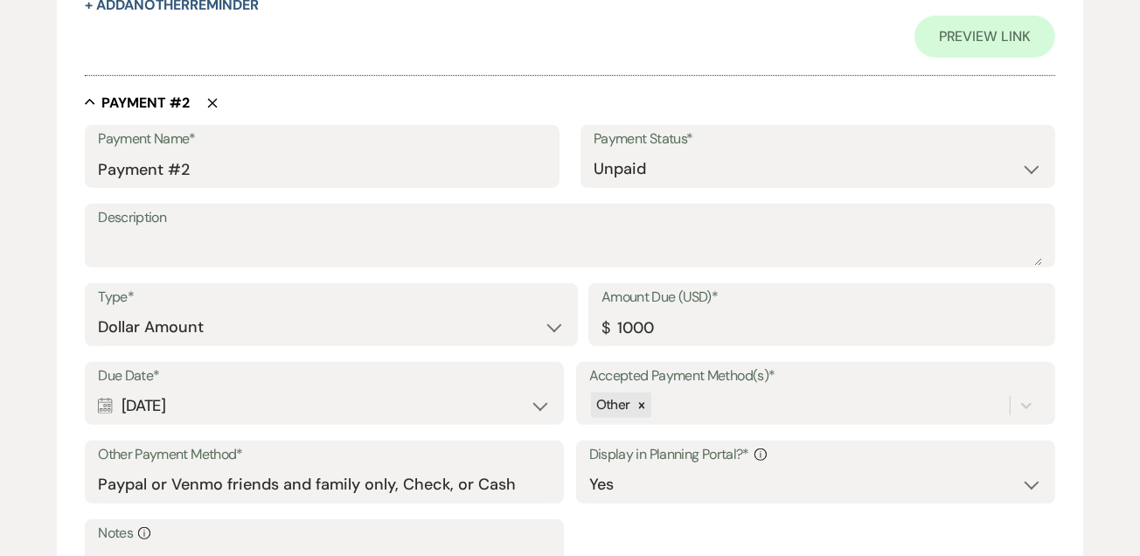
click at [152, 408] on div "Calendar Sep 17, 2026 Expand" at bounding box center [324, 406] width 453 height 34
type input "1000.00"
select select "month"
select select "beforeEventDate"
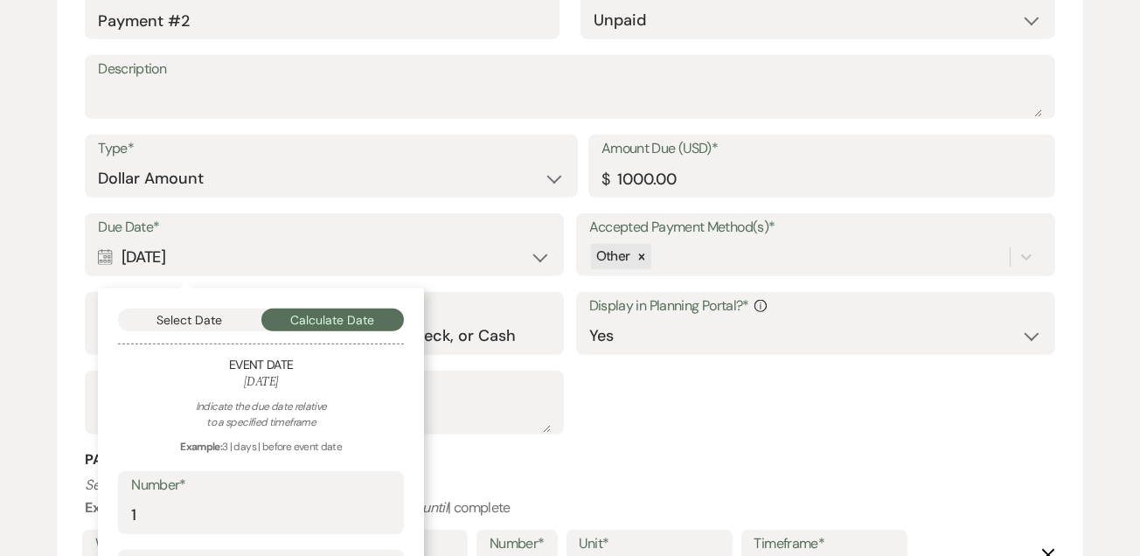
scroll to position [1312, 0]
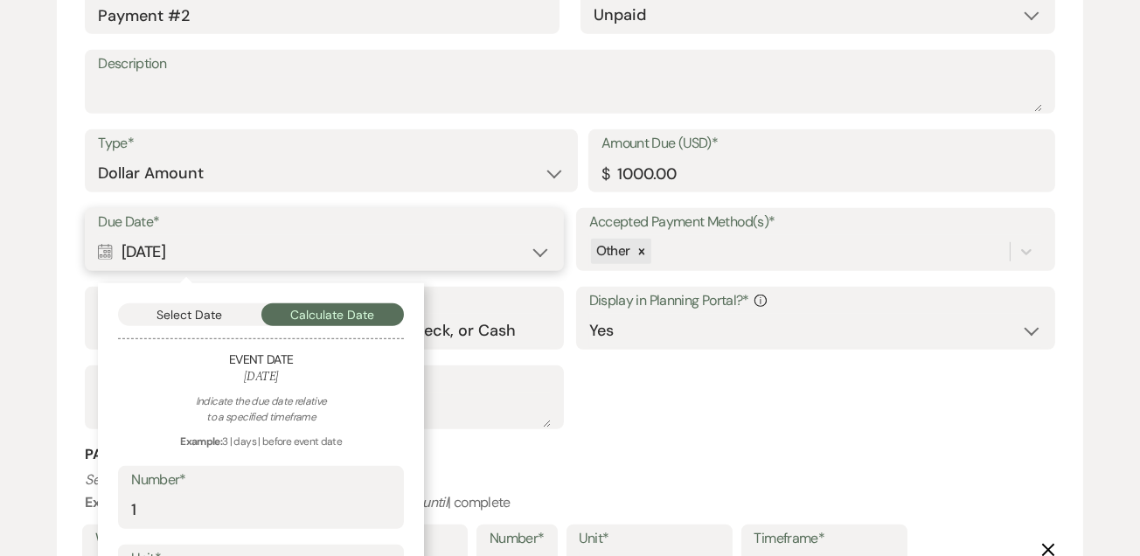
click at [159, 307] on button "Select Date" at bounding box center [189, 314] width 143 height 23
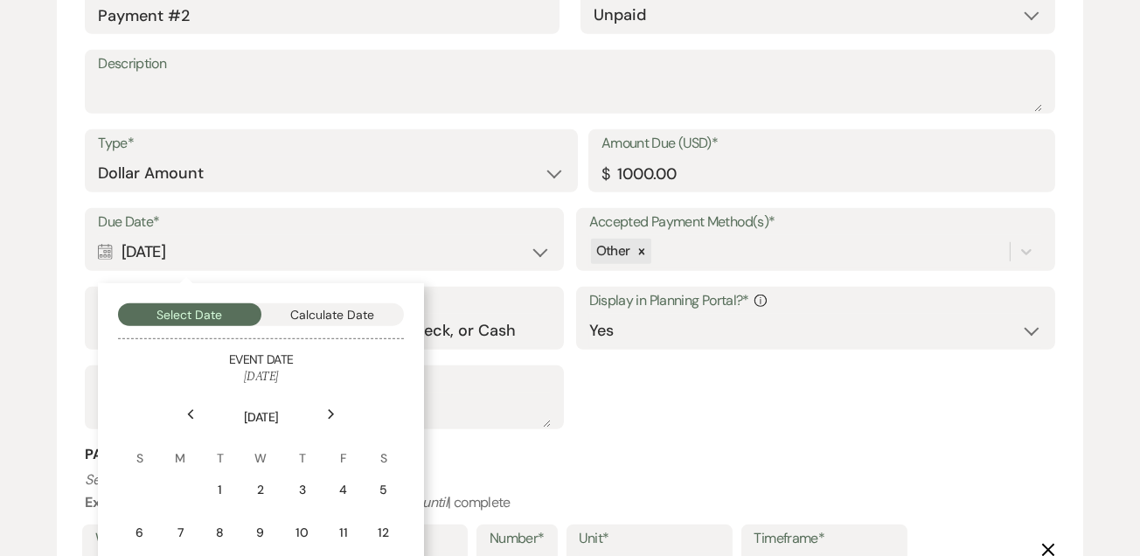
click at [333, 415] on icon "Next" at bounding box center [331, 414] width 9 height 10
click at [337, 421] on div "Next" at bounding box center [331, 415] width 28 height 28
click at [332, 419] on div "Next" at bounding box center [331, 415] width 28 height 28
click at [184, 413] on div "Previous" at bounding box center [191, 415] width 28 height 28
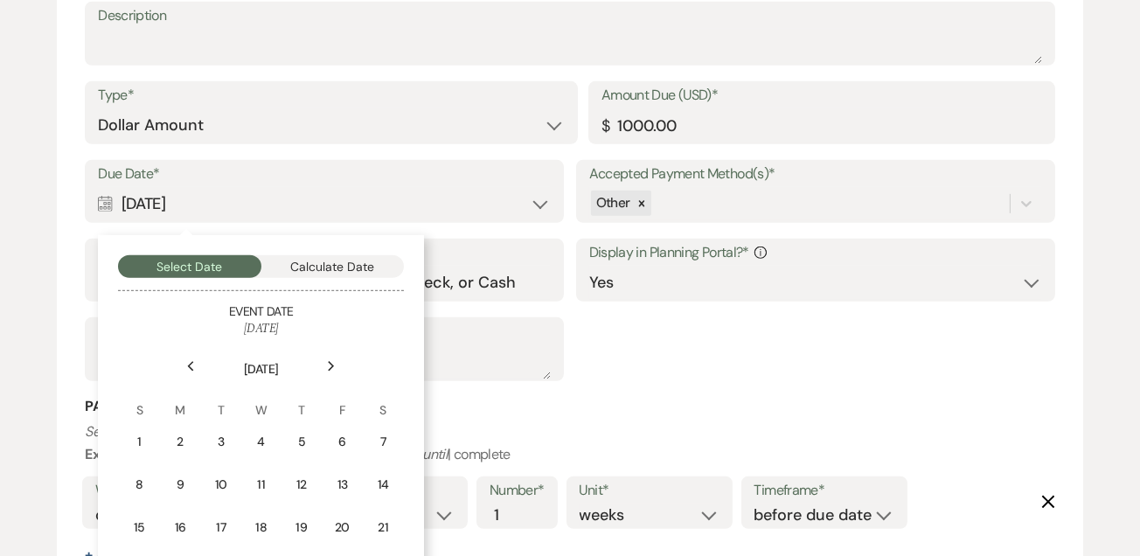
scroll to position [1380, 0]
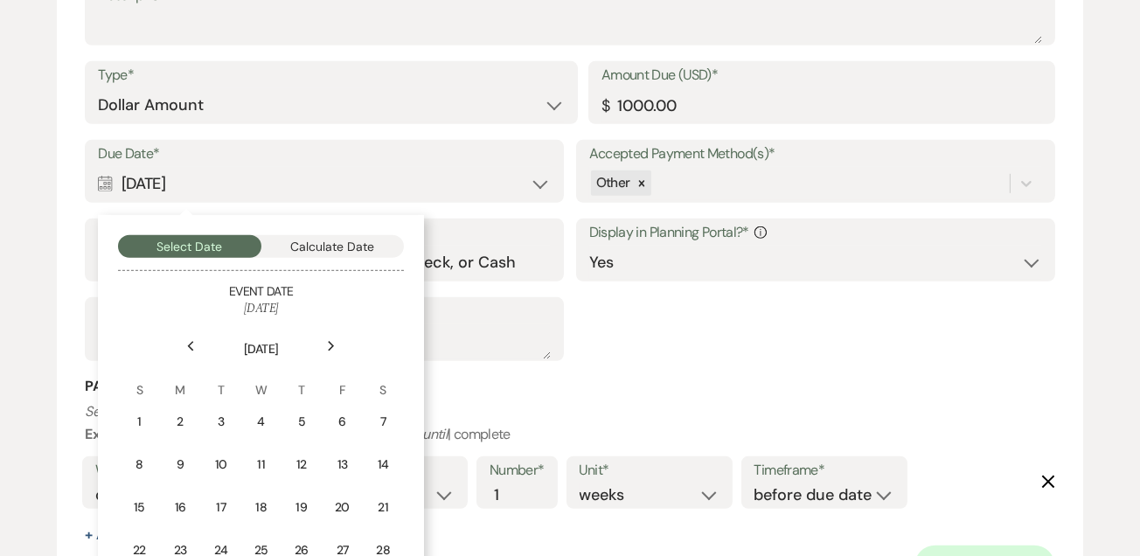
click at [383, 422] on div "7" at bounding box center [383, 422] width 16 height 18
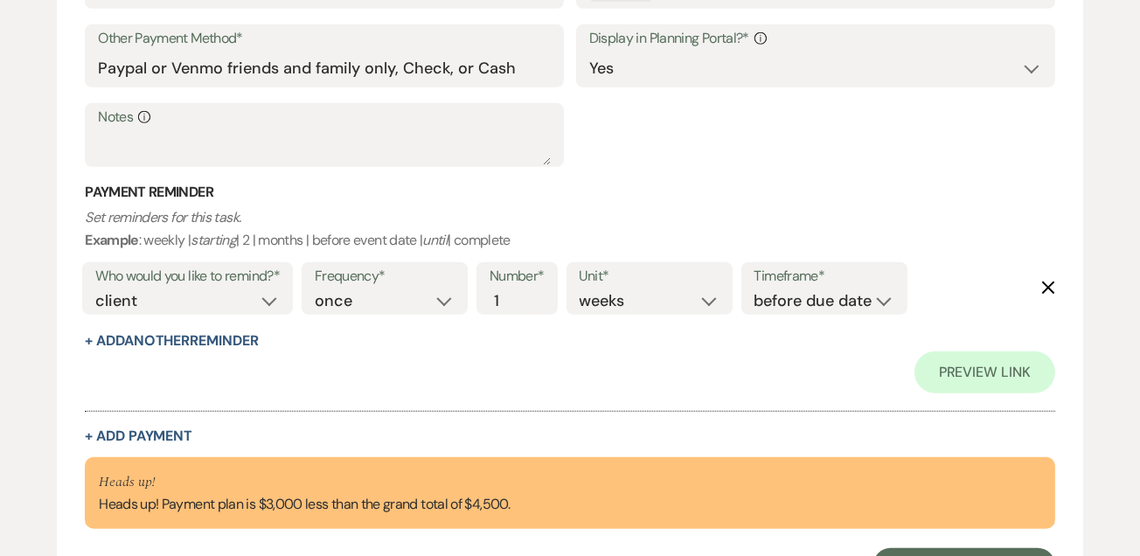
click at [97, 436] on button "+ Add Payment" at bounding box center [139, 436] width 108 height 14
select select "2"
select select "flat"
select select "false"
select select "client"
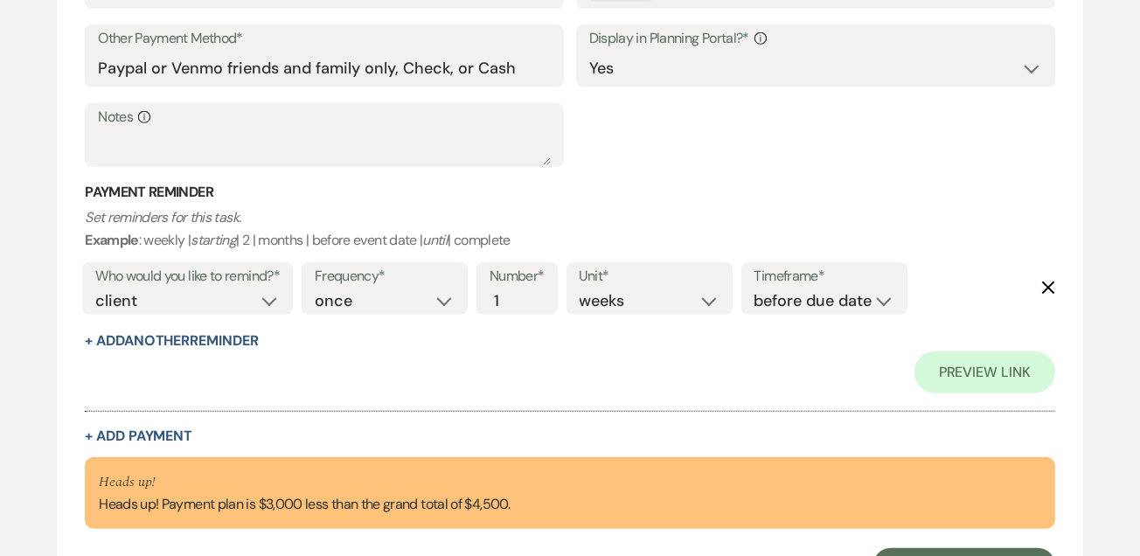
select select "weeks"
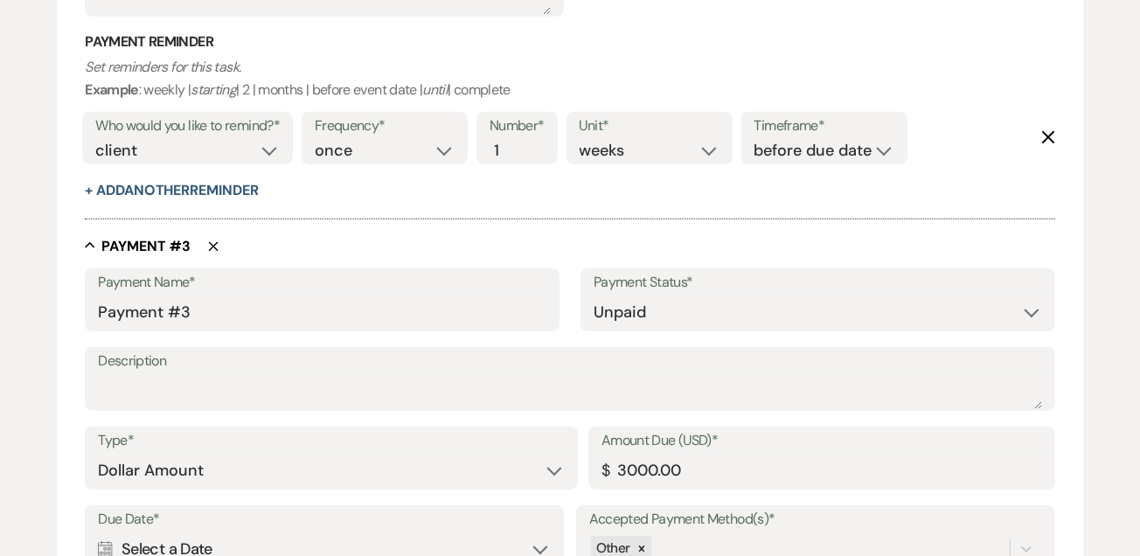
scroll to position [1684, 0]
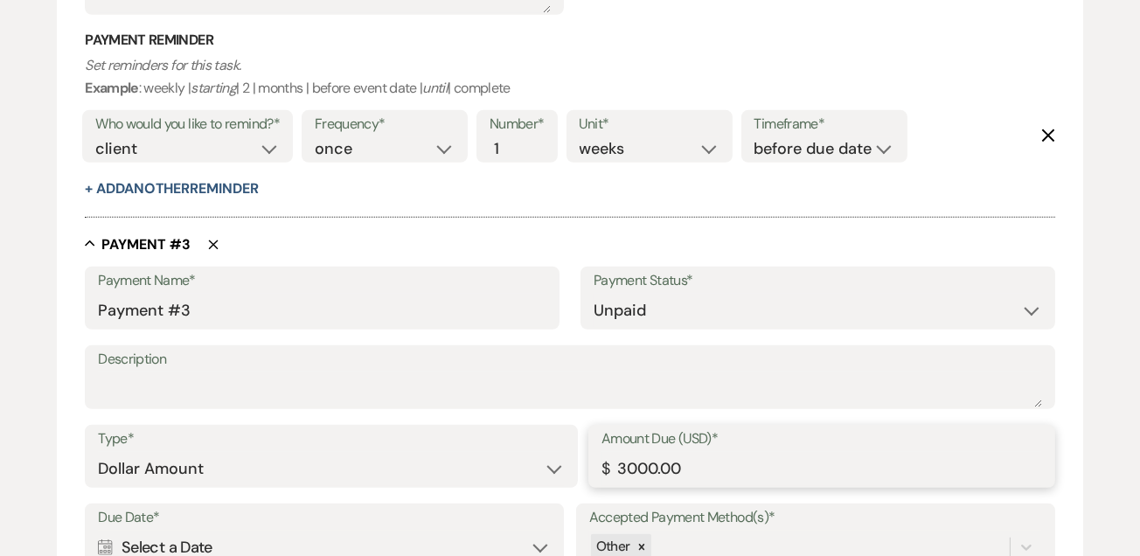
click at [714, 468] on input "3000.00" at bounding box center [822, 469] width 441 height 34
type input "3"
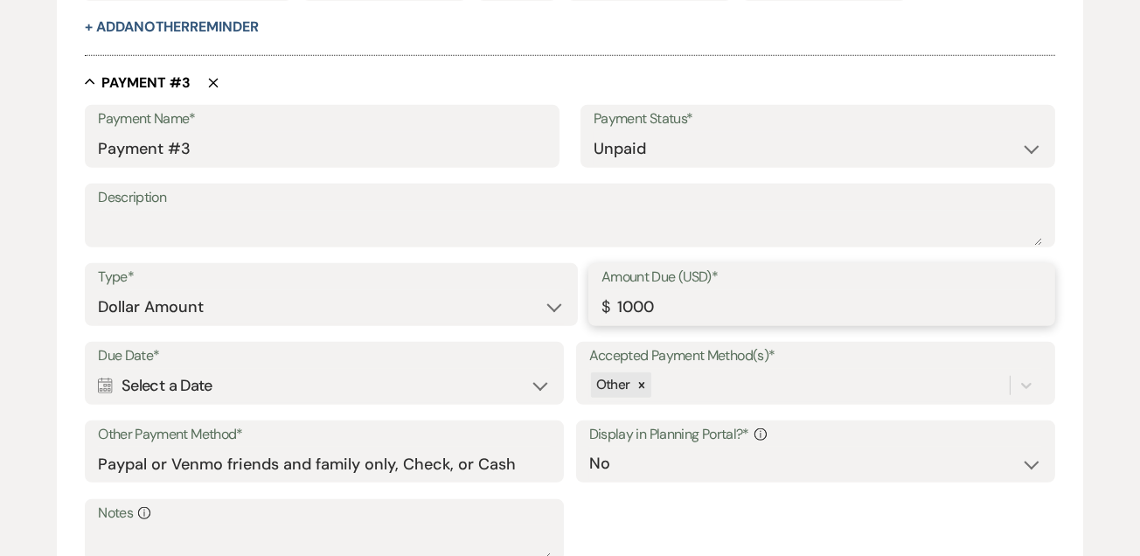
scroll to position [1847, 0]
click at [129, 383] on div "Calendar Select a Date Expand" at bounding box center [324, 385] width 453 height 34
type input "1000.00"
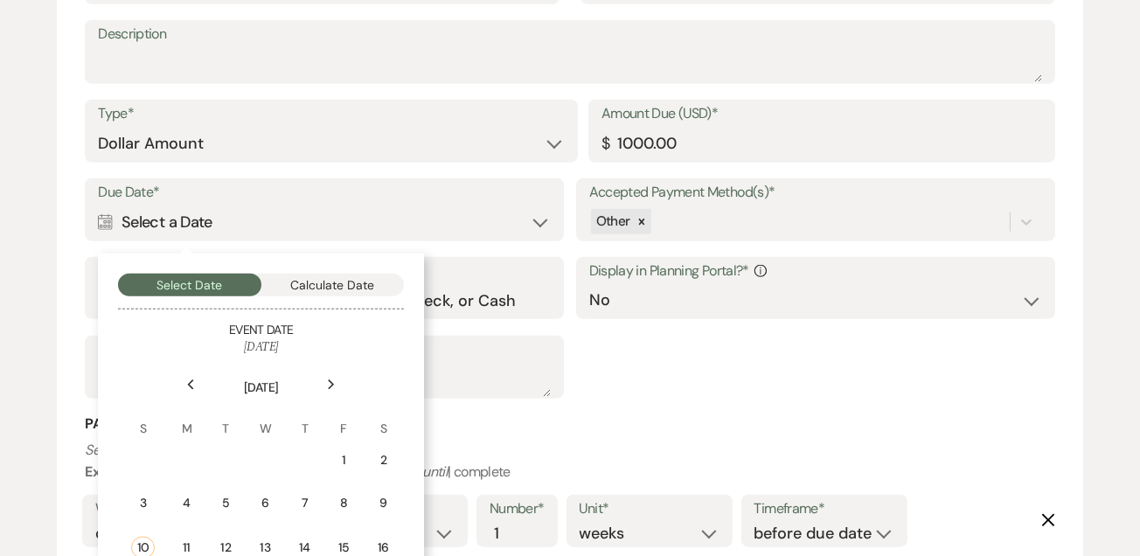
scroll to position [2014, 0]
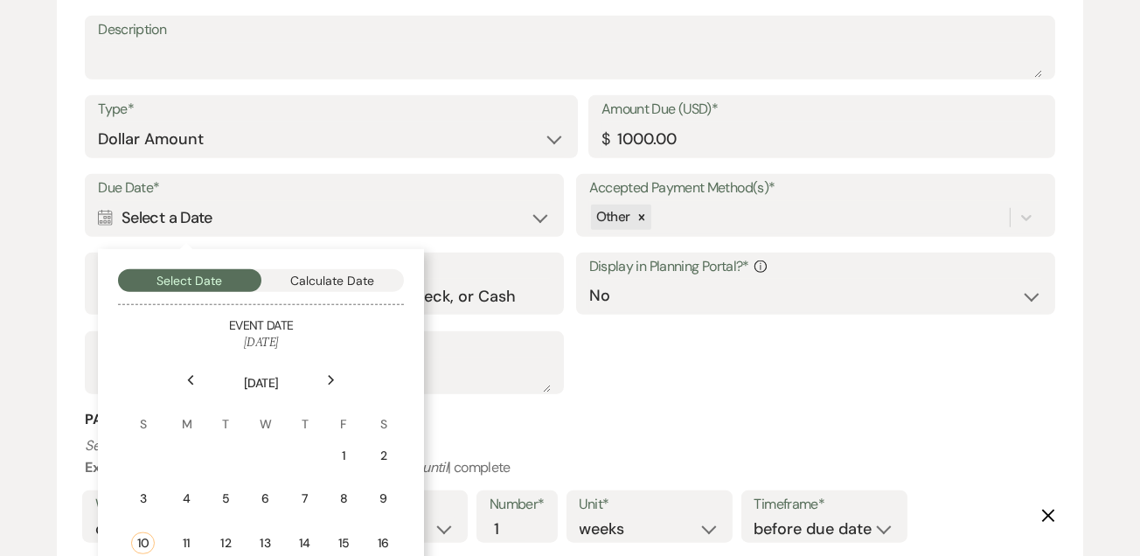
click at [324, 376] on div "Next" at bounding box center [331, 380] width 28 height 28
click at [336, 391] on div "Next" at bounding box center [331, 380] width 28 height 28
click at [332, 384] on div "Next" at bounding box center [331, 380] width 28 height 28
click at [330, 384] on div "Next" at bounding box center [331, 380] width 28 height 28
click at [328, 386] on div "Next" at bounding box center [331, 380] width 28 height 28
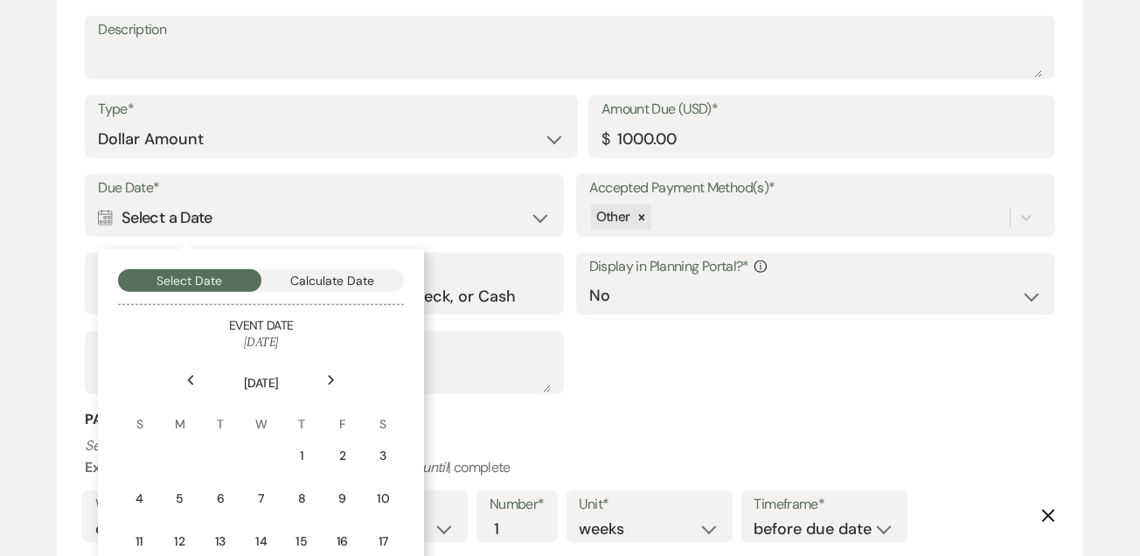
click at [327, 386] on div "Next" at bounding box center [331, 380] width 28 height 28
click at [336, 450] on div "6" at bounding box center [341, 456] width 17 height 18
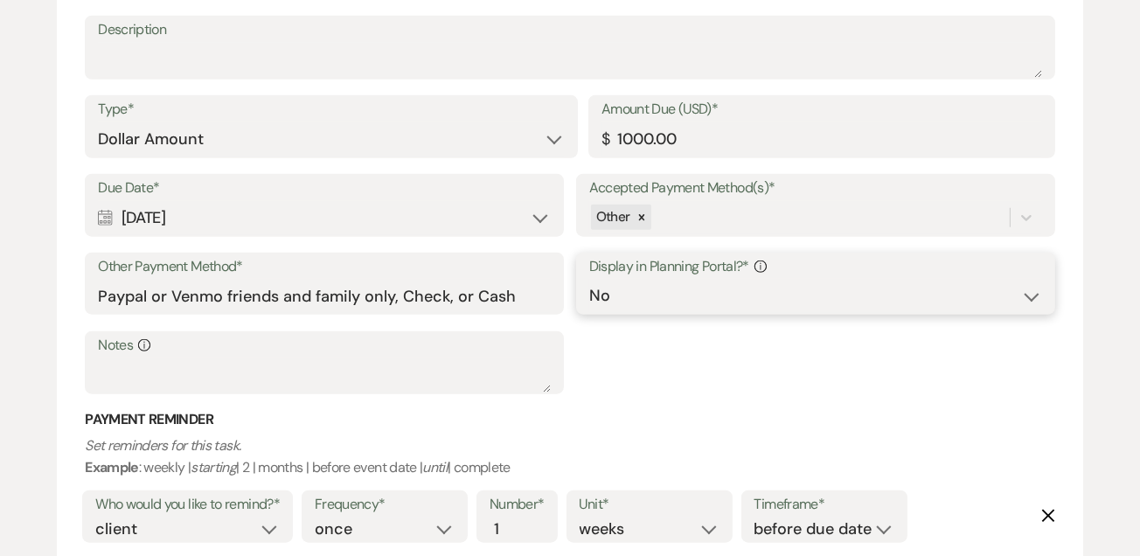
click at [610, 299] on select "Yes No" at bounding box center [815, 296] width 453 height 34
select select "true"
click at [589, 279] on select "Yes No" at bounding box center [815, 296] width 453 height 34
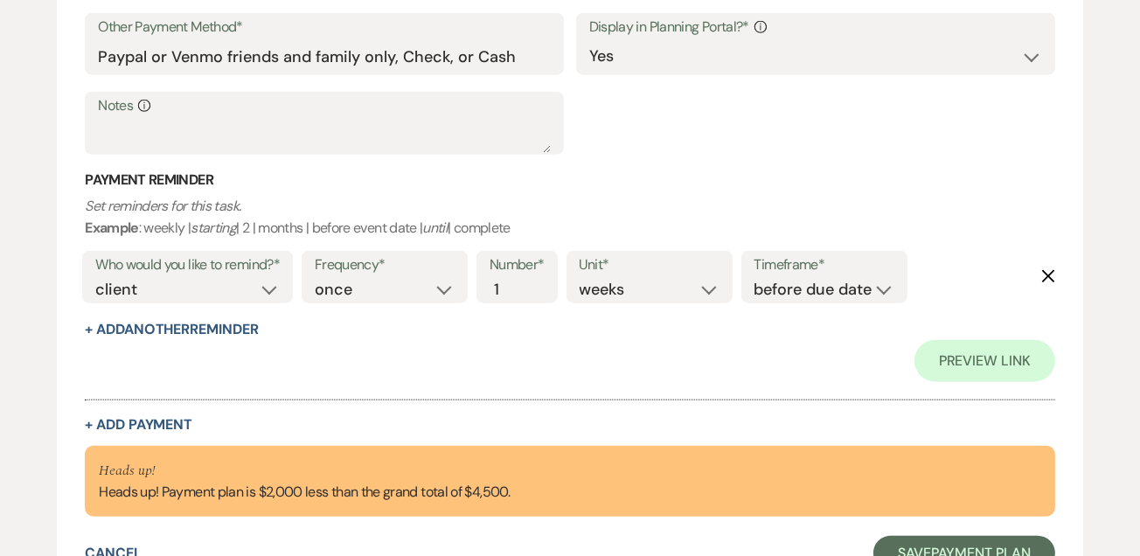
click at [97, 420] on button "+ Add Payment" at bounding box center [139, 425] width 108 height 14
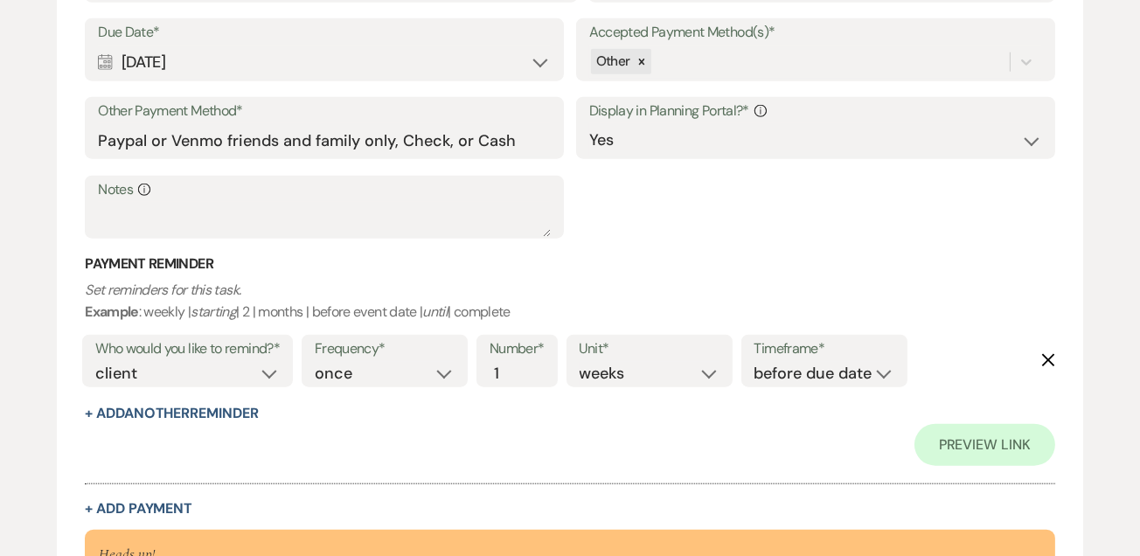
select select "2"
select select "flat"
select select "false"
select select "client"
select select "weeks"
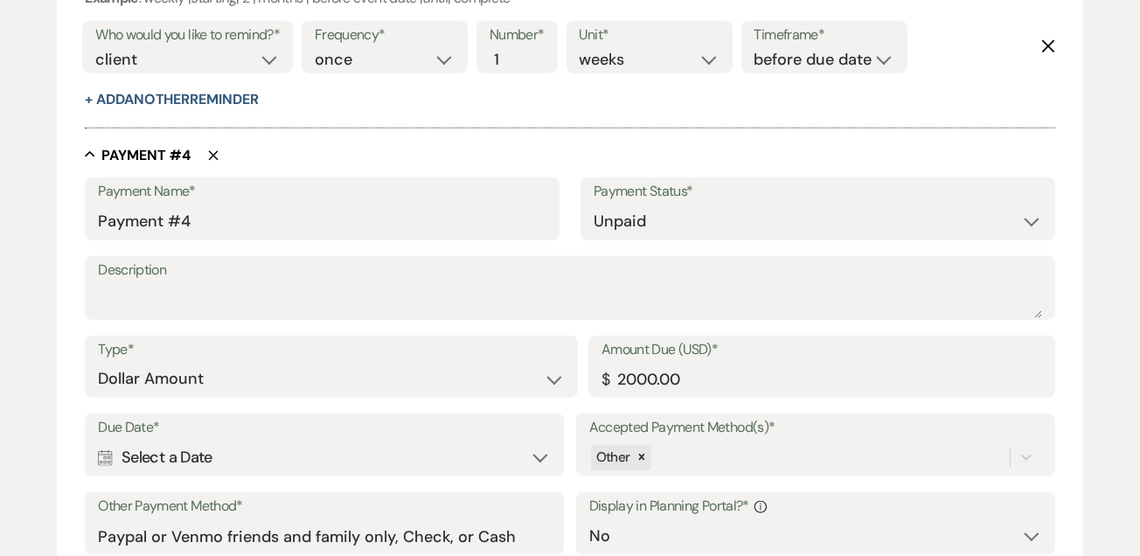
scroll to position [2489, 0]
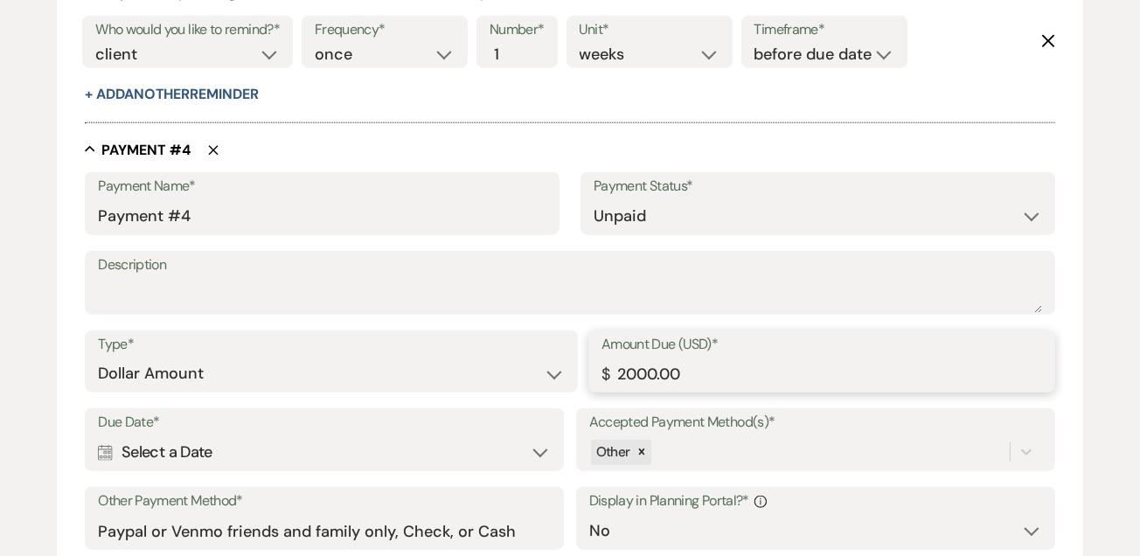
click at [708, 377] on input "2000.00" at bounding box center [822, 374] width 441 height 34
type input "2"
click at [197, 450] on div "Calendar Select a Date Expand" at bounding box center [324, 453] width 453 height 34
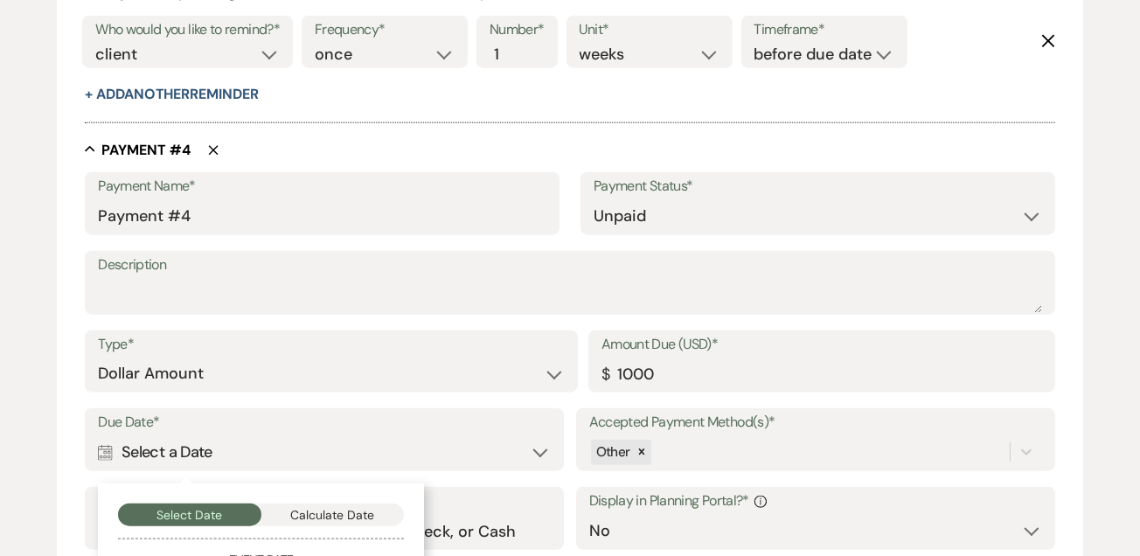
type input "1000.00"
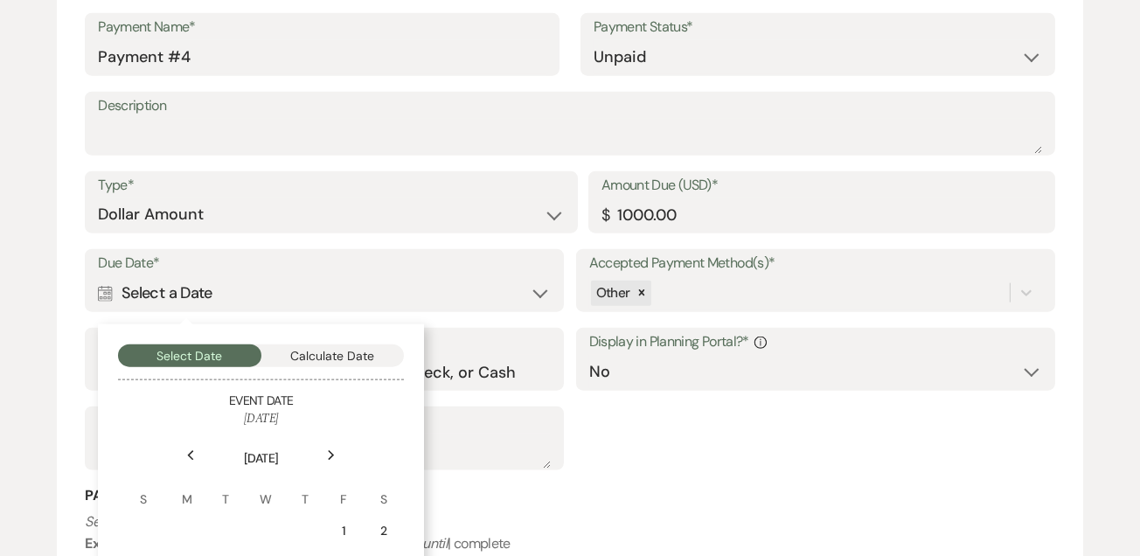
scroll to position [2671, 0]
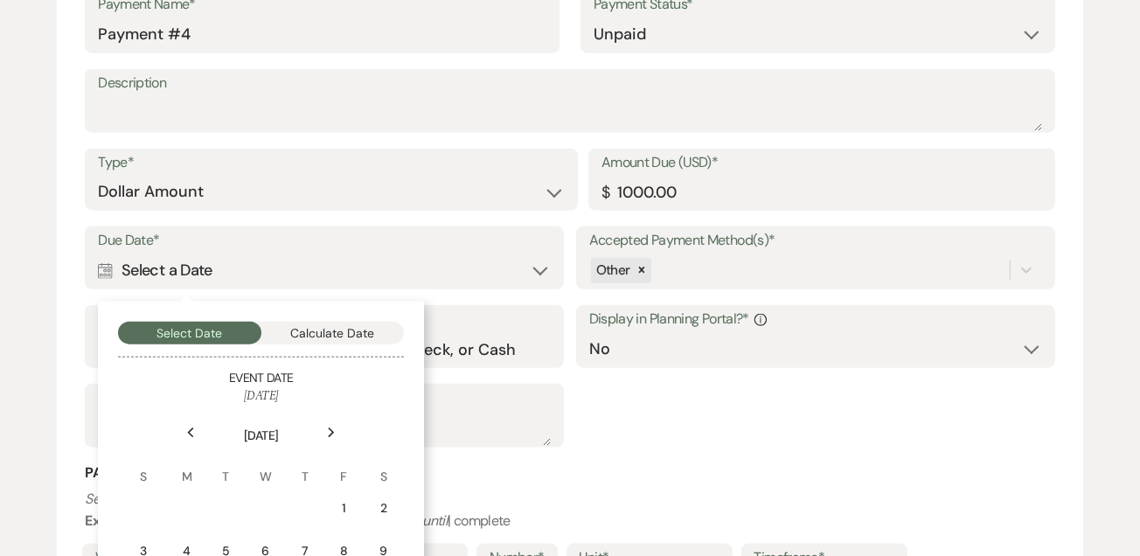
click at [330, 432] on icon "Next" at bounding box center [331, 433] width 9 height 10
click at [328, 432] on icon "Next" at bounding box center [331, 433] width 9 height 10
click at [333, 436] on icon "Next" at bounding box center [331, 433] width 9 height 10
click at [331, 430] on icon "Next" at bounding box center [331, 433] width 9 height 10
click at [326, 432] on div "Next" at bounding box center [331, 433] width 28 height 28
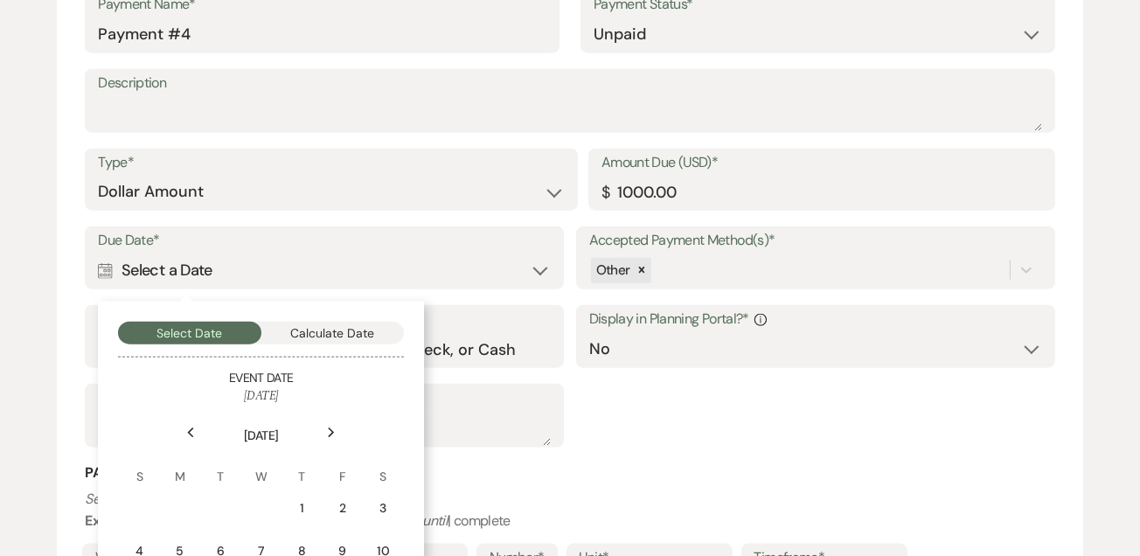
click at [326, 433] on div "Next" at bounding box center [331, 433] width 28 height 28
click at [324, 434] on div "Next" at bounding box center [331, 433] width 28 height 28
click at [317, 434] on div "Next" at bounding box center [331, 433] width 28 height 28
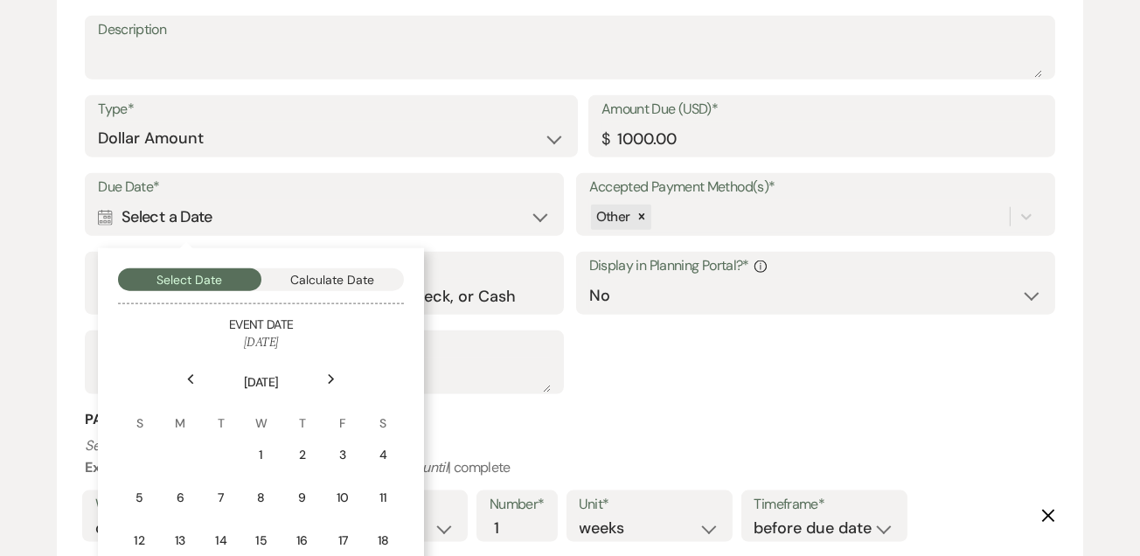
scroll to position [2734, 0]
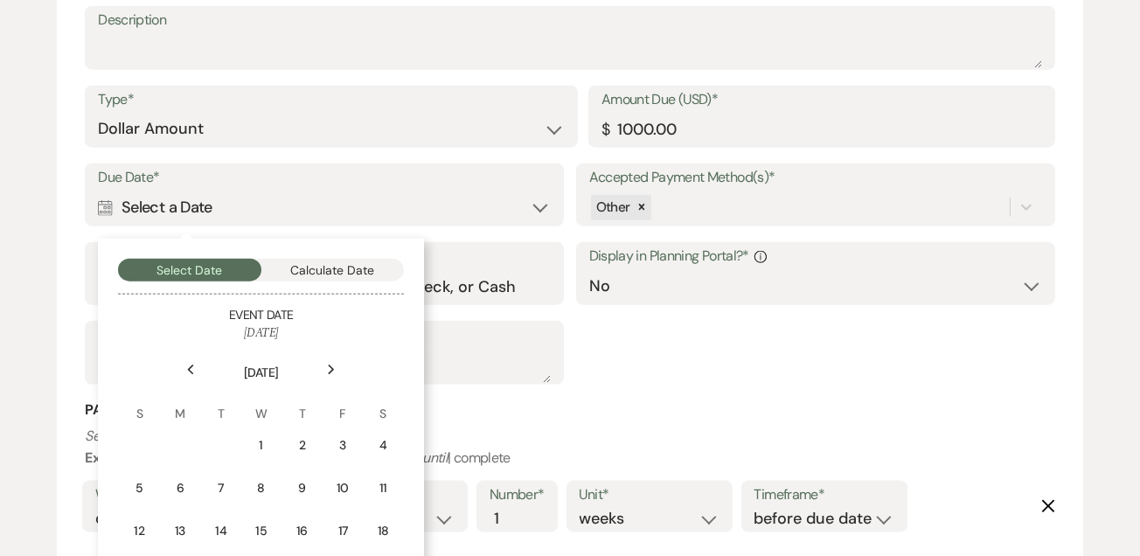
click at [324, 368] on div "Next" at bounding box center [331, 370] width 28 height 28
click at [335, 447] on div "1" at bounding box center [342, 445] width 16 height 18
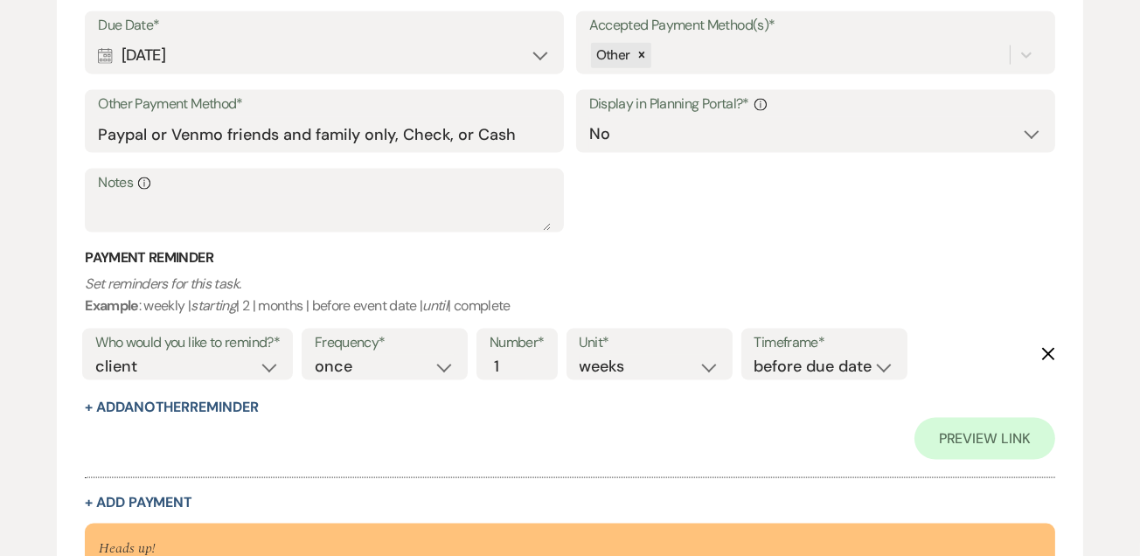
click at [229, 488] on div "Collapse Payment # 4 Delete Payment Name* Payment #4 Payment Status* Paid Unpai…" at bounding box center [570, 127] width 971 height 766
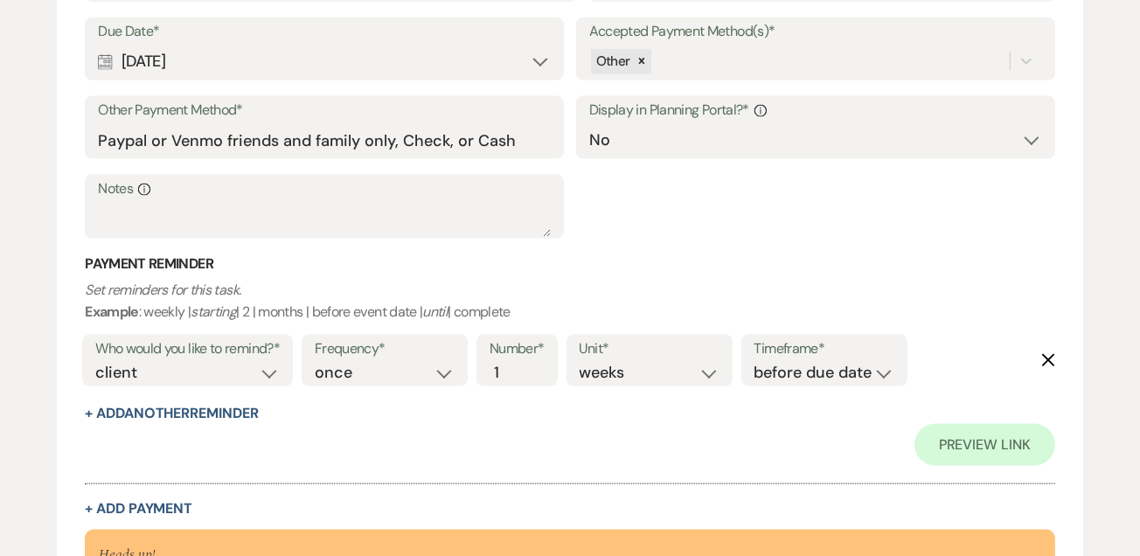
scroll to position [2993, 0]
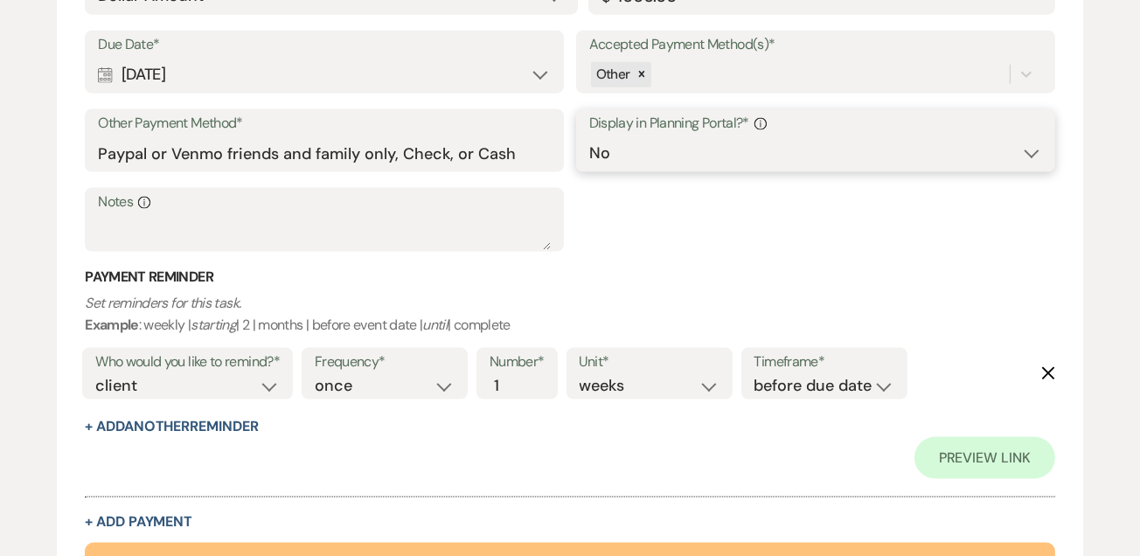
click at [621, 145] on select "Yes No" at bounding box center [815, 153] width 453 height 34
select select "true"
click at [589, 136] on select "Yes No" at bounding box center [815, 153] width 453 height 34
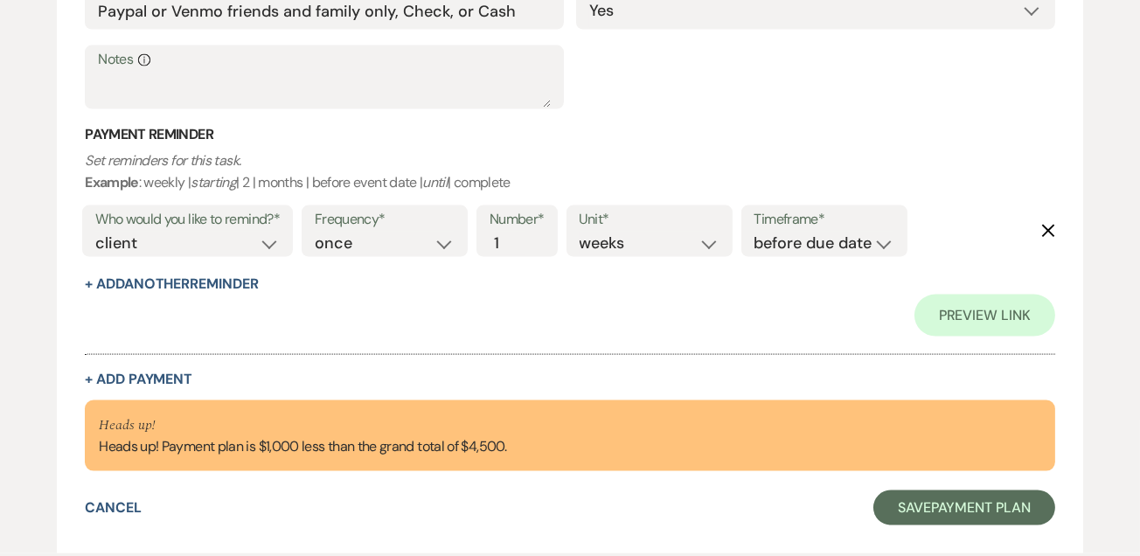
click at [86, 379] on button "+ Add Payment" at bounding box center [139, 380] width 108 height 14
select select "2"
select select "flat"
select select "false"
select select "client"
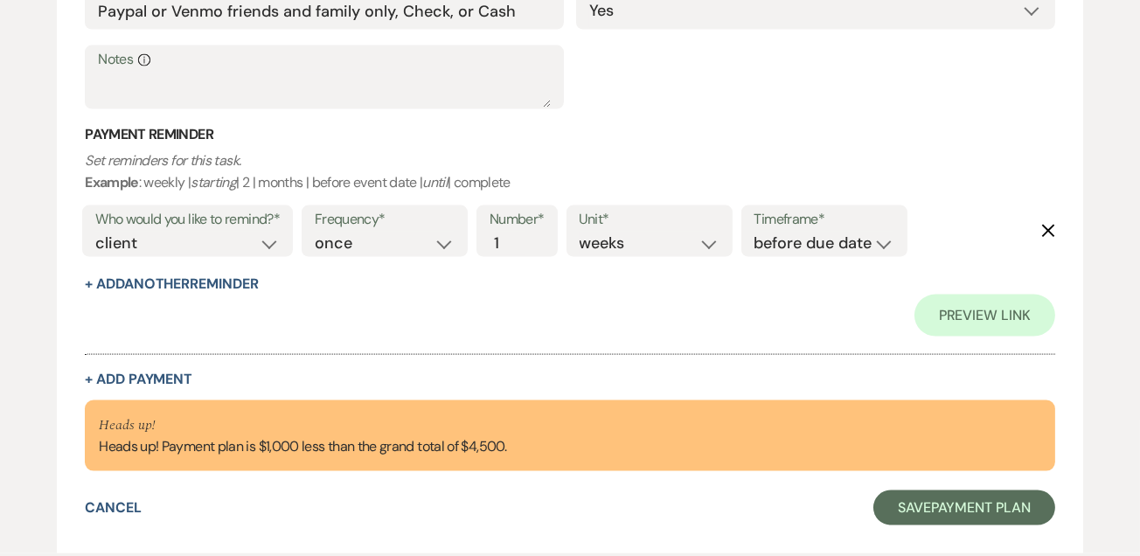
select select "weeks"
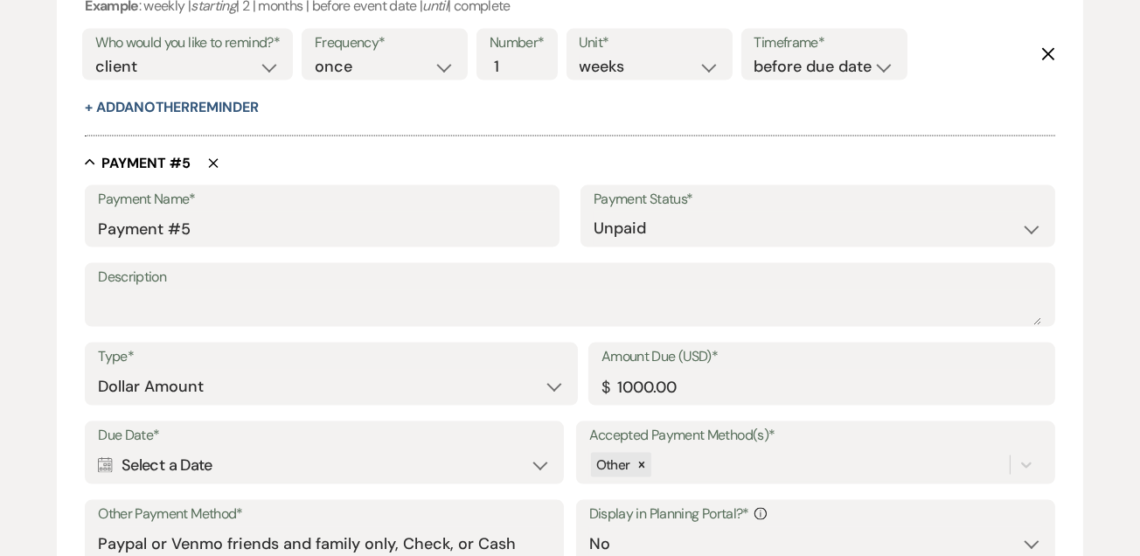
scroll to position [3229, 0]
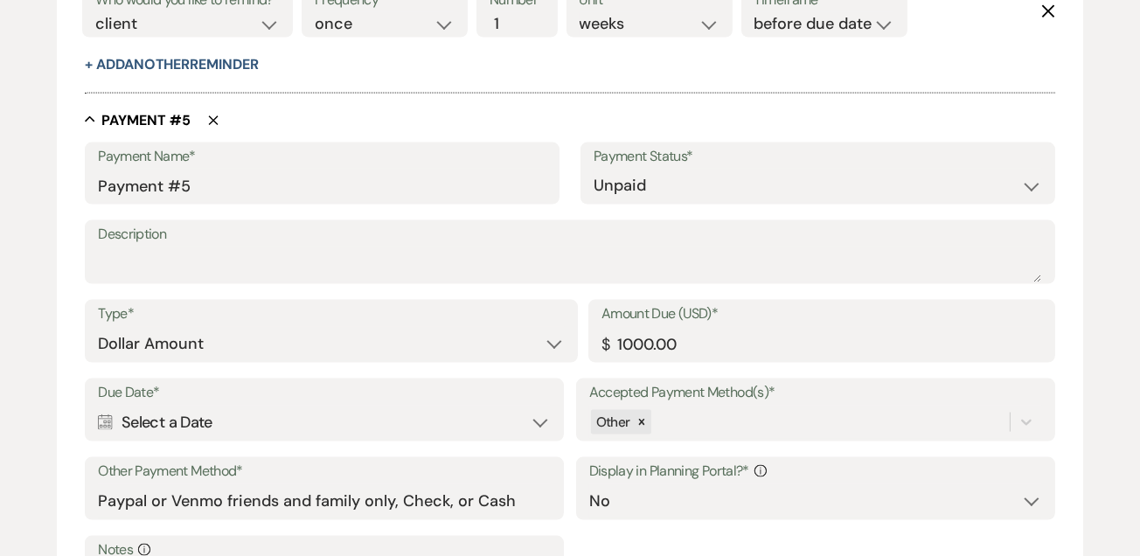
click at [108, 431] on div "Calendar Select a Date Expand" at bounding box center [324, 423] width 453 height 34
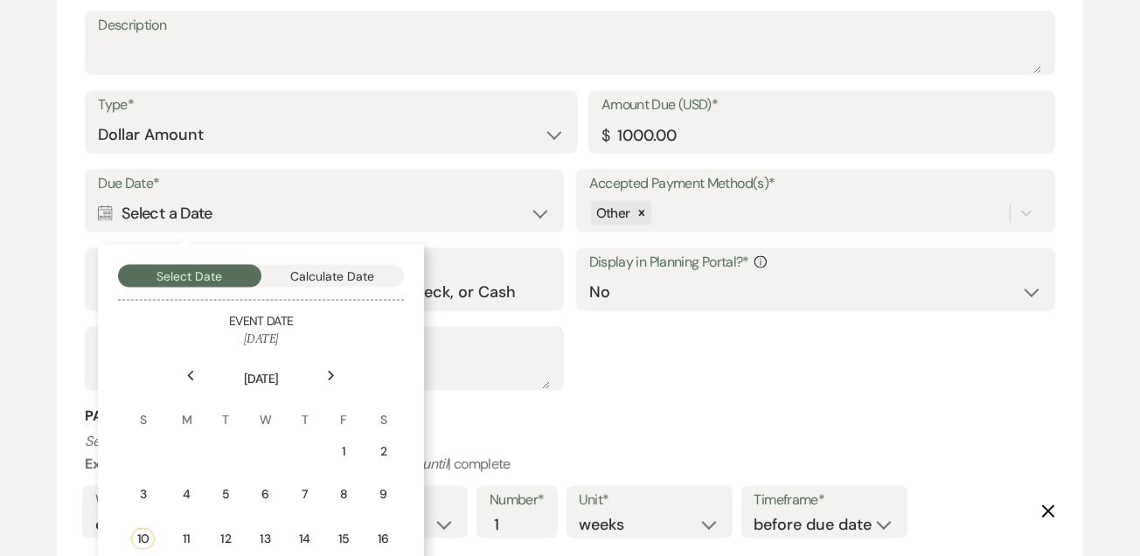
scroll to position [3456, 0]
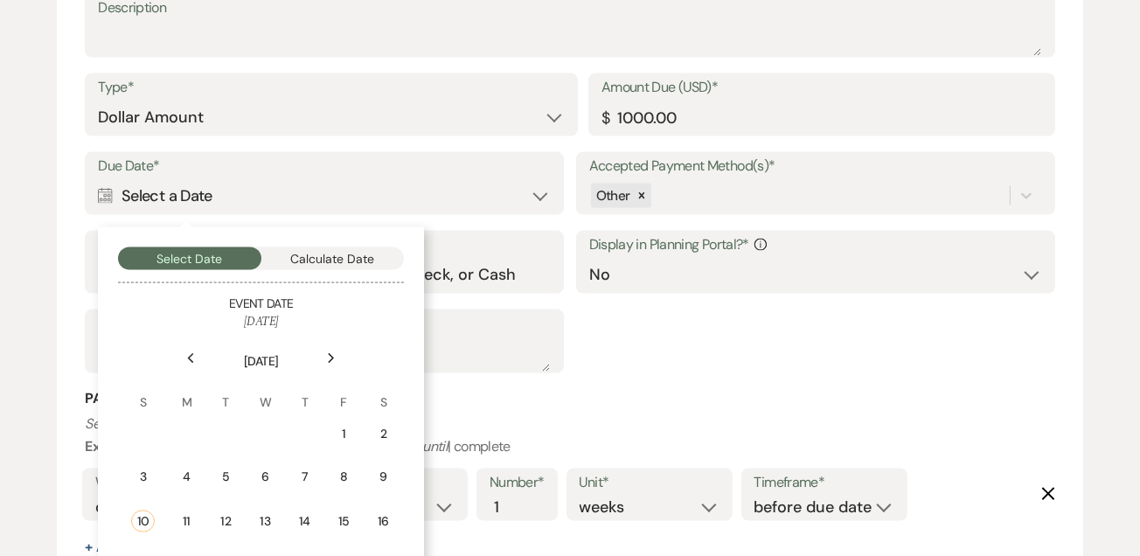
click at [338, 360] on div "Next" at bounding box center [331, 359] width 28 height 28
click at [331, 355] on icon "Next" at bounding box center [331, 358] width 9 height 10
click at [328, 353] on icon "Next" at bounding box center [331, 358] width 9 height 10
click at [330, 357] on icon "Next" at bounding box center [331, 358] width 9 height 10
click at [328, 357] on icon "Next" at bounding box center [331, 358] width 9 height 10
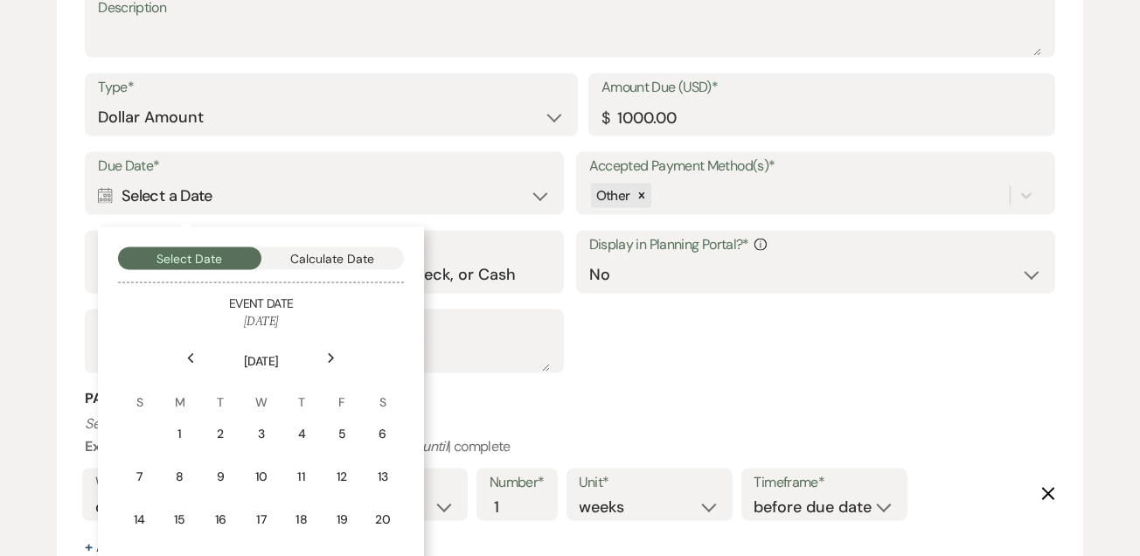
click at [324, 355] on div "Next" at bounding box center [331, 359] width 28 height 28
click at [328, 359] on icon "Next" at bounding box center [331, 358] width 9 height 10
click at [326, 355] on div "Next" at bounding box center [331, 359] width 28 height 28
click at [326, 361] on div "Next" at bounding box center [331, 359] width 28 height 28
click at [322, 359] on div "Next" at bounding box center [331, 359] width 28 height 28
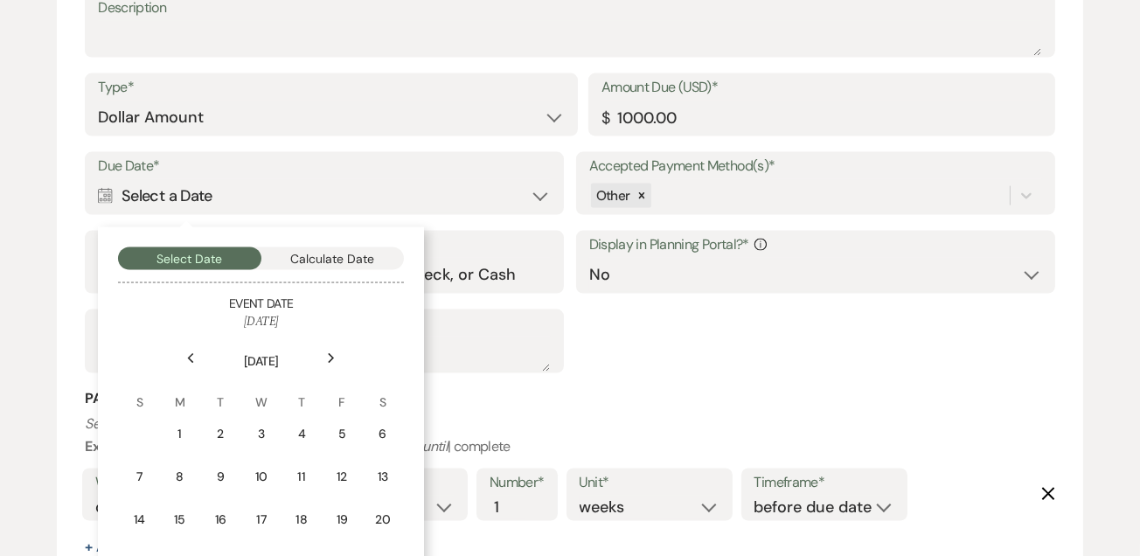
click at [321, 359] on div "Next" at bounding box center [331, 359] width 28 height 28
click at [318, 364] on div "Next" at bounding box center [331, 359] width 28 height 28
click at [320, 359] on div "Next" at bounding box center [331, 359] width 28 height 28
click at [182, 360] on div "Previous" at bounding box center [191, 359] width 28 height 28
click at [366, 421] on td "1" at bounding box center [383, 434] width 38 height 41
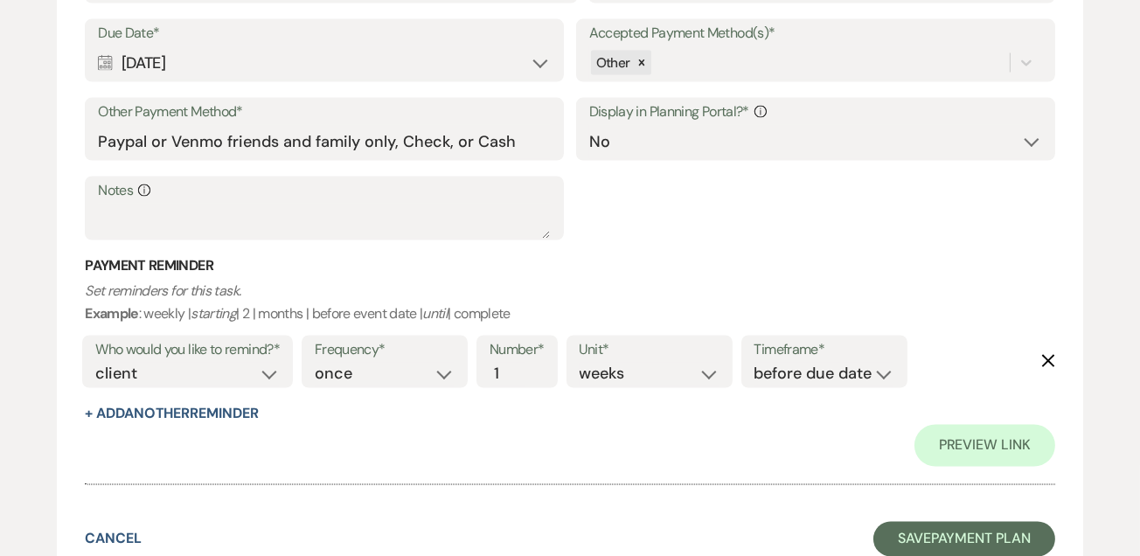
scroll to position [3763, 0]
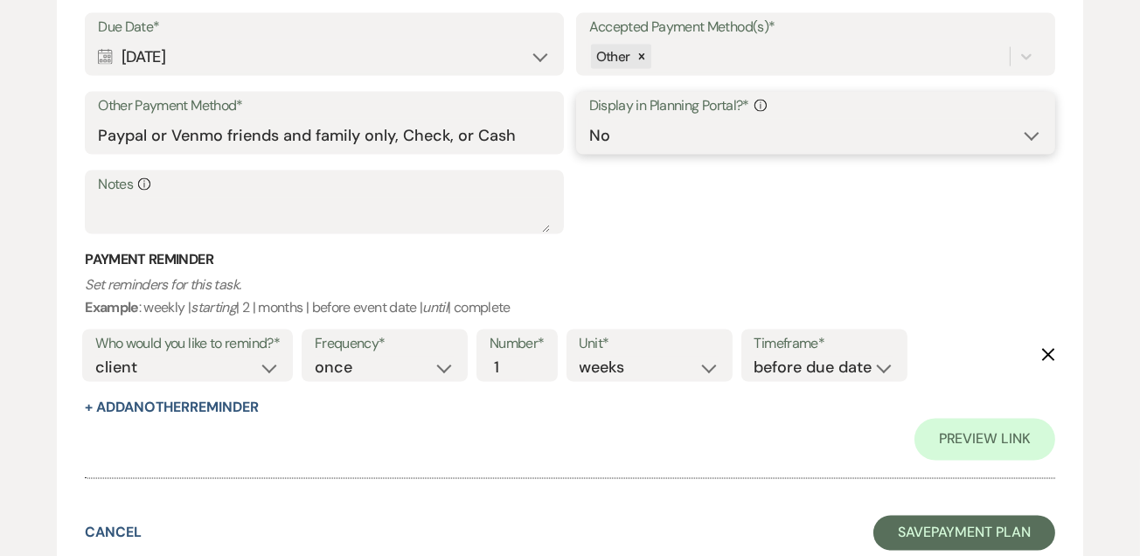
click at [629, 119] on select "Yes No" at bounding box center [815, 136] width 453 height 34
select select "true"
click at [589, 119] on select "Yes No" at bounding box center [815, 136] width 453 height 34
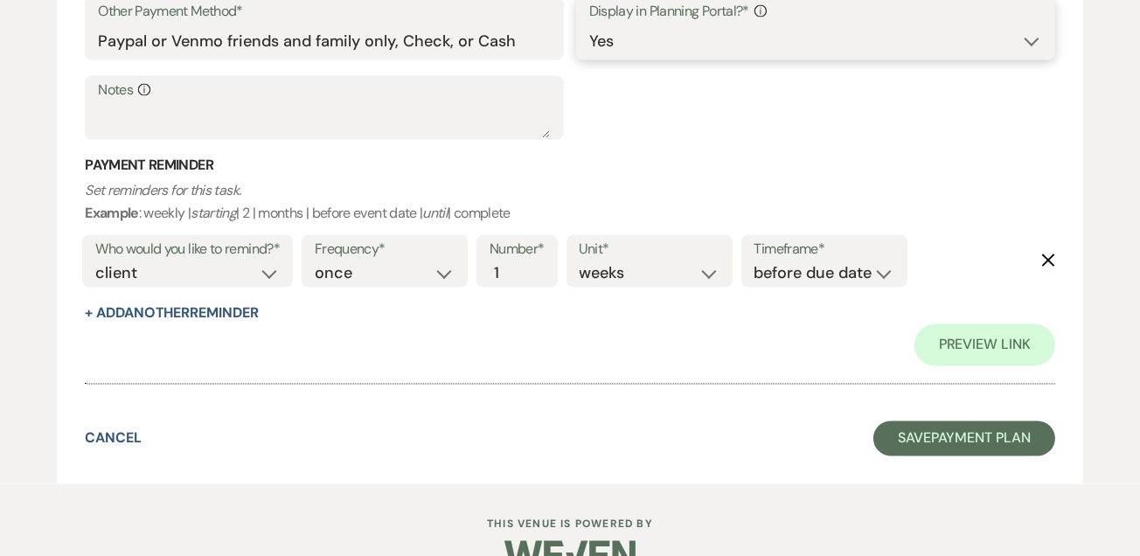
scroll to position [3862, 0]
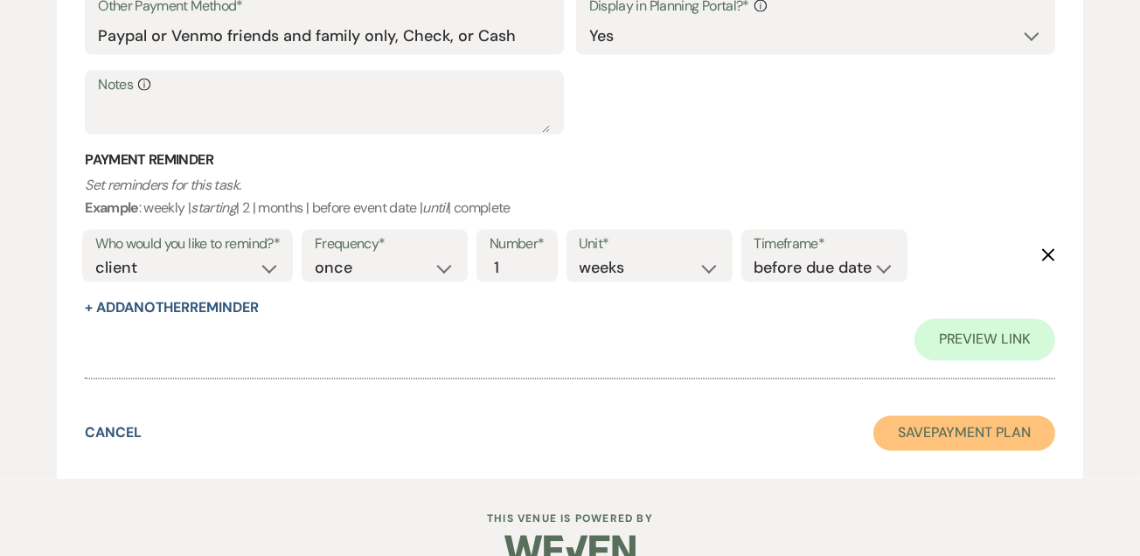
click at [904, 431] on button "Save Payment Plan" at bounding box center [965, 433] width 182 height 35
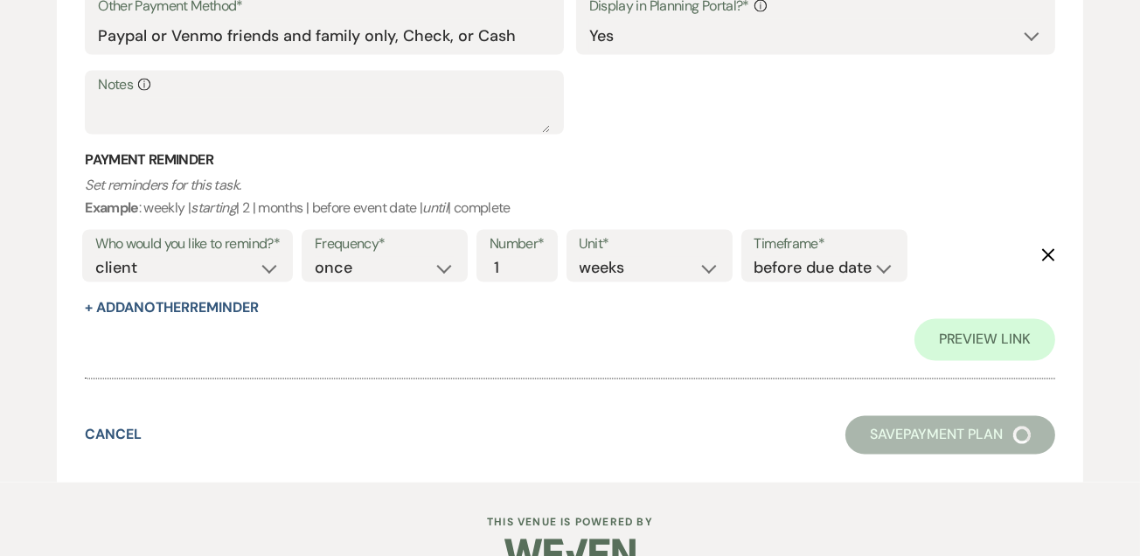
select select "2"
select select "5"
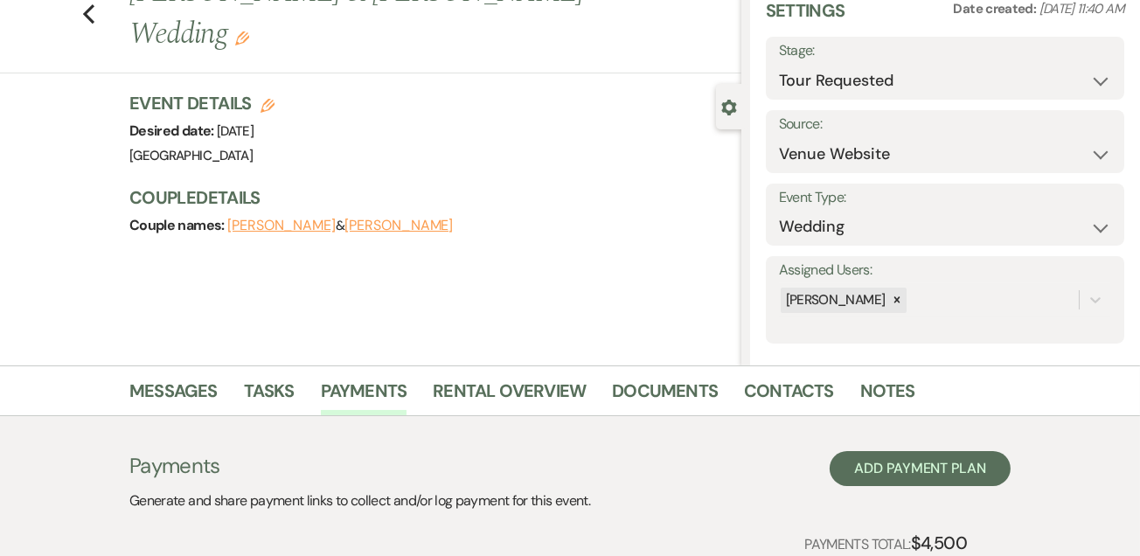
scroll to position [38, 0]
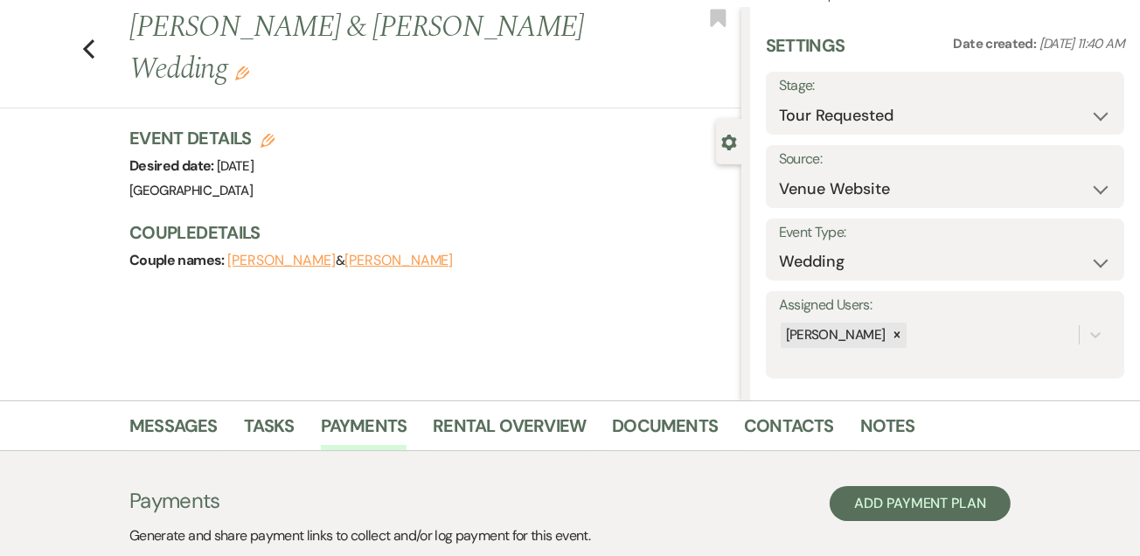
click at [1072, 94] on label "Stage:" at bounding box center [945, 85] width 332 height 25
click at [1085, 118] on select "Inquiry Follow Up Tour Requested Tour Confirmed Toured Proposal Sent Booked Lost" at bounding box center [945, 116] width 332 height 34
select select "6"
click at [779, 99] on select "Inquiry Follow Up Tour Requested Tour Confirmed Toured Proposal Sent Booked Lost" at bounding box center [945, 116] width 332 height 34
click at [1082, 82] on div "Save" at bounding box center [1083, 103] width 83 height 63
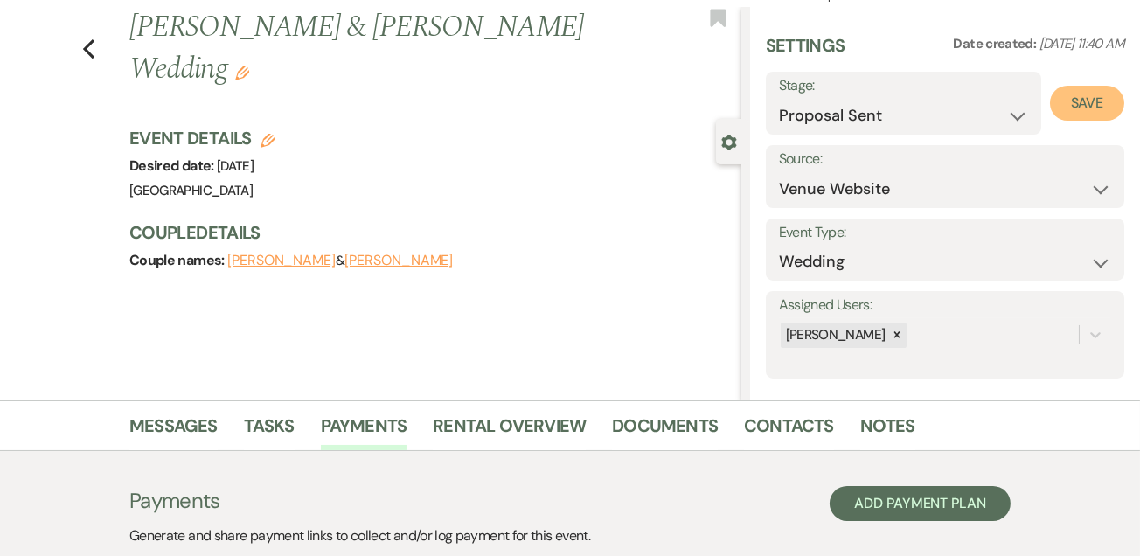
click at [1082, 92] on button "Save" at bounding box center [1087, 103] width 74 height 35
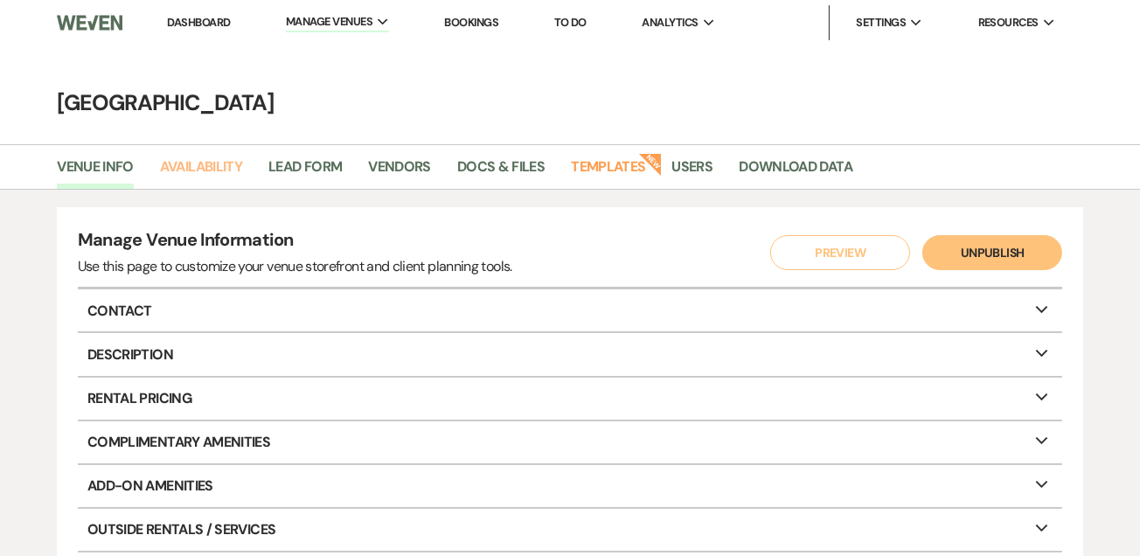
click at [192, 168] on link "Availability" at bounding box center [201, 172] width 82 height 33
select select "2"
select select "2026"
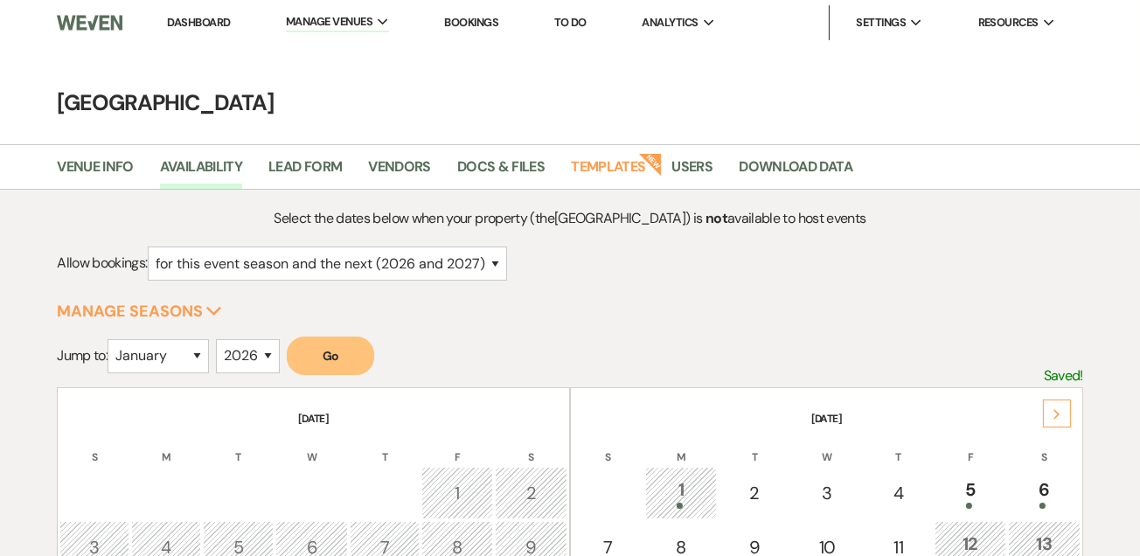
click at [200, 24] on link "Dashboard" at bounding box center [198, 22] width 63 height 15
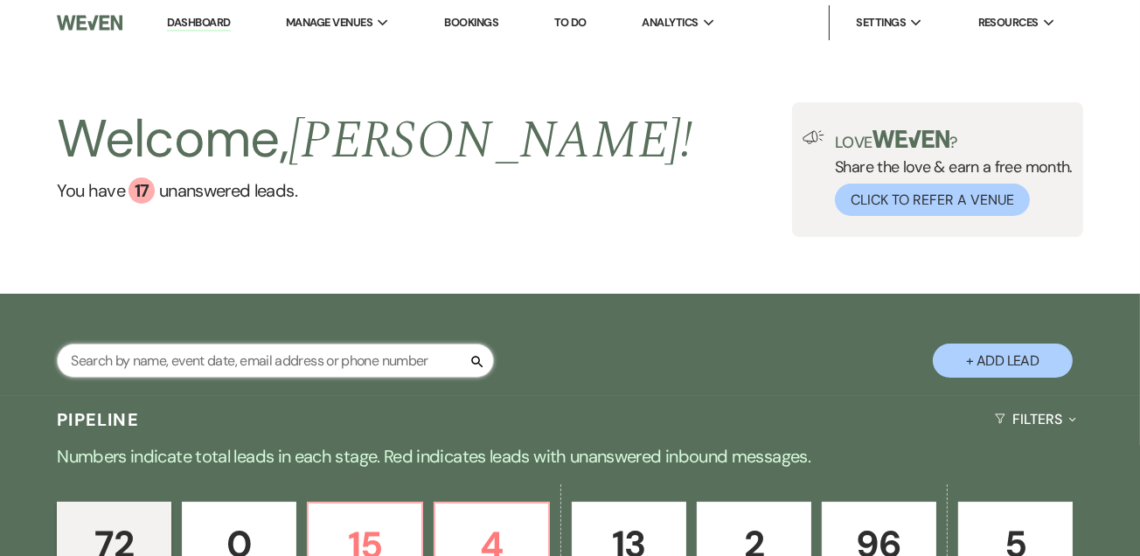
drag, startPoint x: 186, startPoint y: 366, endPoint x: 178, endPoint y: 349, distance: 19.2
click at [186, 366] on input "text" at bounding box center [275, 361] width 437 height 34
type input "[PERSON_NAME]"
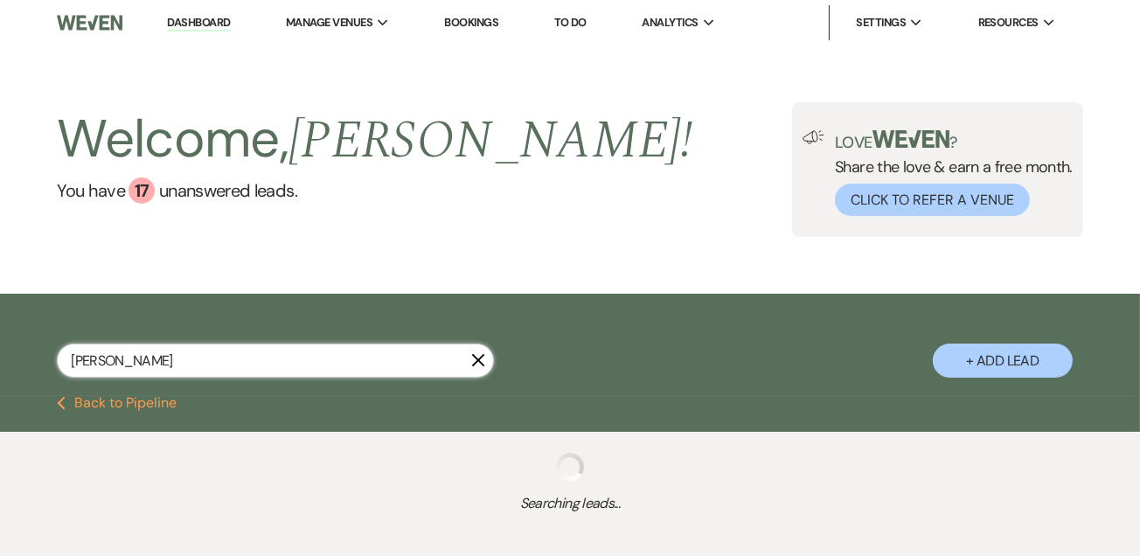
select select "2"
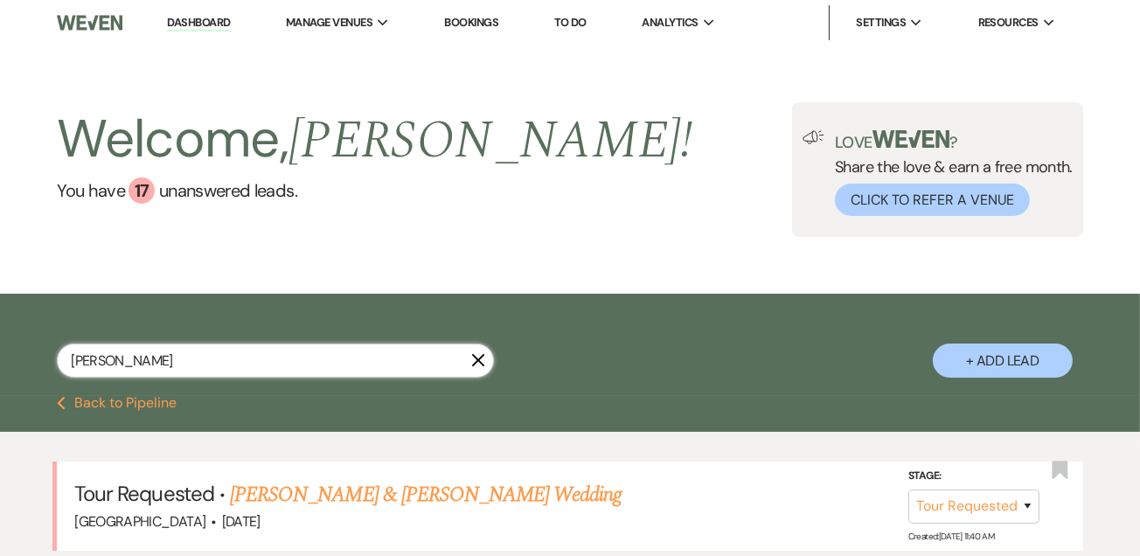
type input "[PERSON_NAME]"
click at [365, 494] on link "[PERSON_NAME] & [PERSON_NAME] Wedding" at bounding box center [426, 494] width 392 height 31
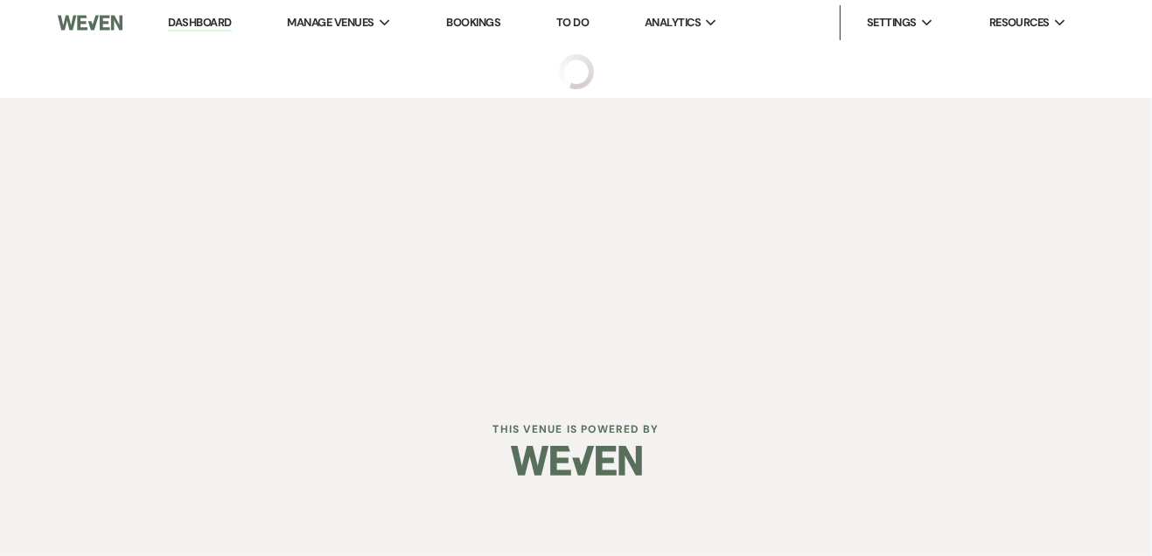
select select "2"
select select "5"
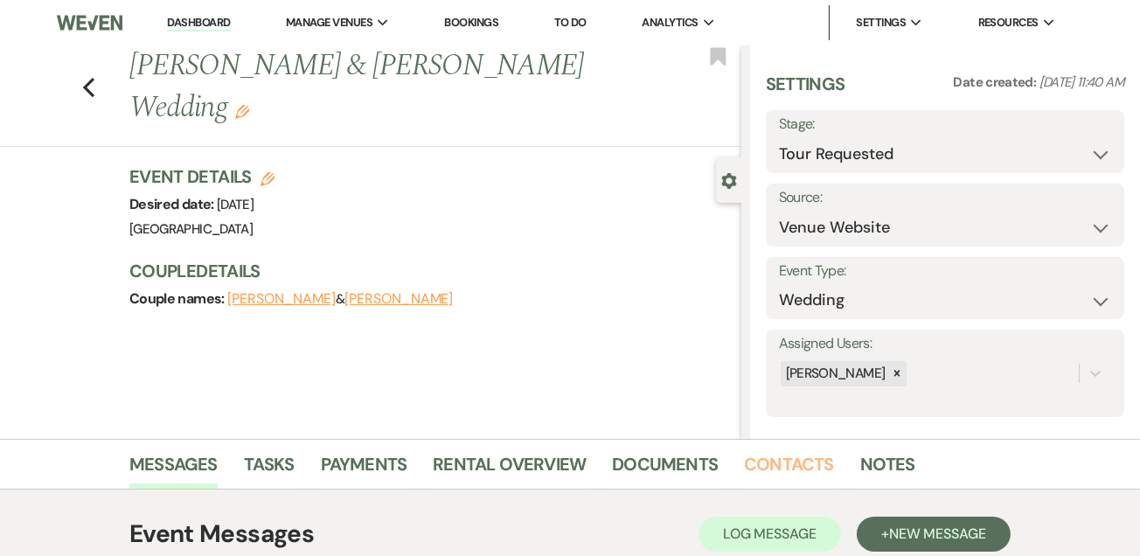
click at [785, 464] on link "Contacts" at bounding box center [789, 469] width 90 height 38
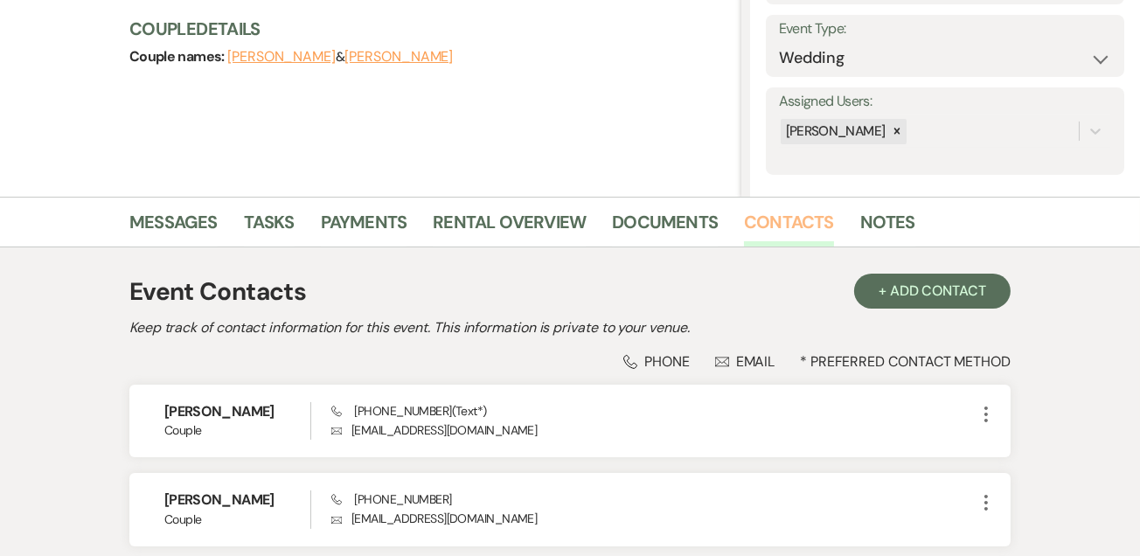
scroll to position [245, 0]
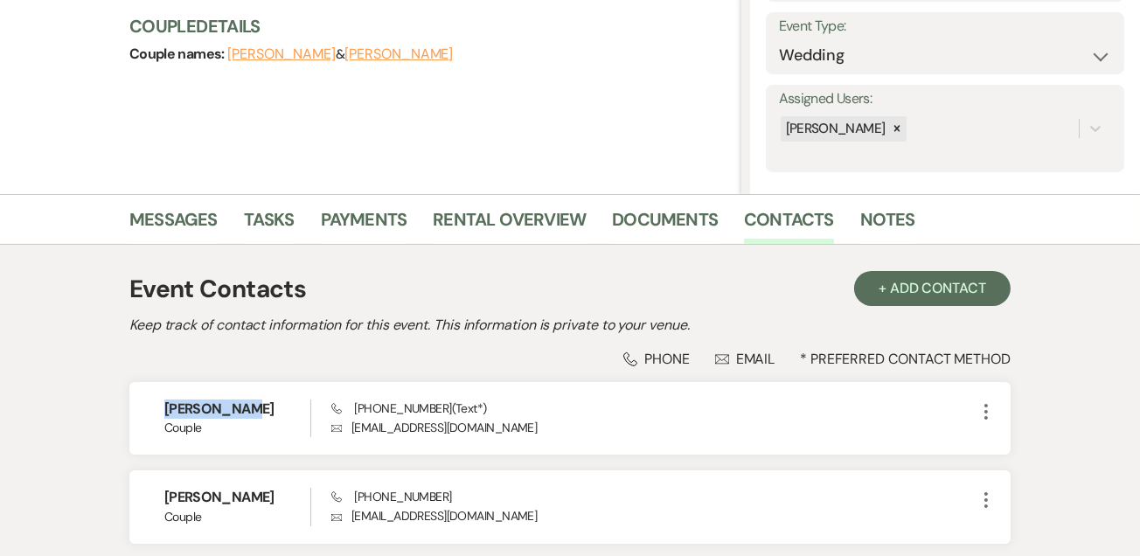
drag, startPoint x: 159, startPoint y: 408, endPoint x: 239, endPoint y: 405, distance: 79.7
click at [239, 405] on div "[PERSON_NAME] Couple Phone [PHONE_NUMBER] (Text*) Envelope [EMAIL_ADDRESS][DOMA…" at bounding box center [570, 418] width 882 height 73
click at [234, 405] on h6 "[PERSON_NAME]" at bounding box center [237, 409] width 146 height 19
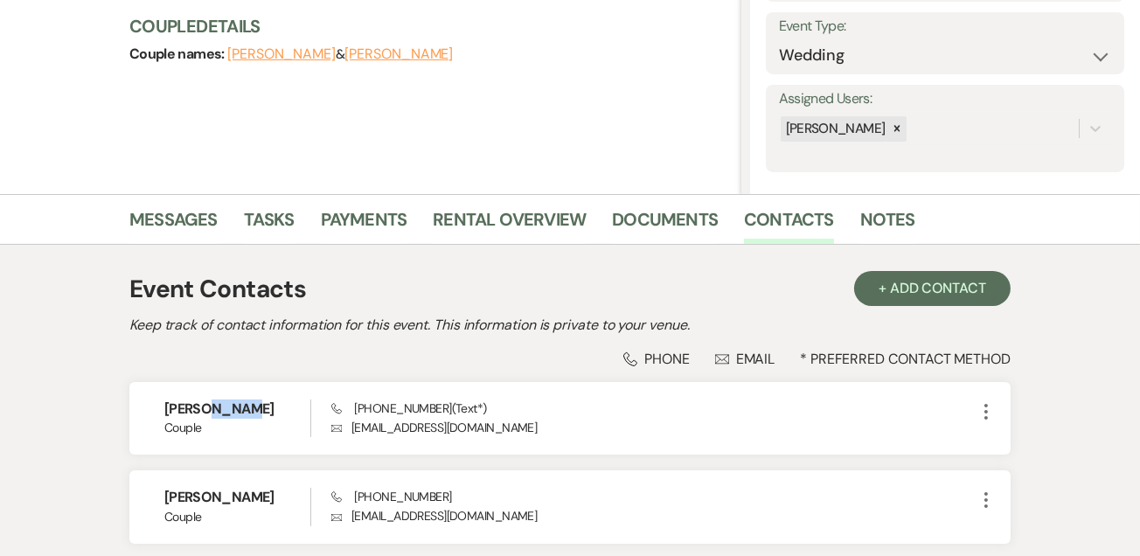
click at [234, 405] on h6 "[PERSON_NAME]" at bounding box center [237, 409] width 146 height 19
drag, startPoint x: 355, startPoint y: 405, endPoint x: 437, endPoint y: 407, distance: 82.2
click at [437, 407] on span "Phone [PHONE_NUMBER] (Text*)" at bounding box center [408, 409] width 155 height 16
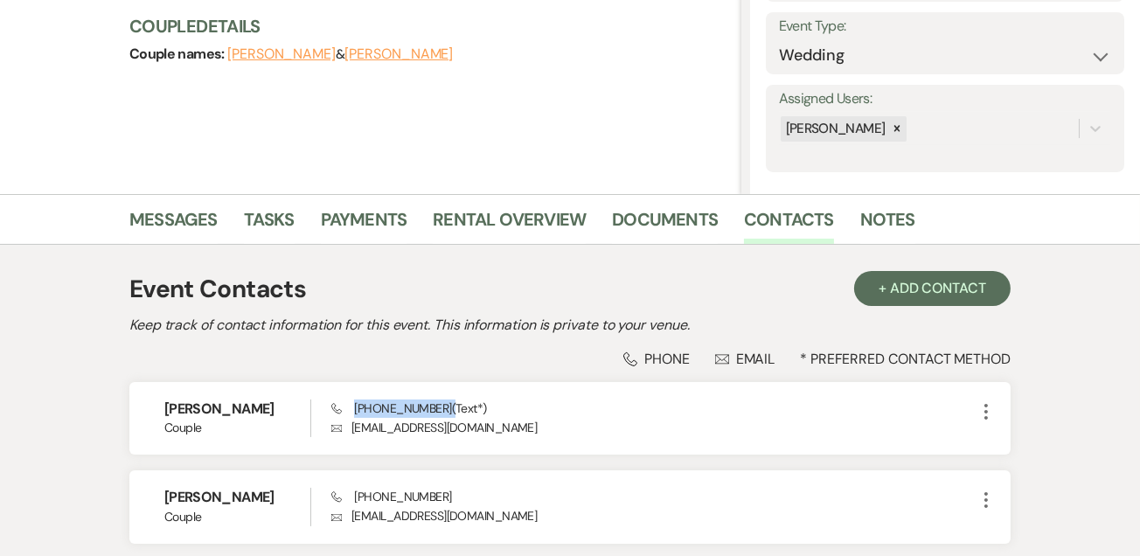
copy span "[PHONE_NUMBER]"
drag, startPoint x: 349, startPoint y: 427, endPoint x: 462, endPoint y: 422, distance: 112.9
click at [462, 422] on p "Envelope [EMAIL_ADDRESS][DOMAIN_NAME]" at bounding box center [653, 427] width 645 height 19
click at [438, 436] on p "Envelope [EMAIL_ADDRESS][DOMAIN_NAME]" at bounding box center [653, 427] width 645 height 19
click at [439, 430] on p "Envelope [EMAIL_ADDRESS][DOMAIN_NAME]" at bounding box center [653, 427] width 645 height 19
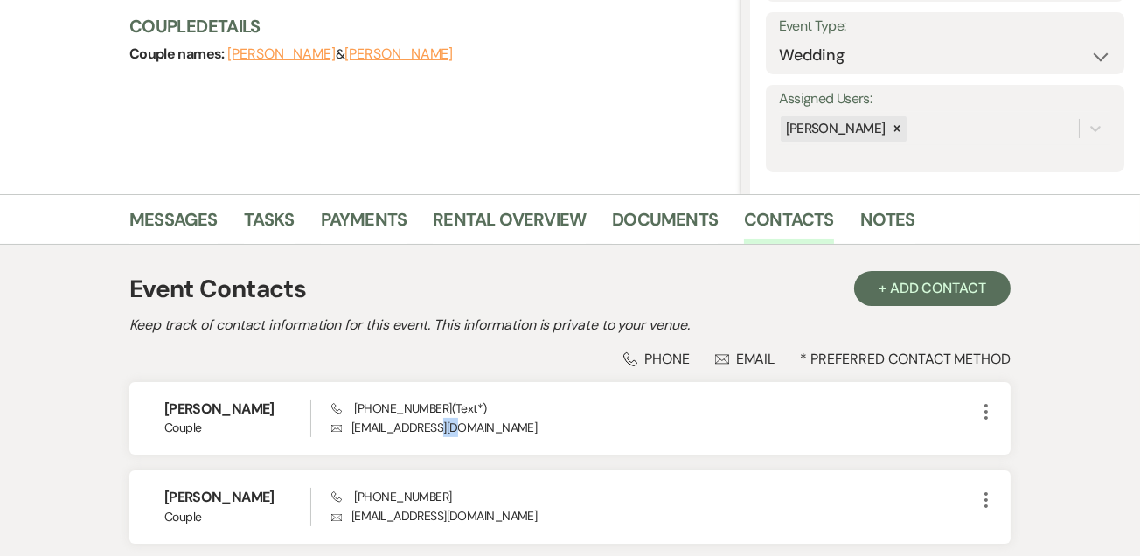
click at [439, 430] on p "Envelope [EMAIL_ADDRESS][DOMAIN_NAME]" at bounding box center [653, 427] width 645 height 19
copy div "[EMAIL_ADDRESS][DOMAIN_NAME] More"
click at [187, 495] on h6 "[PERSON_NAME]" at bounding box center [237, 497] width 146 height 19
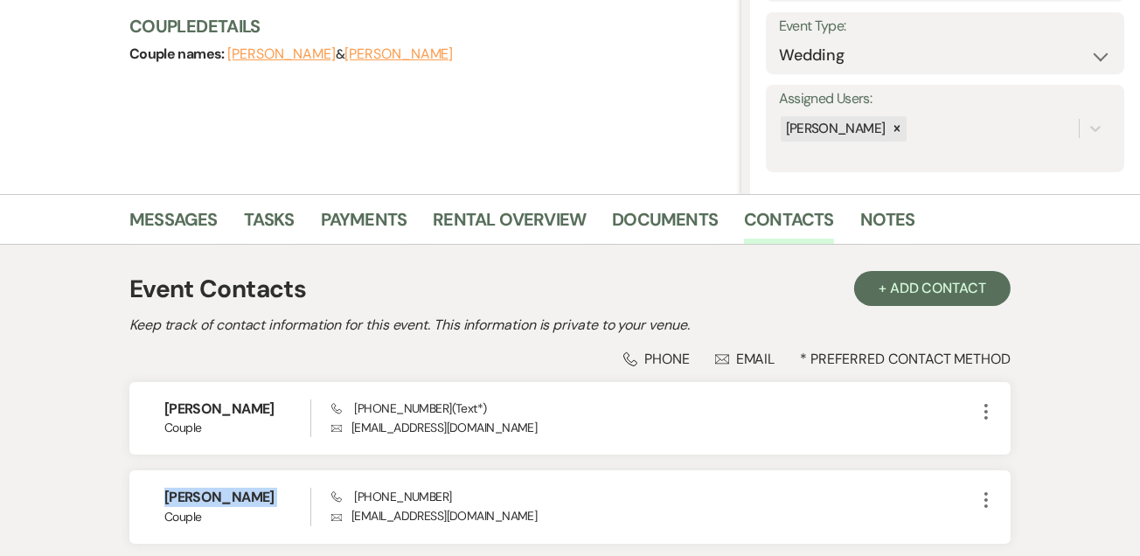
click at [187, 495] on h6 "[PERSON_NAME]" at bounding box center [237, 497] width 146 height 19
copy h6 "[PERSON_NAME]"
click at [419, 491] on span "Phone [PHONE_NUMBER]" at bounding box center [391, 497] width 120 height 16
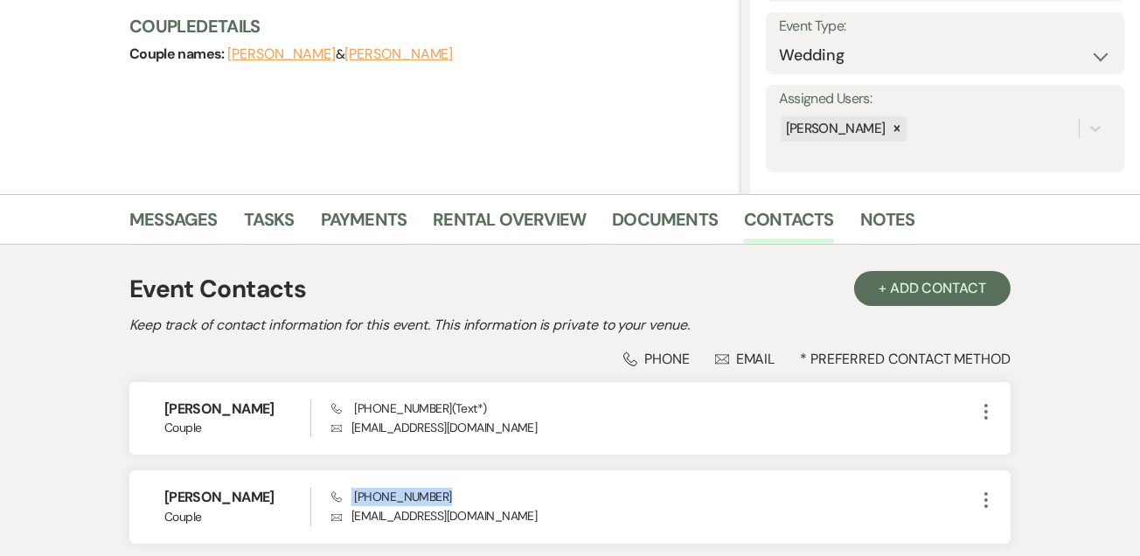
copy span "[PHONE_NUMBER]"
click at [352, 514] on p "Envelope [EMAIL_ADDRESS][DOMAIN_NAME]" at bounding box center [653, 515] width 645 height 19
